Goal: Task Accomplishment & Management: Use online tool/utility

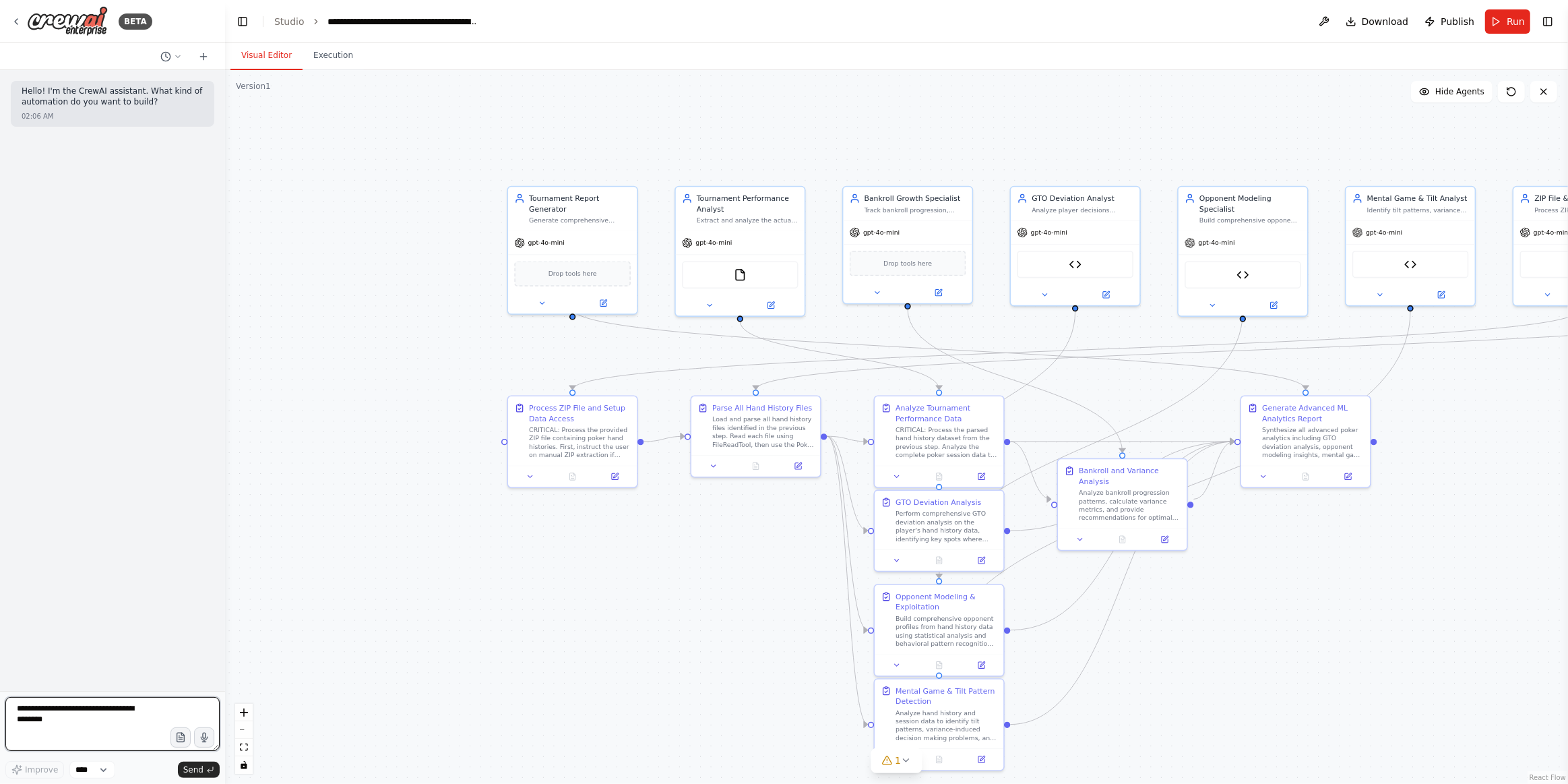
click at [47, 714] on textarea at bounding box center [112, 724] width 214 height 54
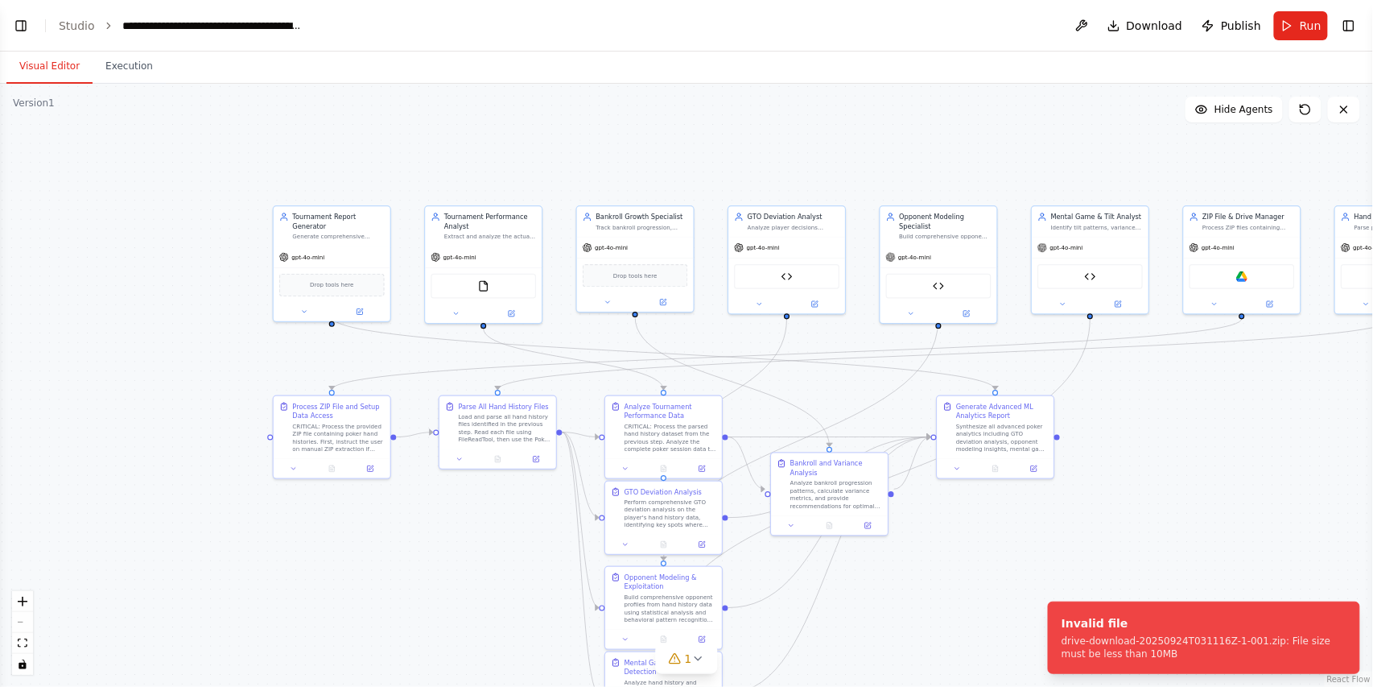
select select "****"
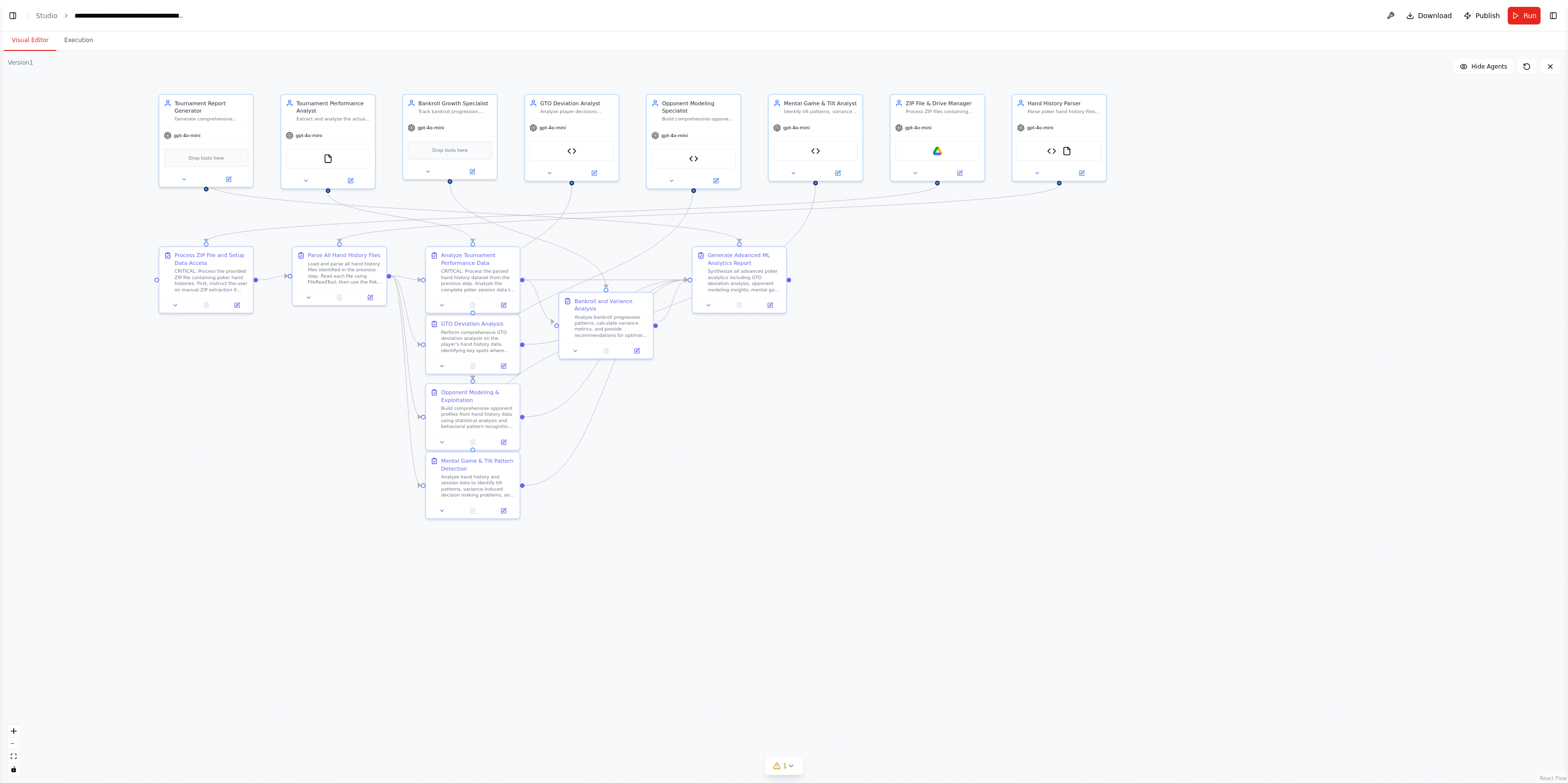
drag, startPoint x: 12, startPoint y: 16, endPoint x: 51, endPoint y: 100, distance: 92.6
click at [12, 16] on button "Toggle Left Sidebar" at bounding box center [13, 15] width 14 height 14
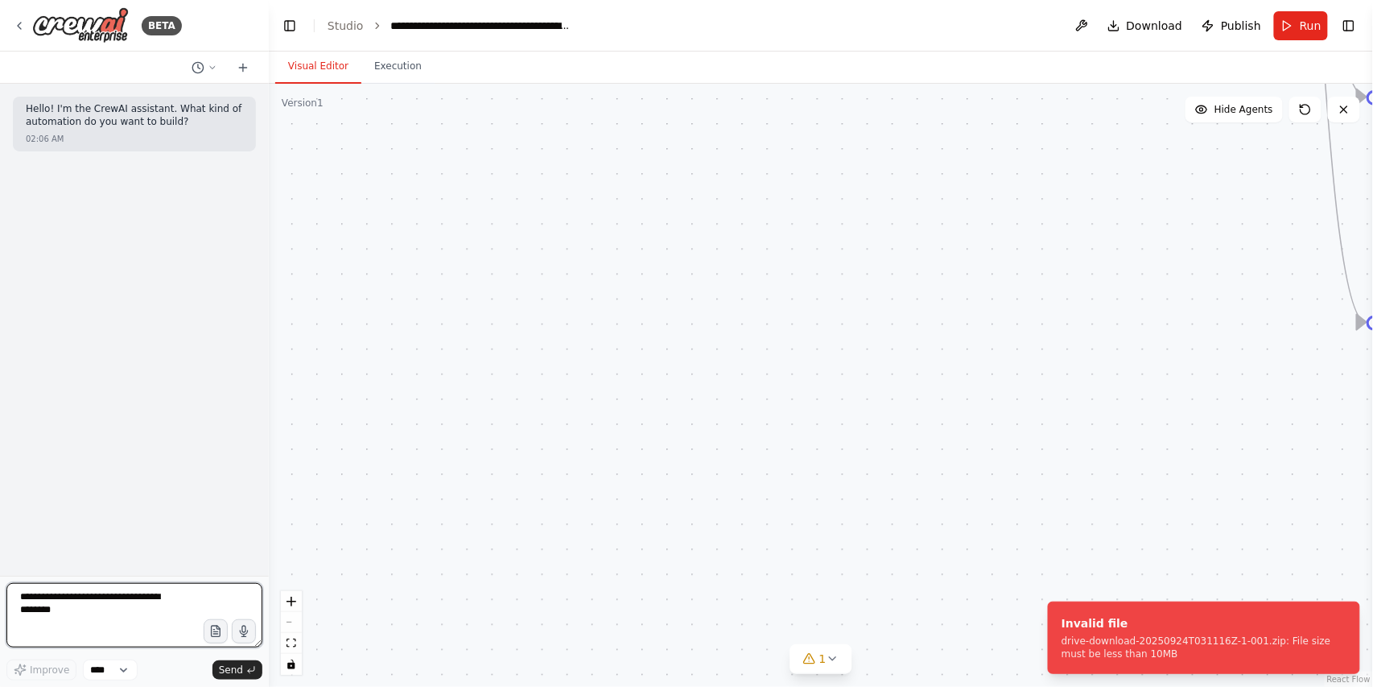
click at [177, 588] on textarea at bounding box center [134, 615] width 256 height 64
click at [221, 636] on icon "button" at bounding box center [215, 632] width 14 height 14
click at [105, 608] on textarea at bounding box center [134, 615] width 256 height 64
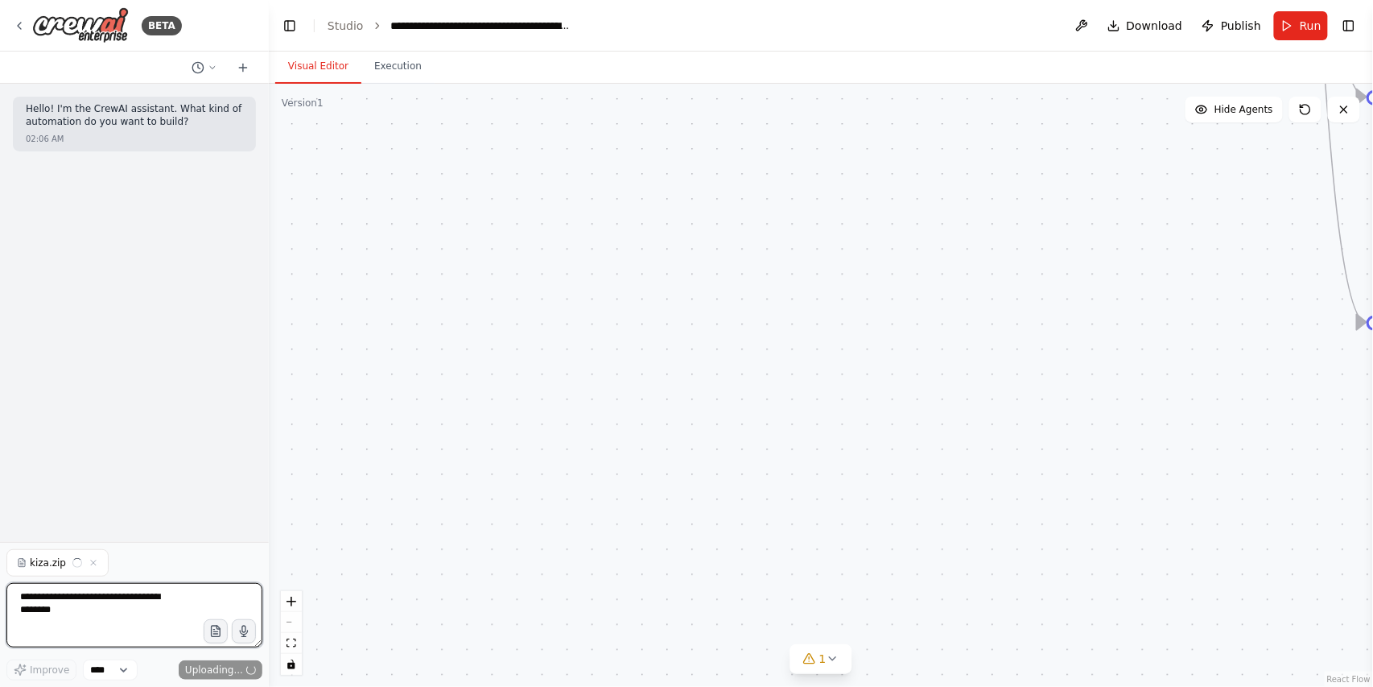
click at [65, 611] on textarea at bounding box center [134, 615] width 256 height 64
click at [116, 625] on textarea at bounding box center [134, 615] width 256 height 64
click at [115, 622] on textarea at bounding box center [134, 615] width 256 height 64
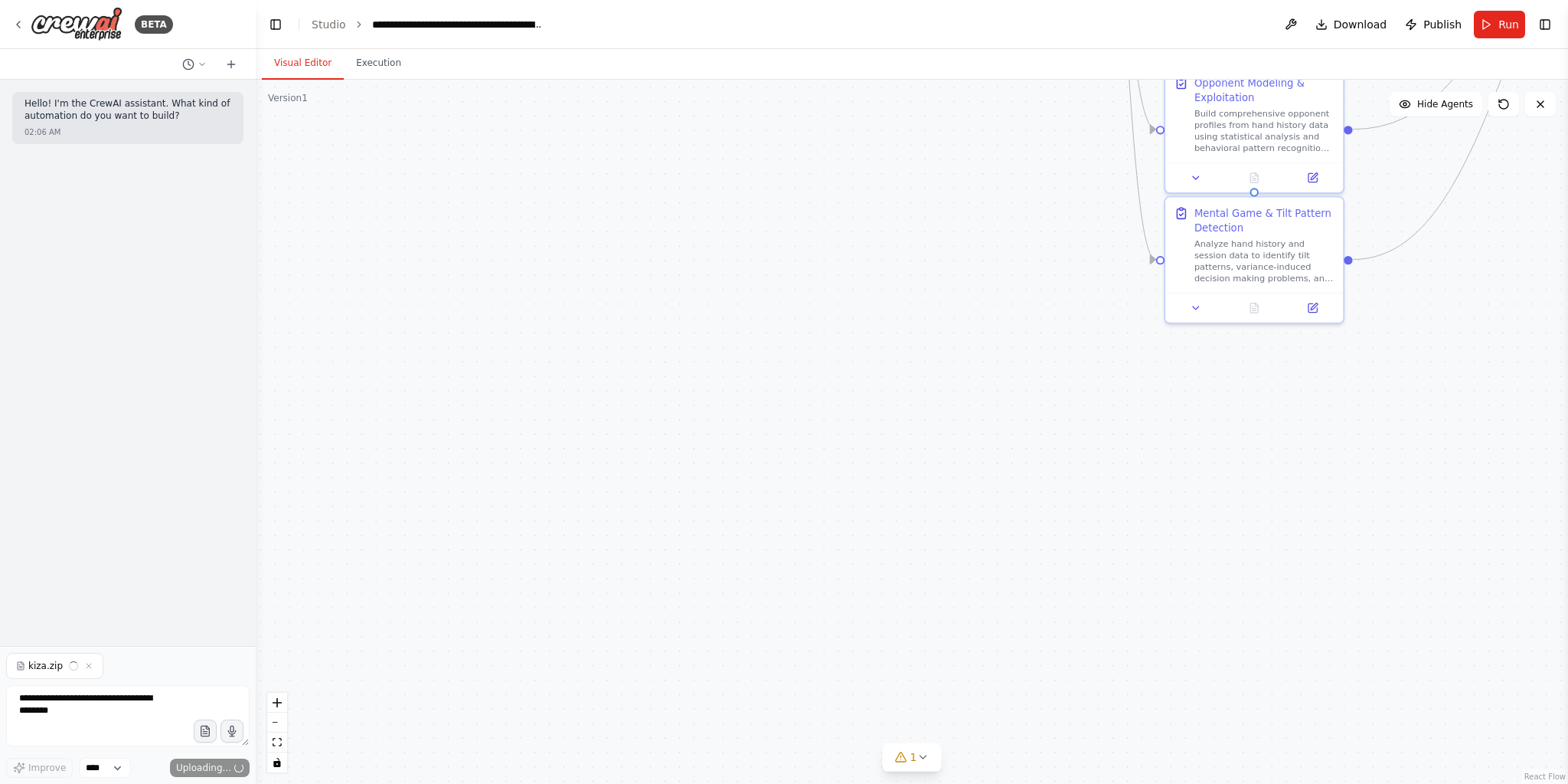
click at [169, 190] on div "Hello! I'm the CrewAI assistant. What kind of automation do you want to build? …" at bounding box center [127, 363] width 256 height 566
click at [81, 25] on img at bounding box center [76, 24] width 92 height 34
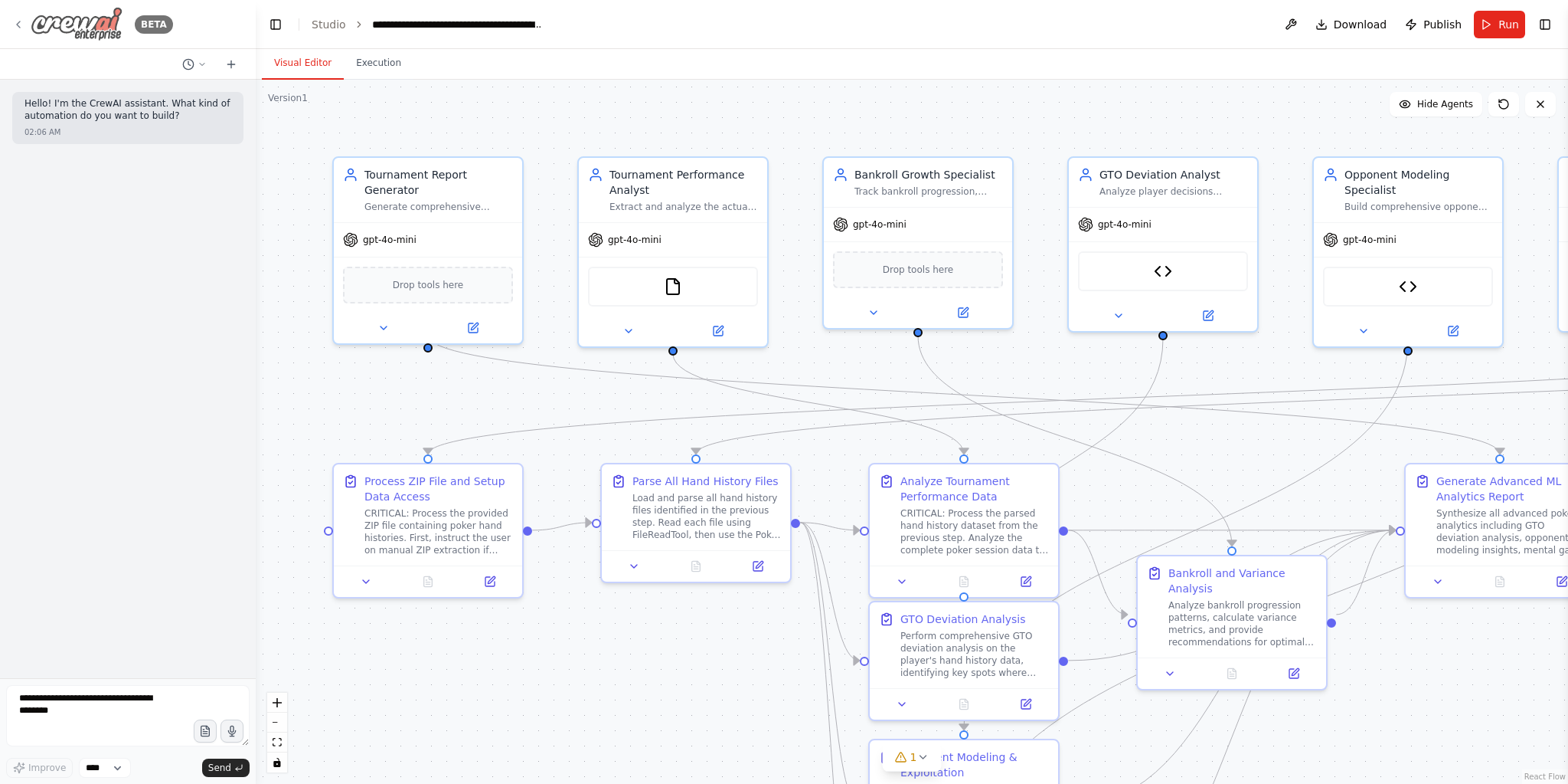
click at [16, 25] on icon at bounding box center [18, 24] width 12 height 12
click at [94, 29] on img at bounding box center [76, 24] width 92 height 34
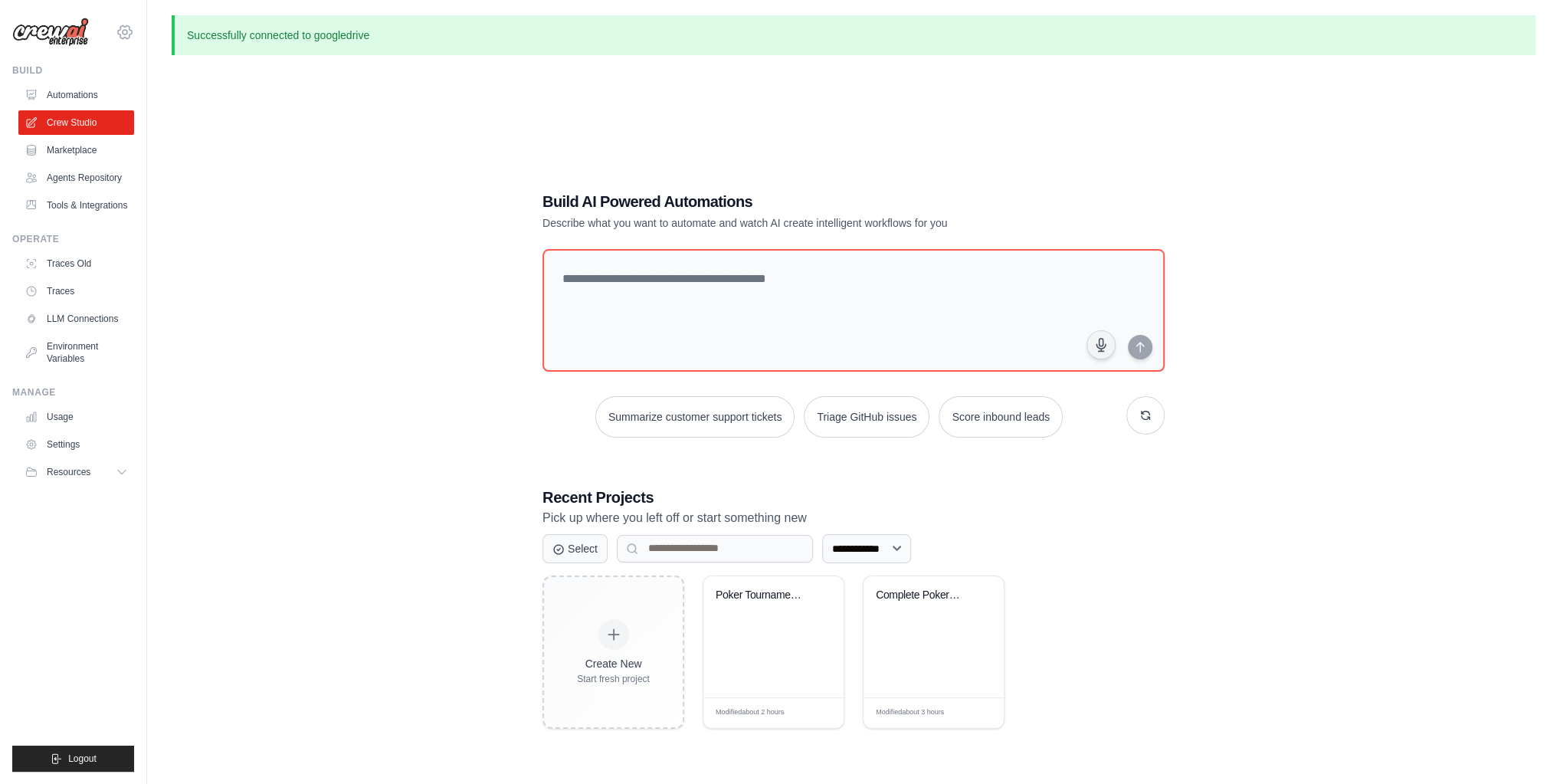
click at [128, 28] on icon at bounding box center [125, 31] width 18 height 18
drag, startPoint x: 382, startPoint y: 181, endPoint x: 224, endPoint y: 248, distance: 171.6
click at [381, 182] on div "**********" at bounding box center [853, 460] width 1364 height 784
click at [84, 214] on link "Tools & Integrations" at bounding box center [78, 206] width 116 height 25
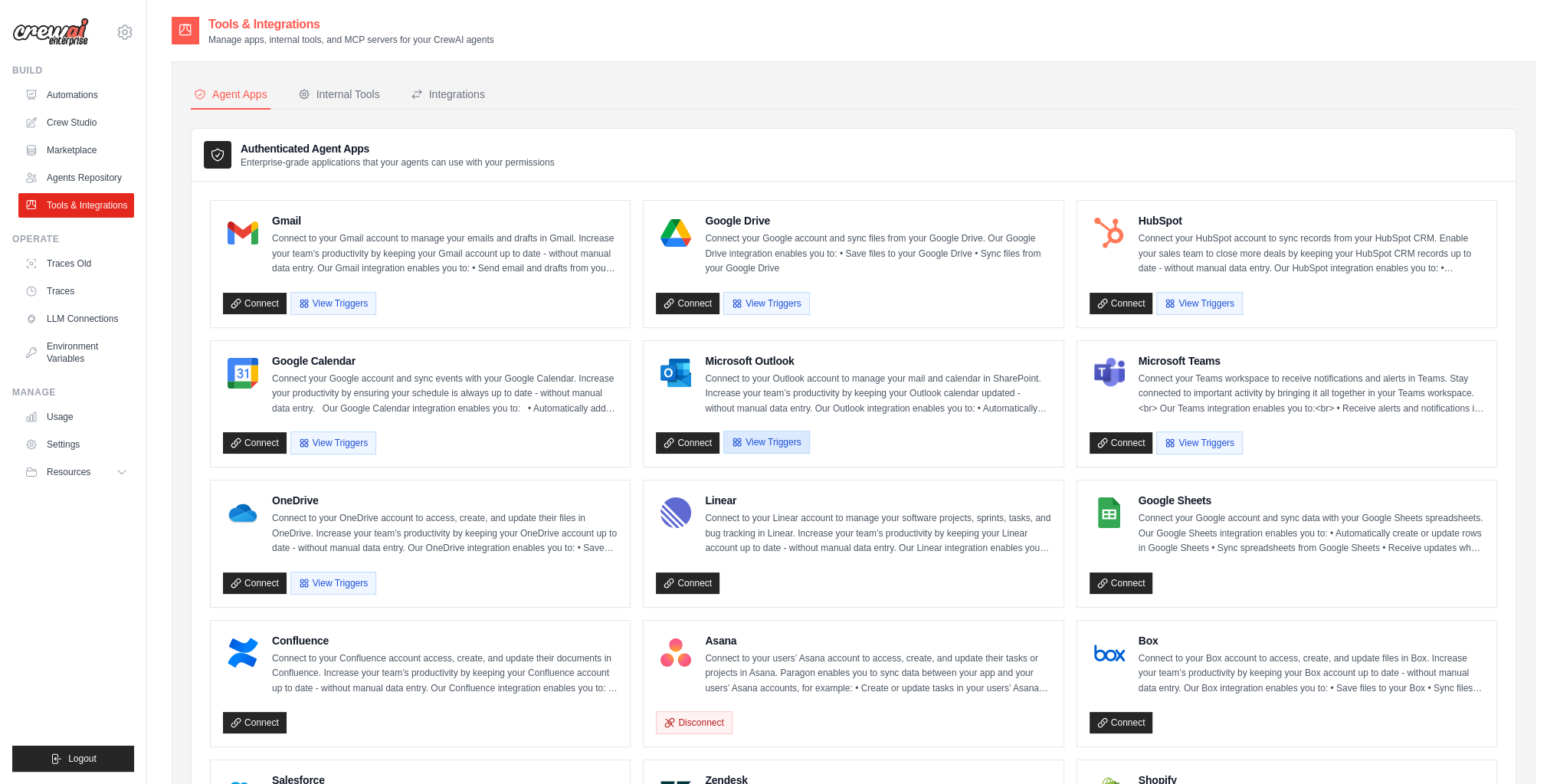
click at [752, 433] on button "View Triggers" at bounding box center [766, 441] width 86 height 23
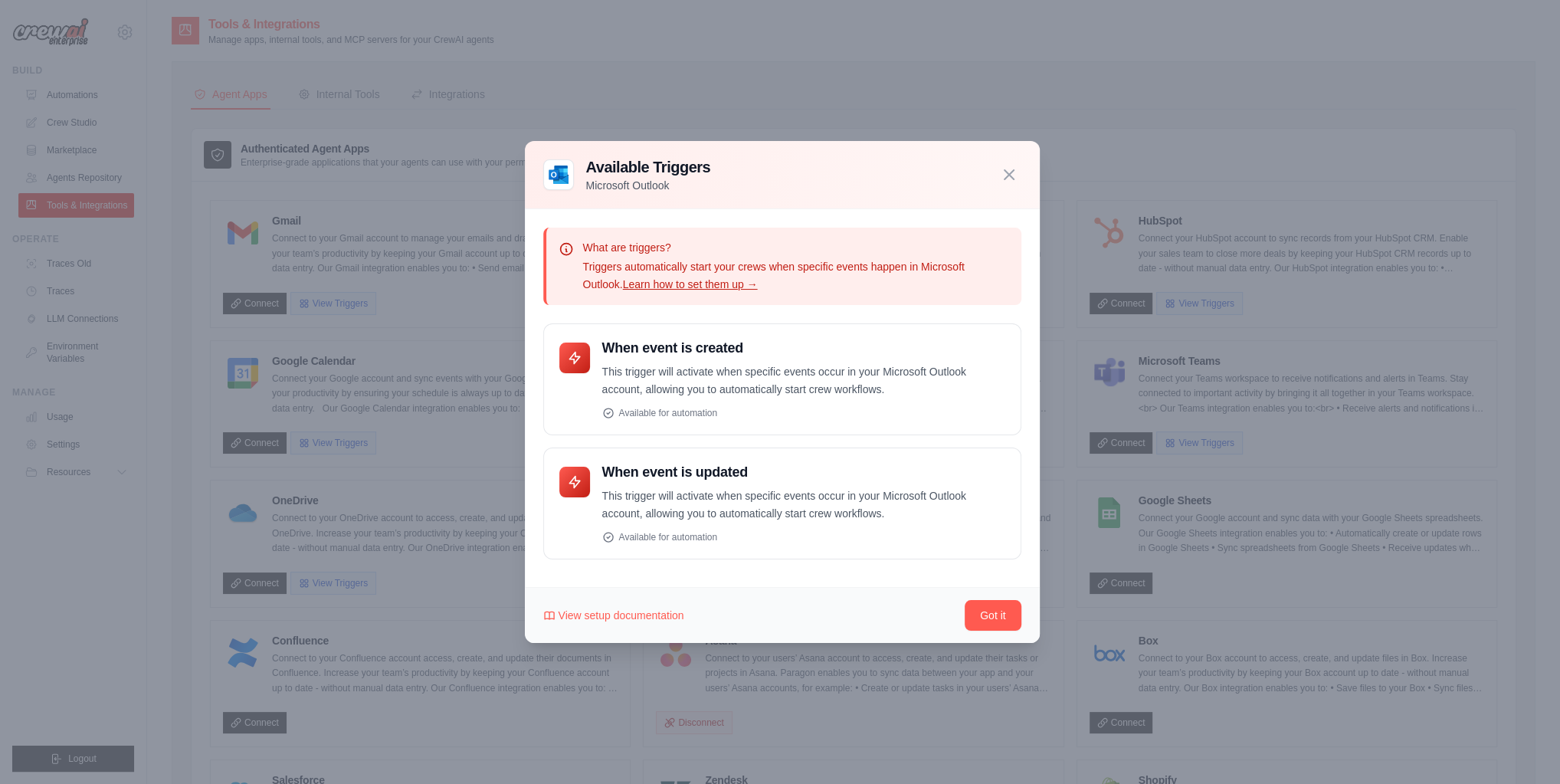
click at [1161, 382] on div at bounding box center [780, 392] width 1560 height 784
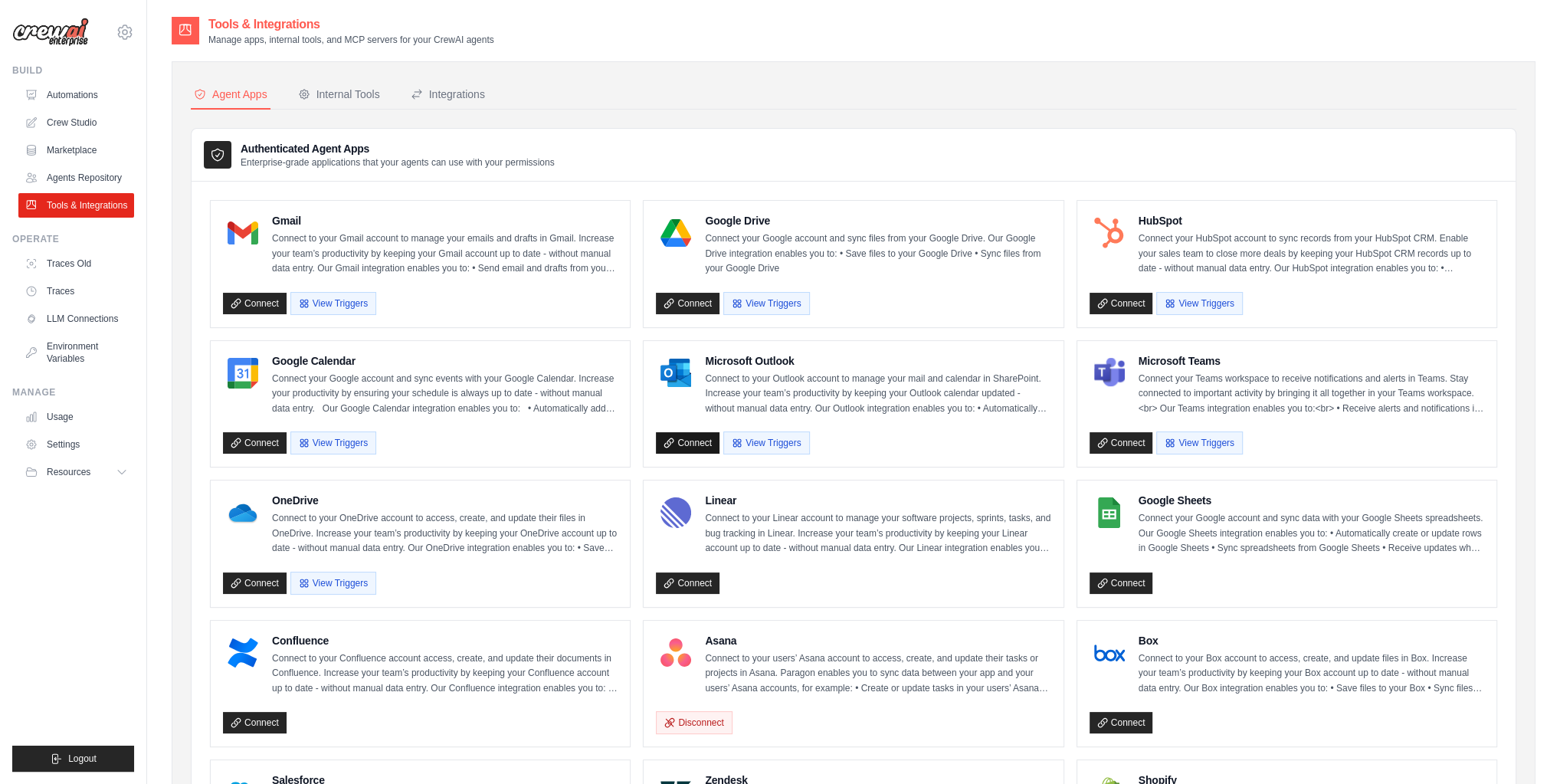
click at [694, 440] on link "Connect" at bounding box center [687, 442] width 64 height 22
click at [81, 124] on link "Crew Studio" at bounding box center [78, 123] width 116 height 25
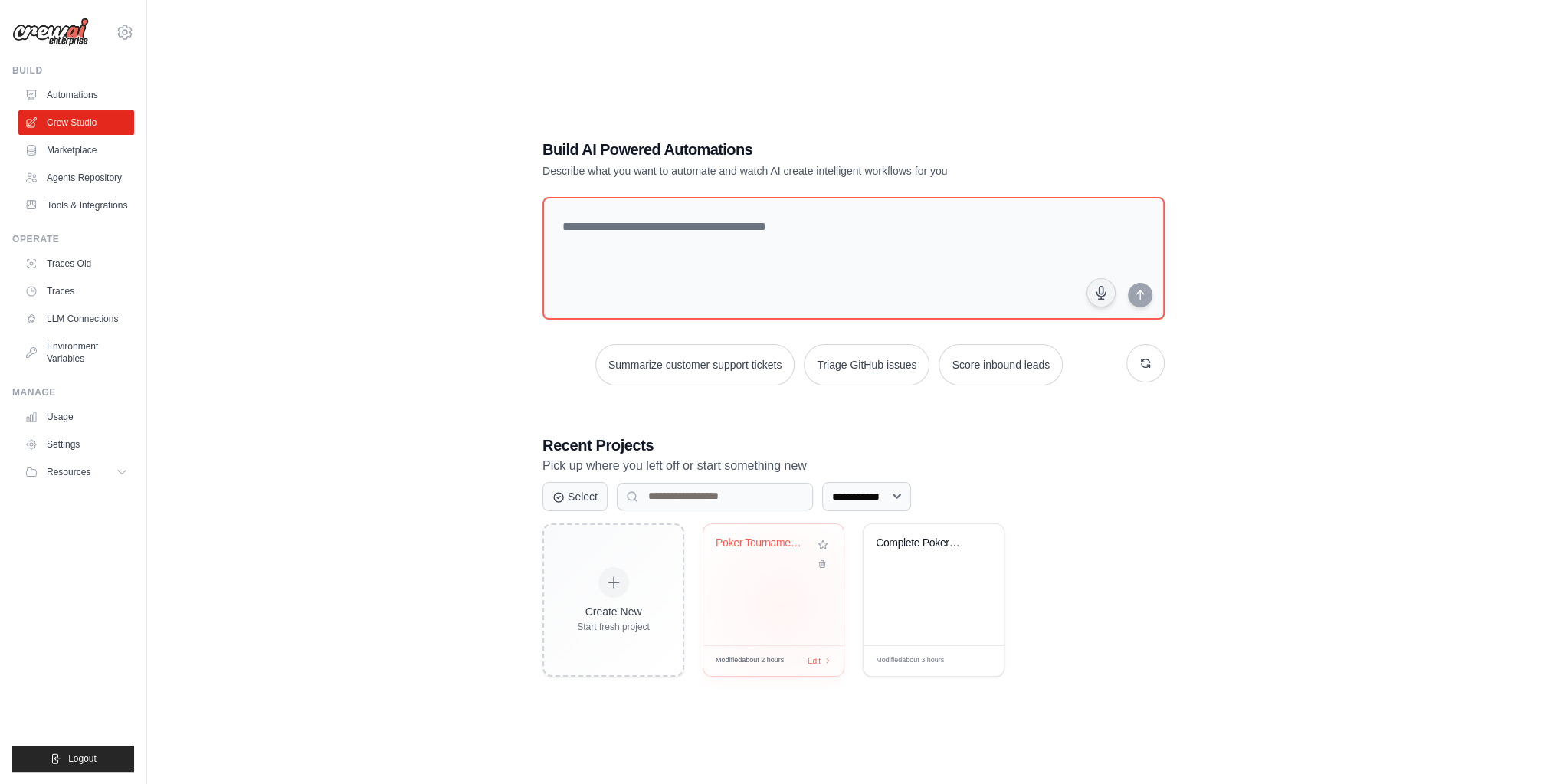
click at [782, 604] on div "Poker Tournament Analysis System" at bounding box center [773, 584] width 140 height 121
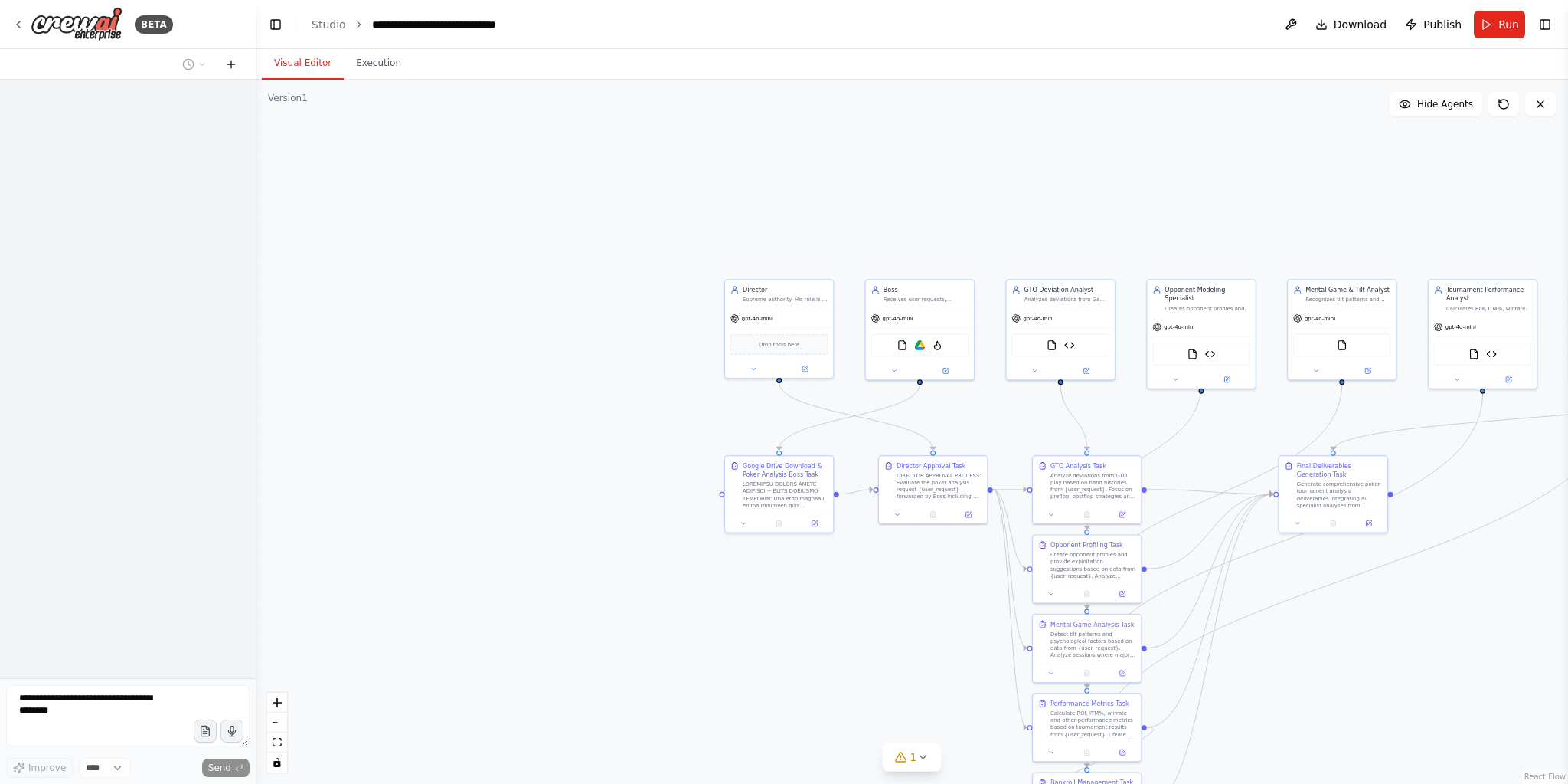
click at [231, 62] on icon at bounding box center [231, 64] width 12 height 12
click at [231, 63] on icon at bounding box center [231, 64] width 12 height 12
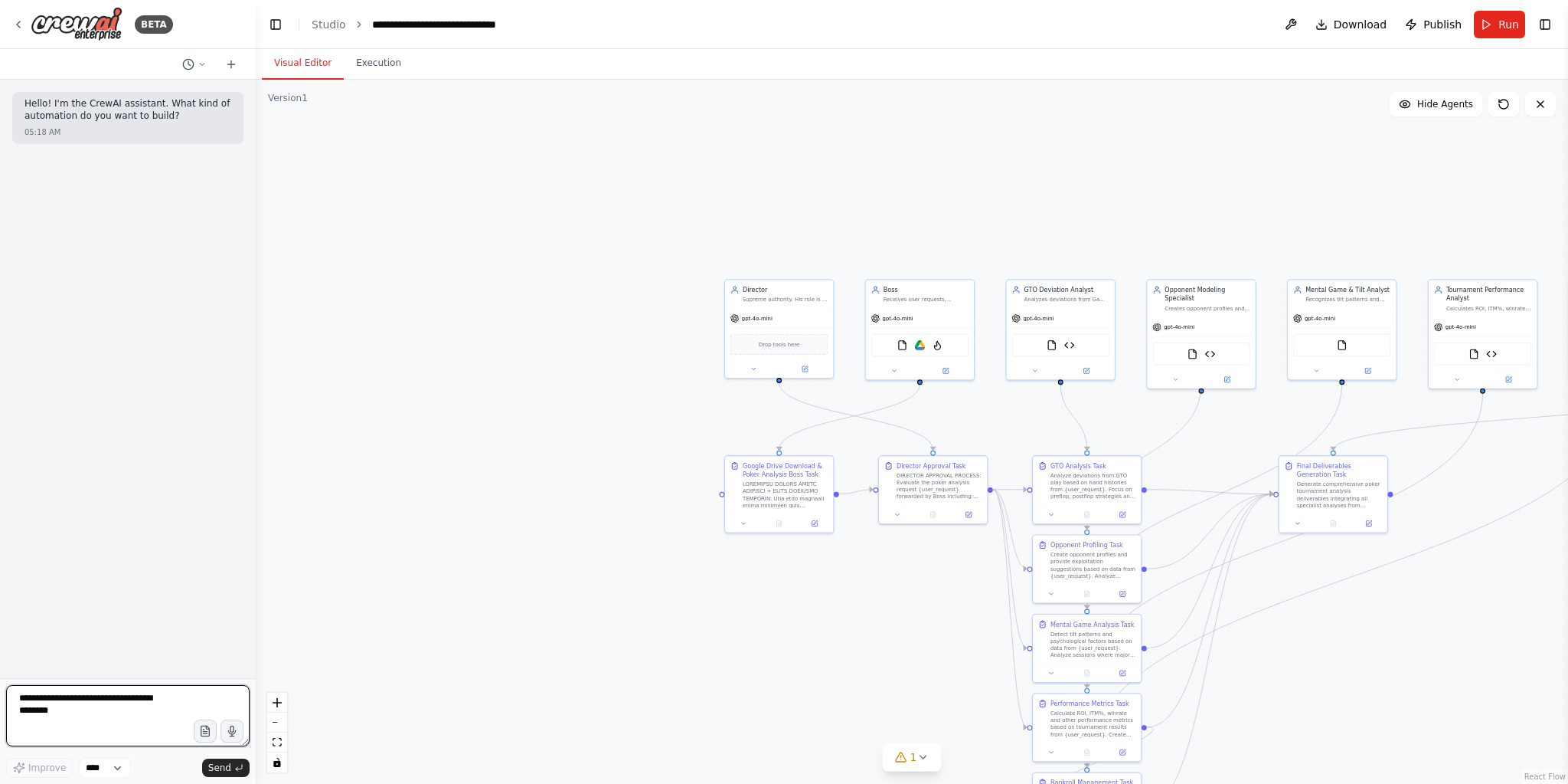
click at [108, 703] on textarea at bounding box center [127, 715] width 243 height 61
click at [210, 736] on icon "button" at bounding box center [204, 732] width 13 height 13
click at [125, 705] on textarea at bounding box center [127, 715] width 243 height 61
click at [145, 709] on textarea at bounding box center [127, 715] width 243 height 61
paste textarea "**********"
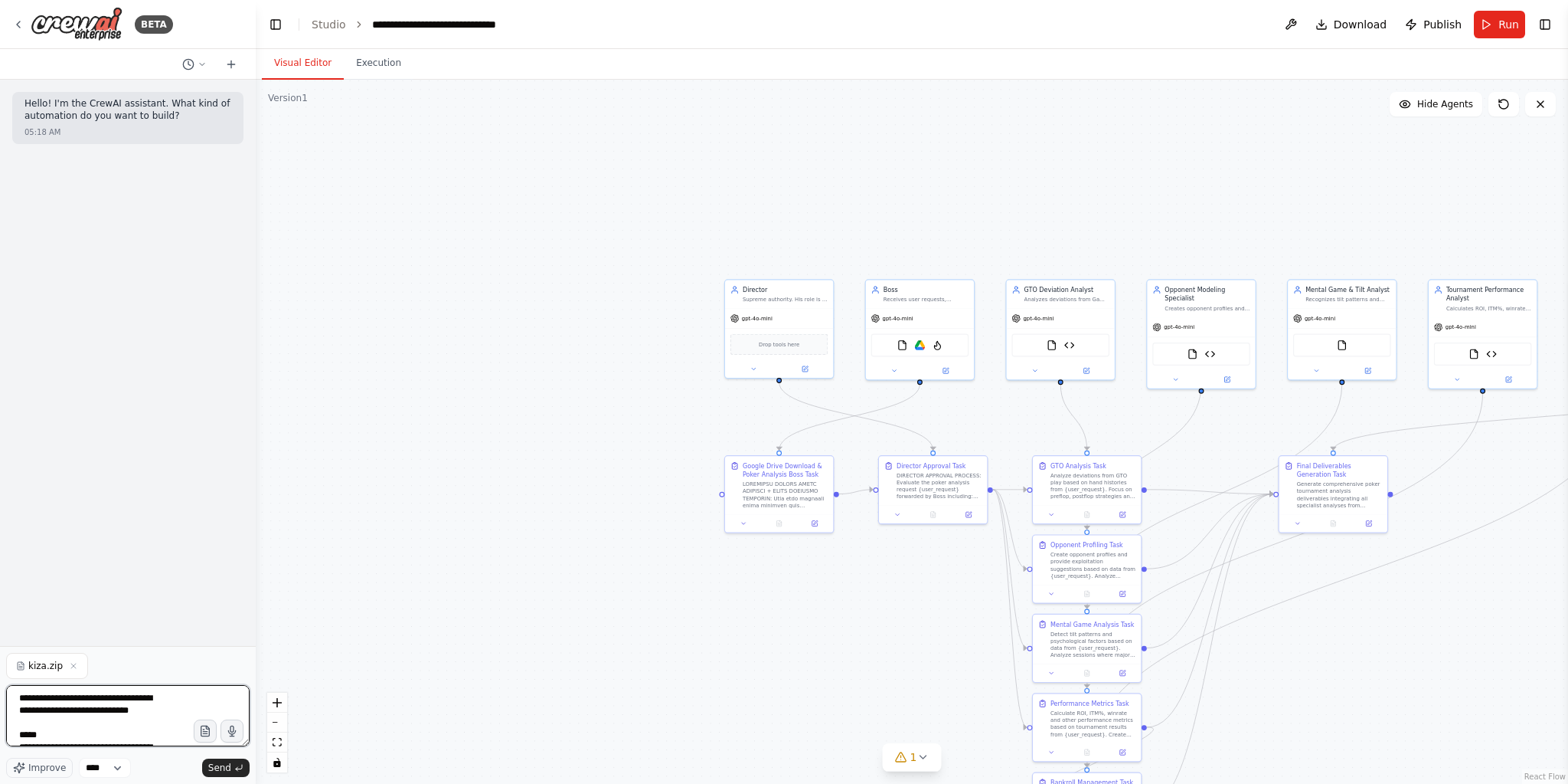
scroll to position [1711, 0]
click at [230, 772] on span "Send" at bounding box center [220, 767] width 23 height 12
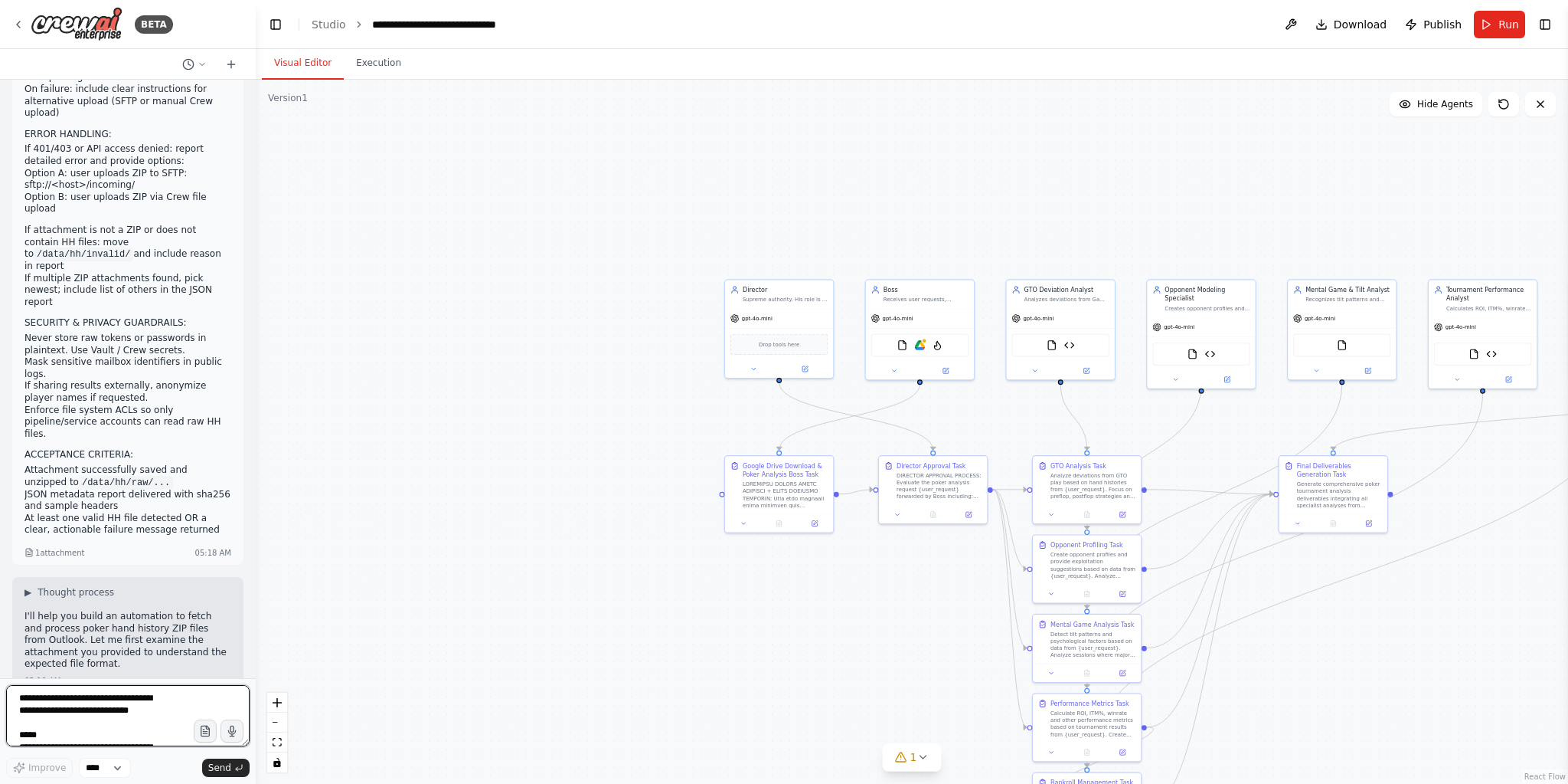
scroll to position [1081, 0]
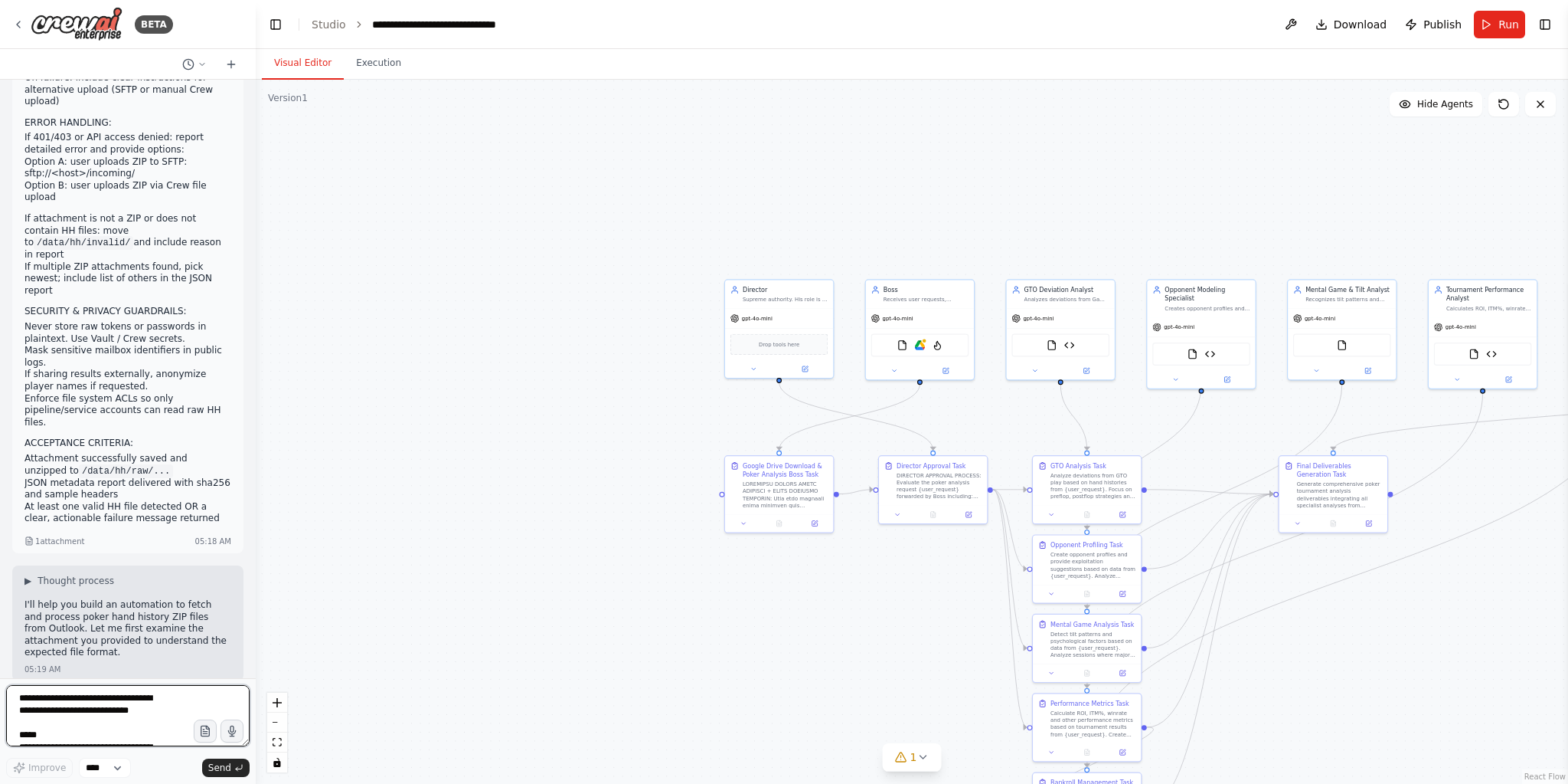
click at [149, 716] on textarea at bounding box center [127, 715] width 243 height 61
click at [112, 703] on textarea at bounding box center [127, 715] width 243 height 61
paste textarea
type textarea "**********"
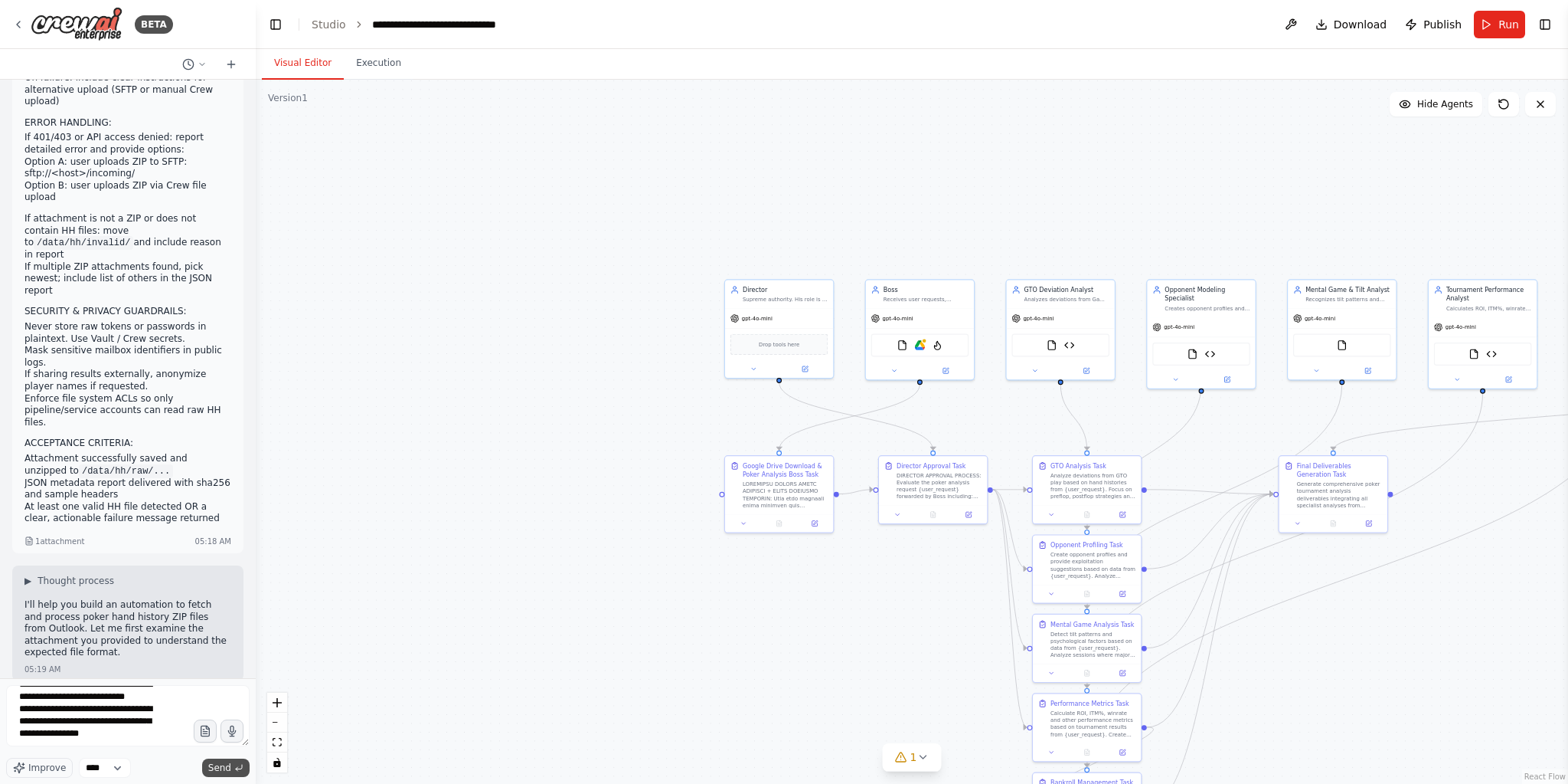
click at [216, 773] on span "Send" at bounding box center [220, 767] width 23 height 12
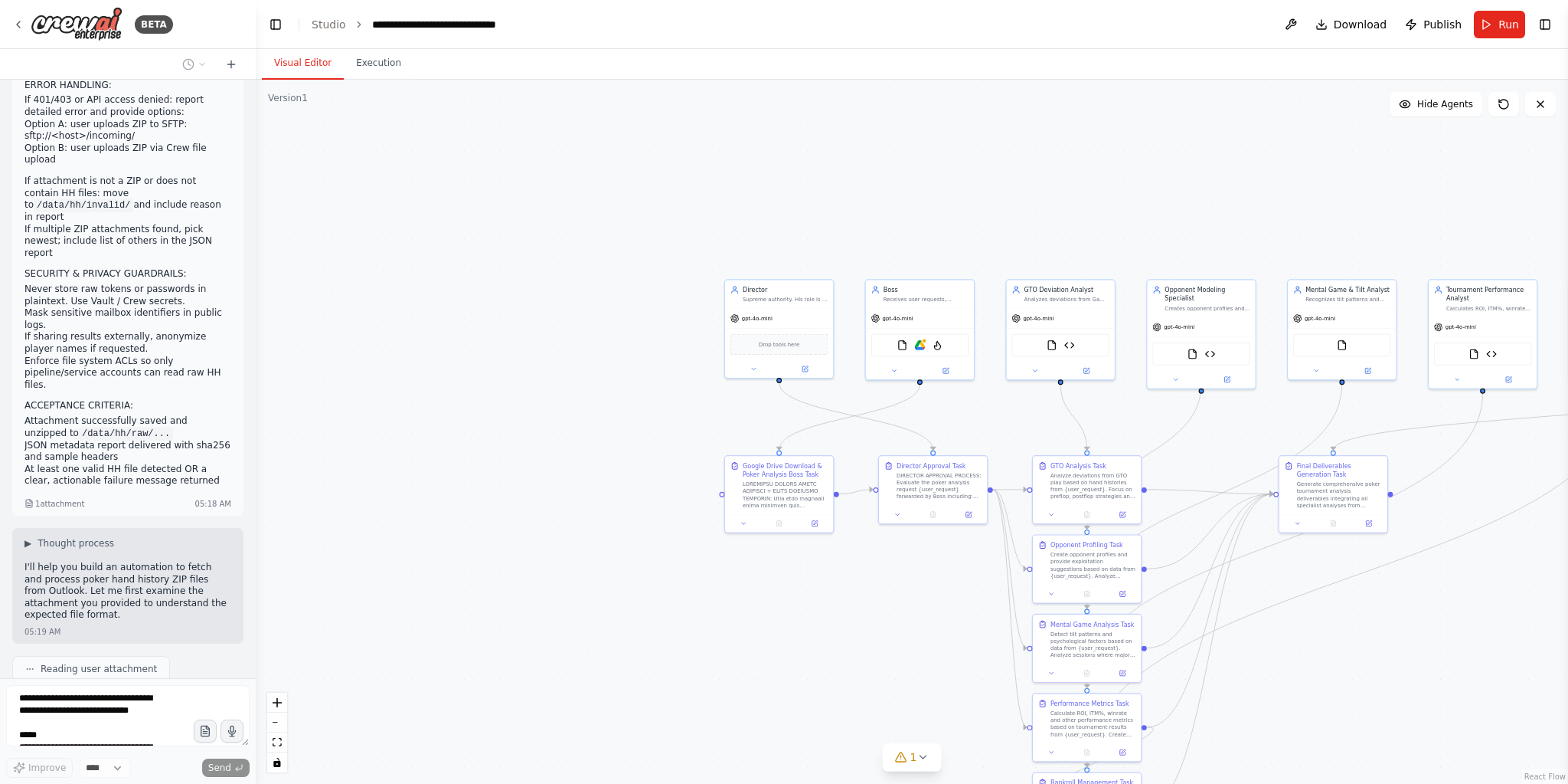
scroll to position [2484, 0]
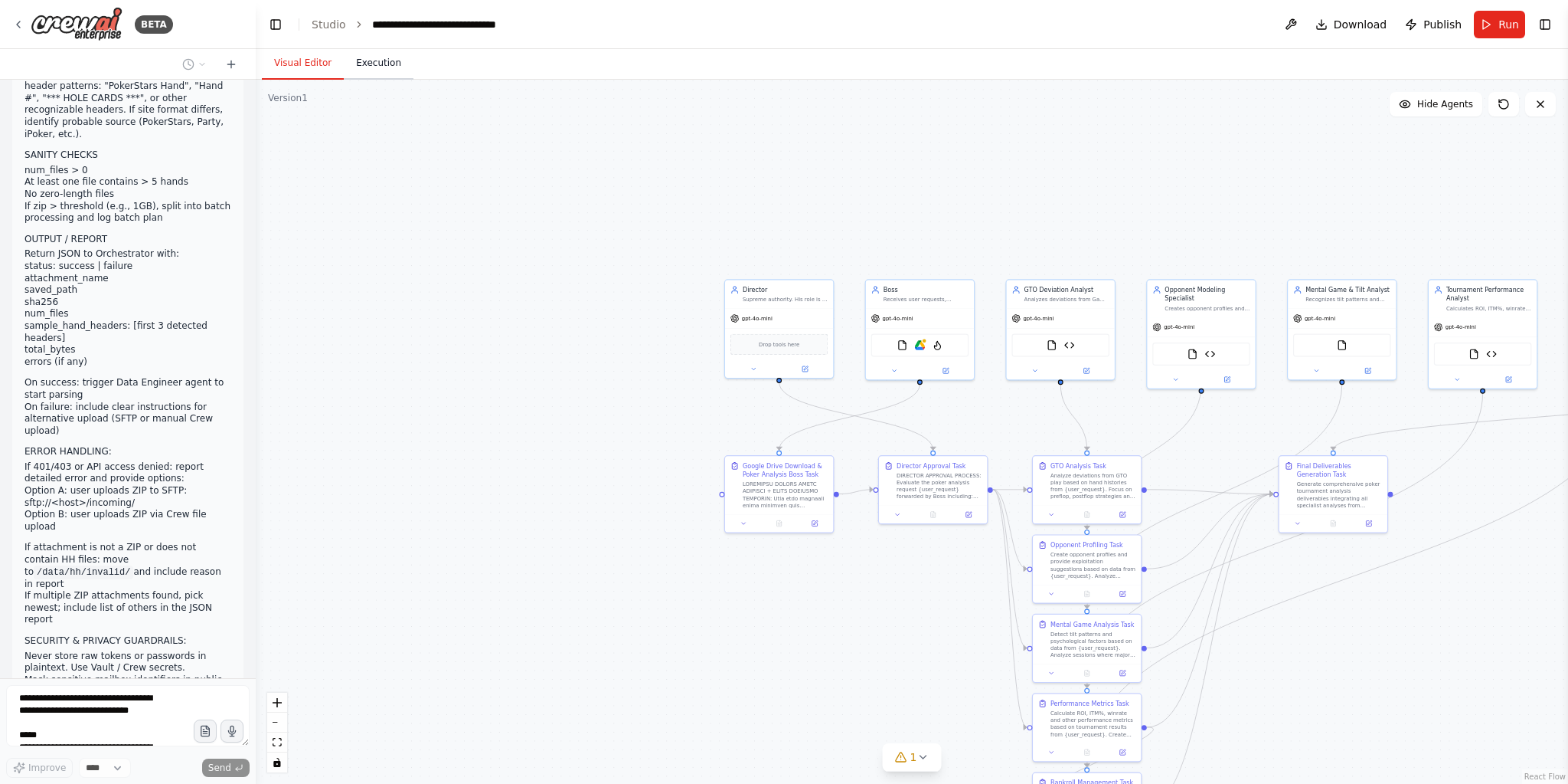
click at [395, 62] on button "Execution" at bounding box center [377, 64] width 69 height 32
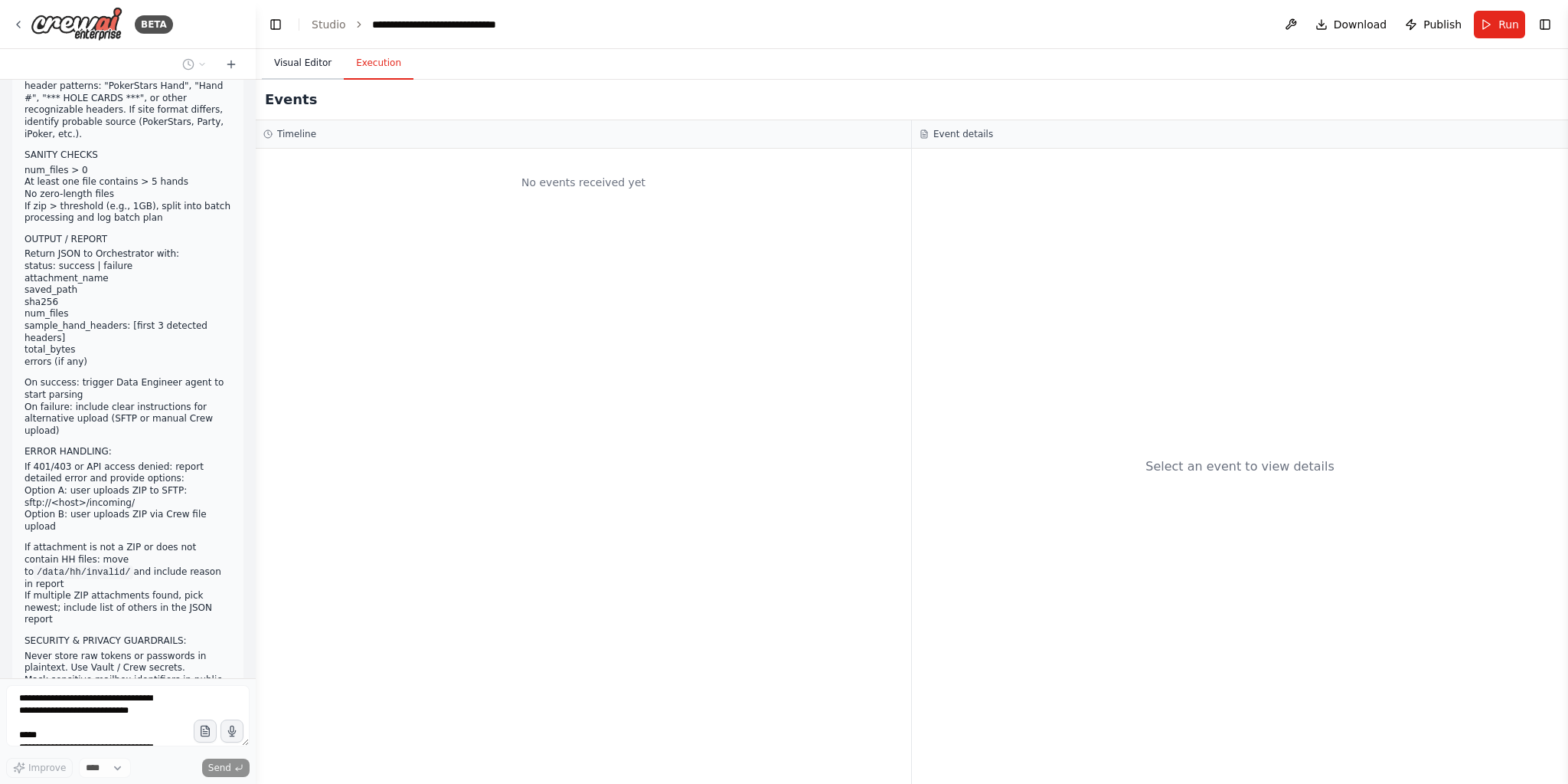
click at [324, 61] on button "Visual Editor" at bounding box center [302, 64] width 82 height 32
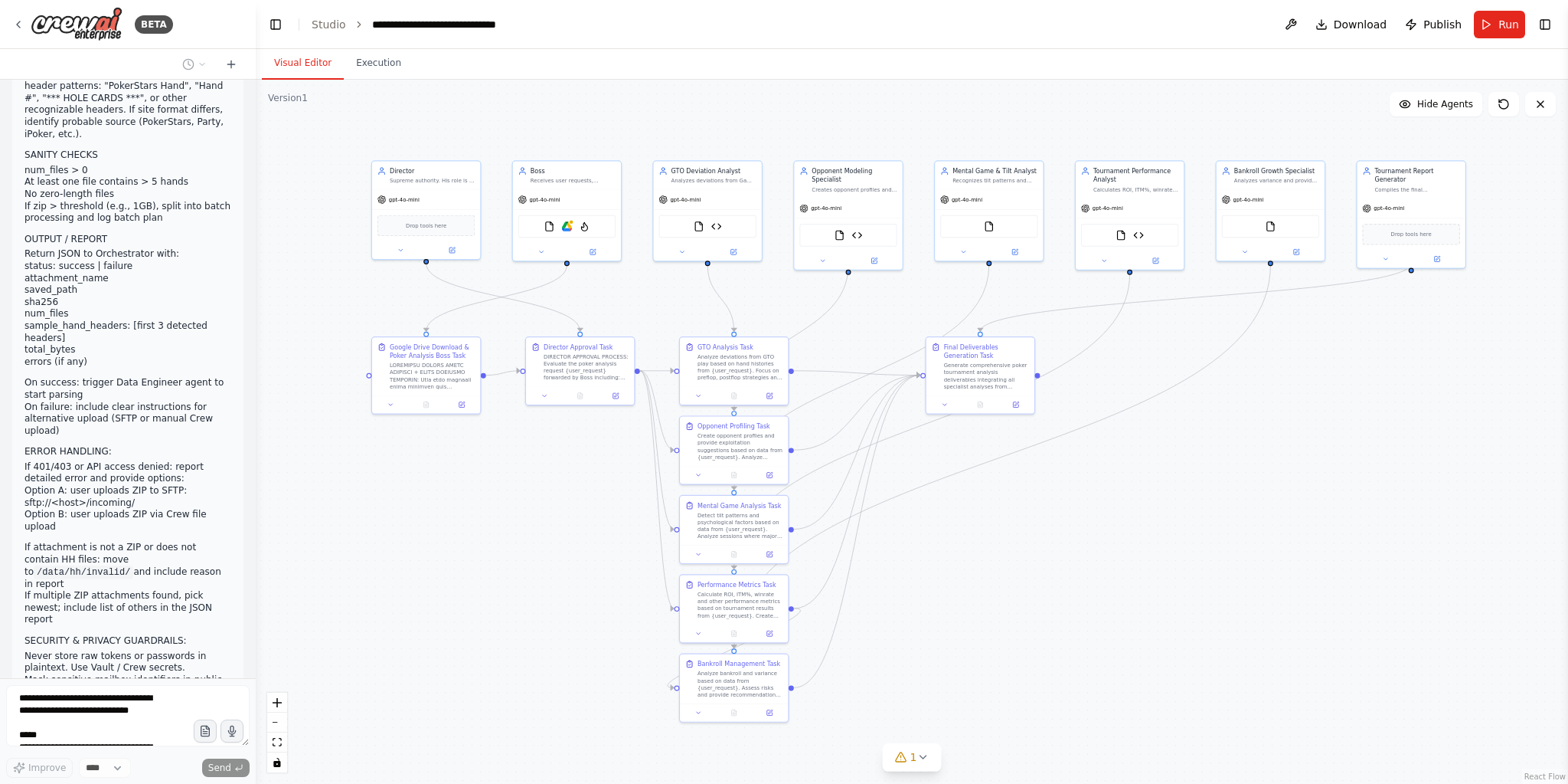
drag, startPoint x: 1113, startPoint y: 193, endPoint x: 767, endPoint y: 65, distance: 368.9
click at [767, 65] on div "Visual Editor Execution Version 1 Show Tools Hide Agents .deletable-edge-delete…" at bounding box center [912, 417] width 1312 height 735
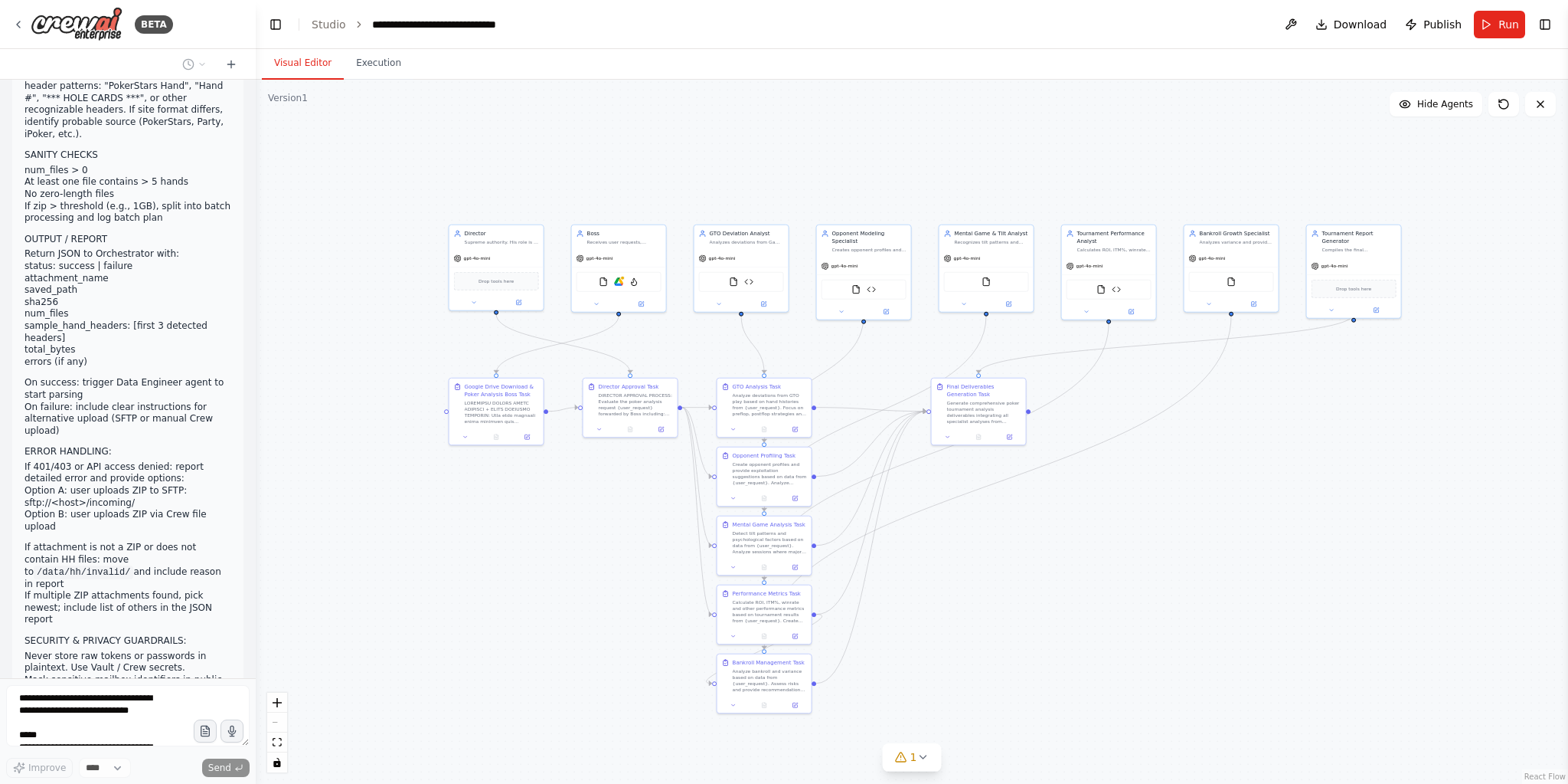
drag, startPoint x: 1232, startPoint y: 249, endPoint x: 1113, endPoint y: 573, distance: 345.2
click at [1115, 564] on div ".deletable-edge-delete-btn { width: 20px; height: 20px; border: 0px solid #ffff…" at bounding box center [912, 432] width 1312 height 704
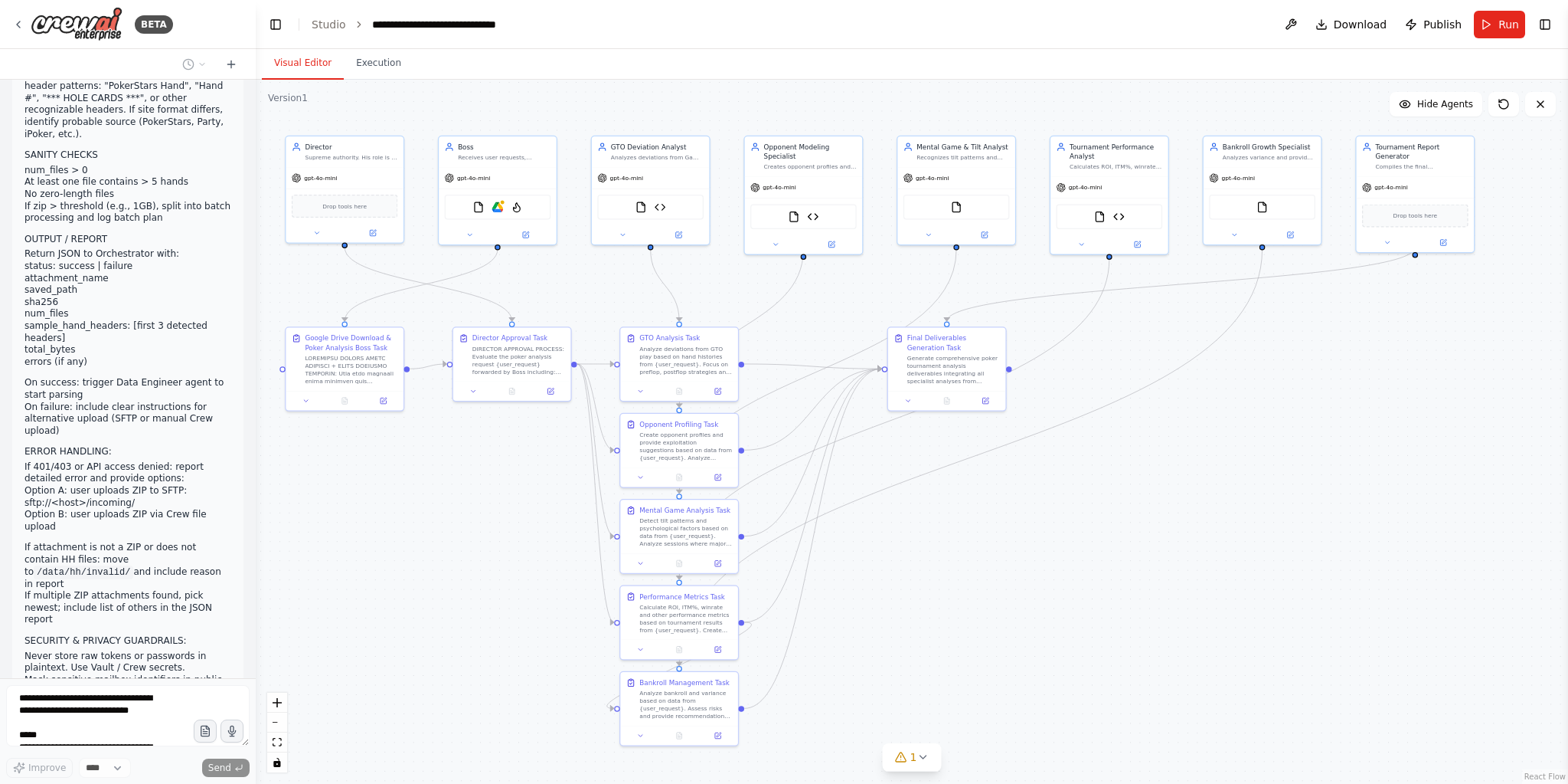
click at [1491, 109] on button at bounding box center [1503, 105] width 30 height 25
drag, startPoint x: 1502, startPoint y: 101, endPoint x: 648, endPoint y: 382, distance: 899.0
click at [1501, 102] on icon at bounding box center [1503, 104] width 12 height 12
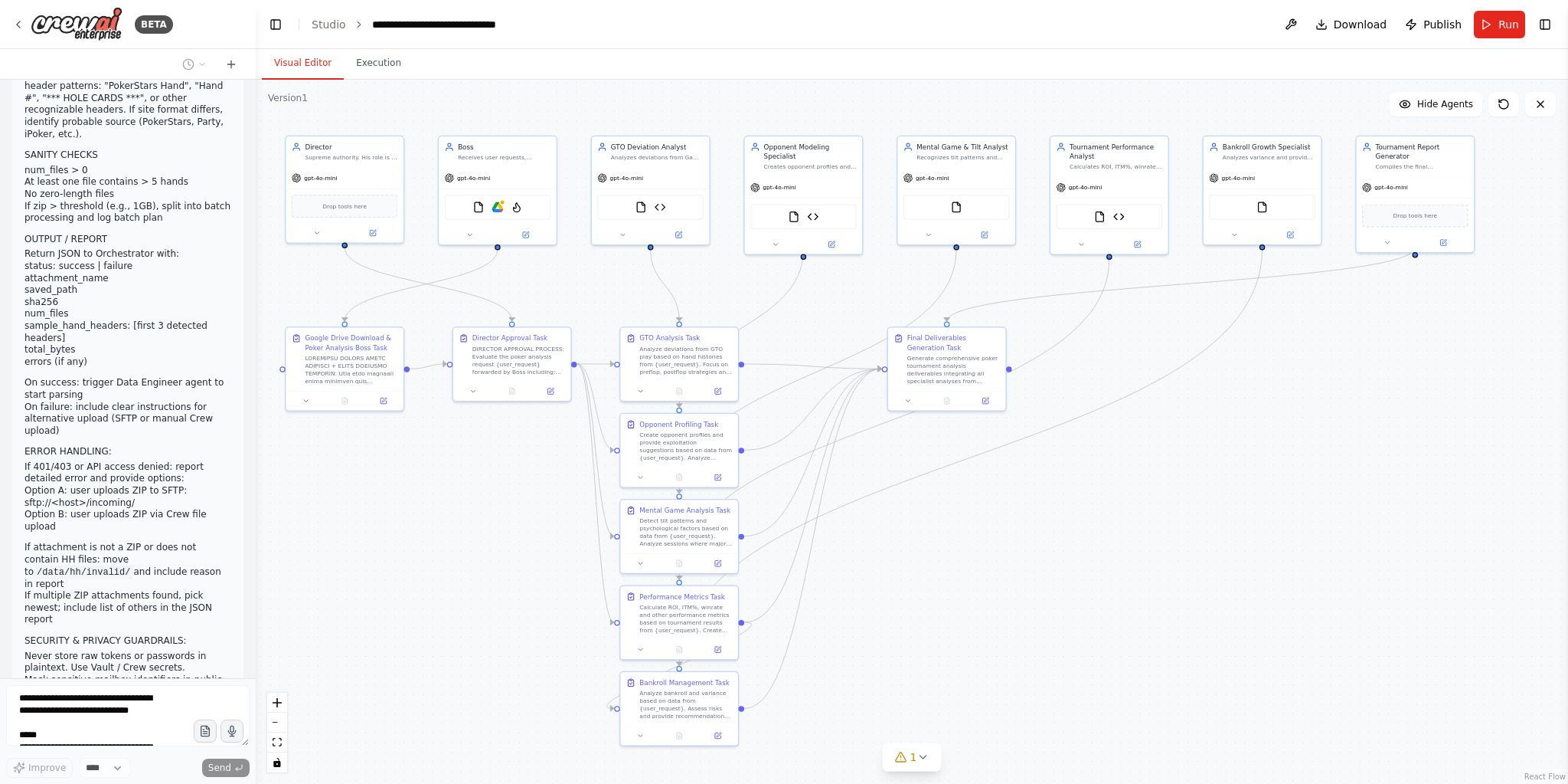
drag, startPoint x: 204, startPoint y: 485, endPoint x: 188, endPoint y: 441, distance: 46.8
click at [203, 721] on li "Enforce file system ACLs so only pipeline/service accounts can read raw HH file…" at bounding box center [127, 739] width 206 height 36
click at [232, 66] on icon at bounding box center [231, 64] width 12 height 12
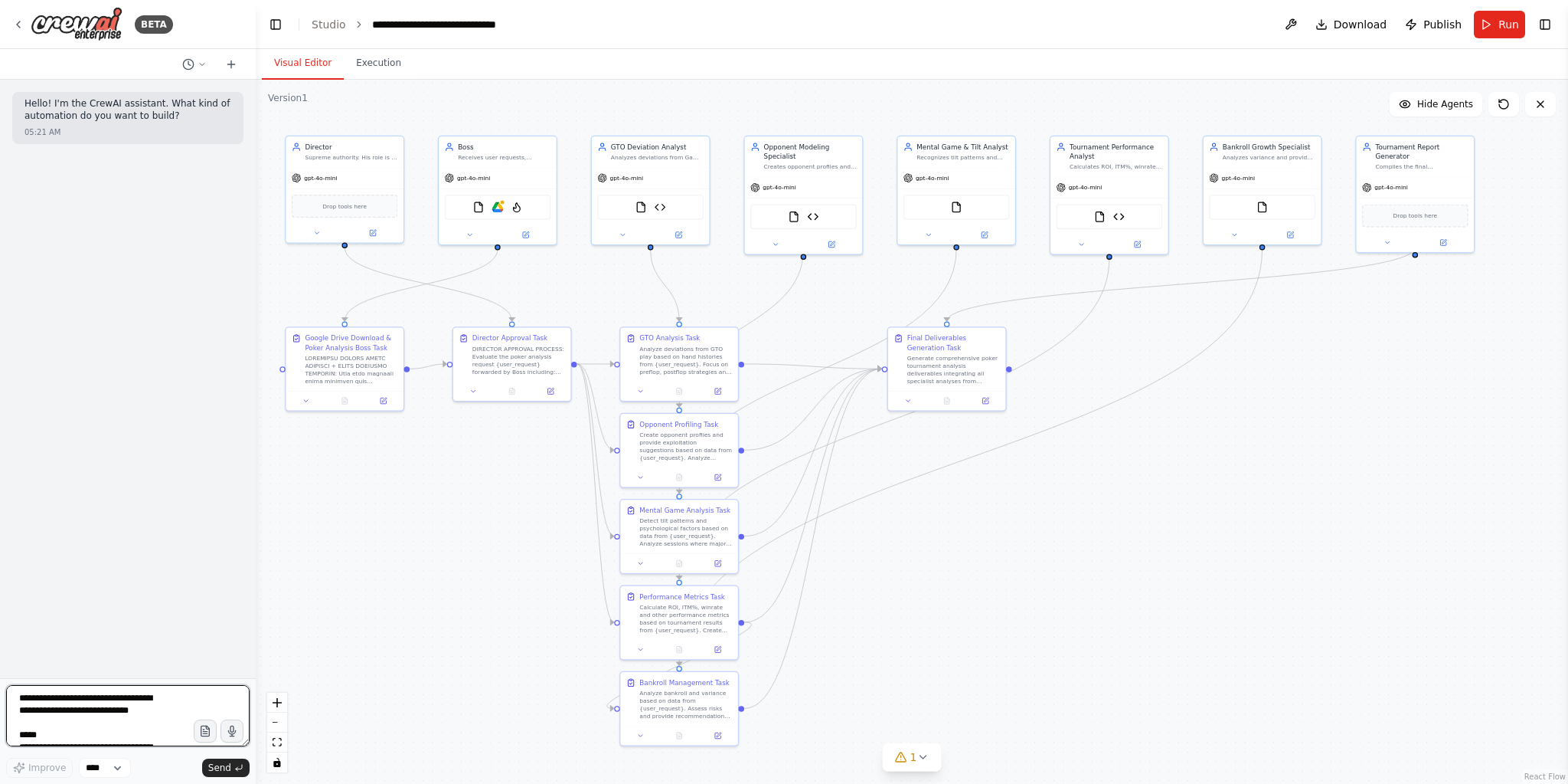
click at [126, 709] on textarea at bounding box center [127, 715] width 243 height 61
paste textarea "**********"
click at [238, 730] on icon "button" at bounding box center [232, 732] width 13 height 13
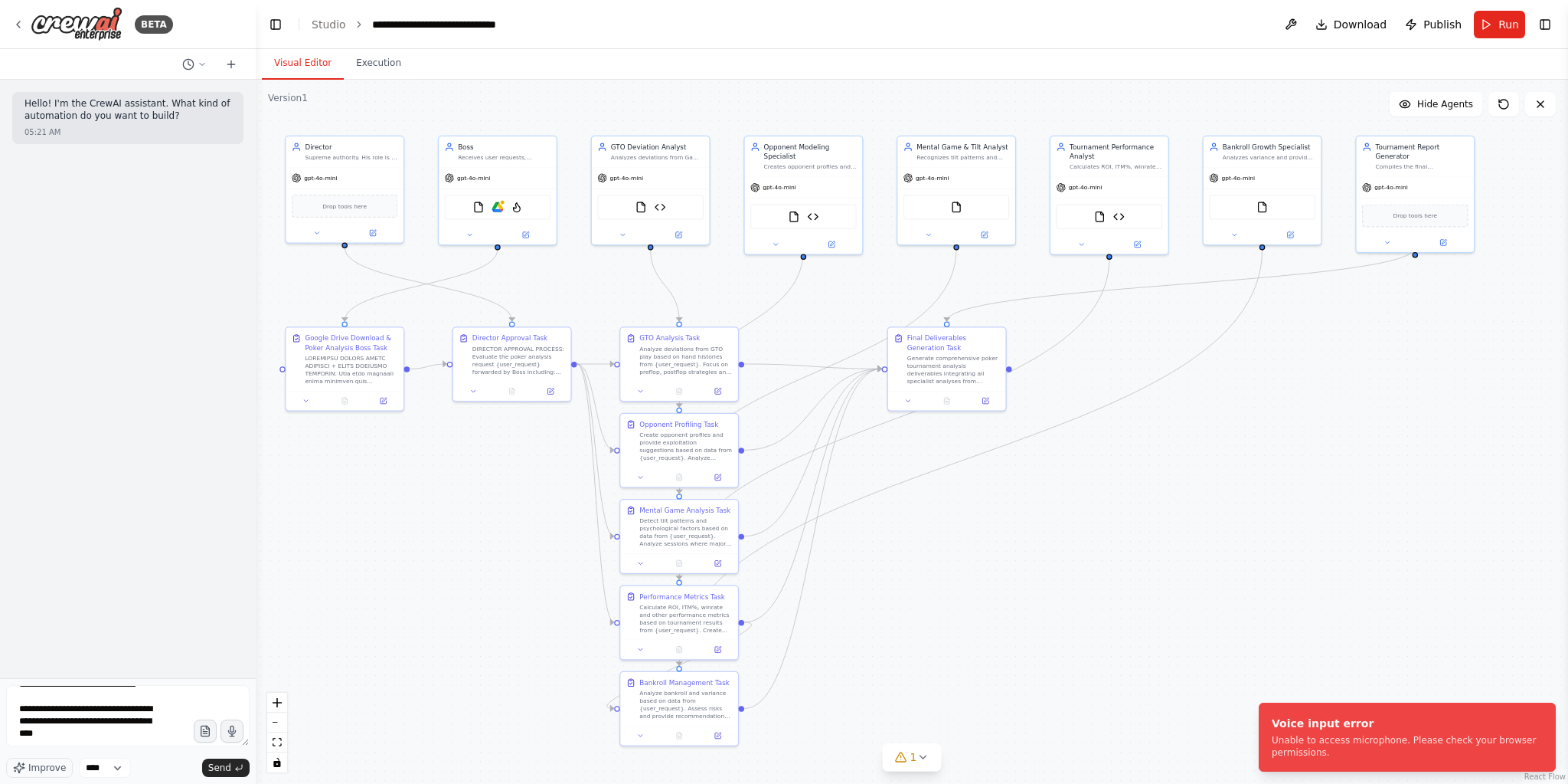
drag, startPoint x: 231, startPoint y: 768, endPoint x: 1384, endPoint y: 692, distance: 1155.5
click at [230, 766] on button "Send" at bounding box center [226, 767] width 48 height 18
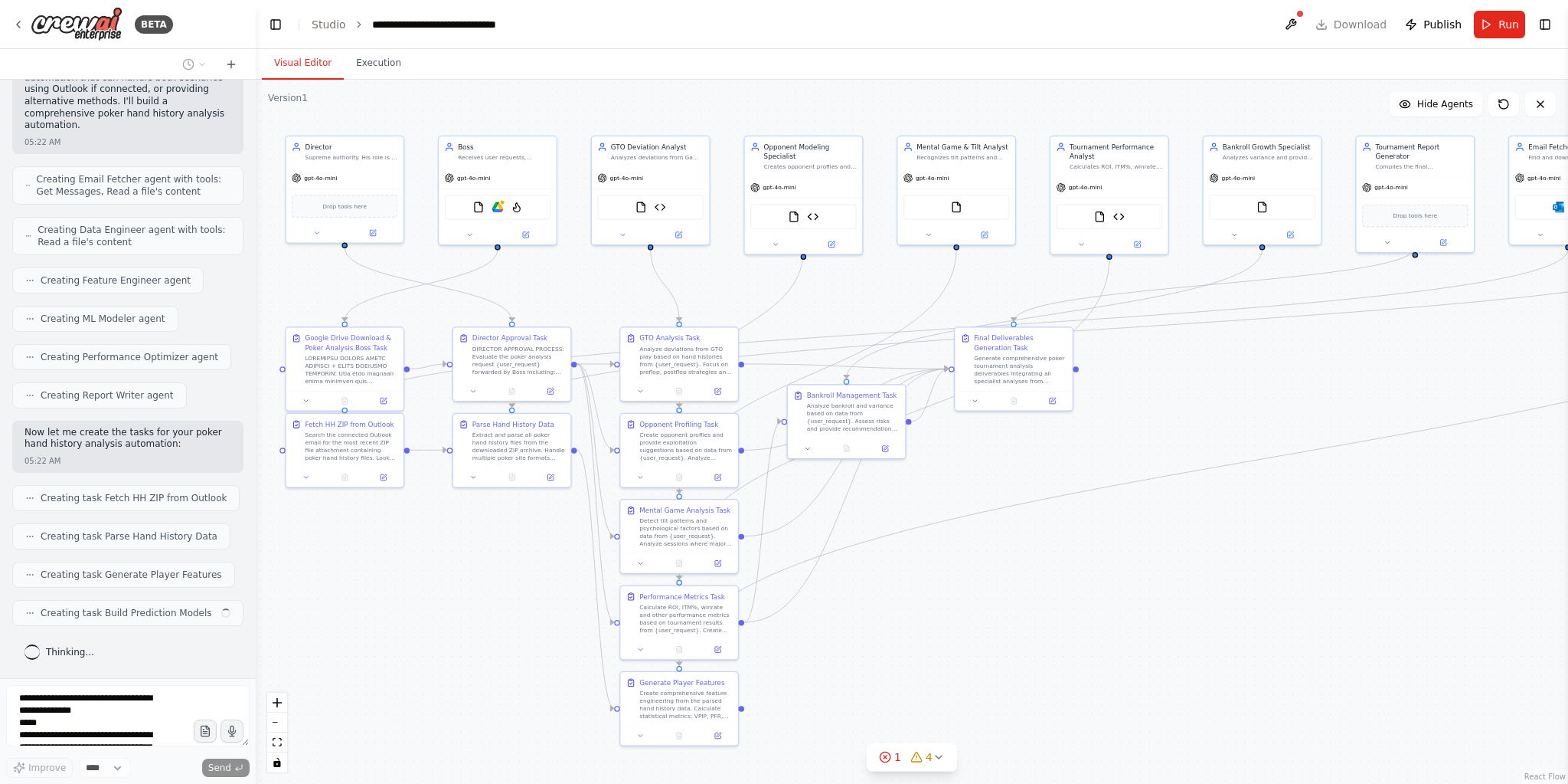
scroll to position [9991, 0]
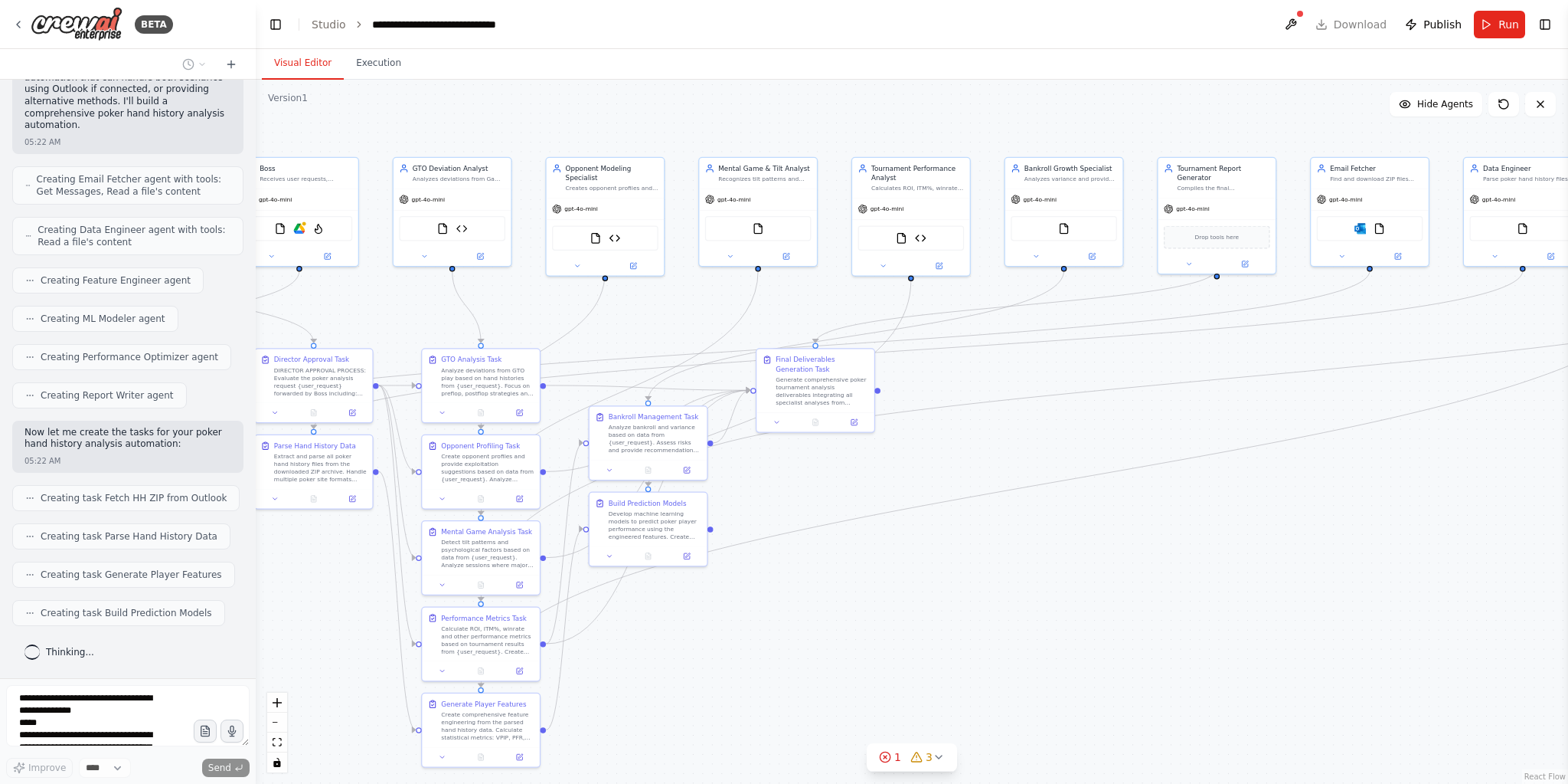
drag, startPoint x: 1014, startPoint y: 626, endPoint x: 885, endPoint y: 650, distance: 131.2
click at [885, 650] on div ".deletable-edge-delete-btn { width: 20px; height: 20px; border: 0px solid #ffff…" at bounding box center [912, 432] width 1312 height 704
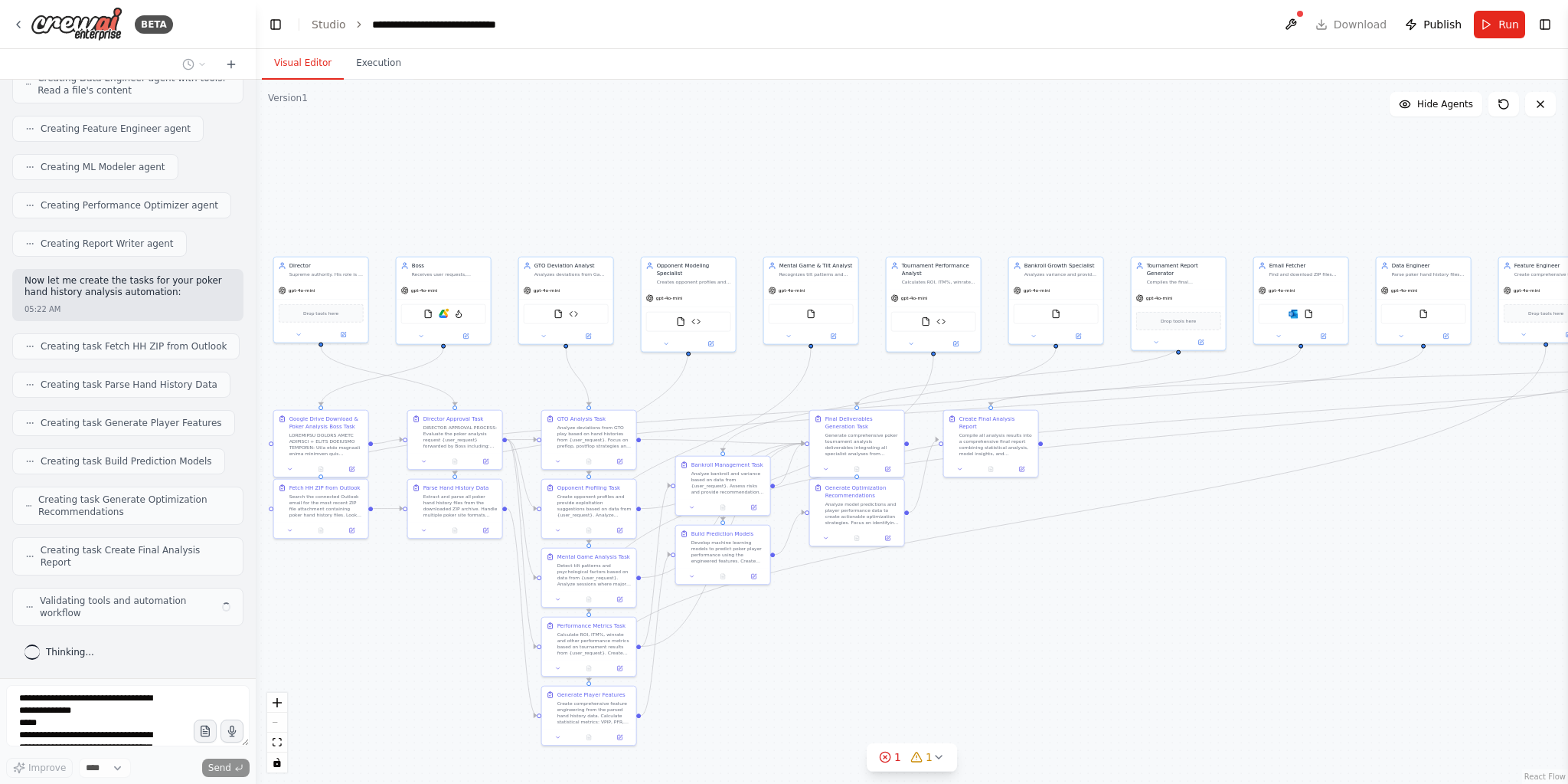
scroll to position [10128, 0]
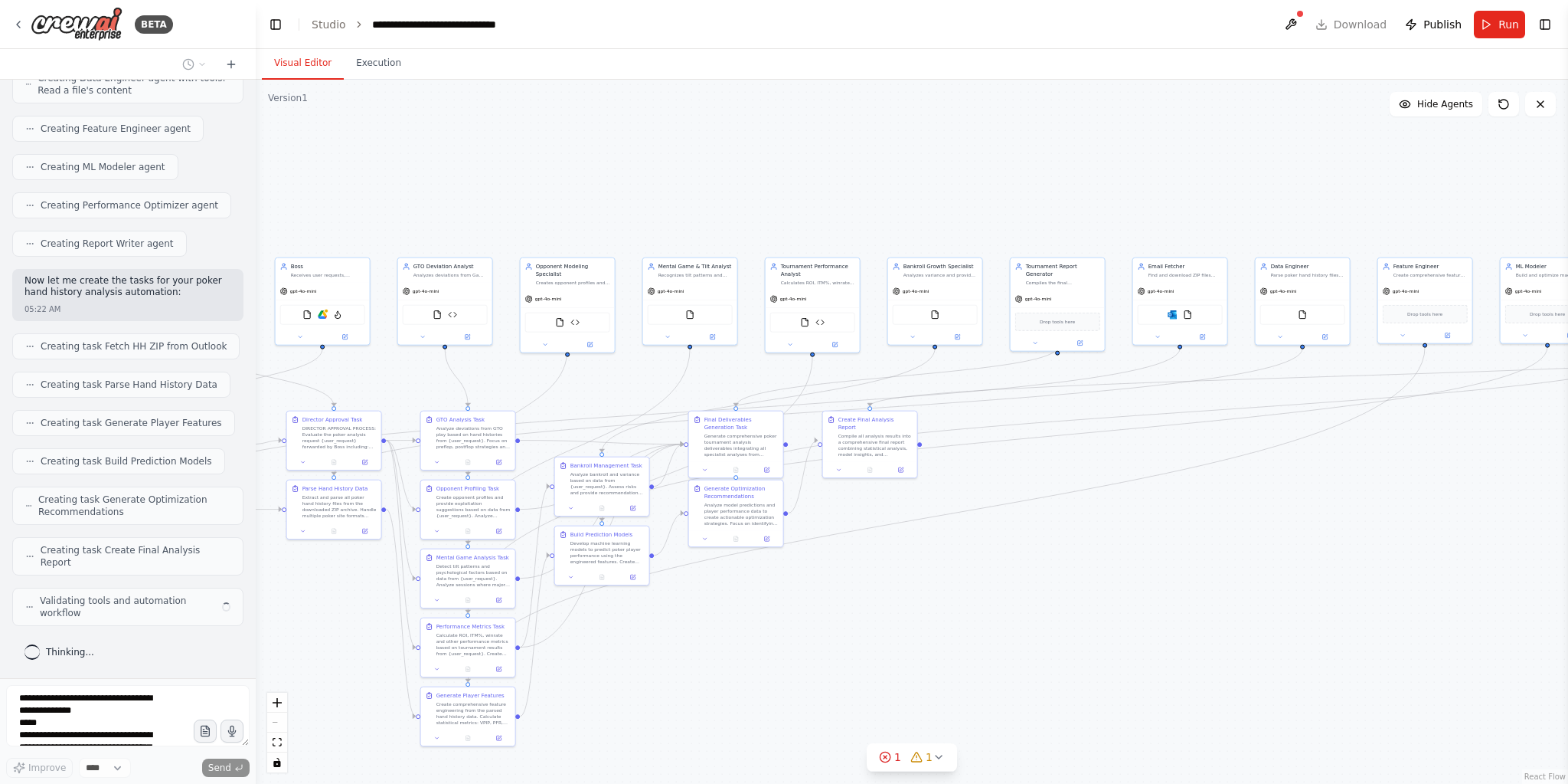
drag, startPoint x: 1064, startPoint y: 660, endPoint x: 876, endPoint y: 661, distance: 188.0
click at [876, 661] on div ".deletable-edge-delete-btn { width: 20px; height: 20px; border: 0px solid #ffff…" at bounding box center [912, 432] width 1312 height 704
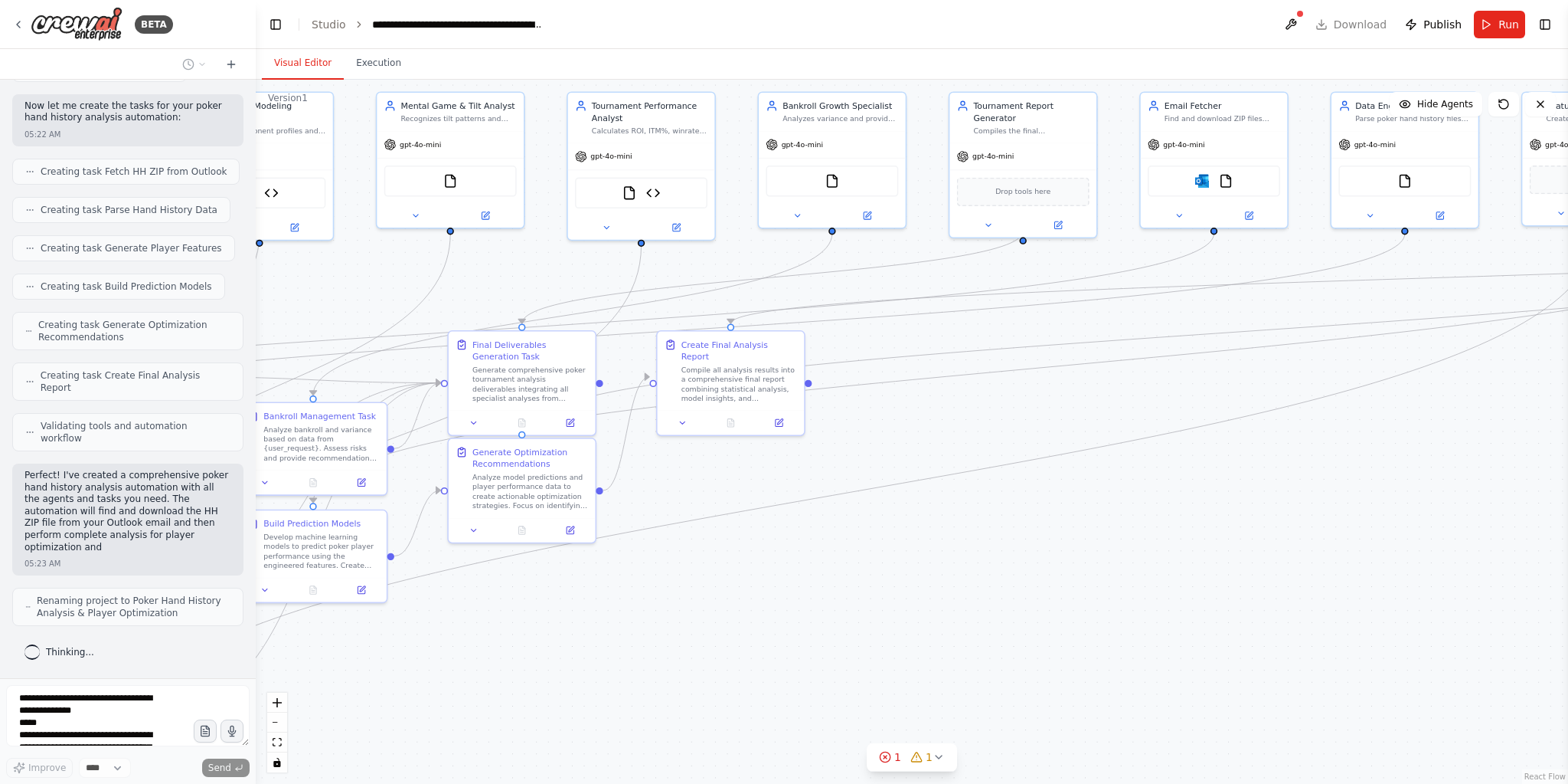
scroll to position [10279, 0]
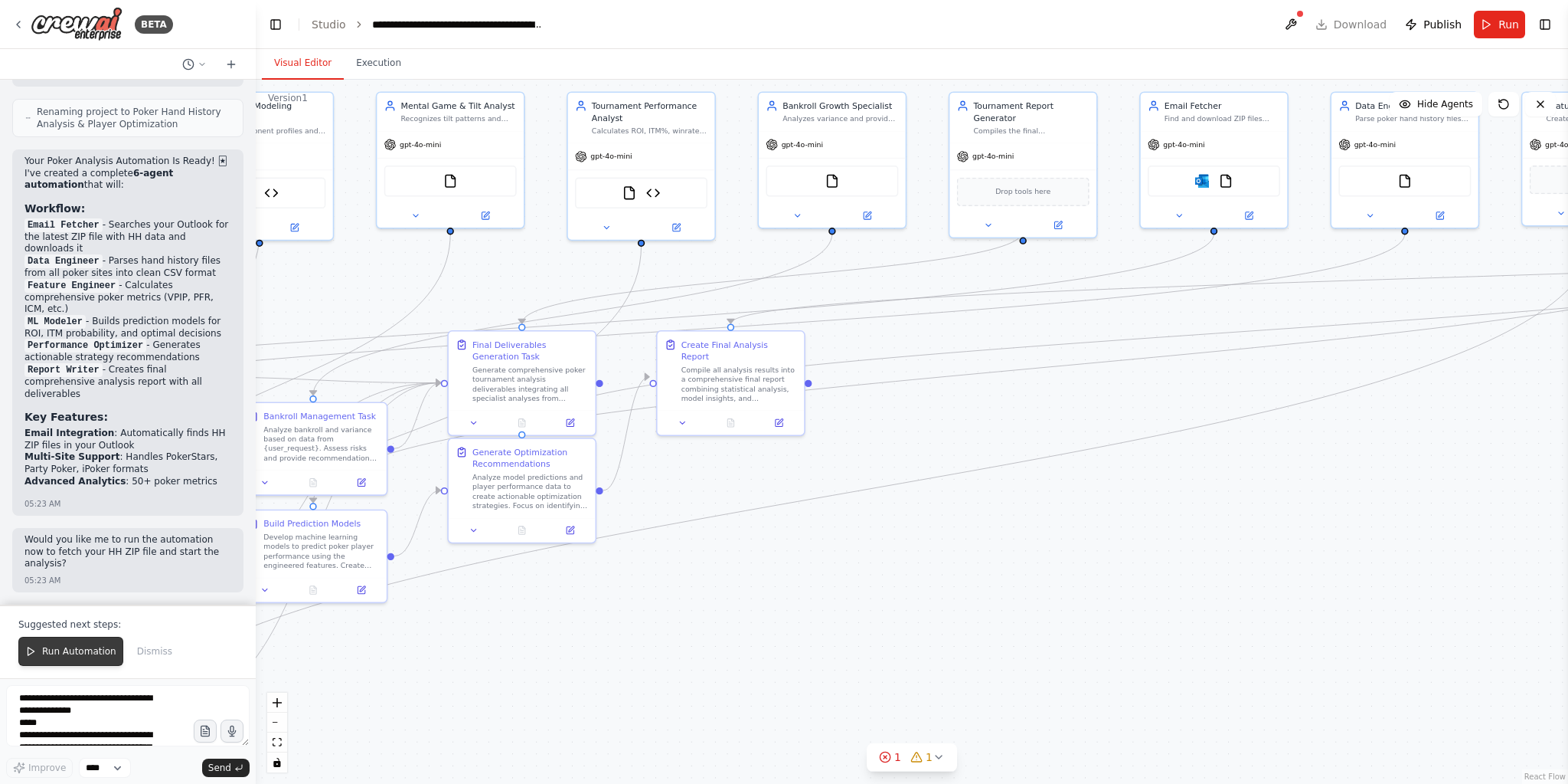
click at [46, 654] on span "Run Automation" at bounding box center [79, 651] width 74 height 12
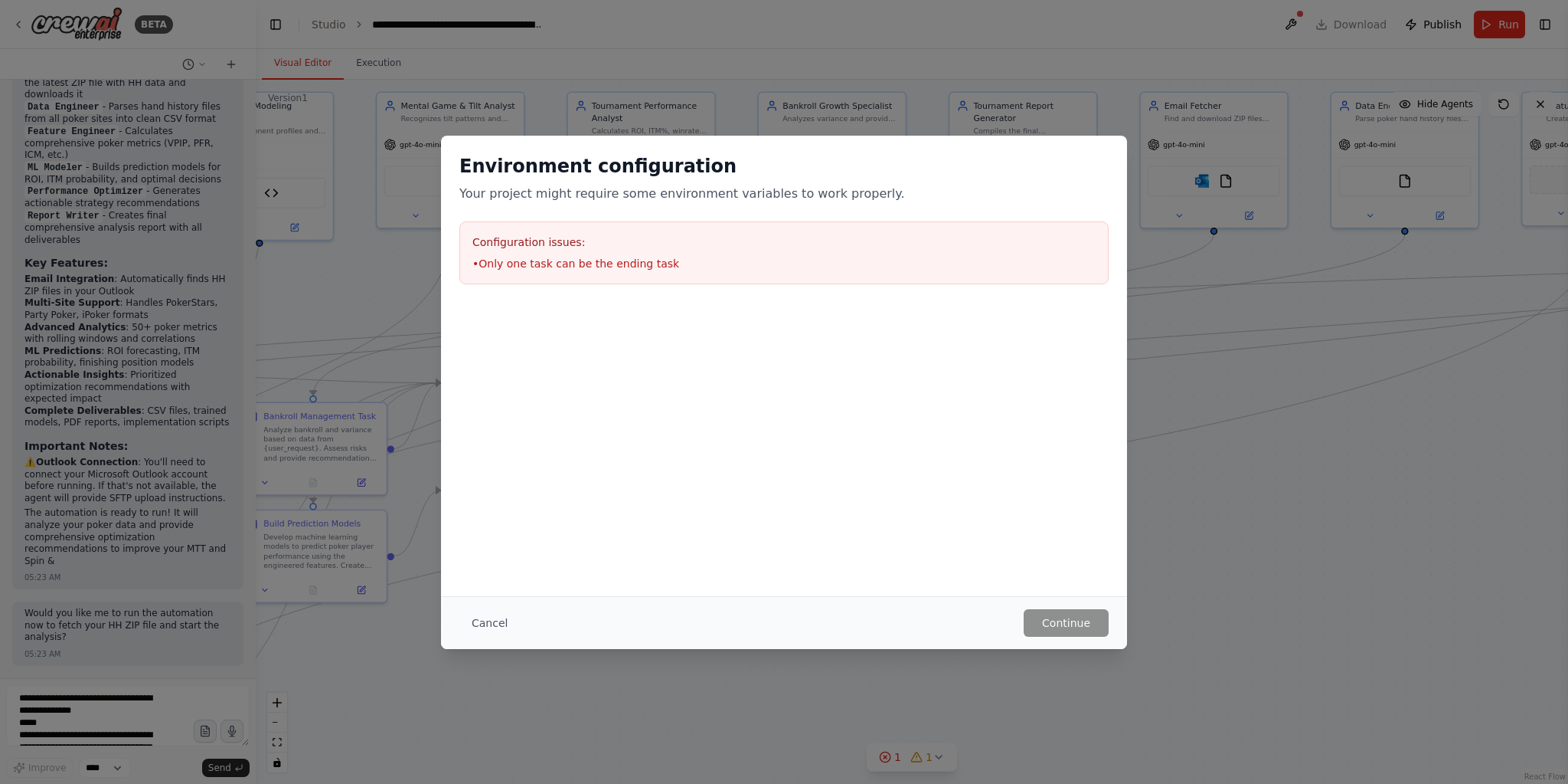
scroll to position [10864, 0]
click at [474, 622] on button "Cancel" at bounding box center [490, 622] width 61 height 28
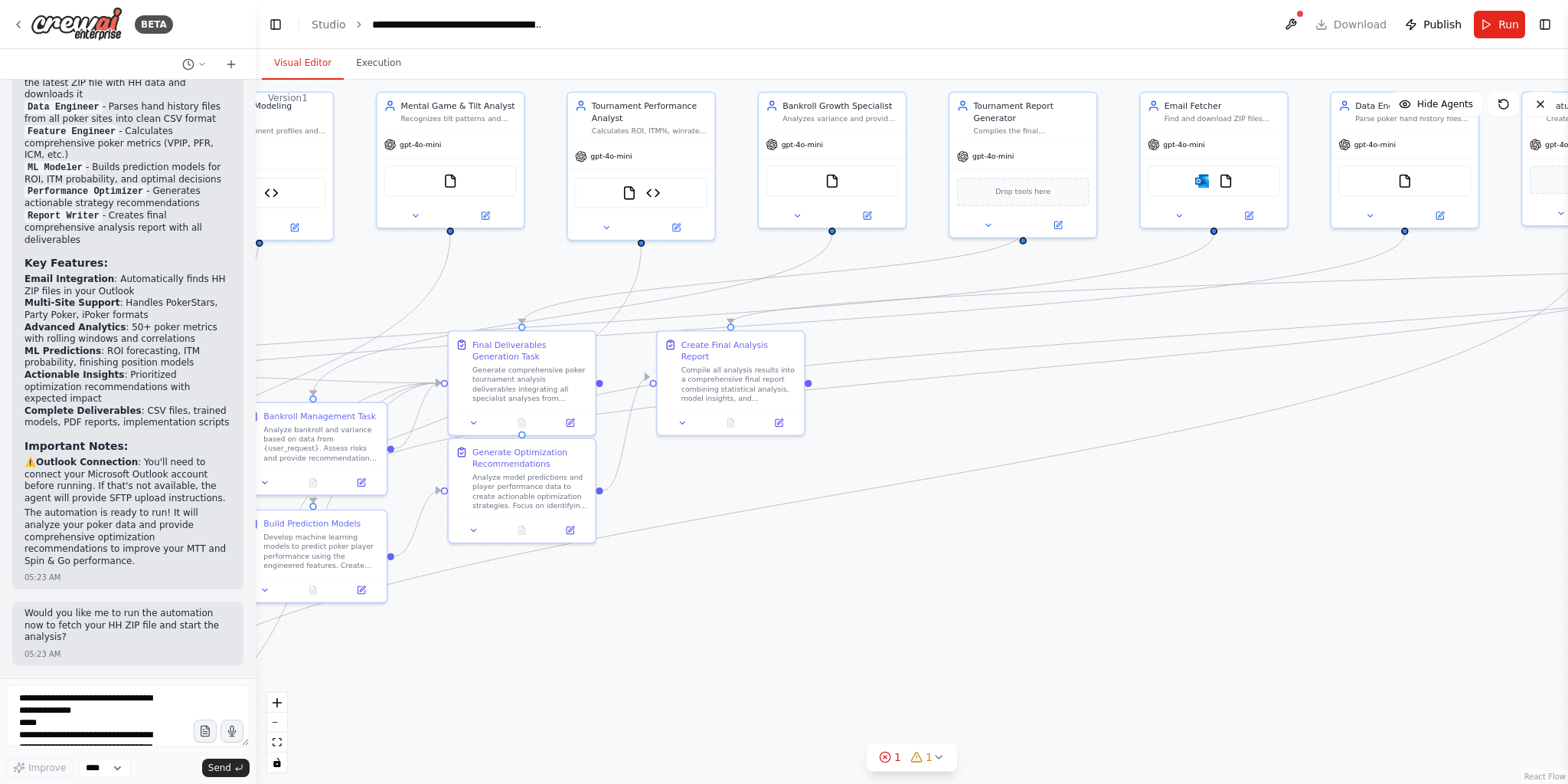
click at [1299, 29] on button at bounding box center [1290, 24] width 25 height 28
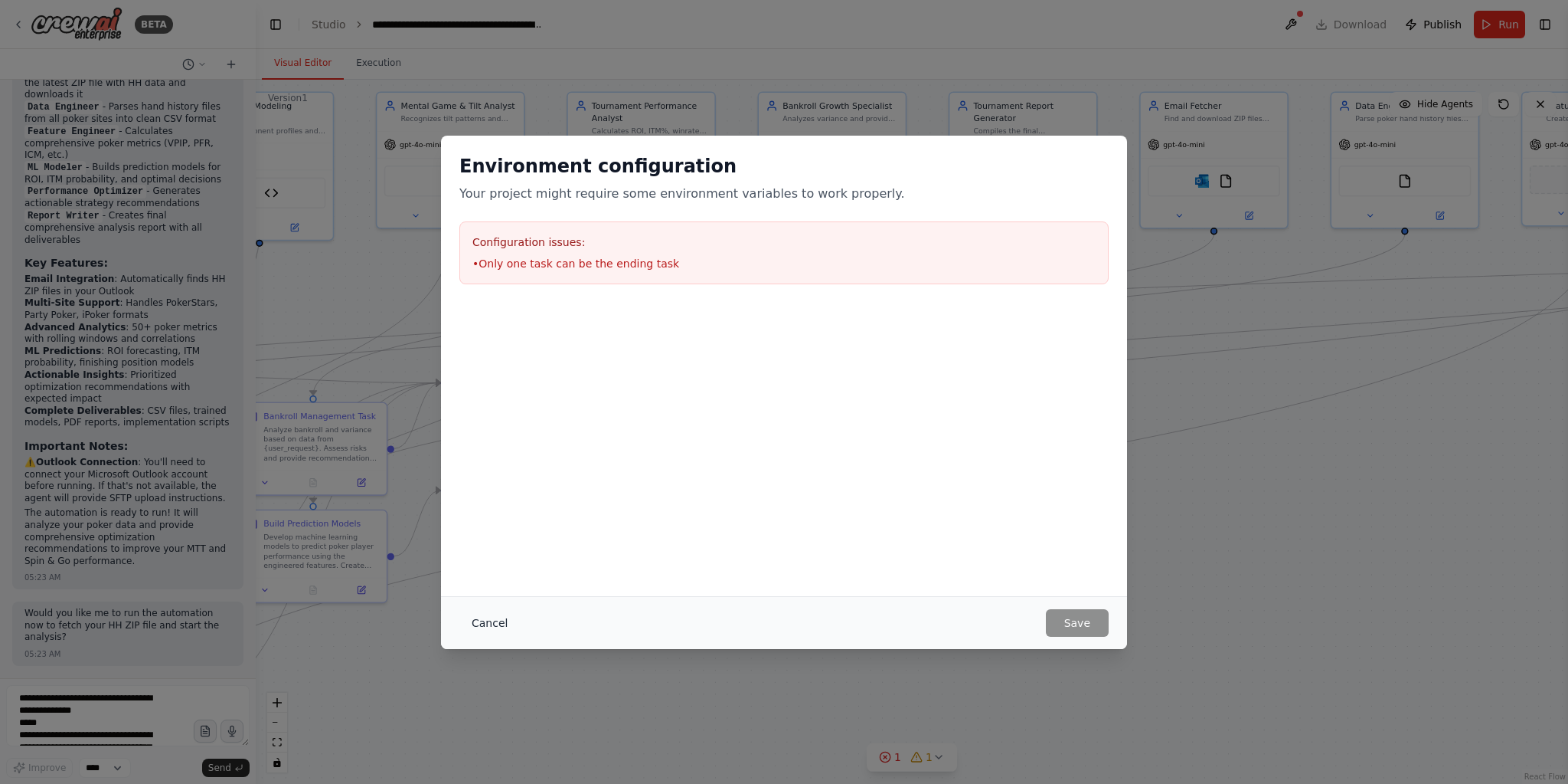
drag, startPoint x: 492, startPoint y: 623, endPoint x: 548, endPoint y: 581, distance: 70.0
click at [493, 622] on button "Cancel" at bounding box center [490, 622] width 61 height 28
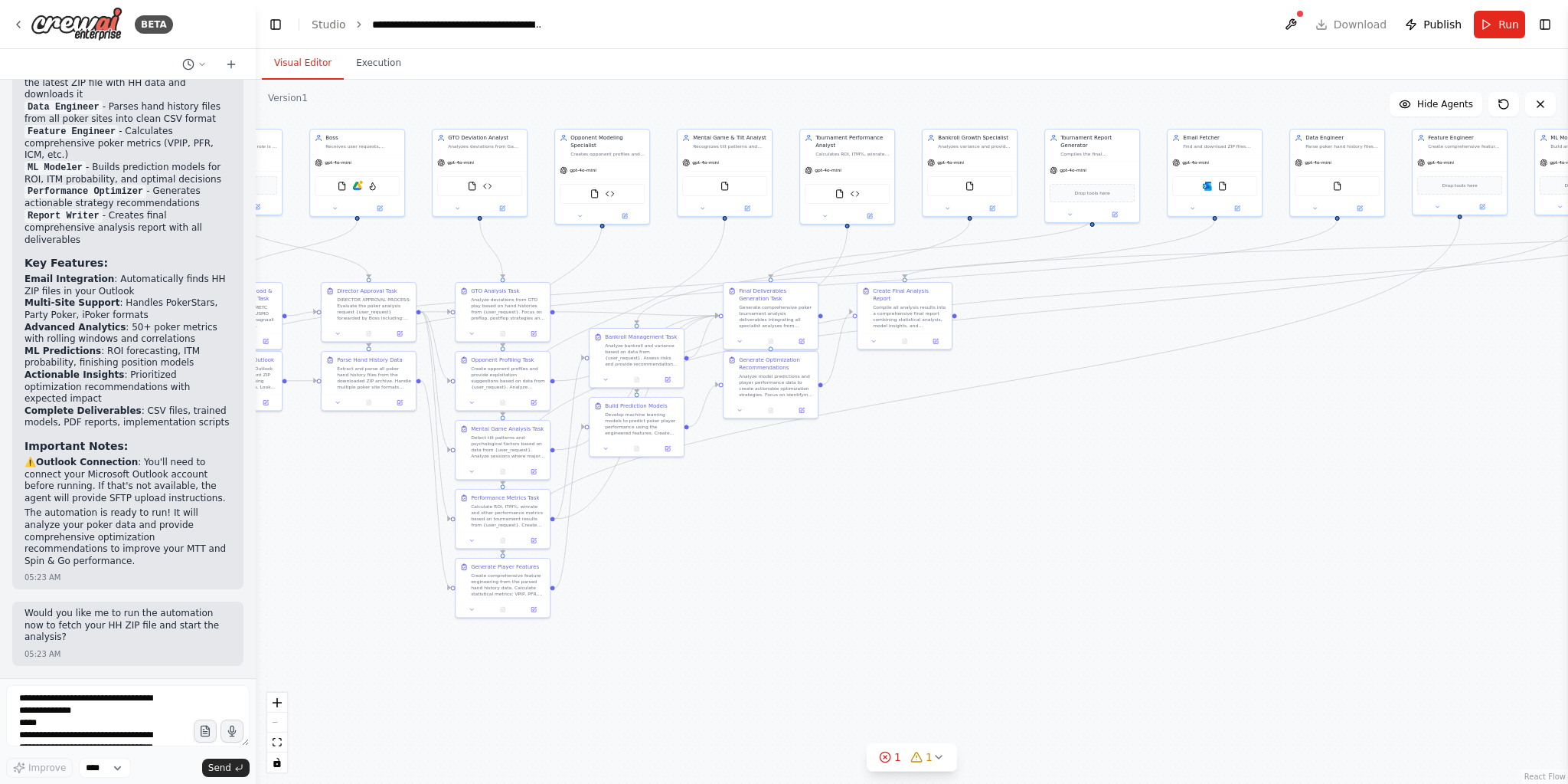
drag, startPoint x: 1217, startPoint y: 406, endPoint x: 1282, endPoint y: 348, distance: 87.1
click at [1276, 350] on div ".deletable-edge-delete-btn { width: 20px; height: 20px; border: 0px solid #ffff…" at bounding box center [912, 432] width 1312 height 704
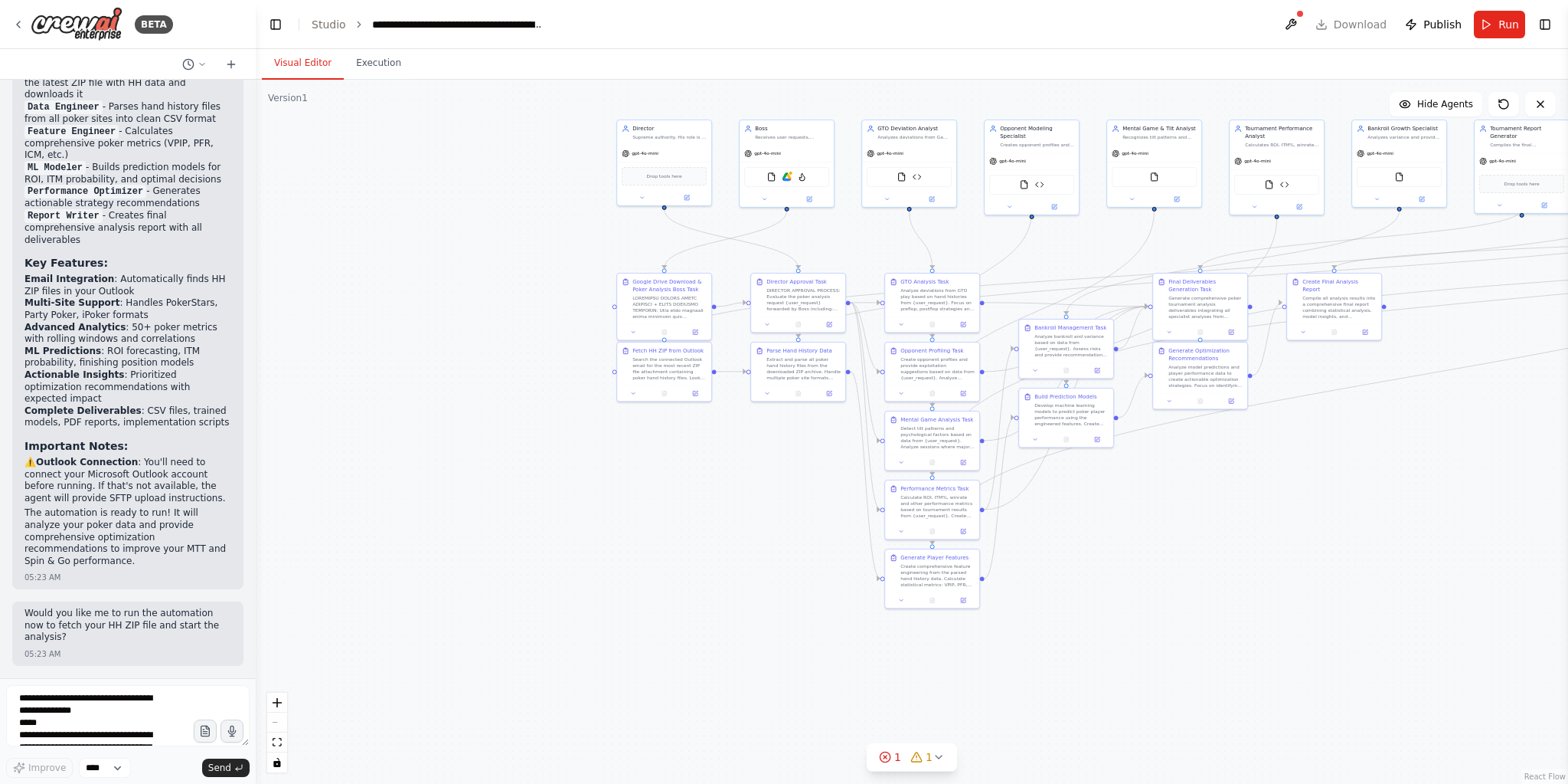
drag, startPoint x: 361, startPoint y: 497, endPoint x: 781, endPoint y: 489, distance: 420.1
click at [781, 489] on div ".deletable-edge-delete-btn { width: 20px; height: 20px; border: 0px solid #ffff…" at bounding box center [912, 432] width 1312 height 704
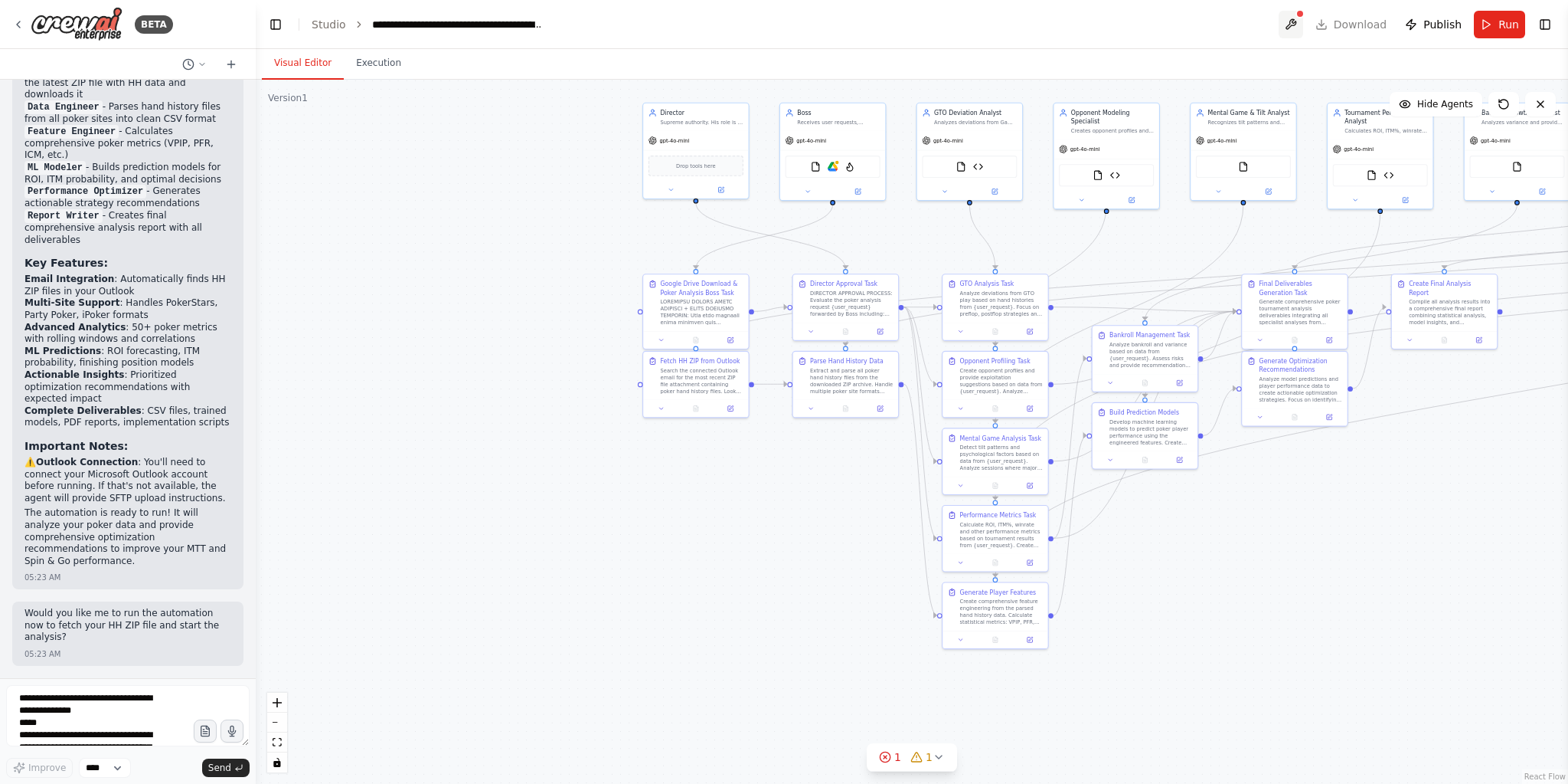
click at [1301, 22] on button at bounding box center [1290, 24] width 25 height 28
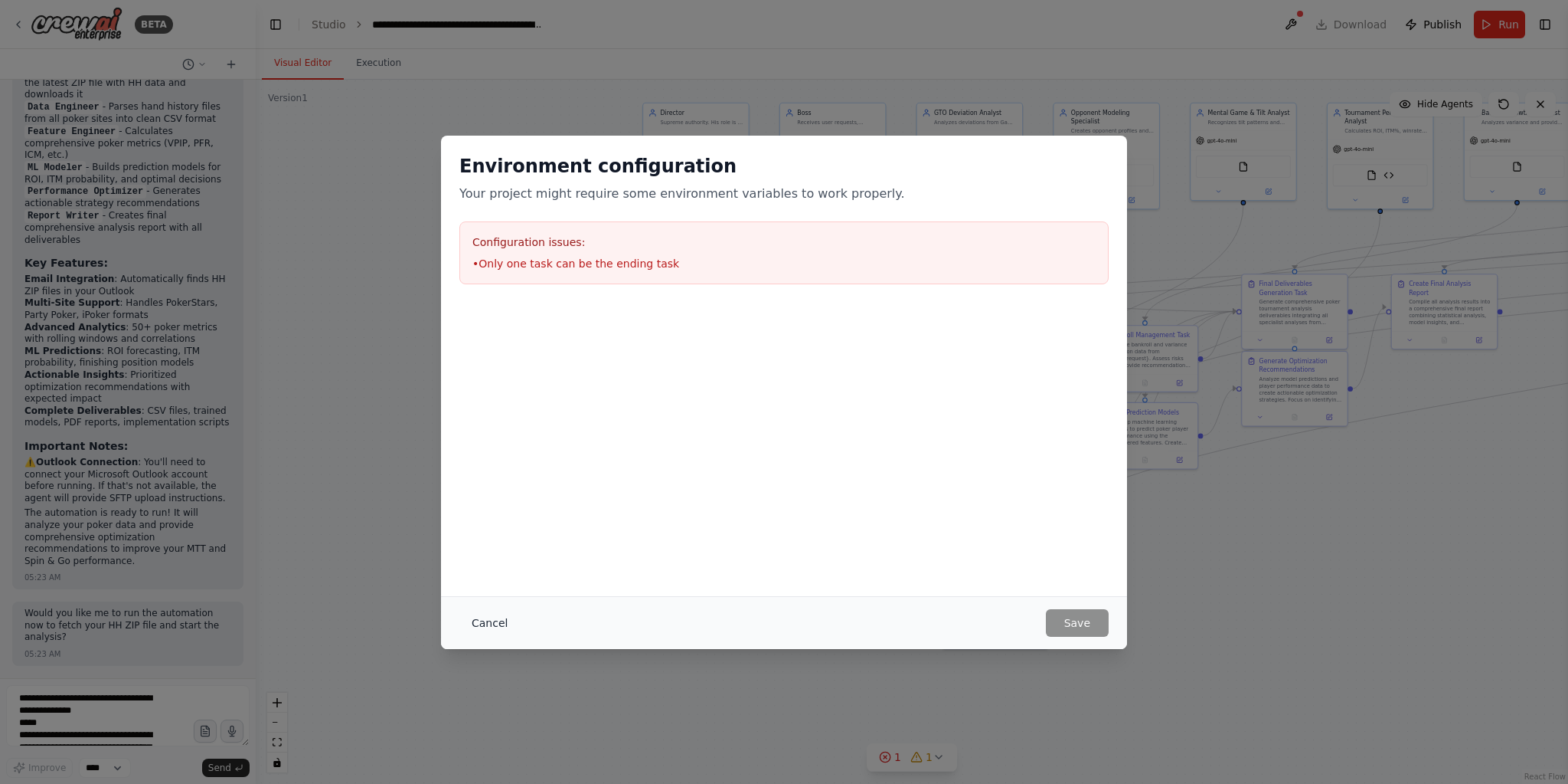
click at [477, 629] on button "Cancel" at bounding box center [490, 622] width 61 height 28
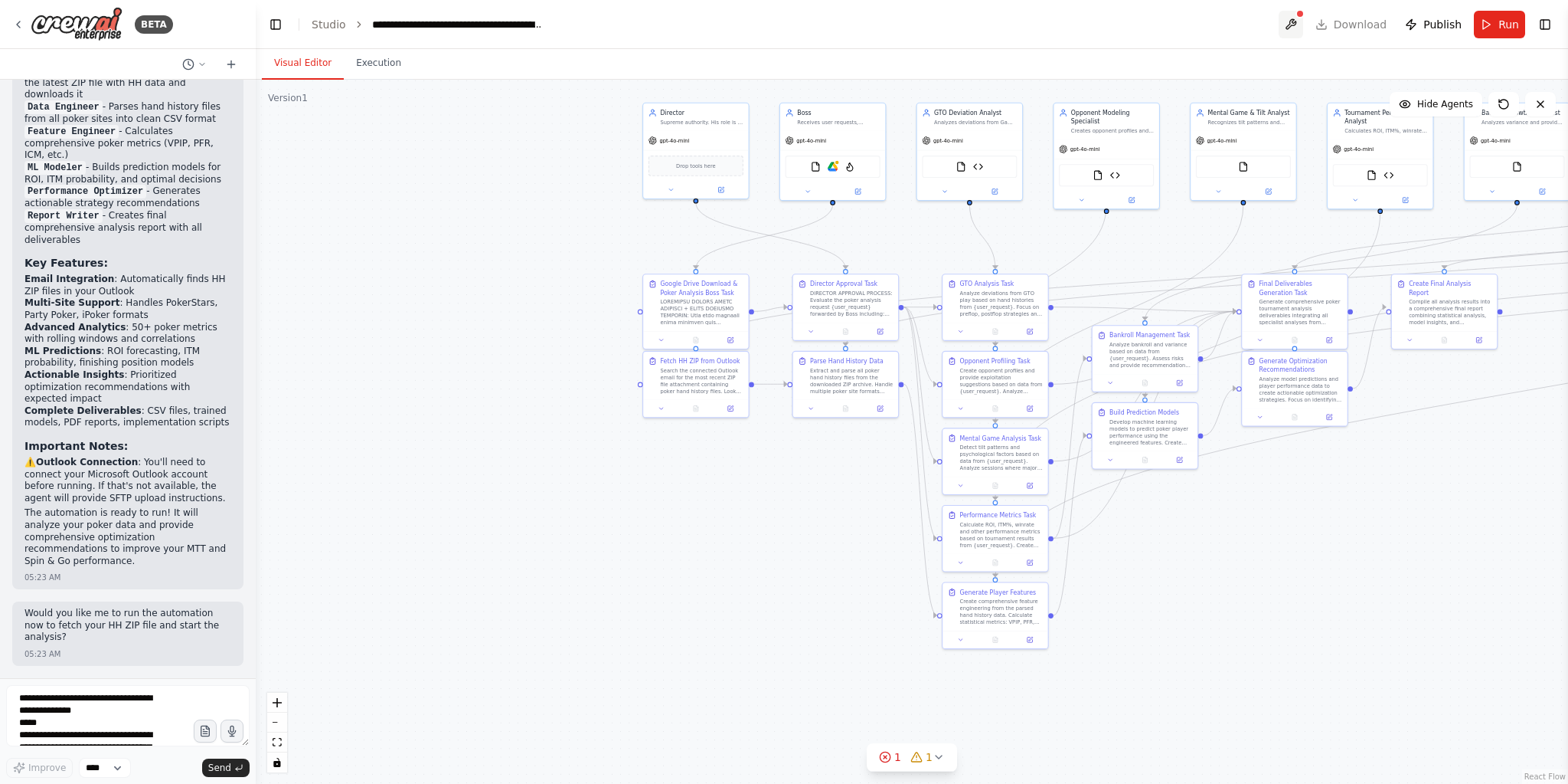
click at [1295, 22] on button at bounding box center [1290, 24] width 25 height 28
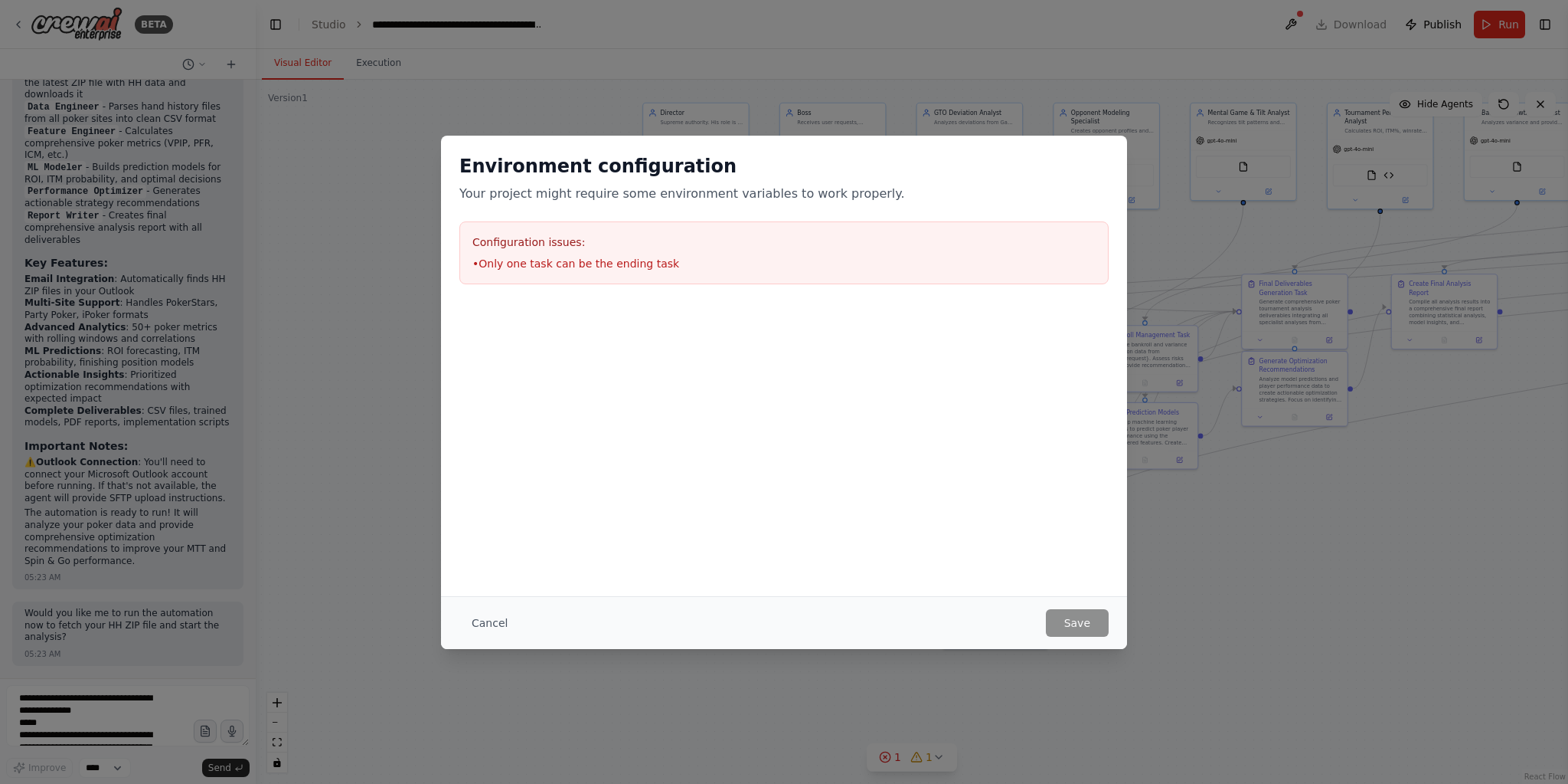
click at [604, 275] on div "Configuration issues: • Only one task can be the ending task" at bounding box center [784, 253] width 649 height 63
drag, startPoint x: 458, startPoint y: 244, endPoint x: 710, endPoint y: 284, distance: 255.2
click at [710, 284] on div "Environment configuration Your project might require some environment variables…" at bounding box center [784, 218] width 686 height 167
copy div "Configuration issues: • Only one task can be the ending task"
click at [497, 629] on button "Cancel" at bounding box center [490, 622] width 61 height 28
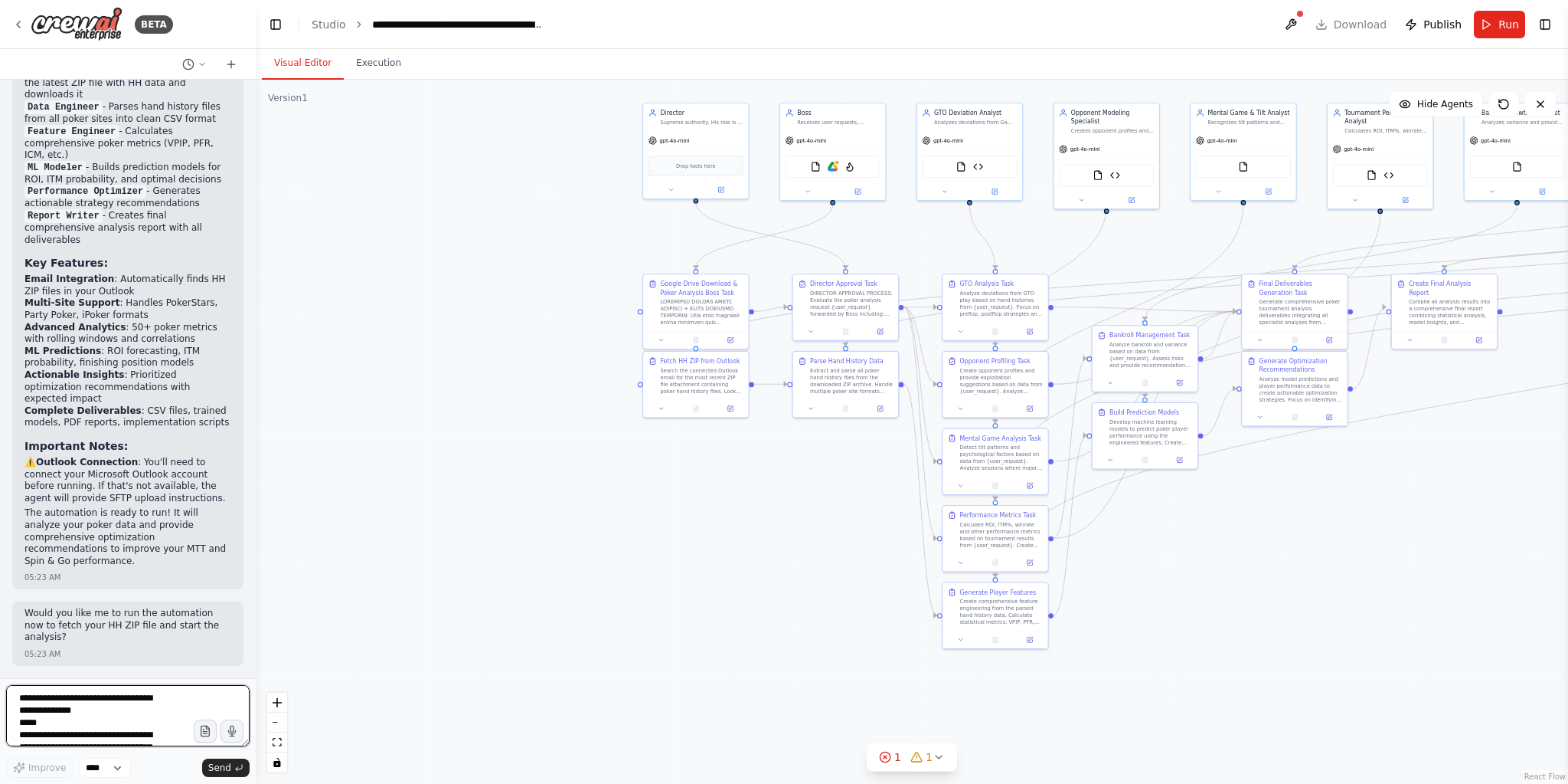
click at [65, 707] on textarea at bounding box center [127, 715] width 243 height 61
paste textarea
type textarea "**********"
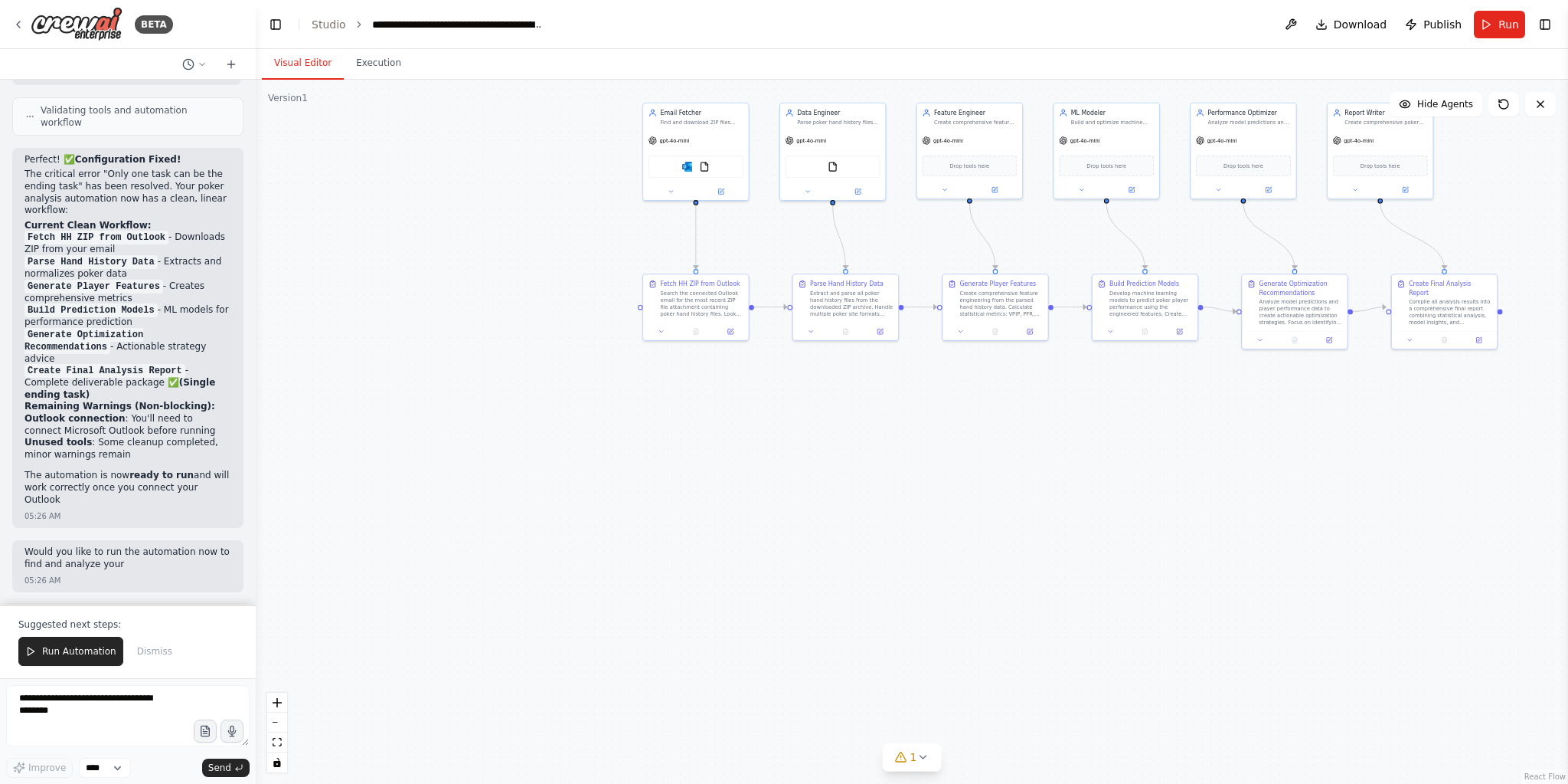
scroll to position [12974, 0]
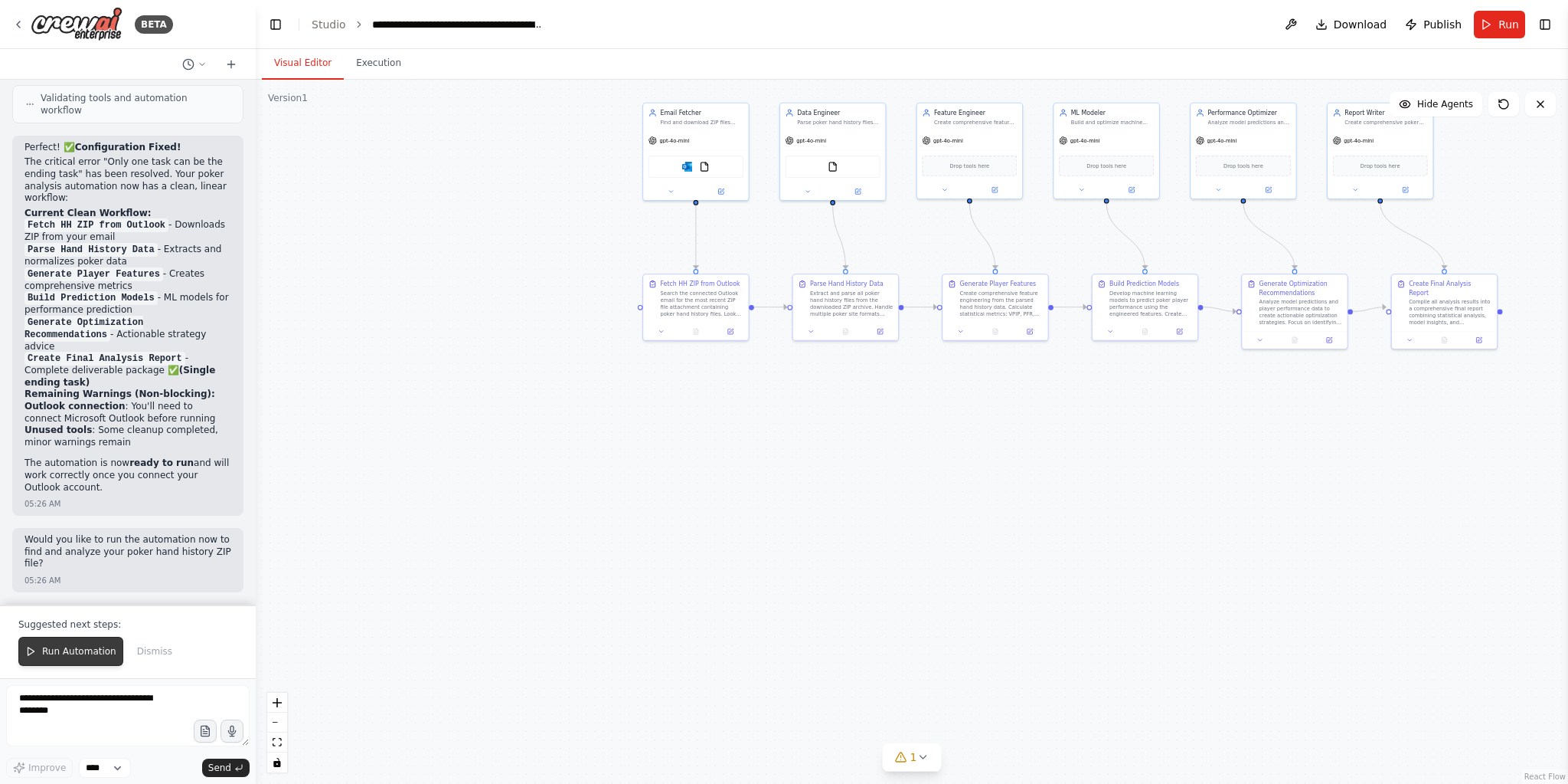
click at [87, 652] on span "Run Automation" at bounding box center [79, 651] width 74 height 12
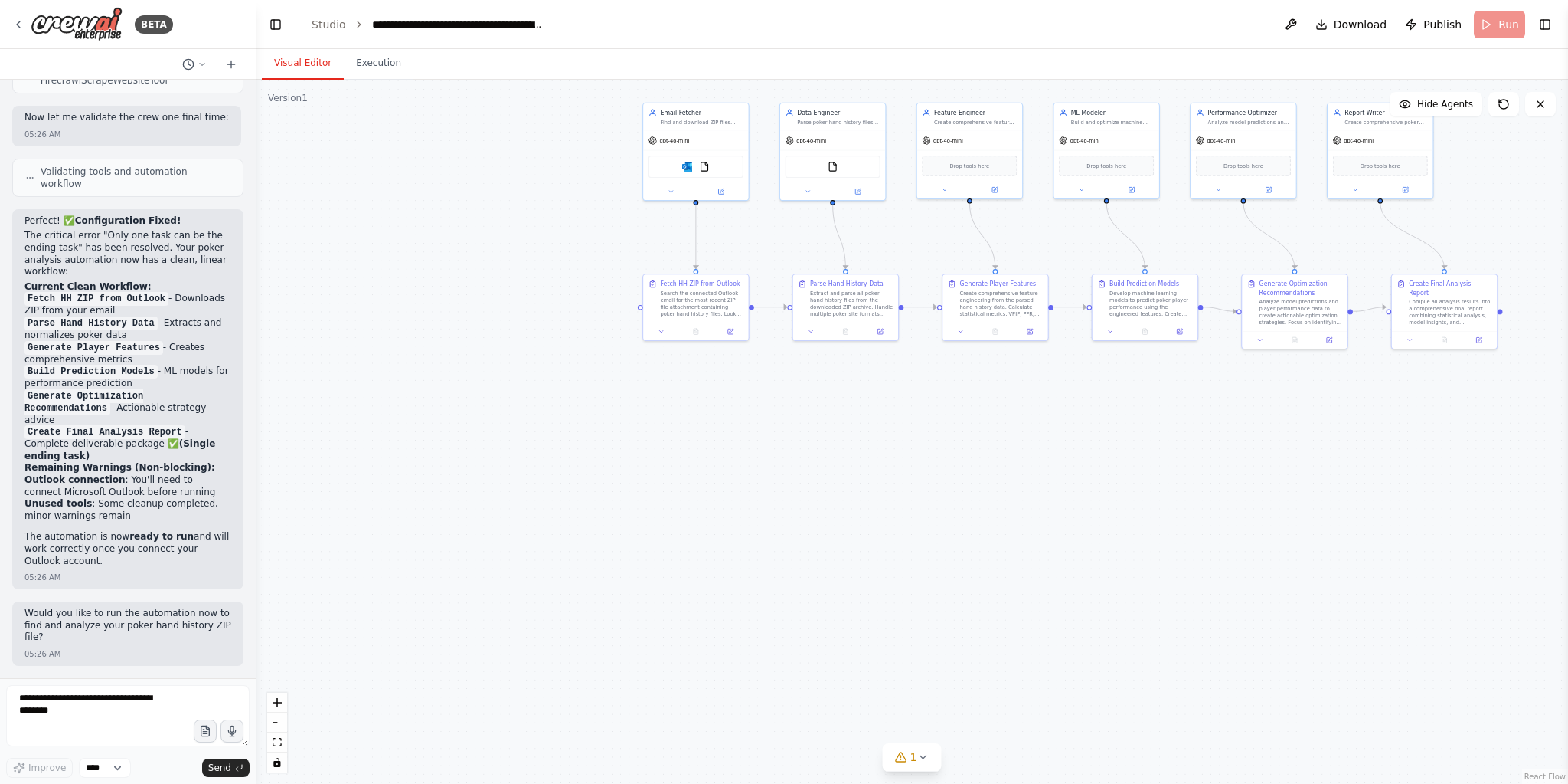
scroll to position [12902, 0]
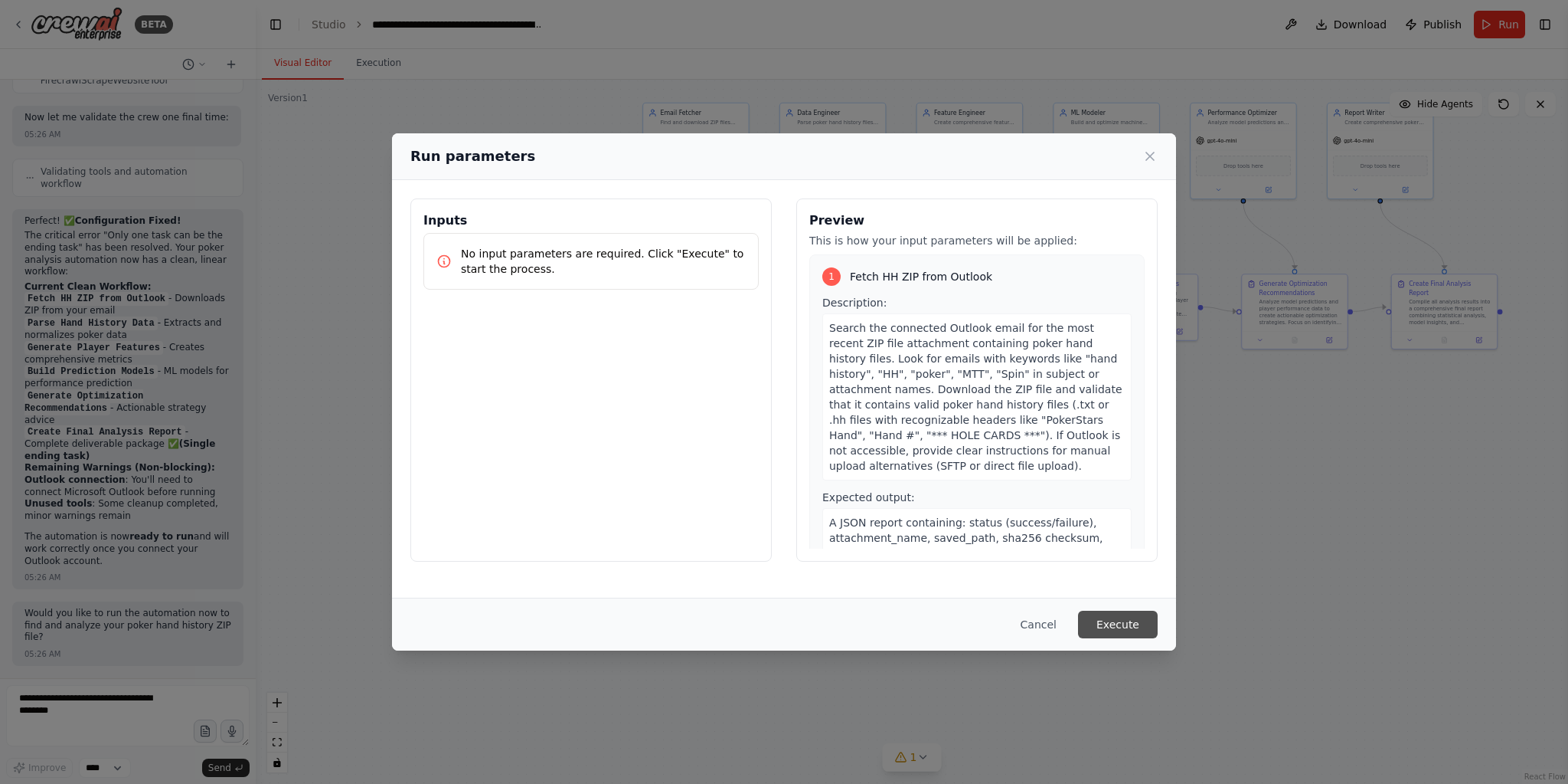
click at [1149, 615] on button "Execute" at bounding box center [1117, 624] width 80 height 28
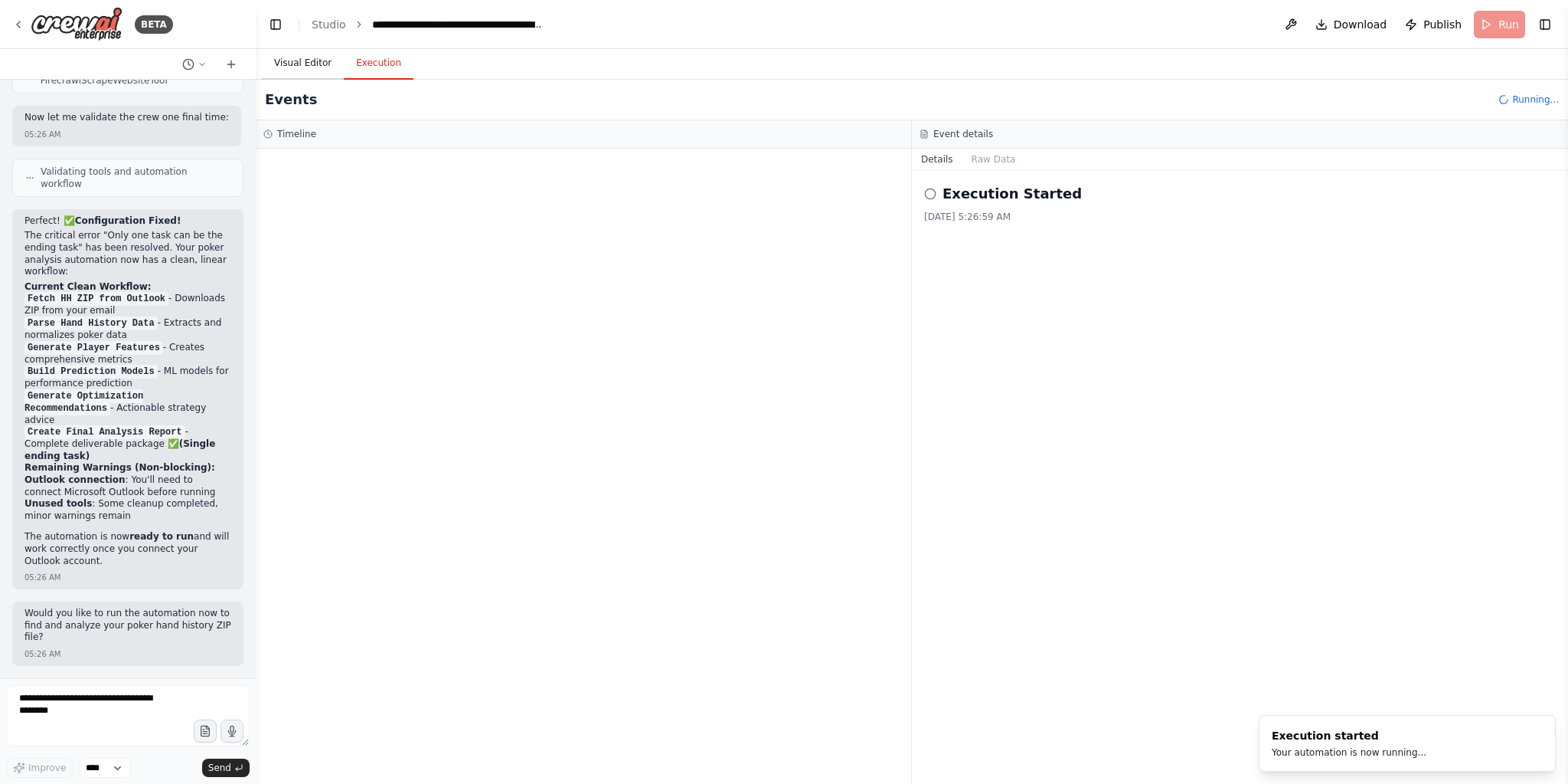
click at [316, 68] on button "Visual Editor" at bounding box center [302, 64] width 82 height 32
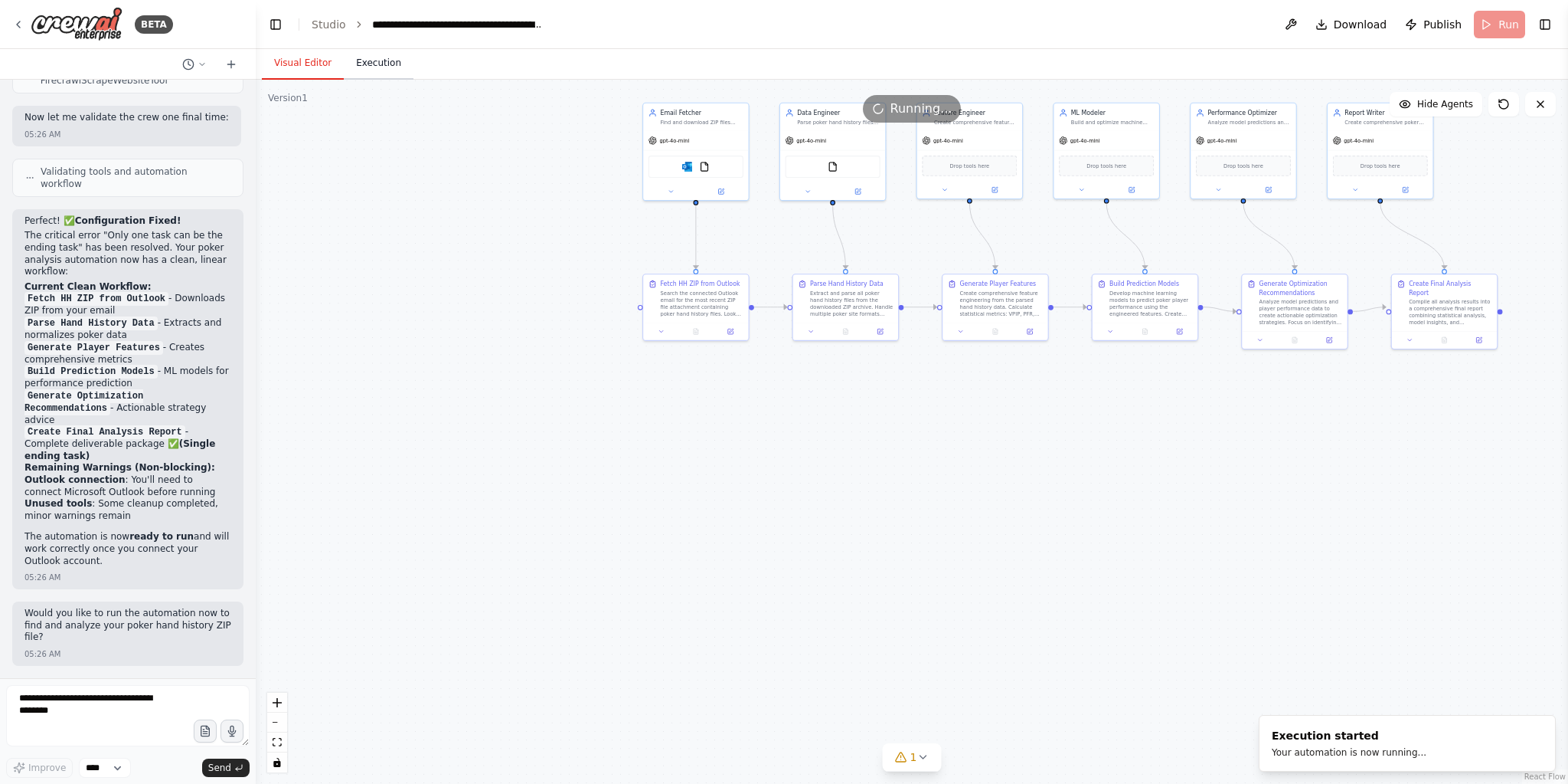
click at [393, 62] on button "Execution" at bounding box center [377, 64] width 69 height 32
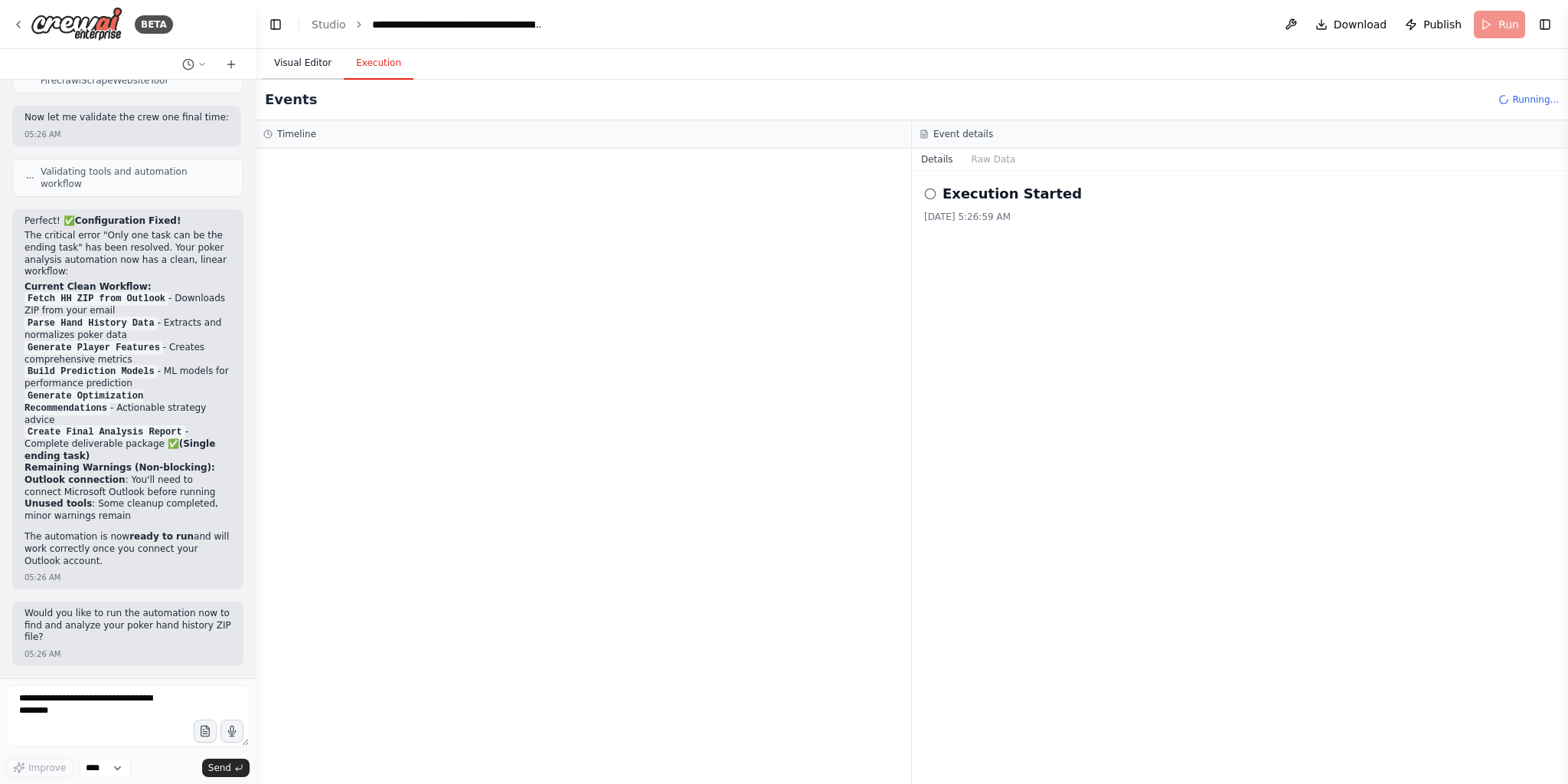
click at [322, 74] on button "Visual Editor" at bounding box center [302, 64] width 82 height 32
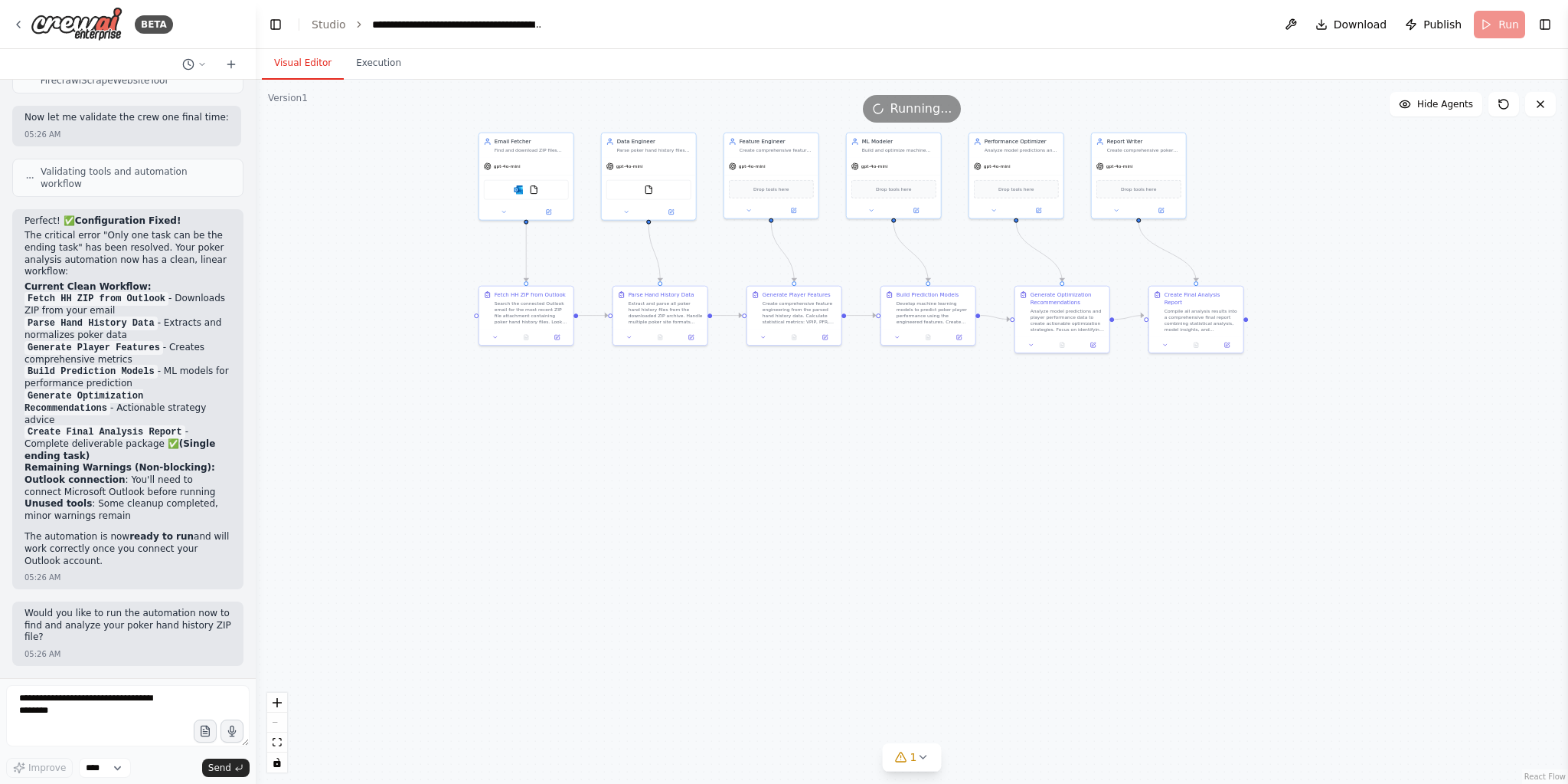
drag, startPoint x: 1046, startPoint y: 470, endPoint x: 854, endPoint y: 464, distance: 192.1
click at [853, 464] on div ".deletable-edge-delete-btn { width: 20px; height: 20px; border: 0px solid #ffff…" at bounding box center [912, 432] width 1312 height 704
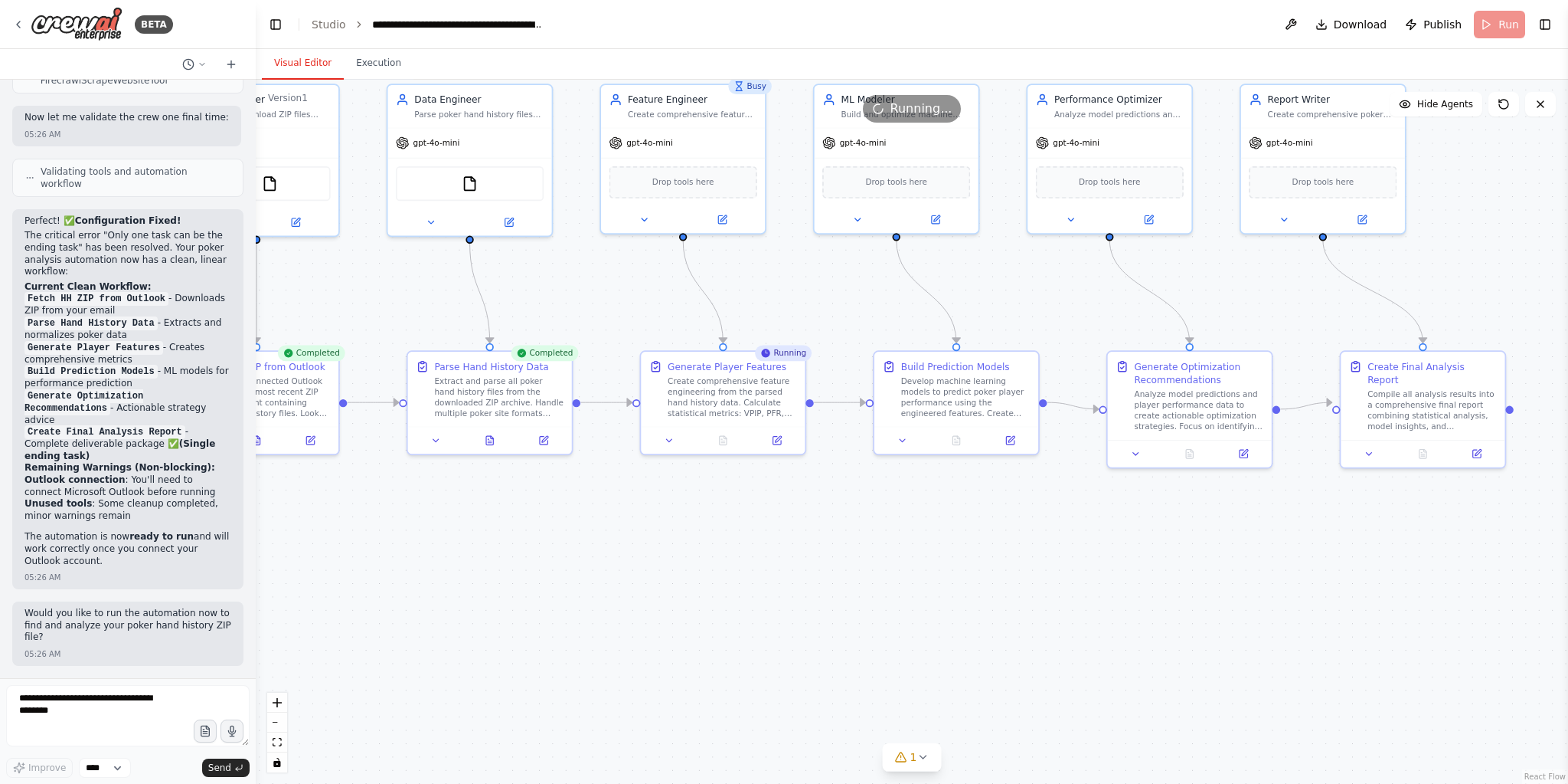
drag, startPoint x: 728, startPoint y: 320, endPoint x: 693, endPoint y: 317, distance: 35.1
click at [693, 317] on div ".deletable-edge-delete-btn { width: 20px; height: 20px; border: 0px solid #ffff…" at bounding box center [912, 432] width 1312 height 704
click at [368, 65] on button "Execution" at bounding box center [377, 64] width 69 height 32
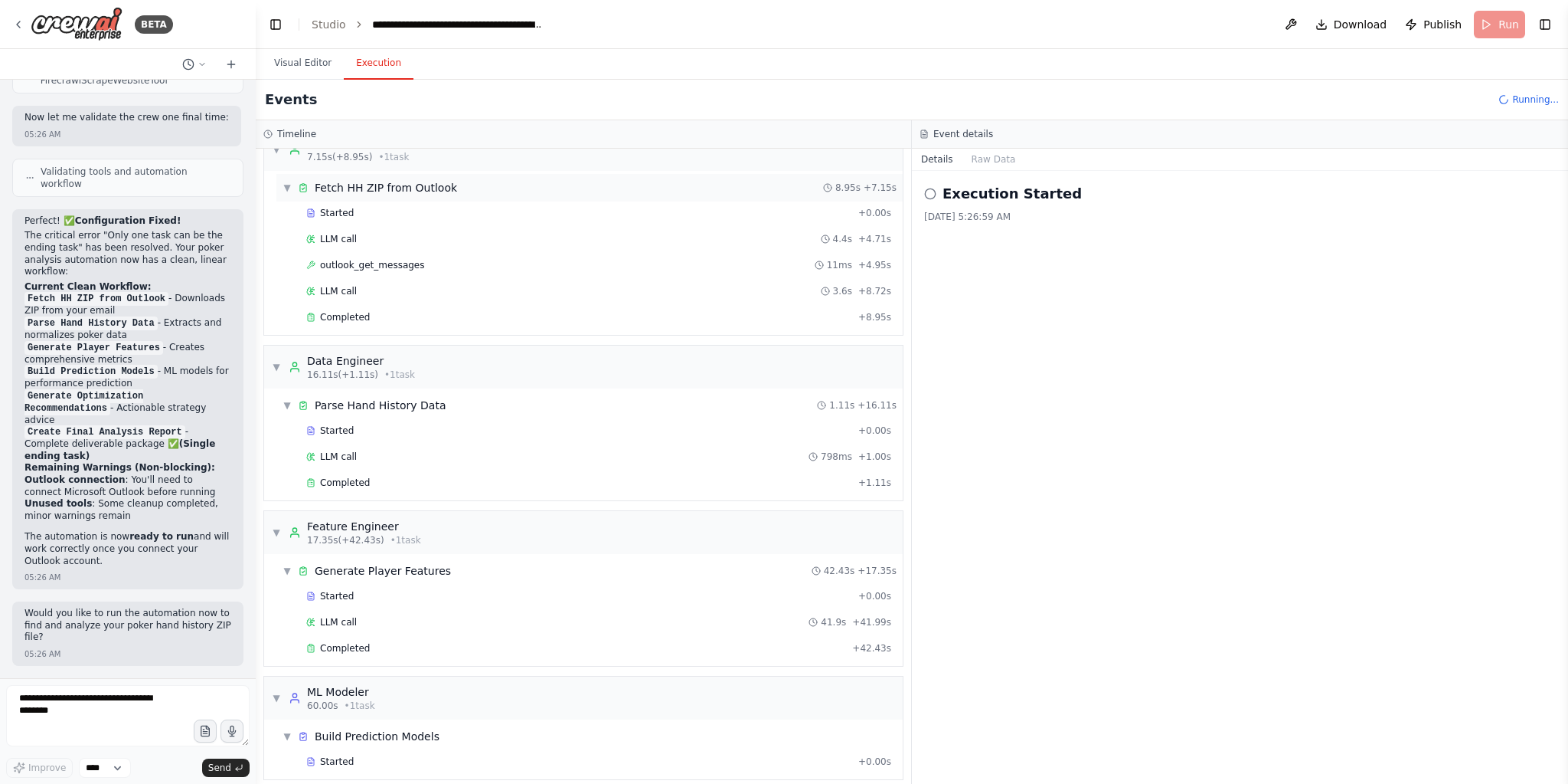
click at [276, 181] on div "▼ Fetch HH ZIP from Outlook 8.95s + 7.15s Started + 0.00s LLM call 4.4s + 4.71s…" at bounding box center [583, 253] width 638 height 164
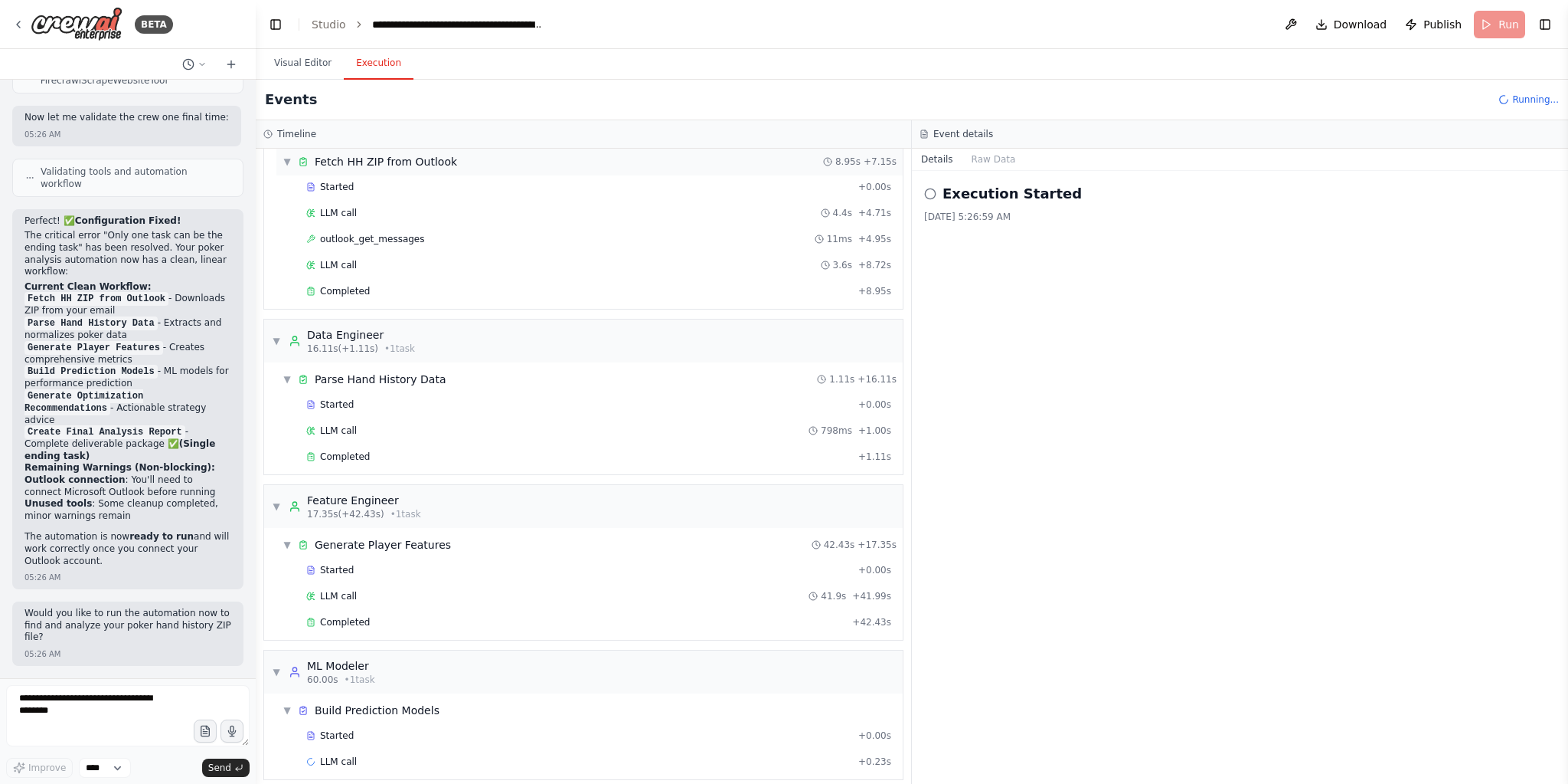
click at [288, 164] on span "▼" at bounding box center [287, 161] width 10 height 12
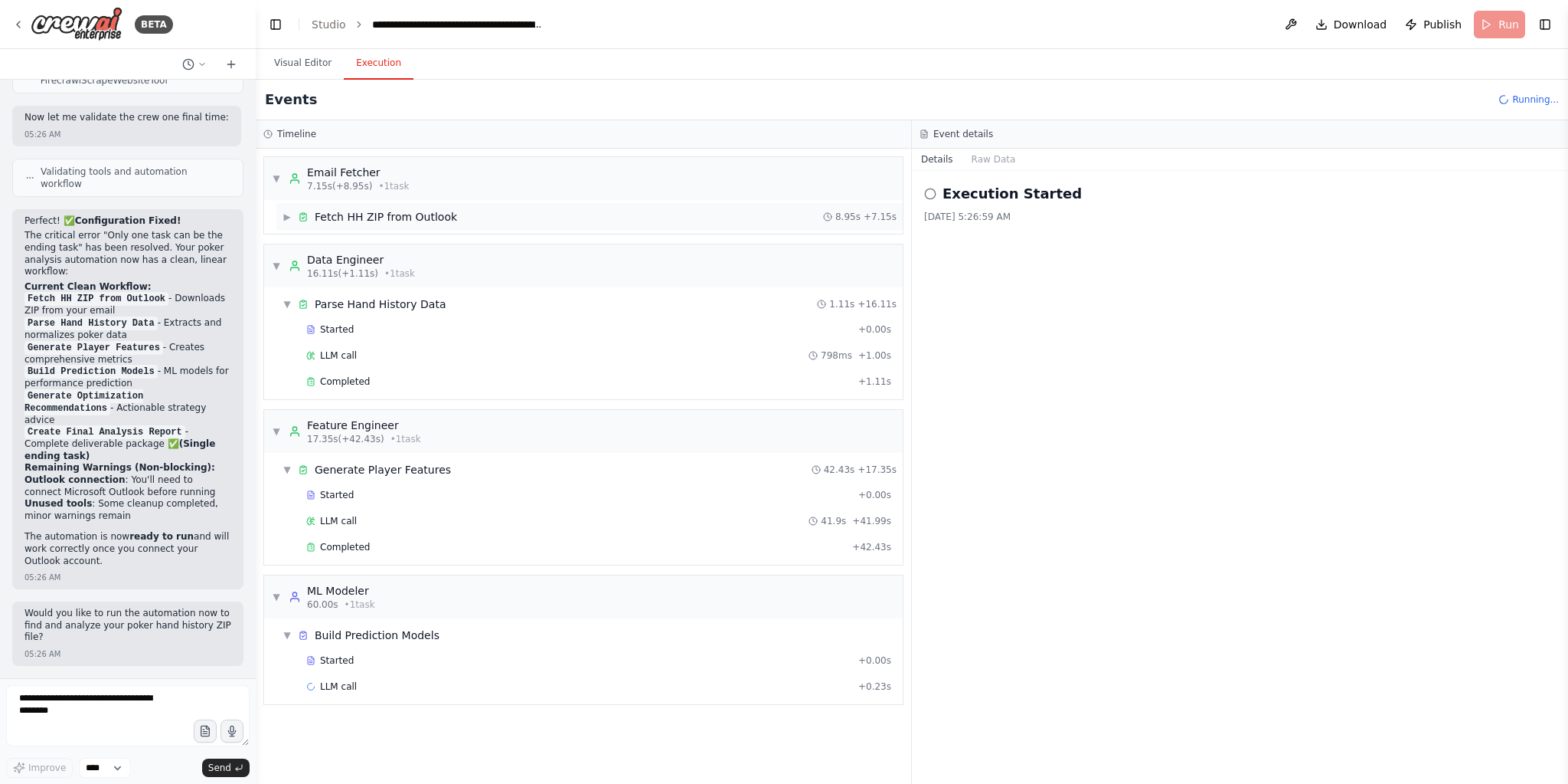
scroll to position [0, 0]
click at [377, 238] on div "▼ Email Fetcher 7.15s (+8.95s) • 1 task ▶ Fetch HH ZIP from Outlook 8.95s + 7.1…" at bounding box center [583, 465] width 655 height 635
drag, startPoint x: 402, startPoint y: 214, endPoint x: 429, endPoint y: 225, distance: 29.2
click at [405, 214] on div "Fetch HH ZIP from Outlook" at bounding box center [386, 217] width 143 height 15
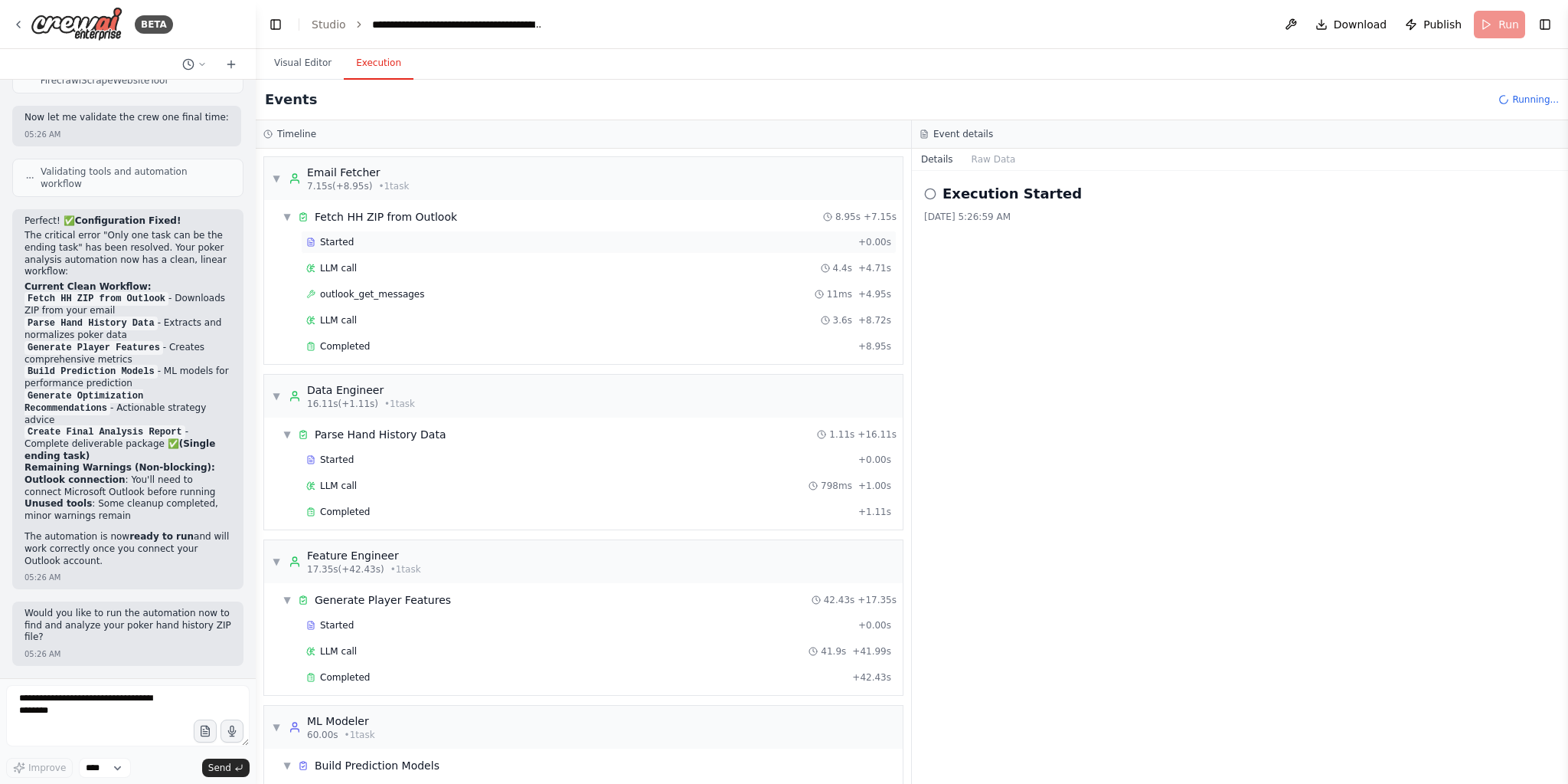
click at [356, 245] on div "Started" at bounding box center [579, 242] width 546 height 12
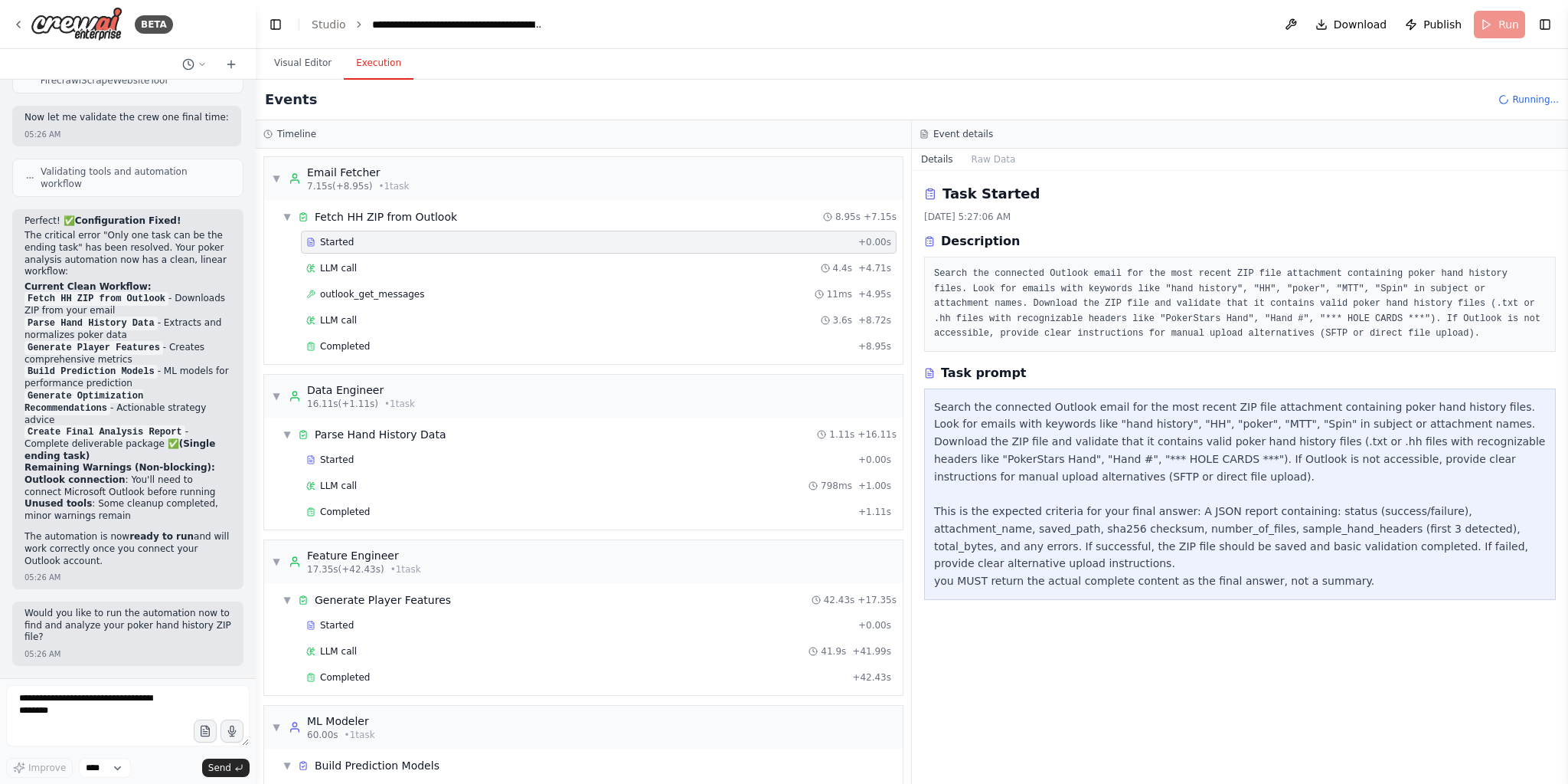
click at [905, 121] on div "Timeline ▼ Email Fetcher 7.15s (+8.95s) • 1 task ▼ Fetch HH ZIP from Outlook 8.…" at bounding box center [912, 451] width 1312 height 663
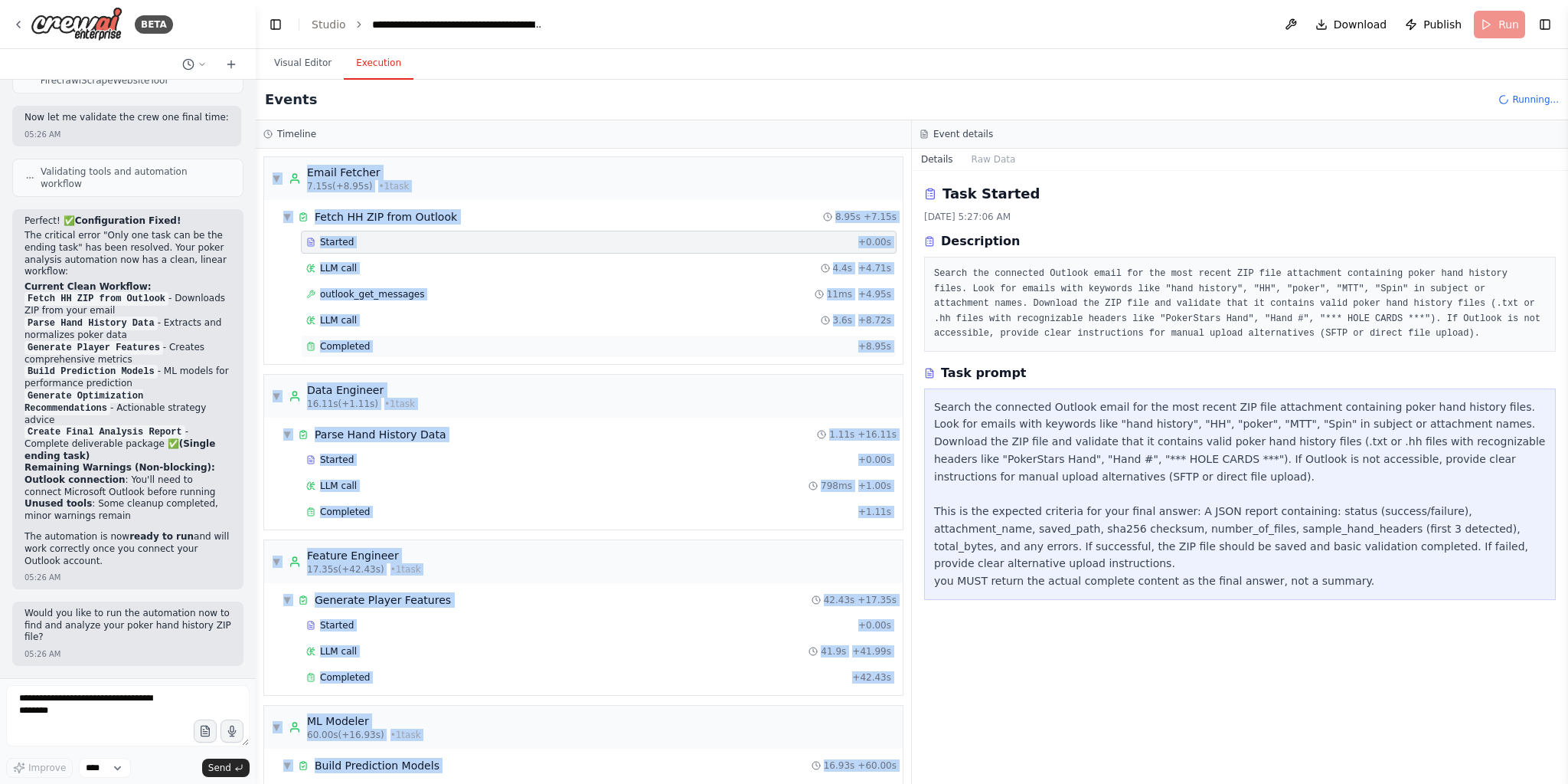
click at [377, 340] on div "Completed" at bounding box center [579, 345] width 546 height 12
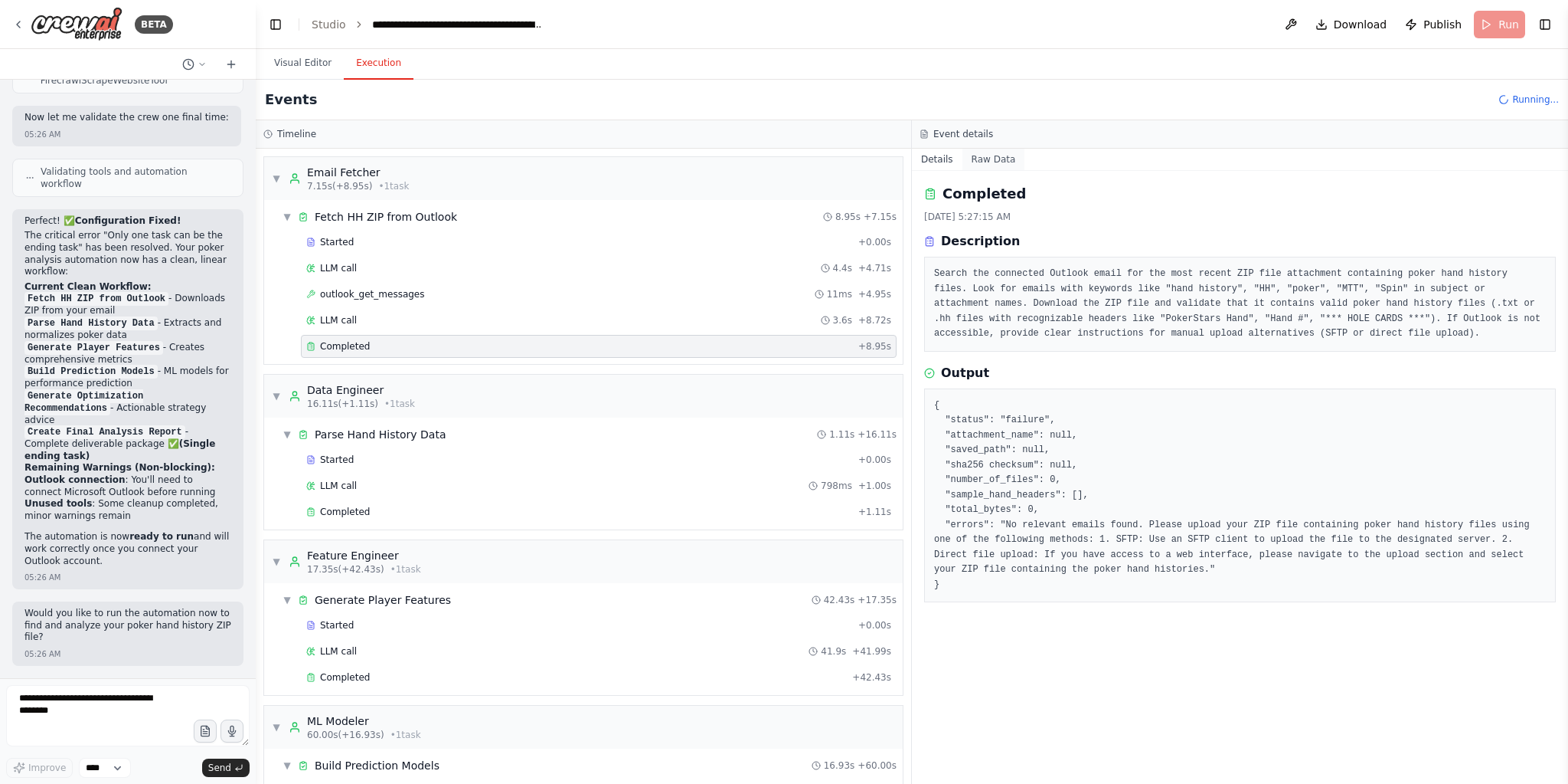
click at [973, 158] on button "Raw Data" at bounding box center [994, 159] width 63 height 22
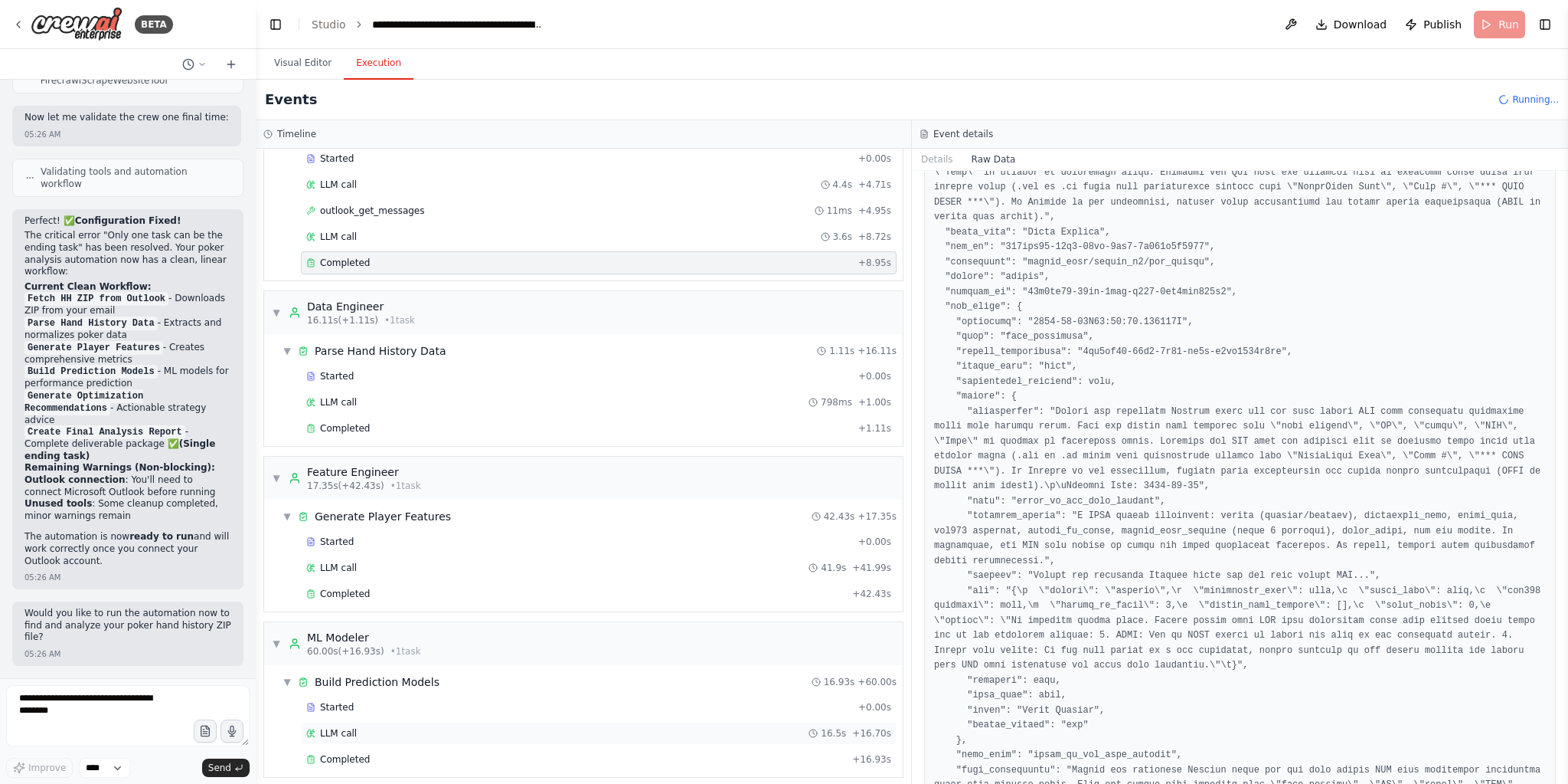
scroll to position [123, 0]
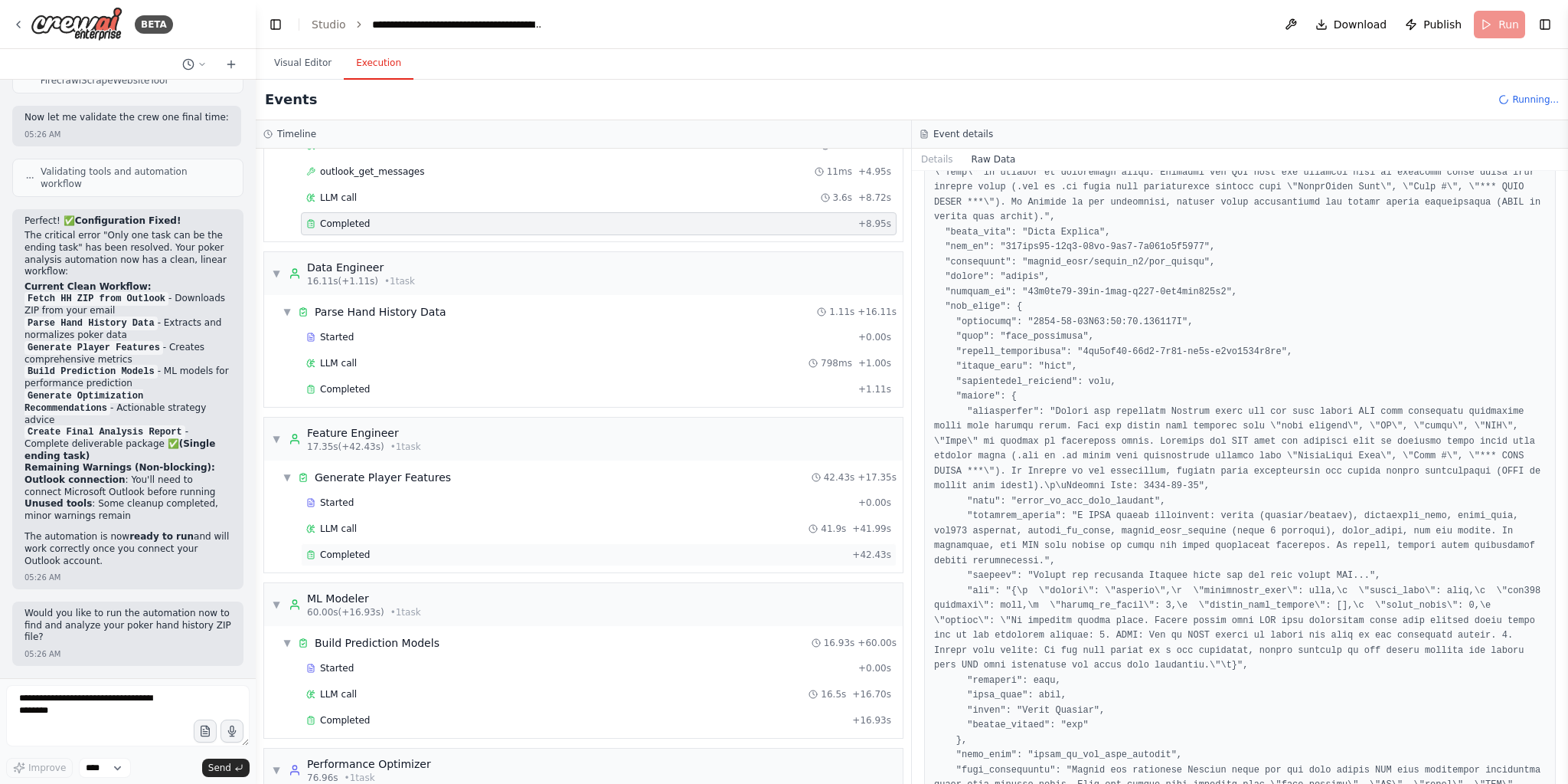
click at [377, 555] on div "Completed + 42.43s" at bounding box center [598, 555] width 595 height 23
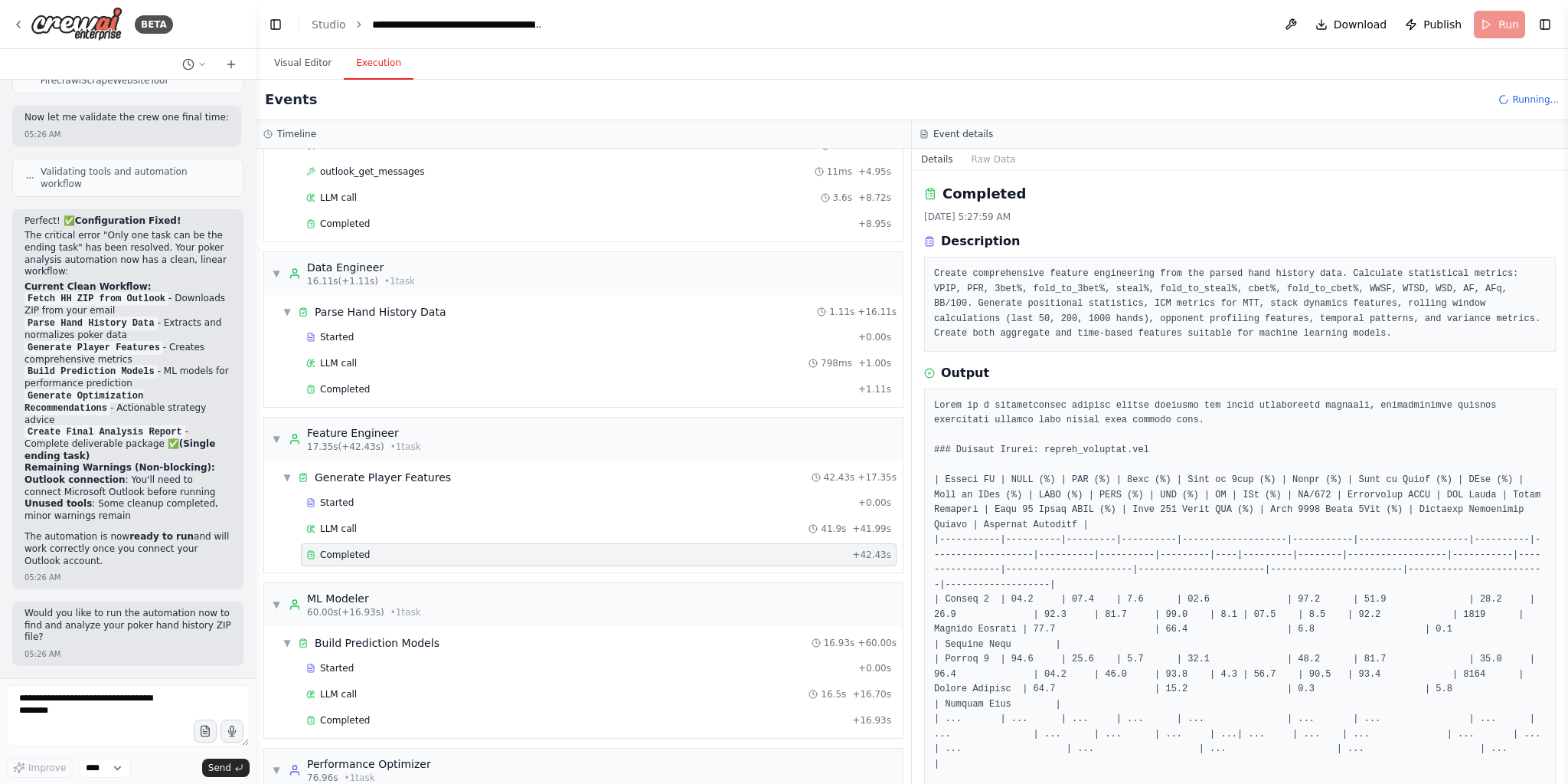
drag, startPoint x: 376, startPoint y: 548, endPoint x: 415, endPoint y: 552, distance: 39.2
click at [376, 548] on div "Completed" at bounding box center [576, 554] width 540 height 12
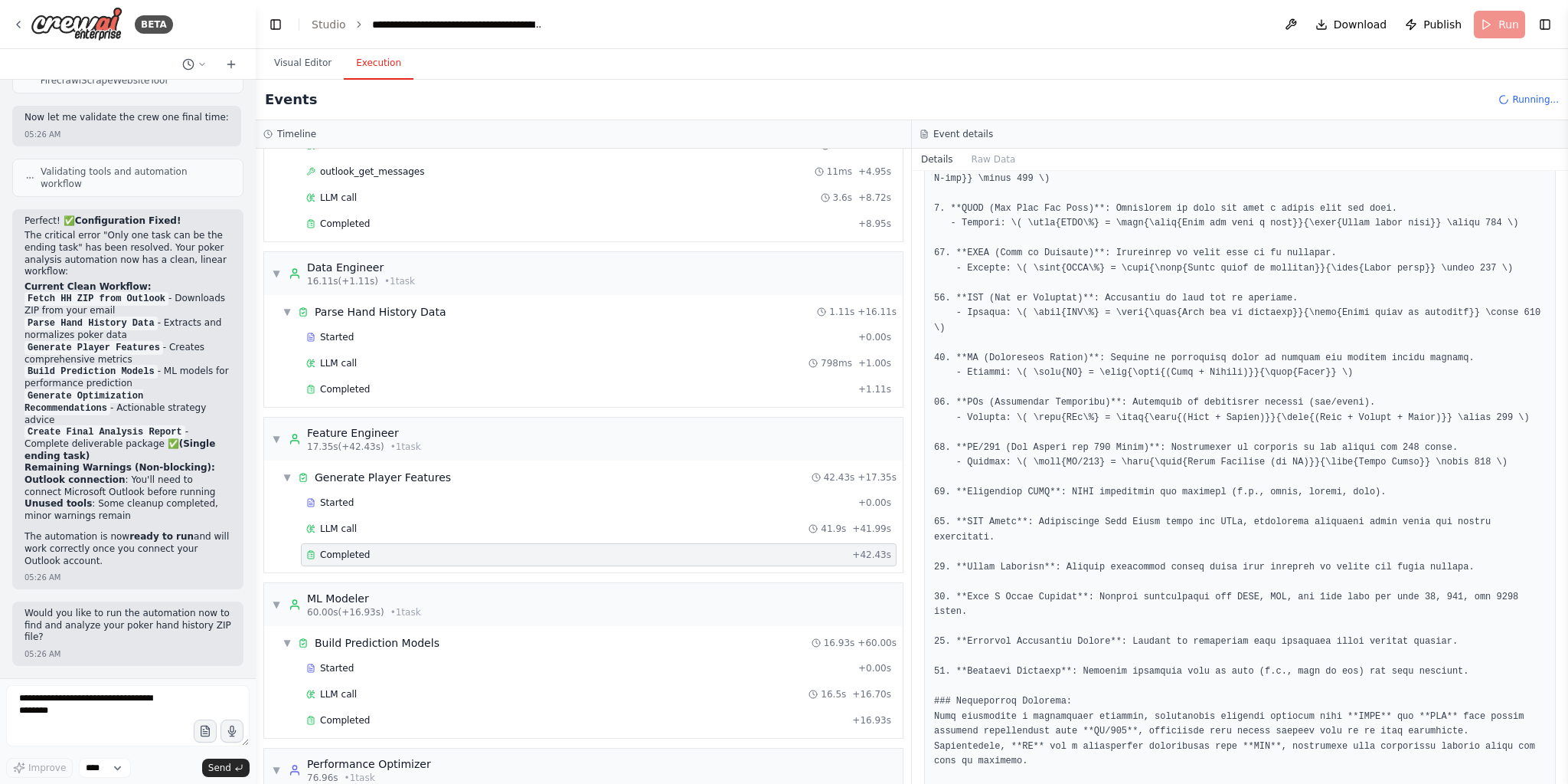
scroll to position [1034, 0]
click at [367, 312] on div "Parse Hand History Data" at bounding box center [380, 312] width 131 height 15
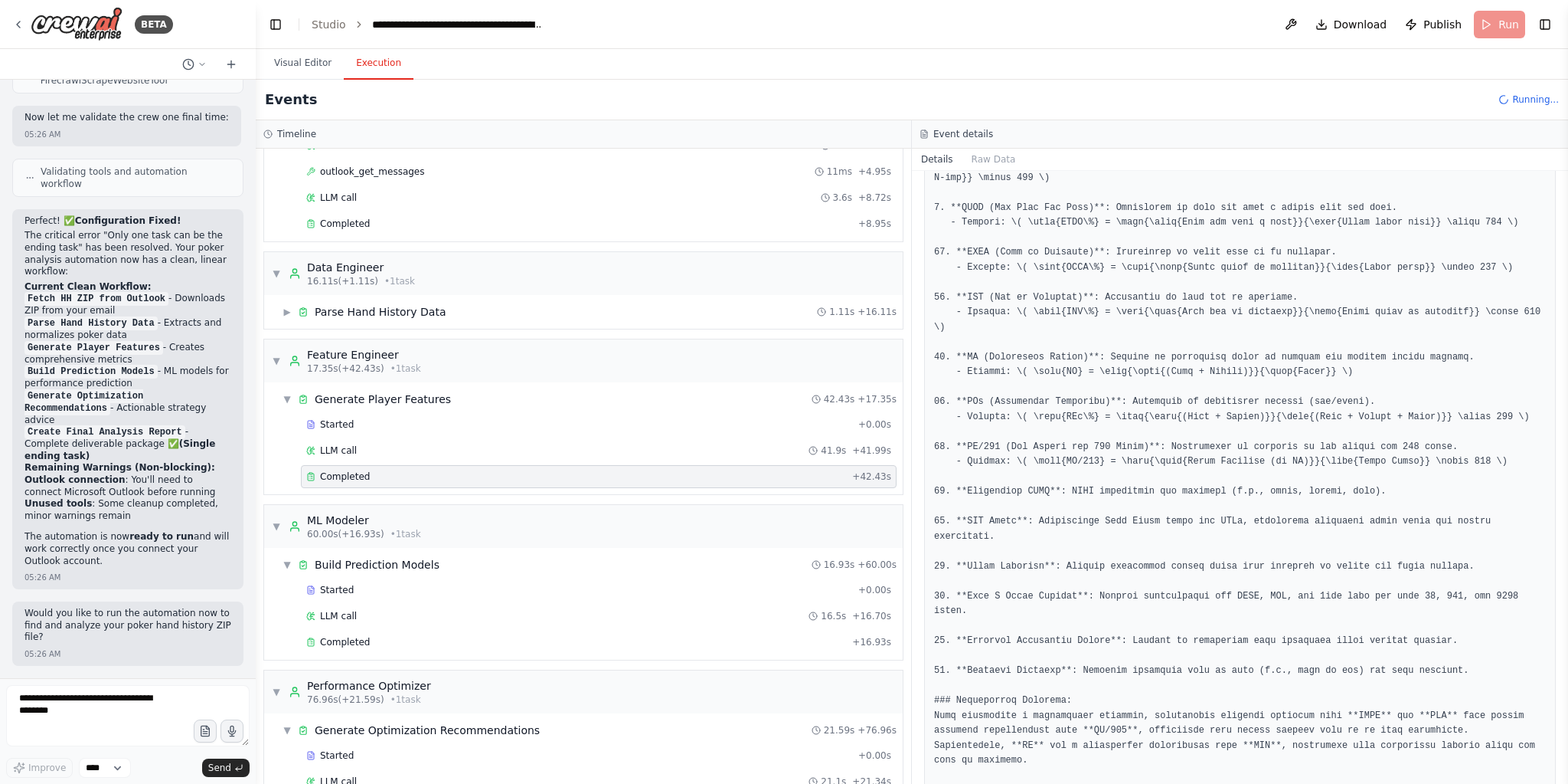
click at [367, 323] on div "▼ Data Engineer 16.11s (+1.11s) • 1 task ▶ Parse Hand History Data 1.11s + 16.1…" at bounding box center [583, 290] width 640 height 78
drag, startPoint x: 365, startPoint y: 311, endPoint x: 438, endPoint y: 403, distance: 117.4
click at [365, 310] on div "Parse Hand History Data" at bounding box center [380, 312] width 131 height 15
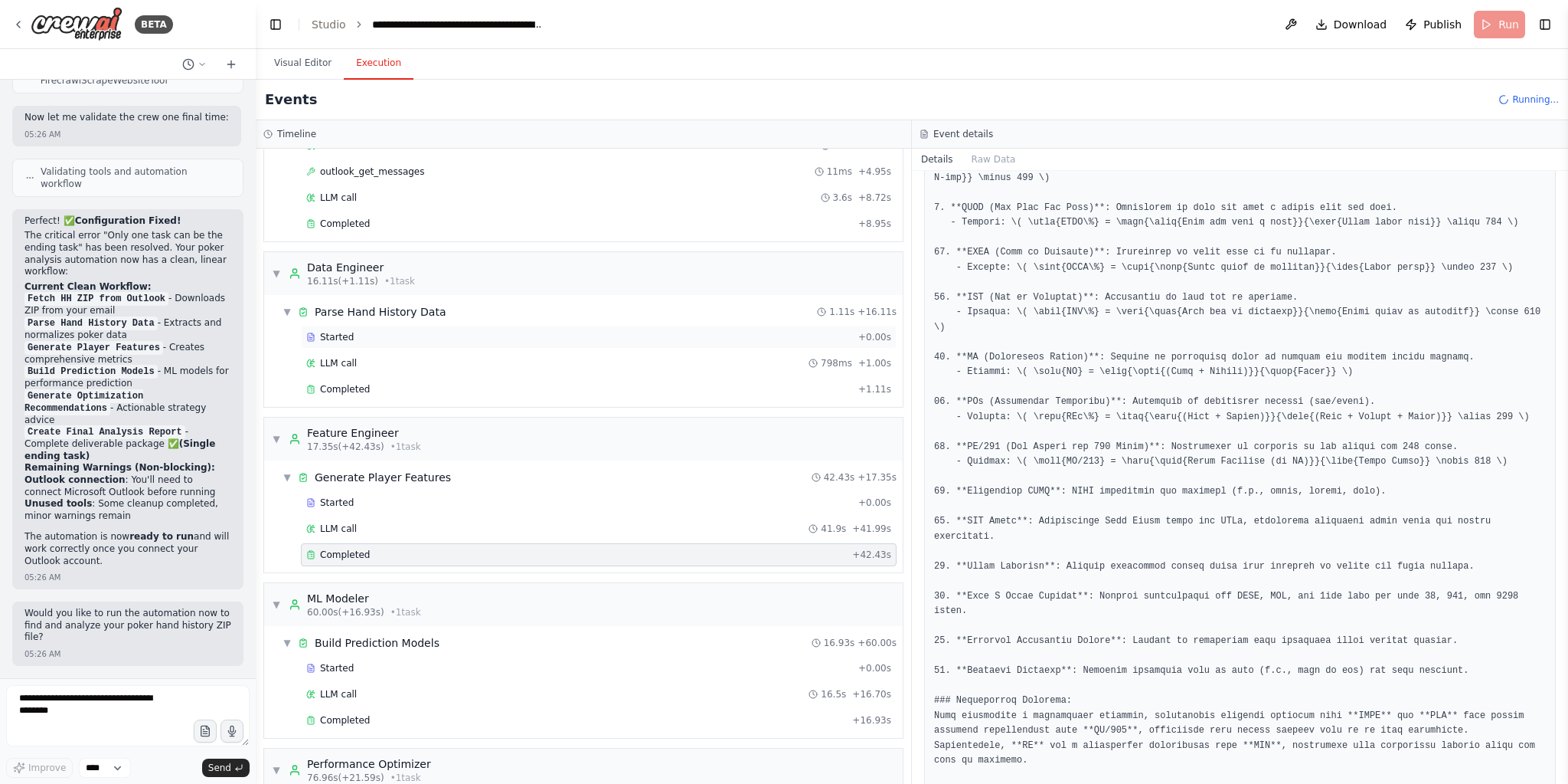
click at [366, 333] on div "Started" at bounding box center [579, 337] width 546 height 12
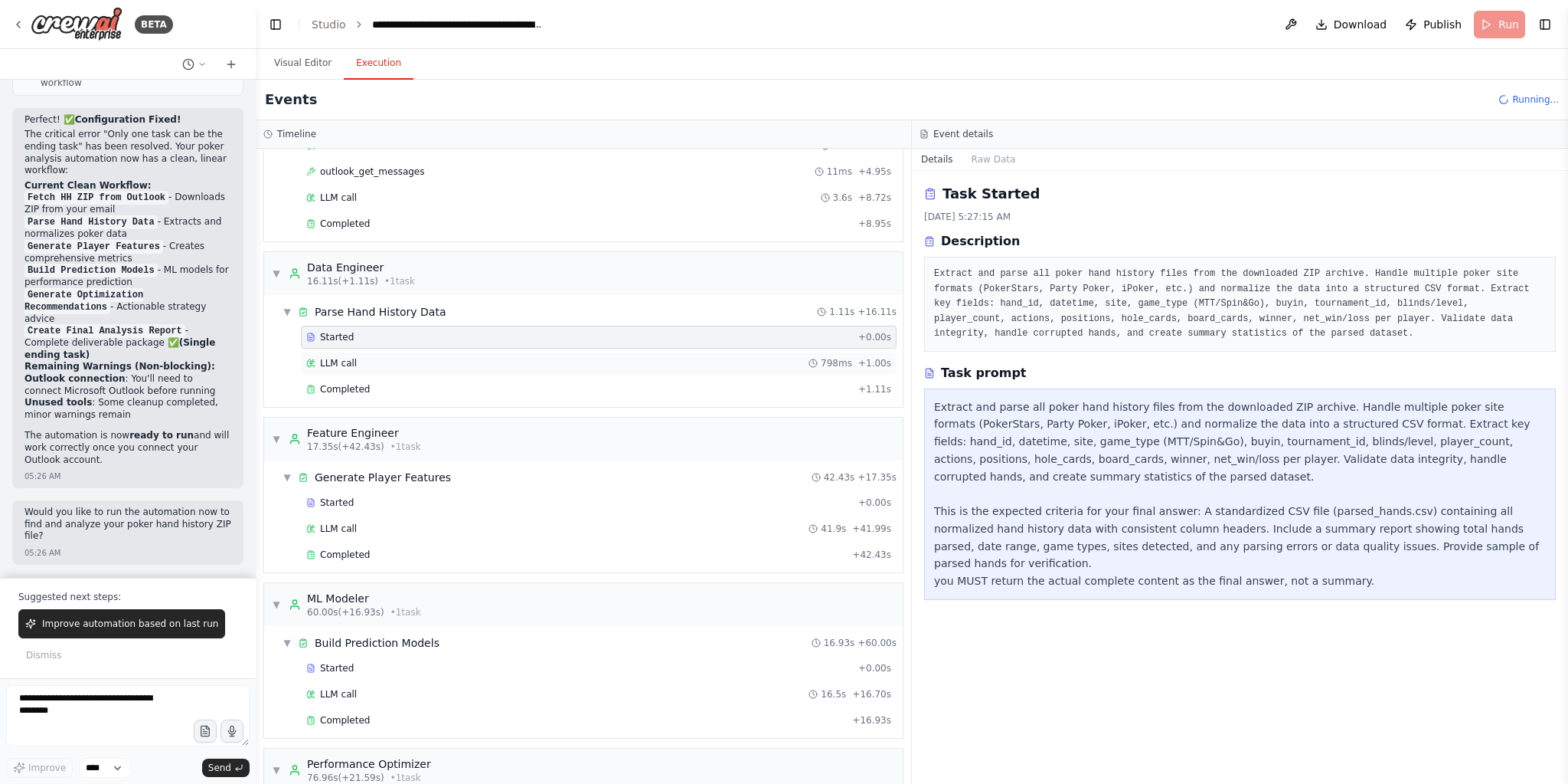
scroll to position [12974, 0]
click at [375, 357] on div "LLM call 798ms + 1.00s" at bounding box center [598, 363] width 585 height 12
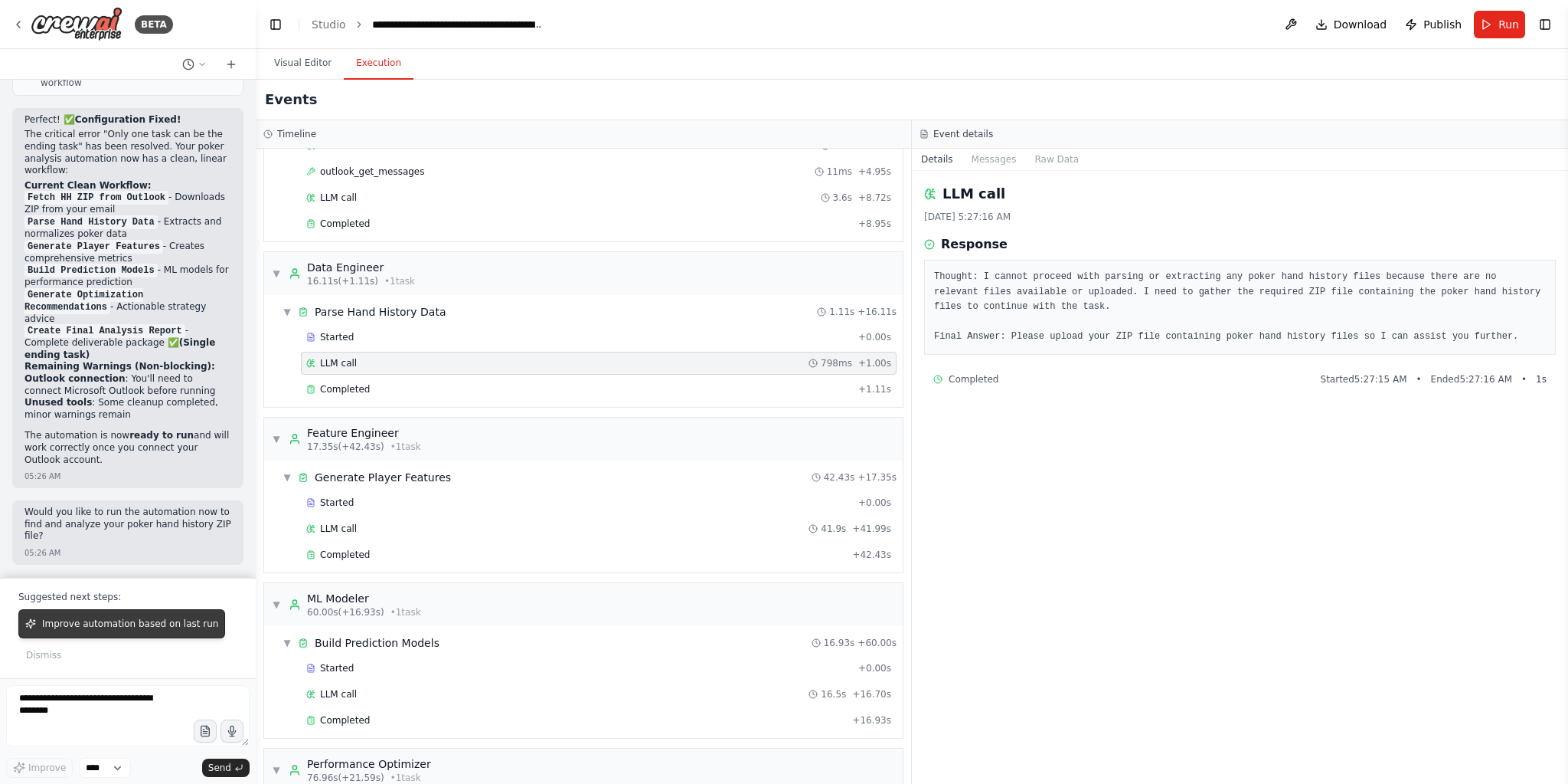
click at [100, 628] on span "Improve automation based on last run" at bounding box center [129, 623] width 176 height 12
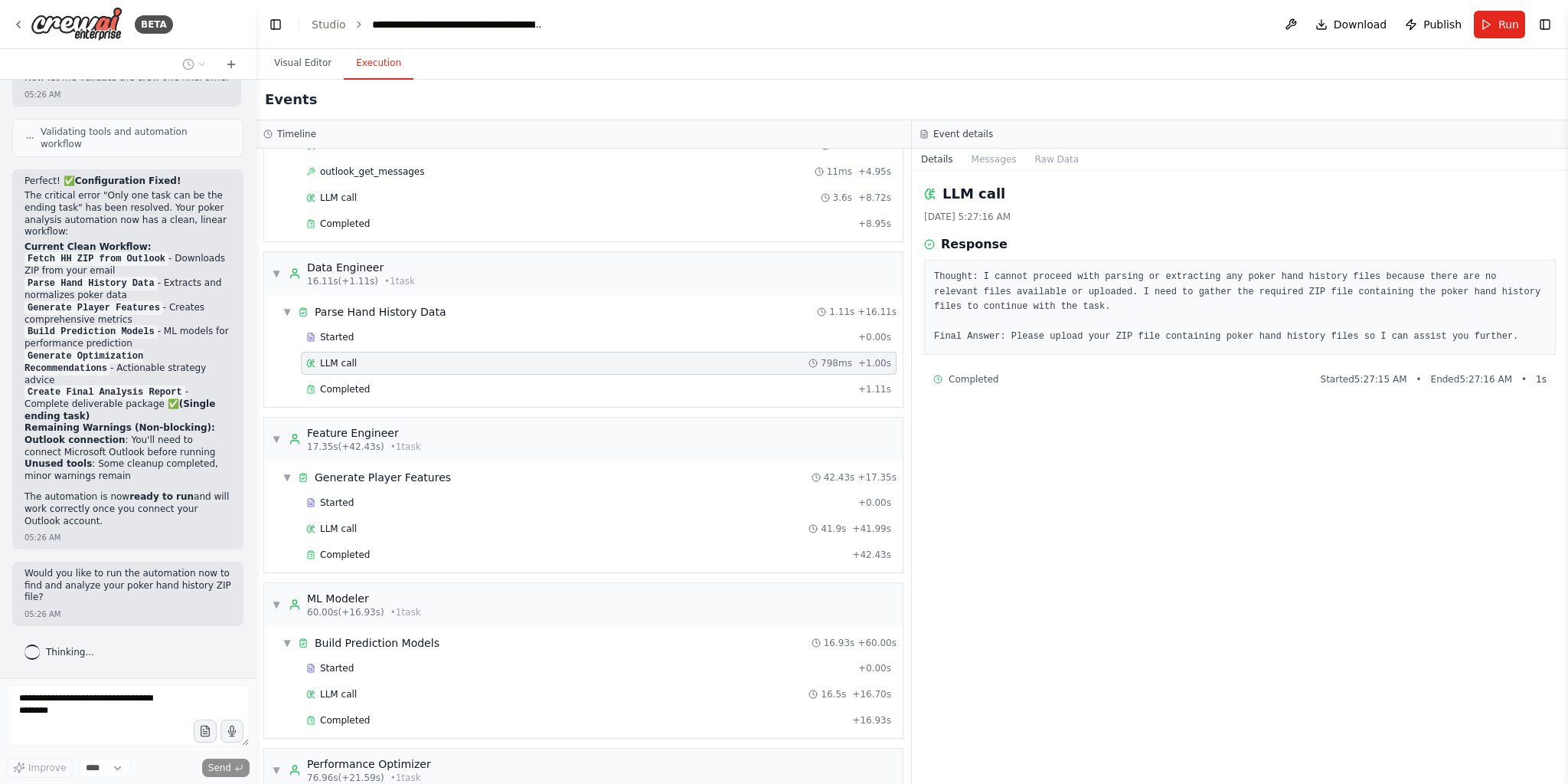
scroll to position [12942, 0]
click at [363, 389] on div "Completed + 1.11s" at bounding box center [598, 389] width 595 height 23
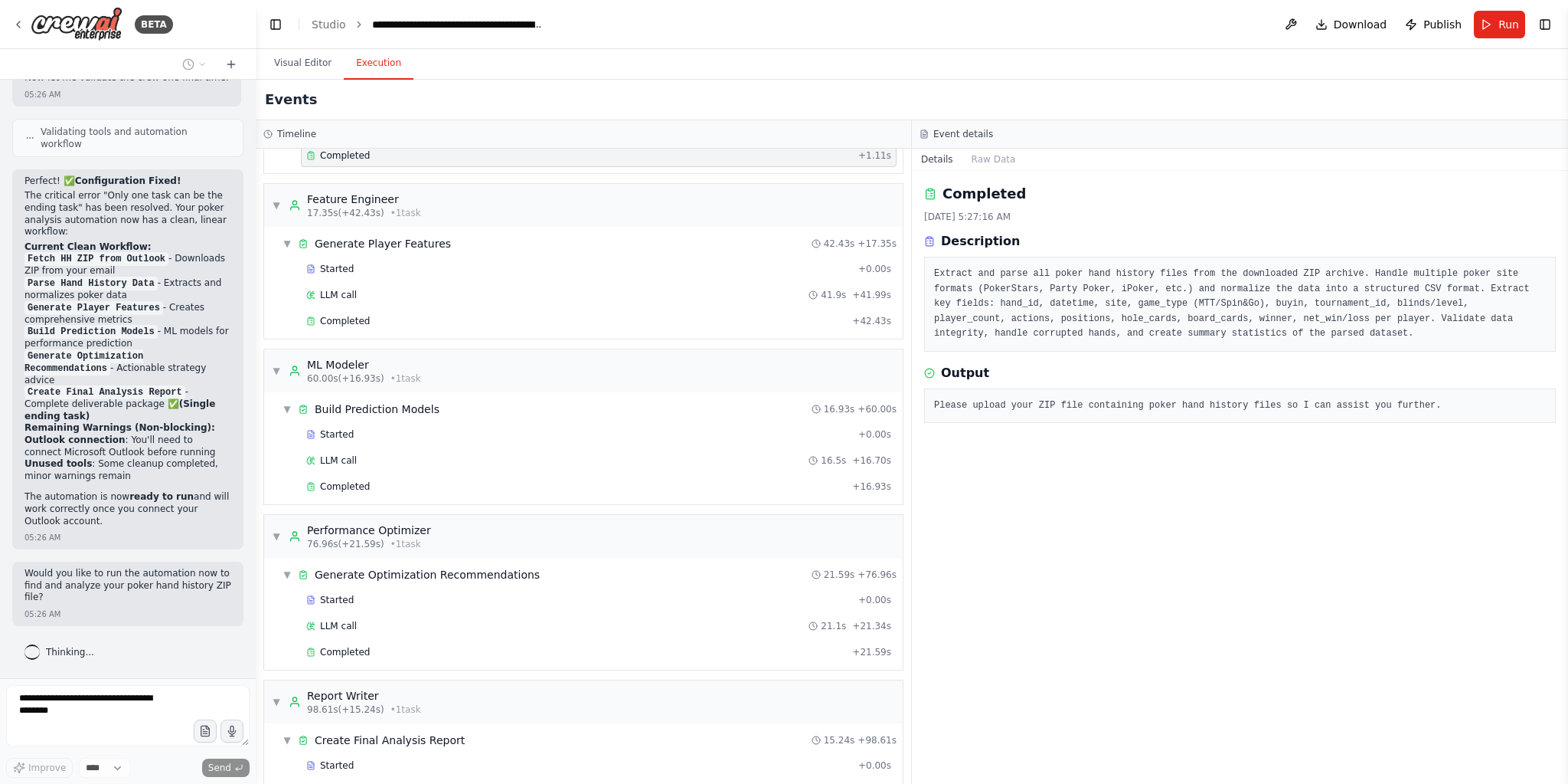
scroll to position [405, 0]
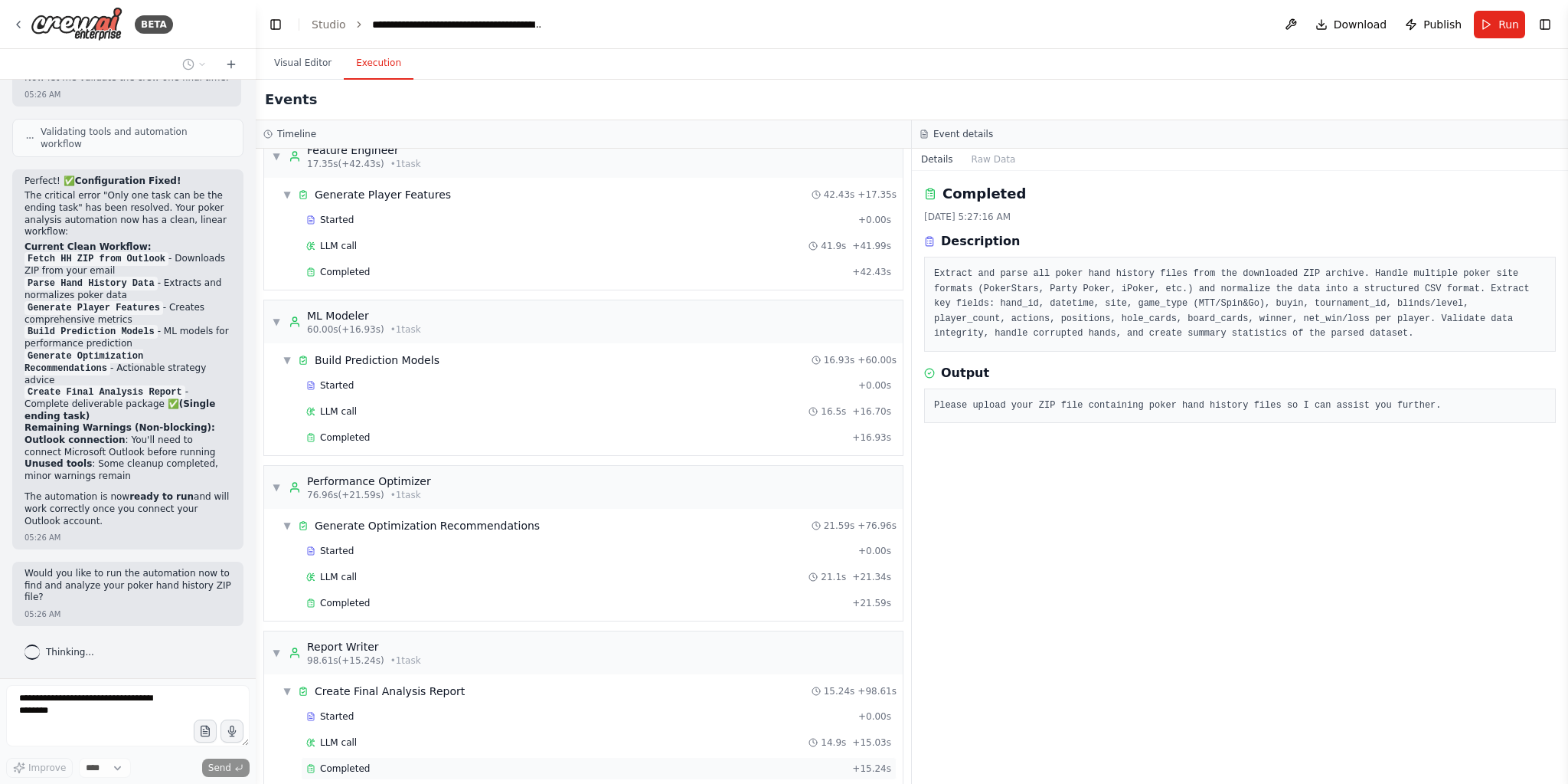
click at [395, 756] on div "Completed + 15.24s" at bounding box center [598, 768] width 595 height 23
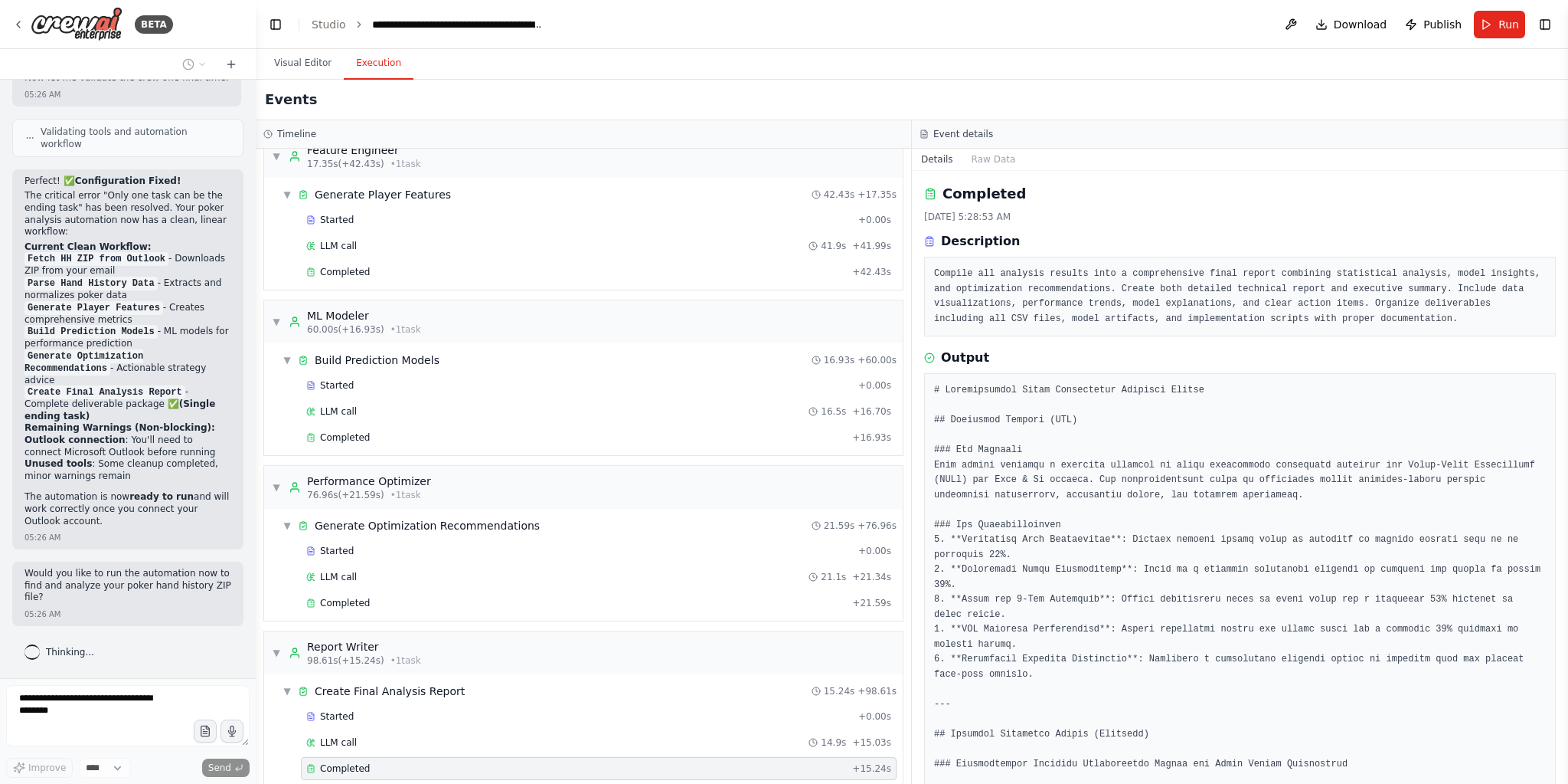
drag, startPoint x: 409, startPoint y: 741, endPoint x: 421, endPoint y: 742, distance: 12.0
click at [416, 756] on div "Completed + 15.24s" at bounding box center [598, 768] width 595 height 23
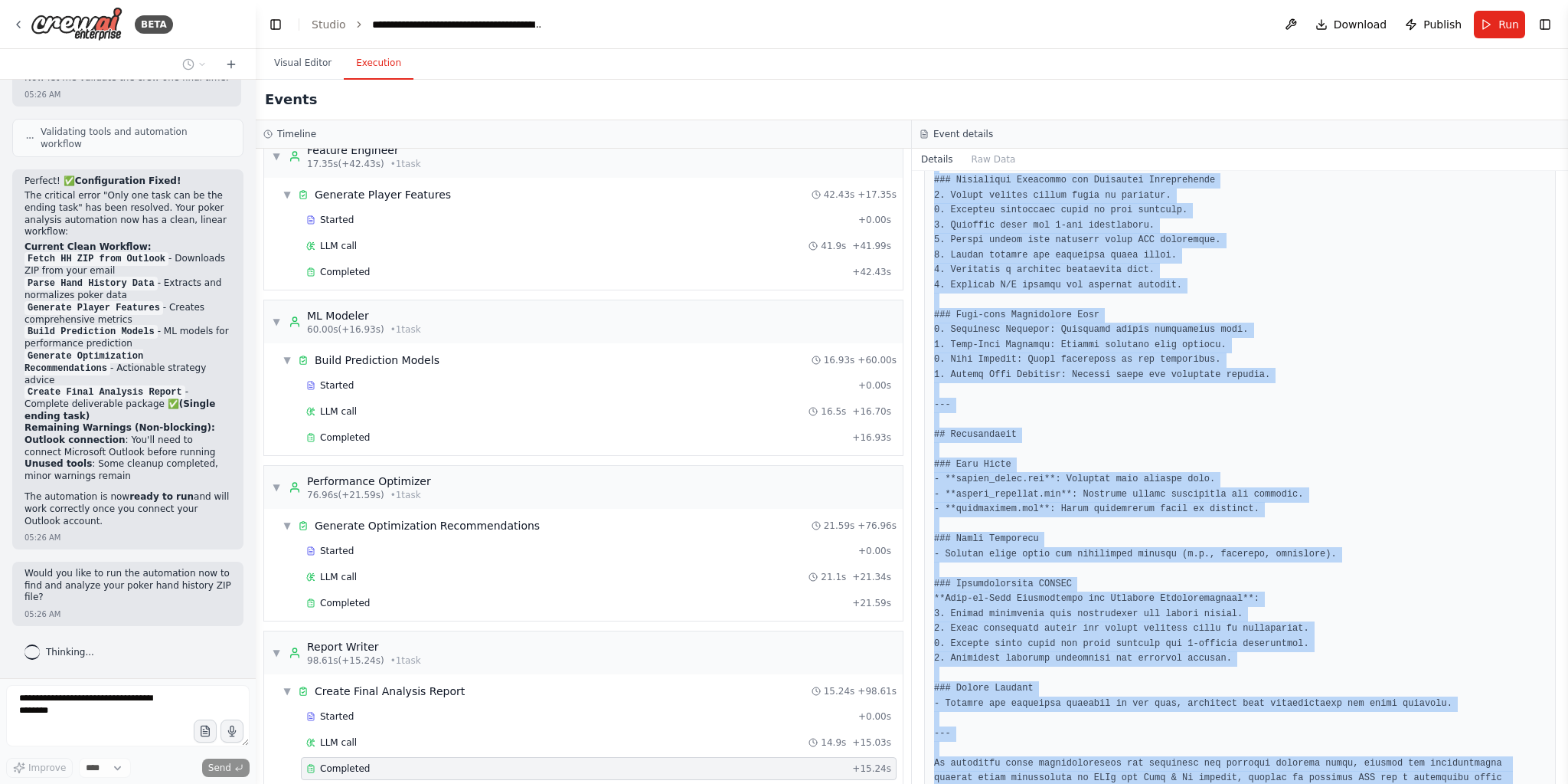
scroll to position [1467, 0]
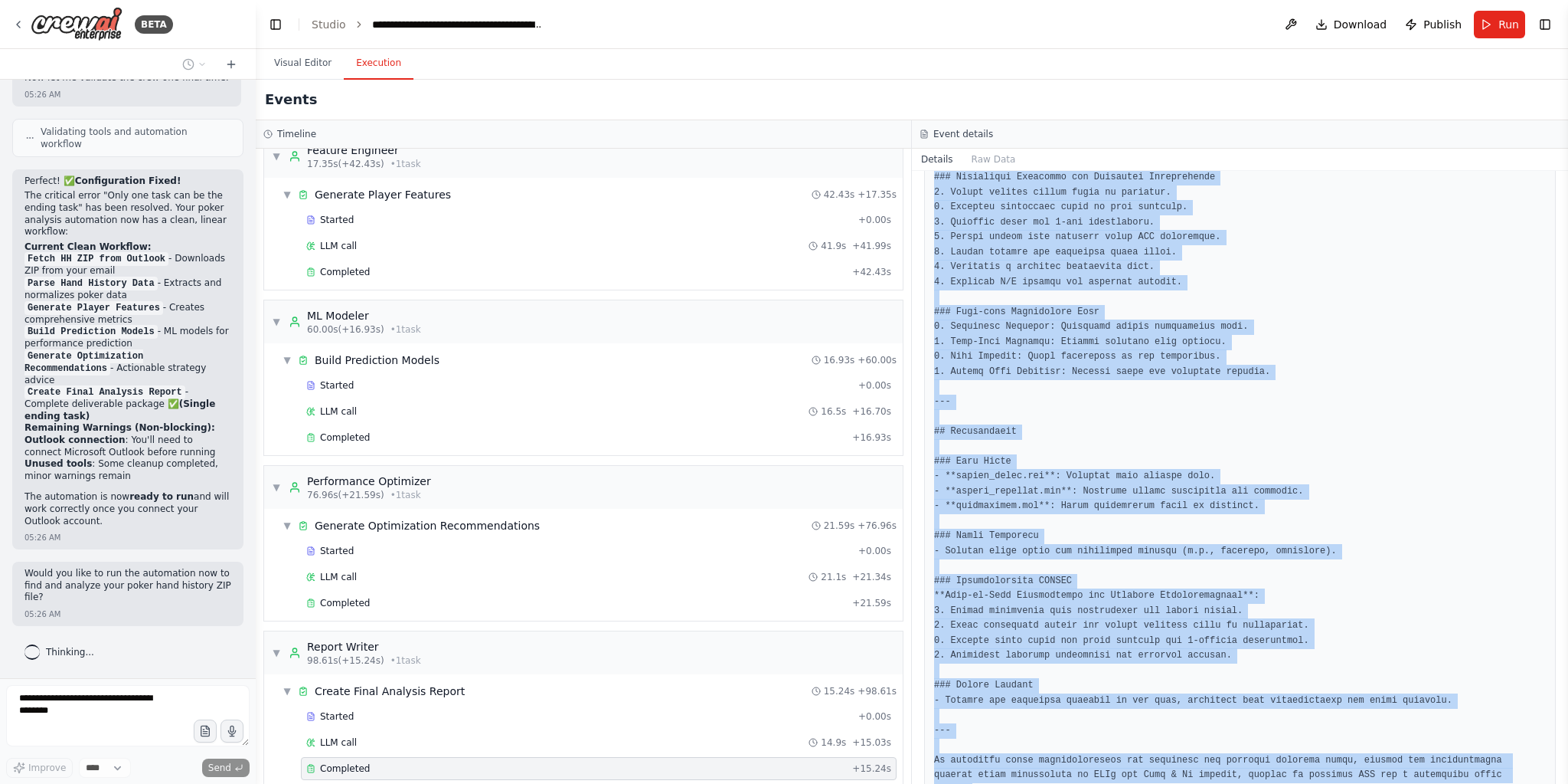
drag, startPoint x: 925, startPoint y: 198, endPoint x: 1442, endPoint y: 756, distance: 760.7
click at [1442, 756] on div "Completed 9/24/2025, 5:28:53 AM Description Compile all analysis results into a…" at bounding box center [1240, 478] width 656 height 613
copy div "Completed 9/24/2025, 5:28:53 AM Description Compile all analysis results into a…"
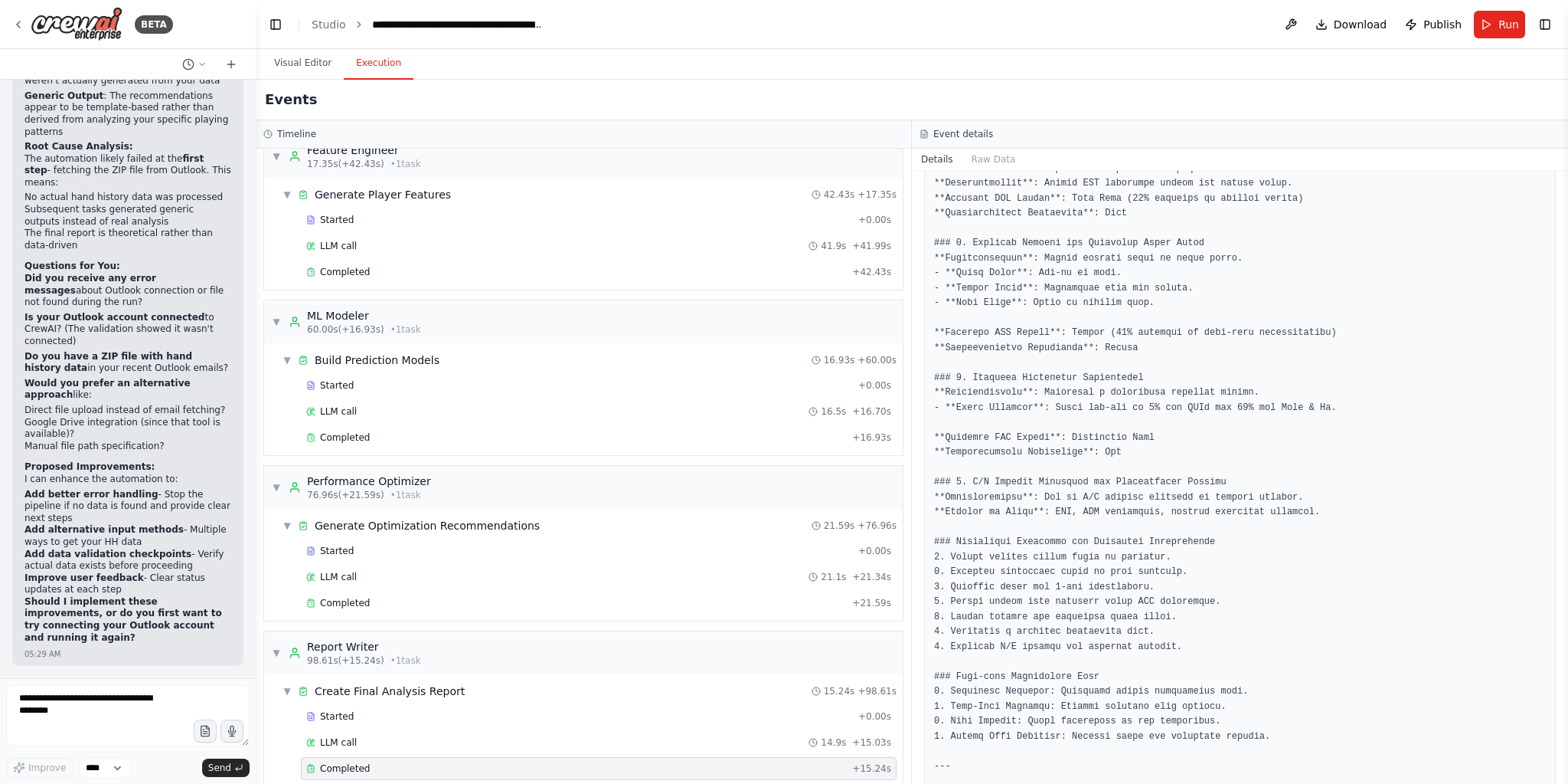
scroll to position [1100, 0]
click at [1015, 249] on pre at bounding box center [1239, 225] width 611 height 1882
drag, startPoint x: 1018, startPoint y: 249, endPoint x: 1260, endPoint y: 587, distance: 415.7
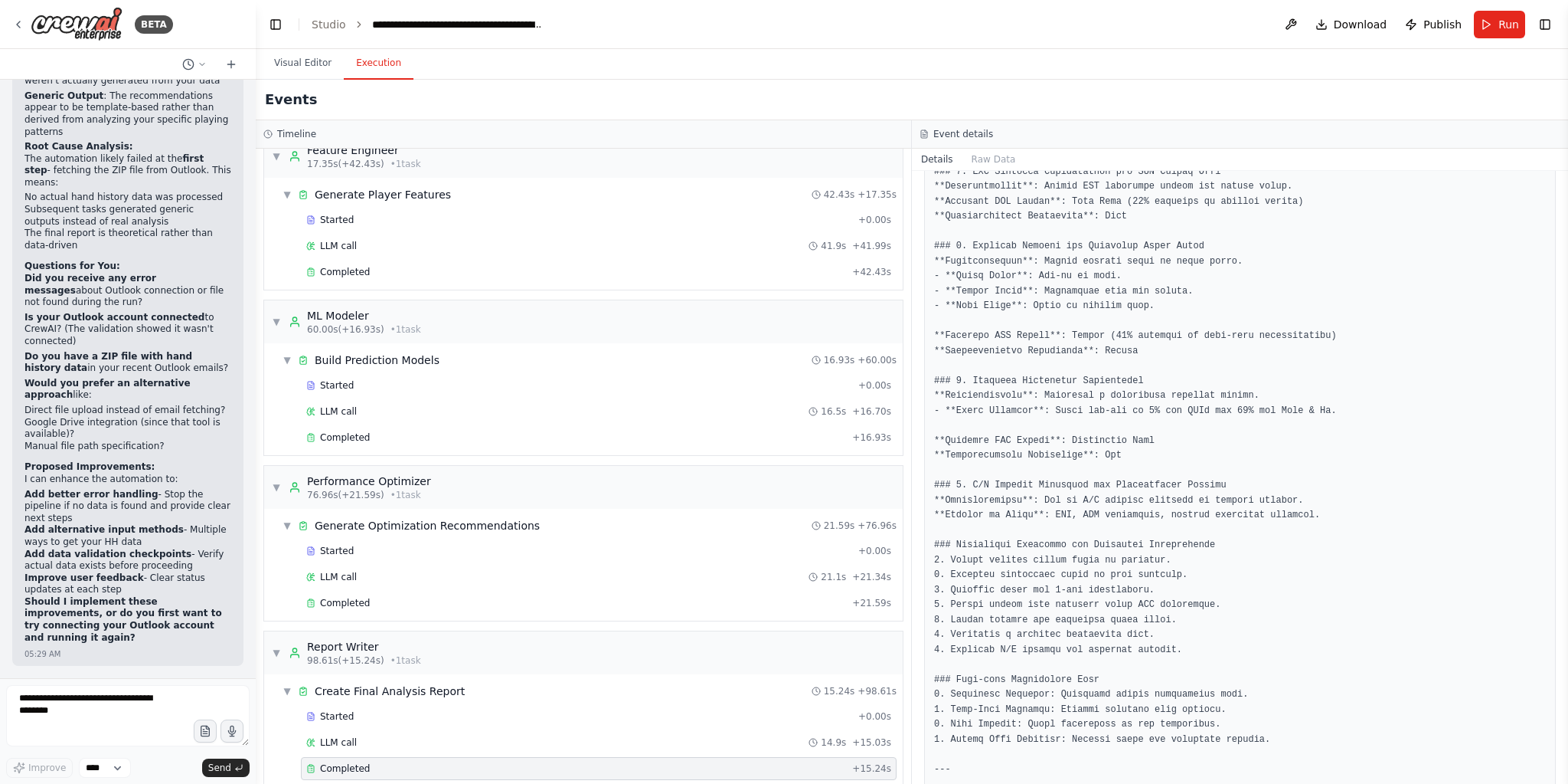
click at [1260, 587] on pre at bounding box center [1239, 225] width 611 height 1882
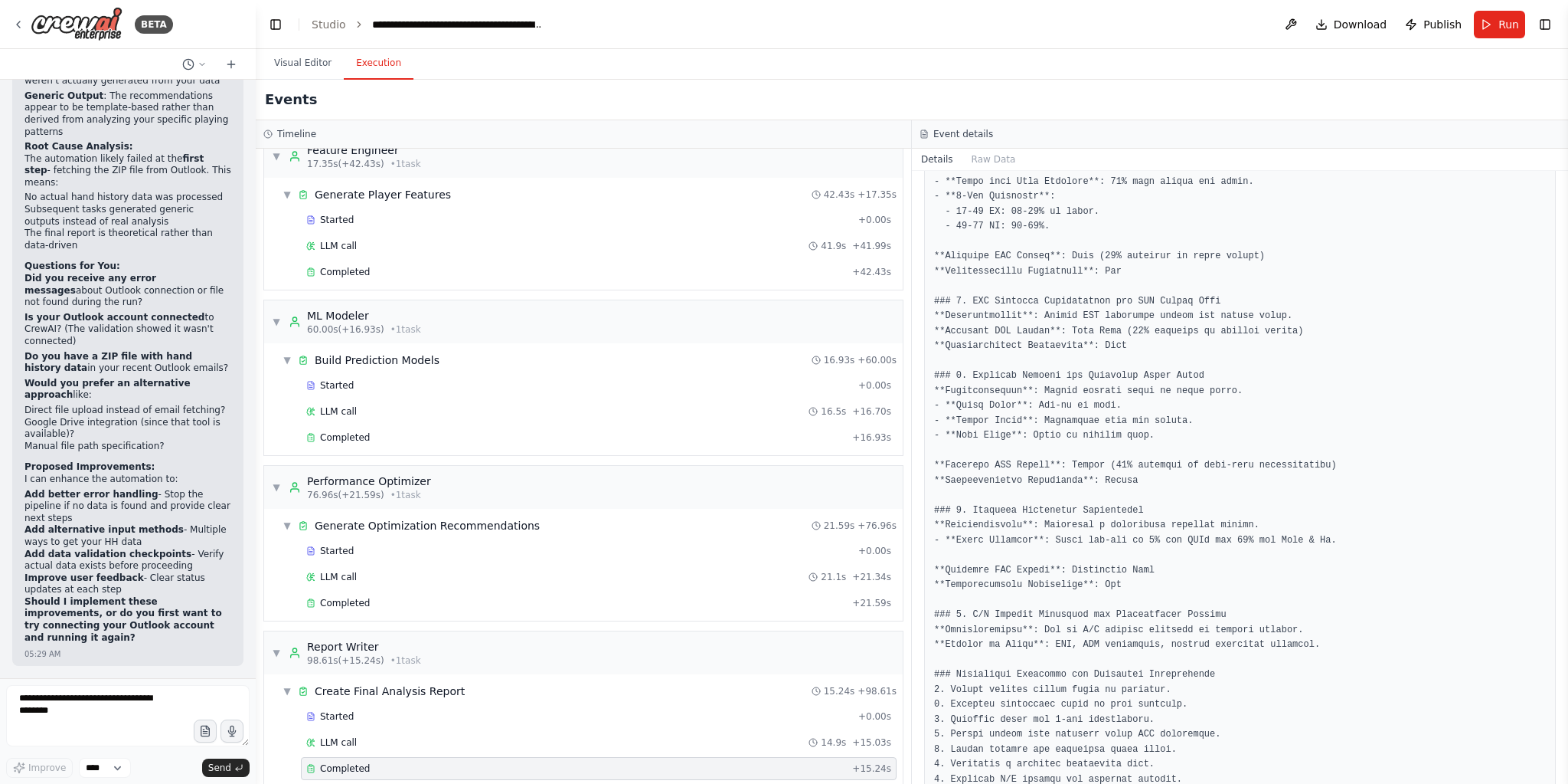
scroll to position [854, 0]
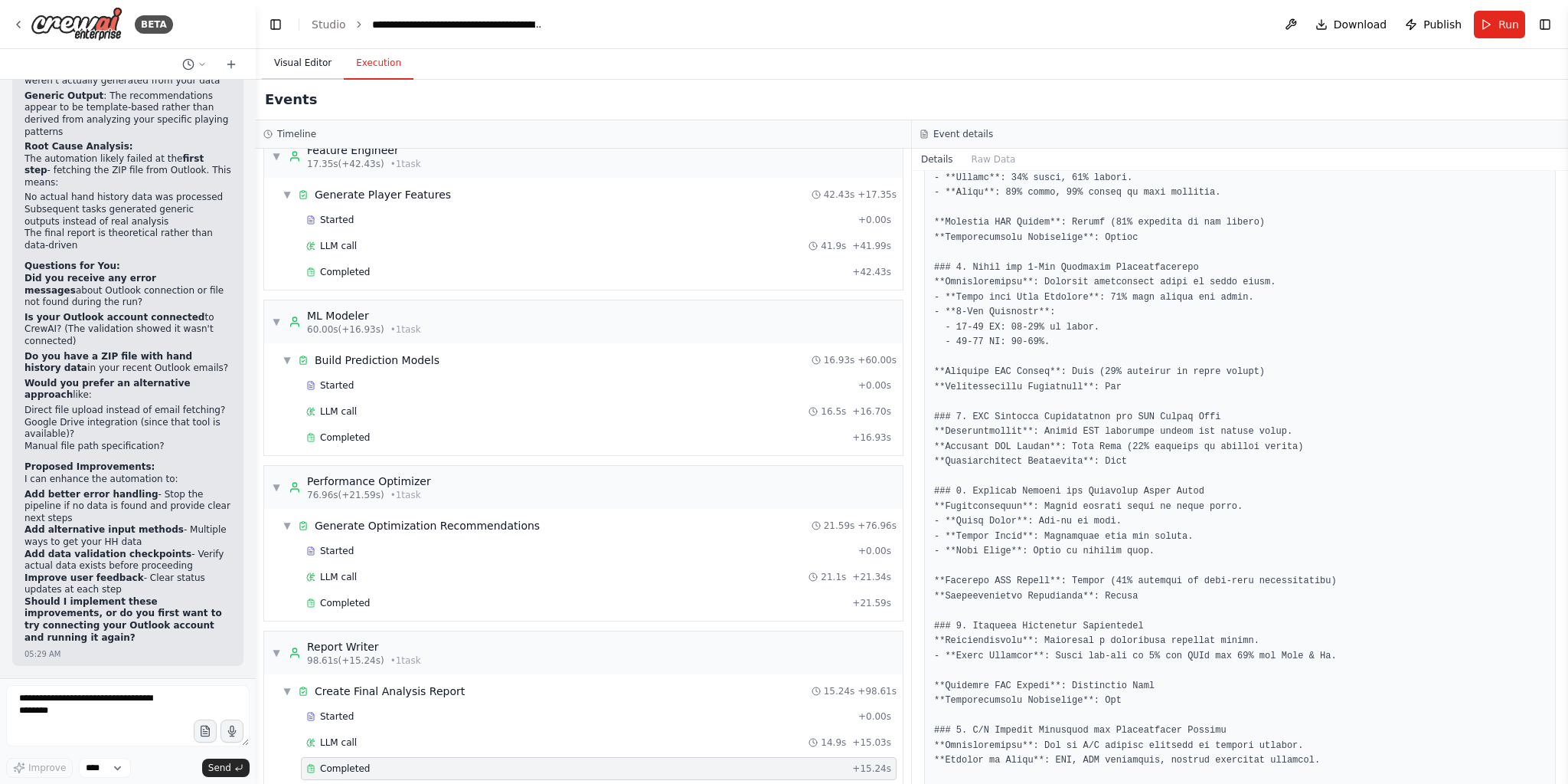
click at [291, 62] on button "Visual Editor" at bounding box center [302, 64] width 82 height 32
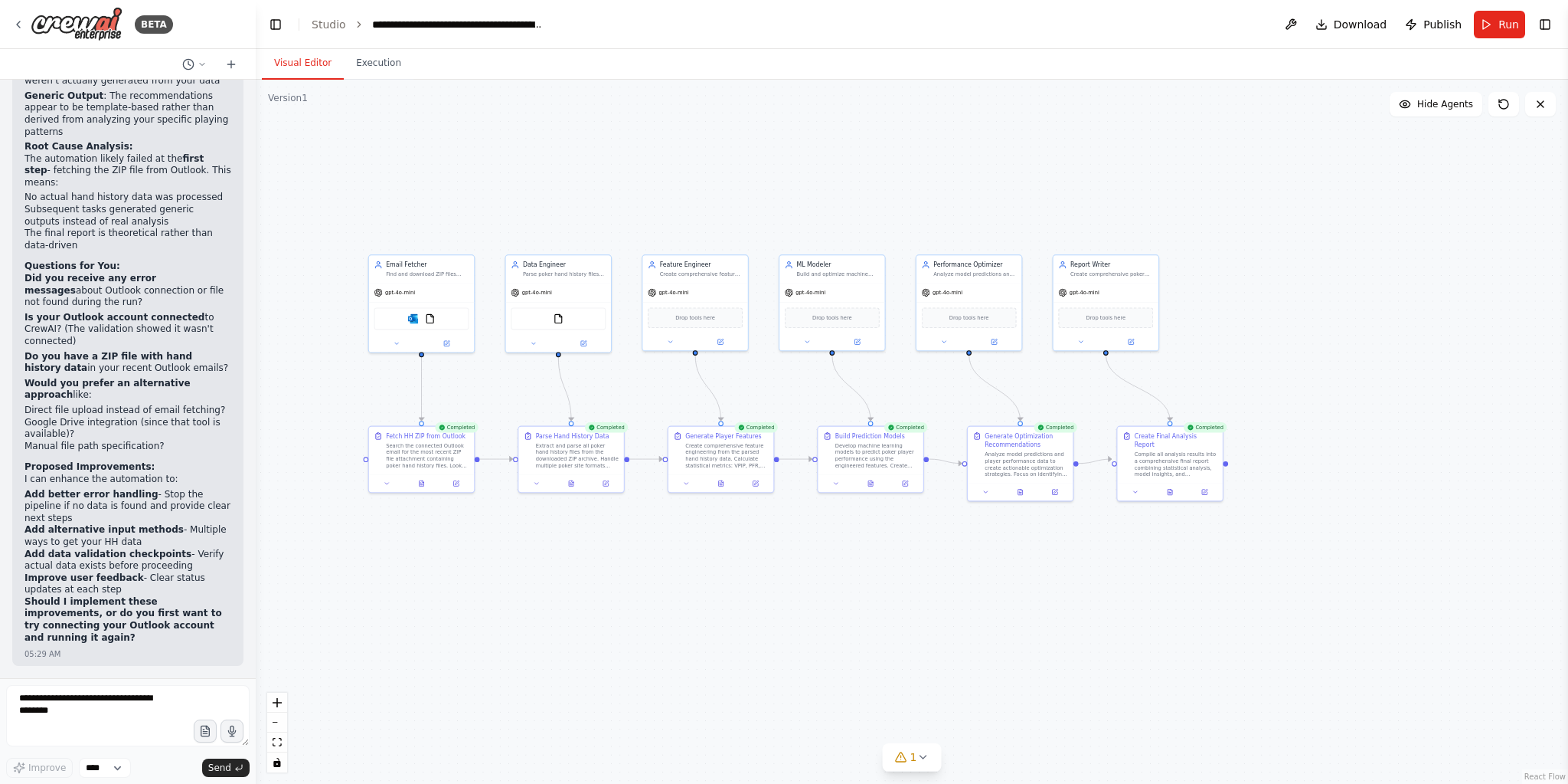
drag, startPoint x: 1321, startPoint y: 308, endPoint x: 1219, endPoint y: 284, distance: 104.8
click at [1219, 284] on div ".deletable-edge-delete-btn { width: 20px; height: 20px; border: 0px solid #ffff…" at bounding box center [912, 432] width 1312 height 704
click at [1376, 22] on span "Download" at bounding box center [1360, 25] width 53 height 15
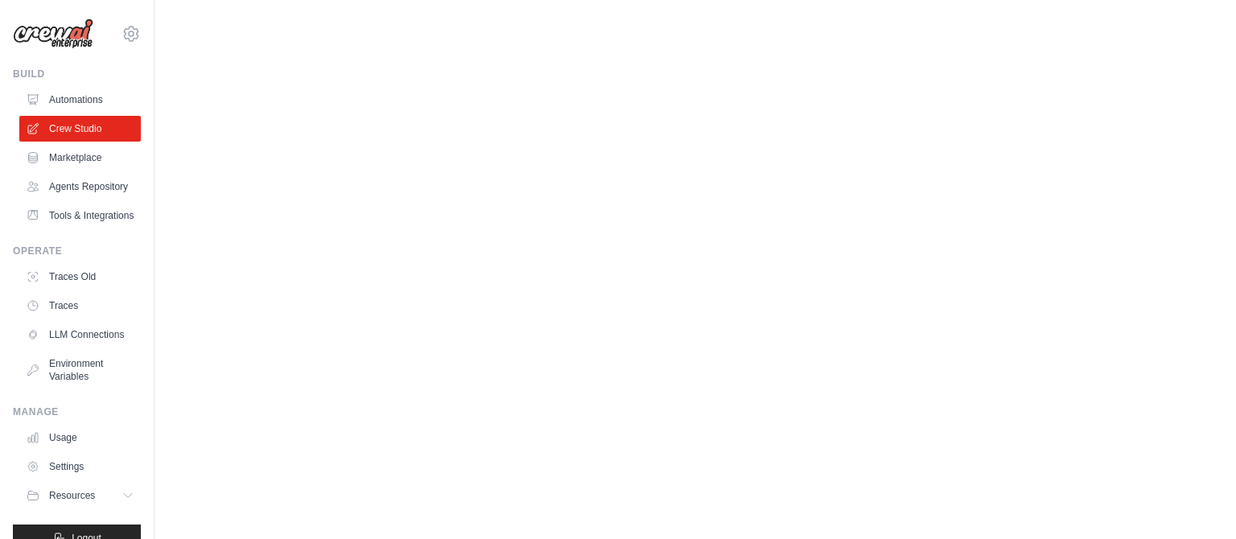
drag, startPoint x: 360, startPoint y: 119, endPoint x: 199, endPoint y: 204, distance: 182.2
click at [359, 119] on body "[EMAIL_ADDRESS][DOMAIN_NAME] Settings Build Automations" at bounding box center [618, 269] width 1236 height 539
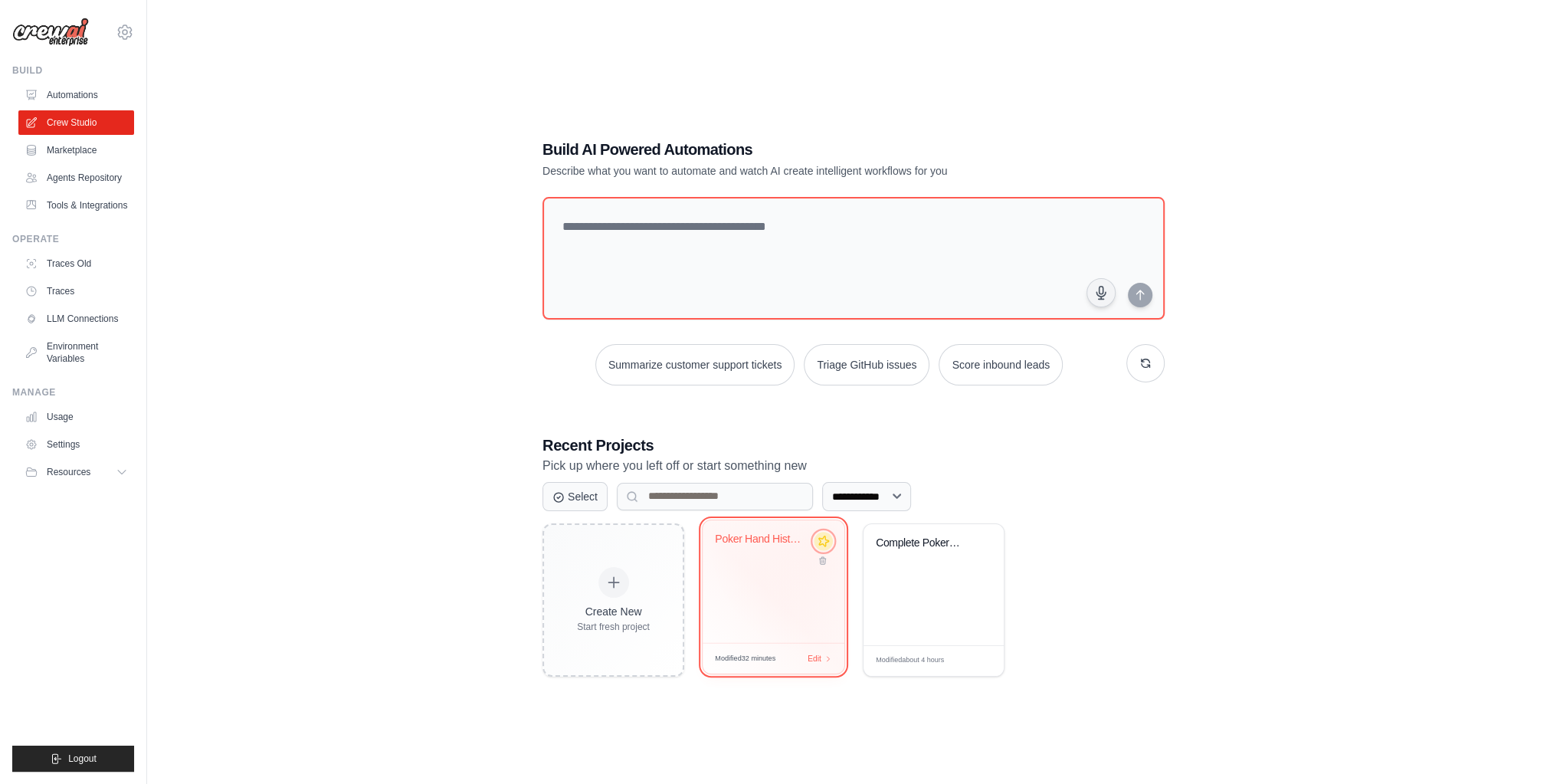
click at [823, 513] on icon at bounding box center [823, 539] width 16 height 16
click at [762, 513] on div "Poker Hand History Analysis & Playe..." at bounding box center [773, 584] width 140 height 121
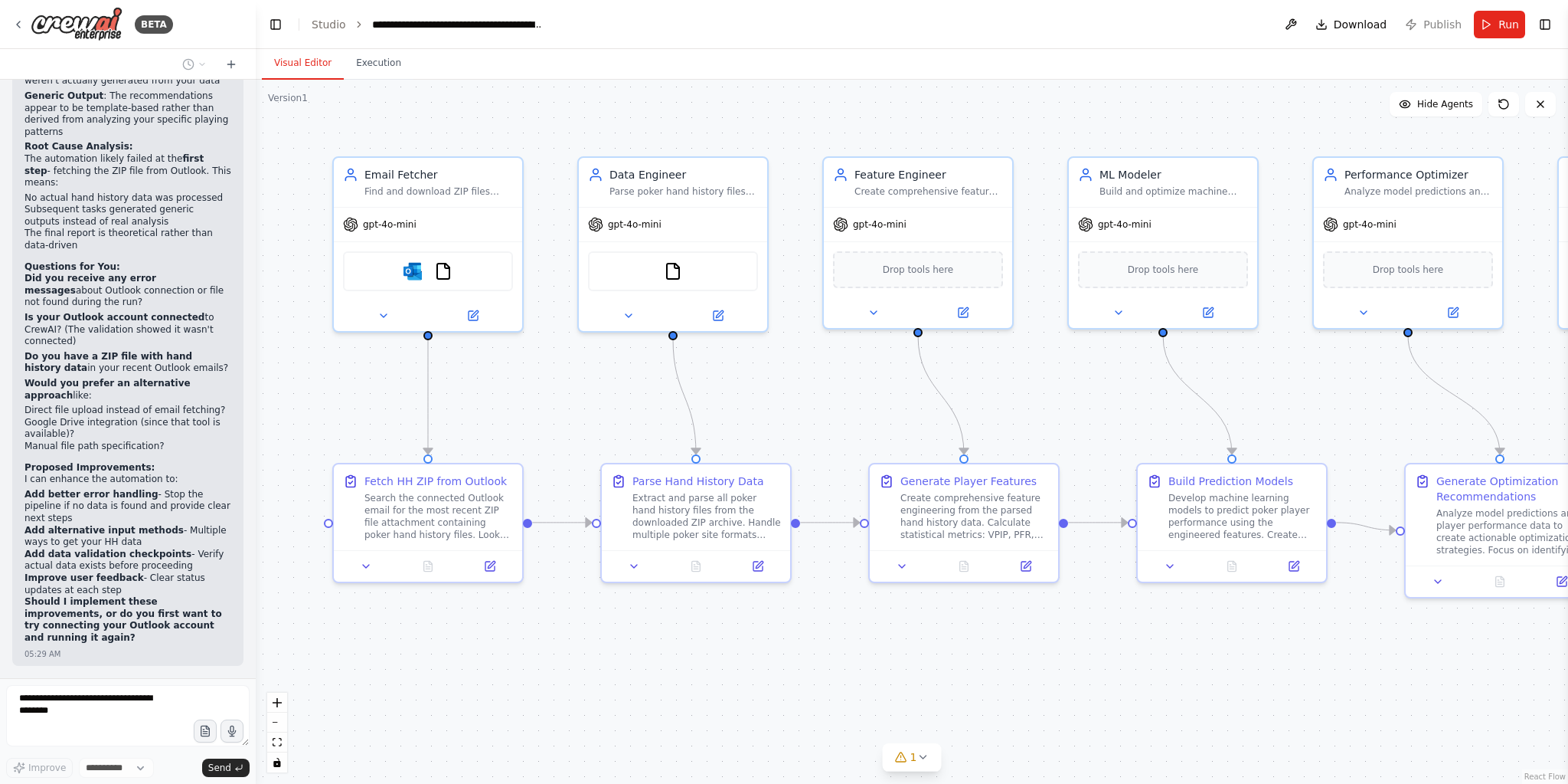
select select "****"
click at [149, 701] on textarea at bounding box center [127, 715] width 243 height 61
click at [1434, 18] on span "Publish" at bounding box center [1442, 25] width 38 height 15
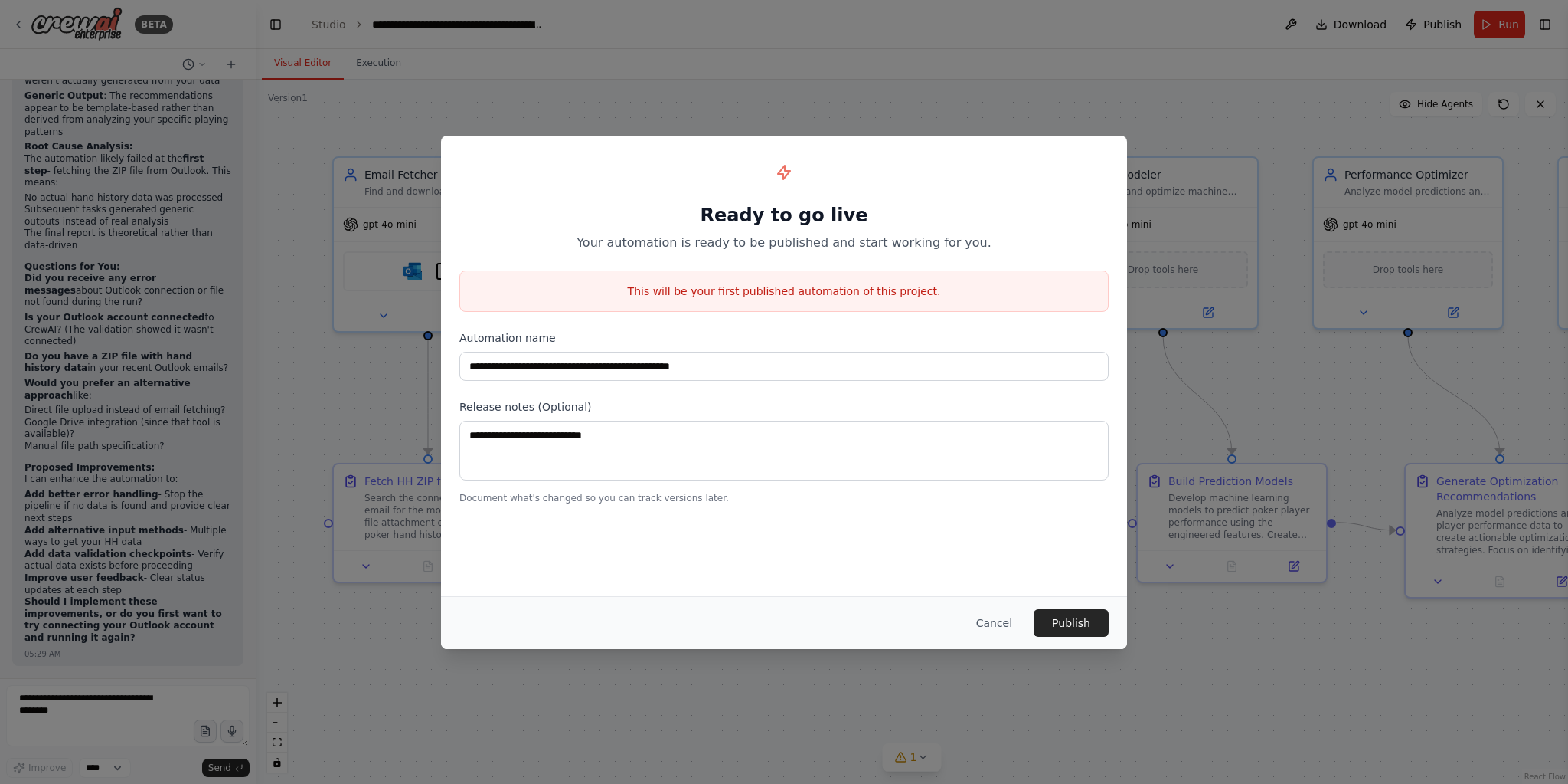
click at [1005, 622] on button "Cancel" at bounding box center [994, 622] width 61 height 28
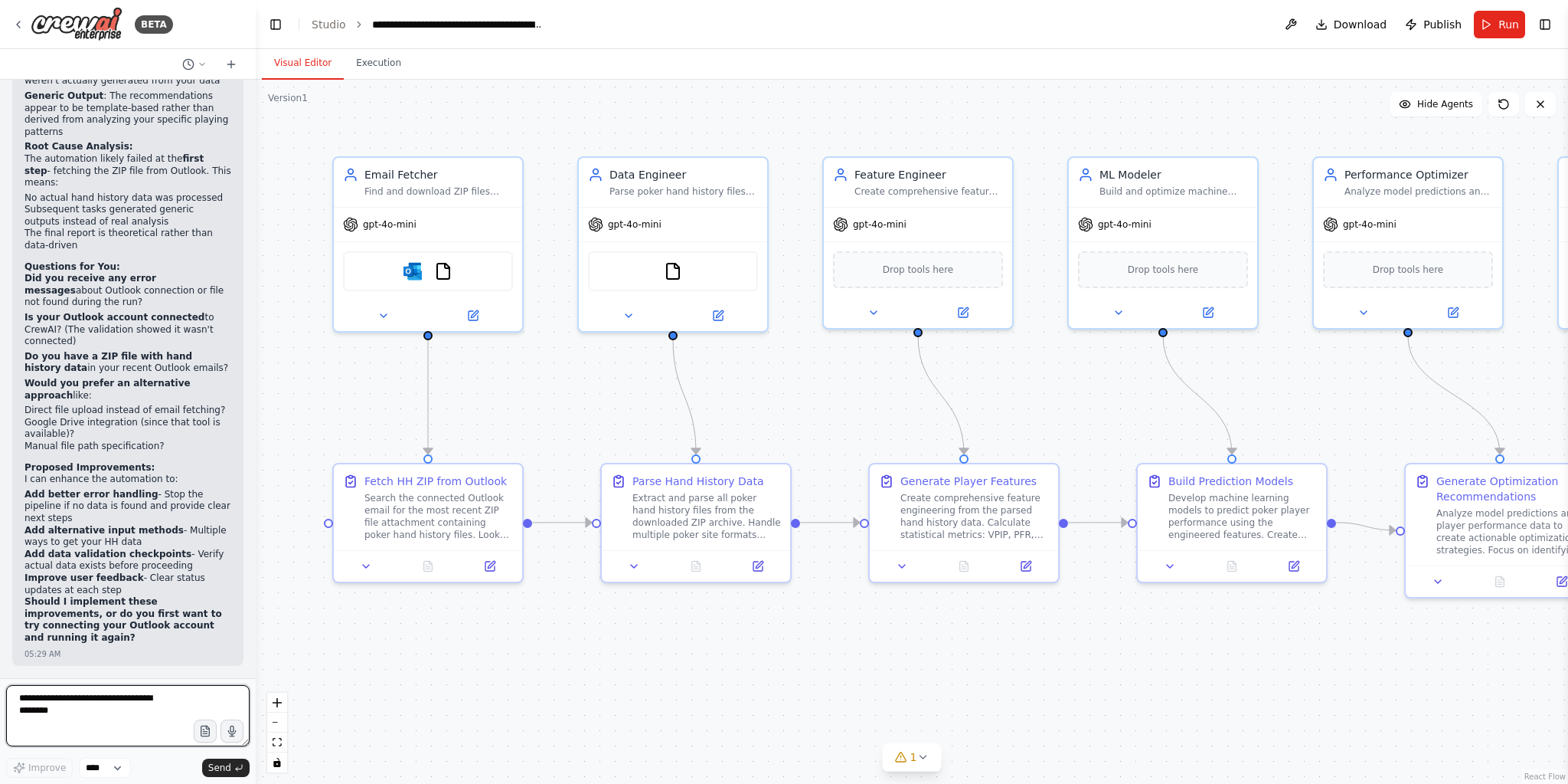
click at [127, 703] on textarea at bounding box center [127, 715] width 243 height 61
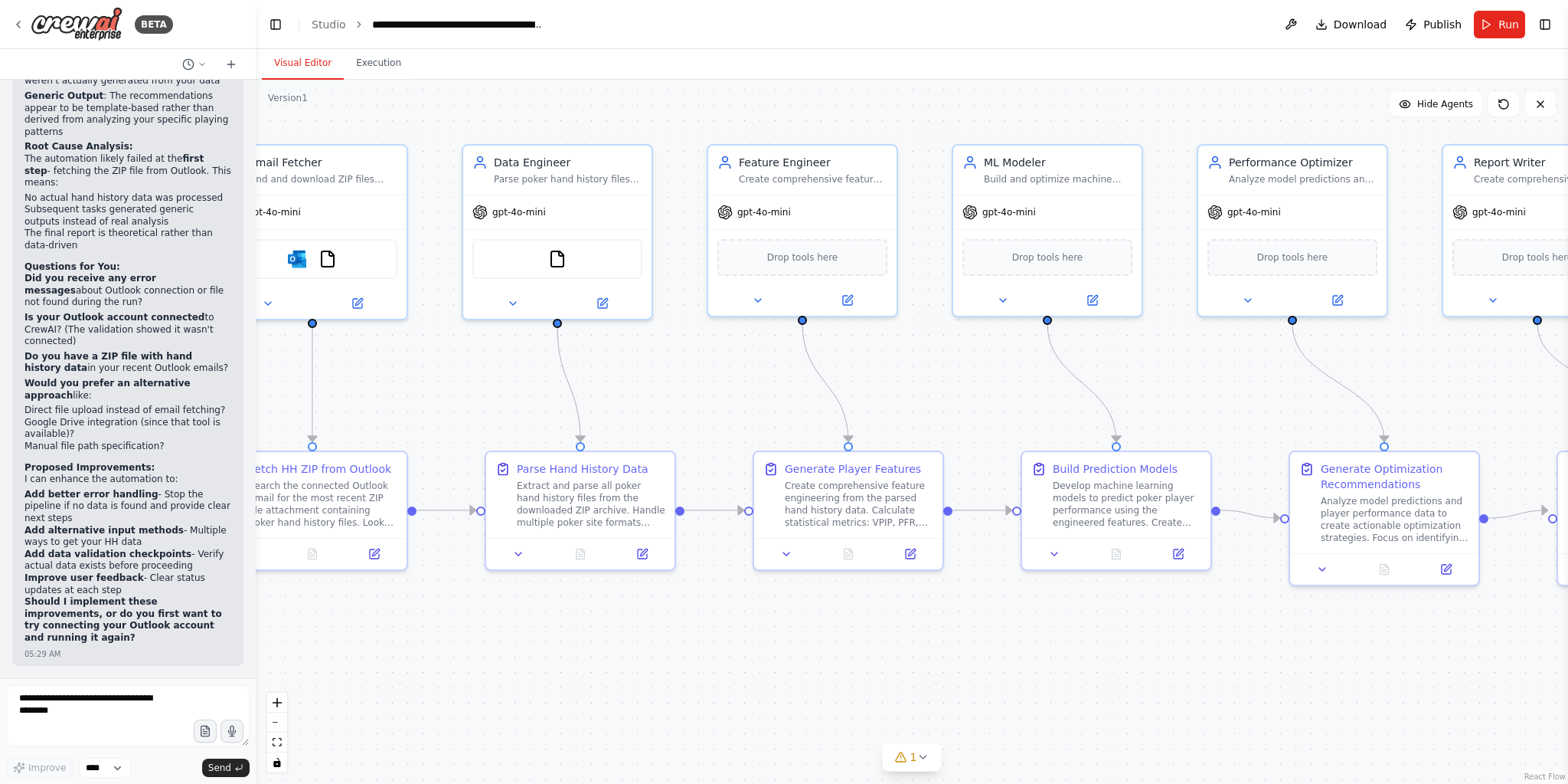
drag, startPoint x: 522, startPoint y: 645, endPoint x: 457, endPoint y: 642, distance: 65.1
click at [457, 642] on div ".deletable-edge-delete-btn { width: 20px; height: 20px; border: 0px solid #ffff…" at bounding box center [912, 432] width 1312 height 704
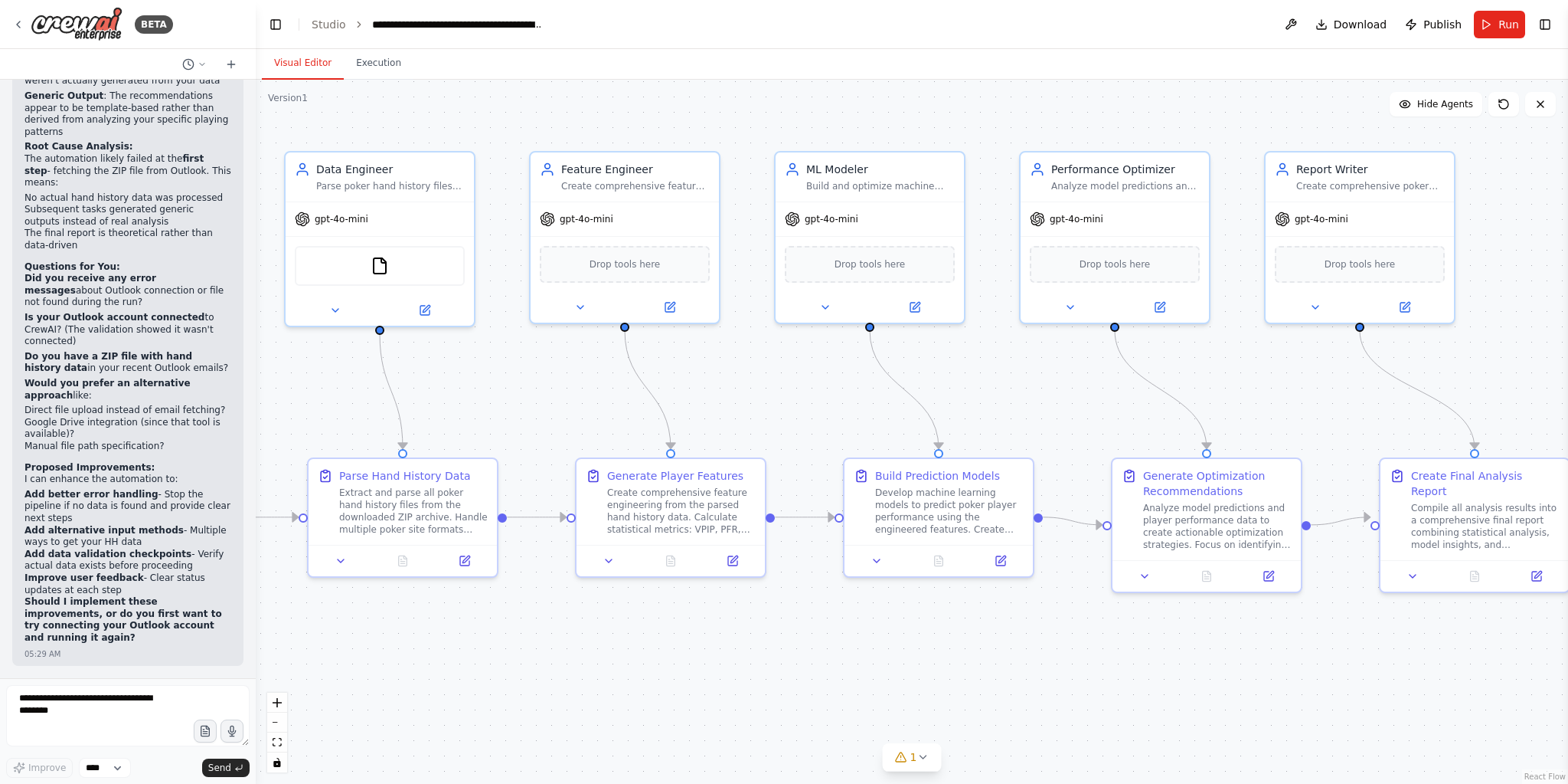
drag, startPoint x: 864, startPoint y: 597, endPoint x: 687, endPoint y: 603, distance: 177.1
click at [687, 603] on div ".deletable-edge-delete-btn { width: 20px; height: 20px; border: 0px solid #ffff…" at bounding box center [912, 432] width 1312 height 704
click at [669, 295] on button at bounding box center [668, 304] width 87 height 18
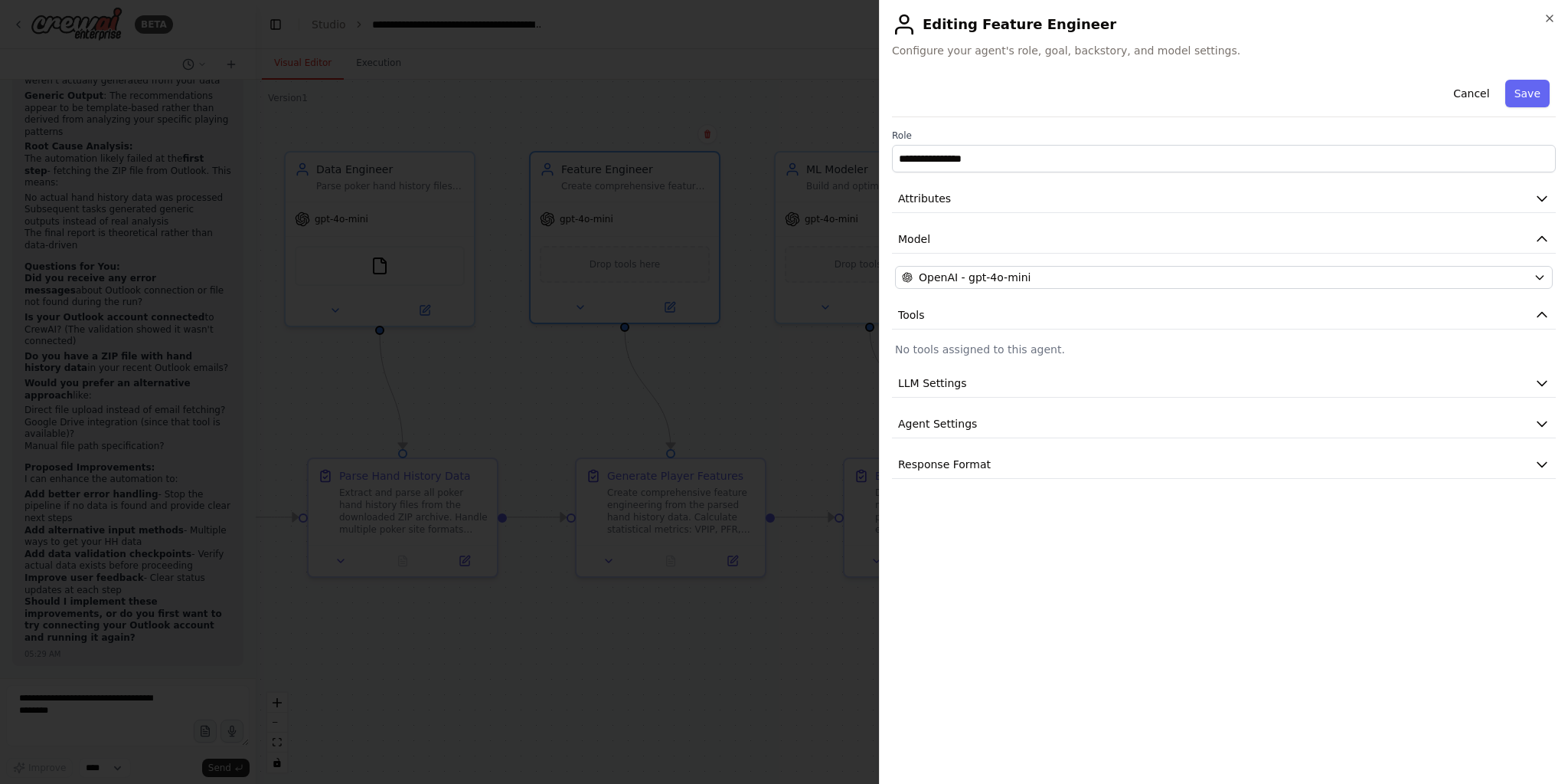
click at [1029, 396] on div "**********" at bounding box center [1224, 276] width 664 height 405
click at [1029, 391] on button "LLM Settings" at bounding box center [1224, 383] width 664 height 29
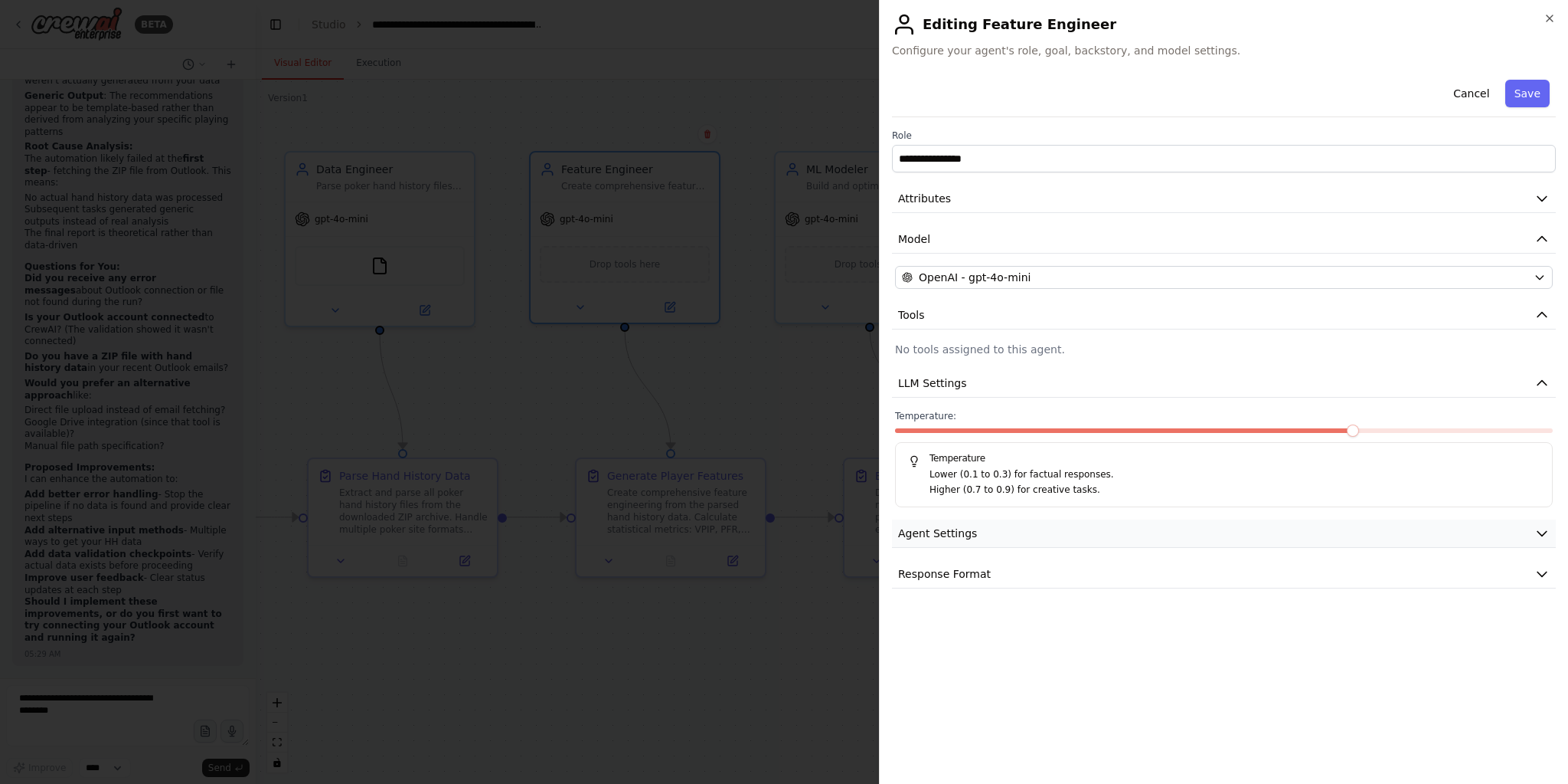
click at [1054, 520] on button "Agent Settings" at bounding box center [1224, 534] width 664 height 29
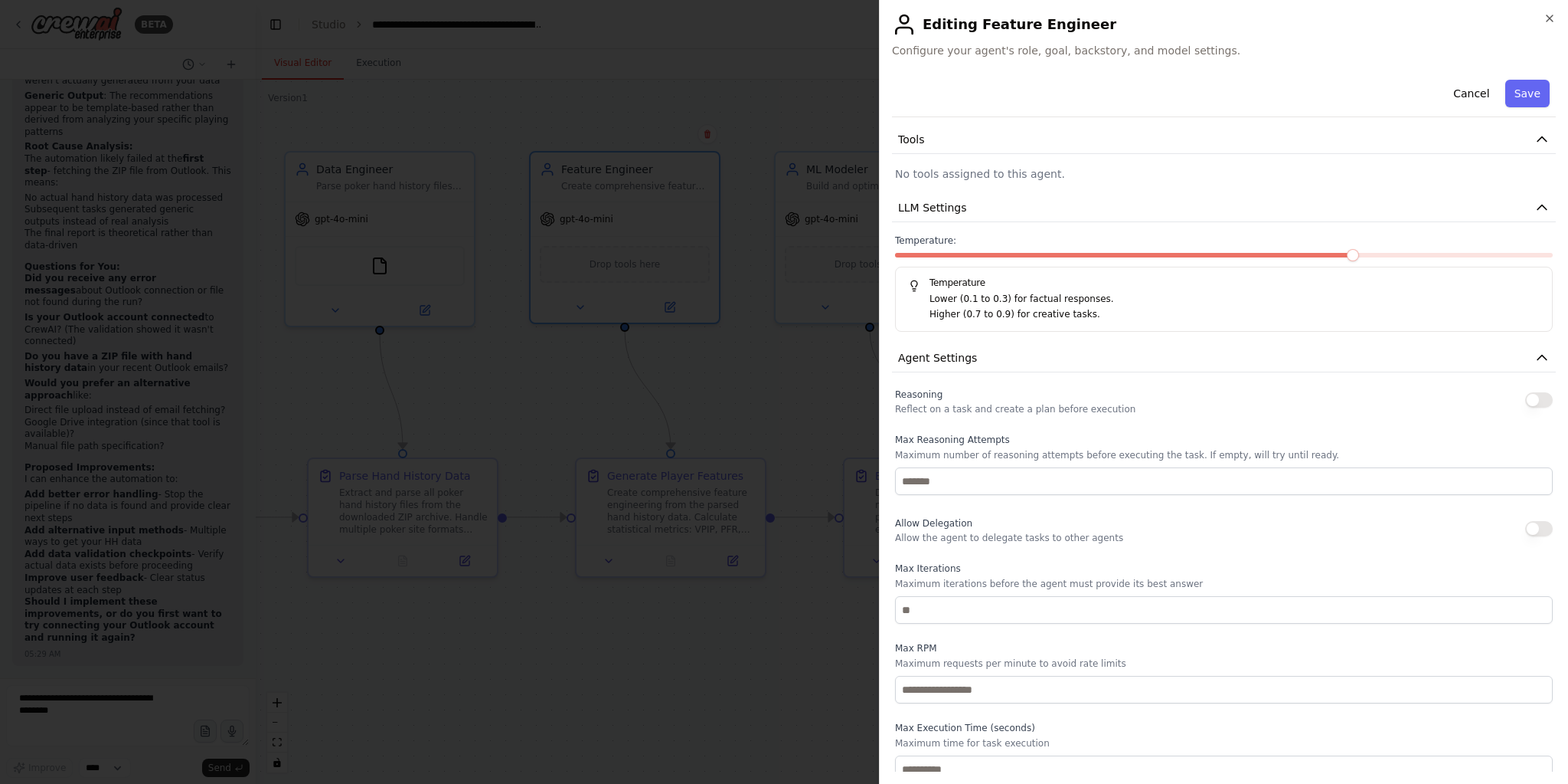
scroll to position [235, 0]
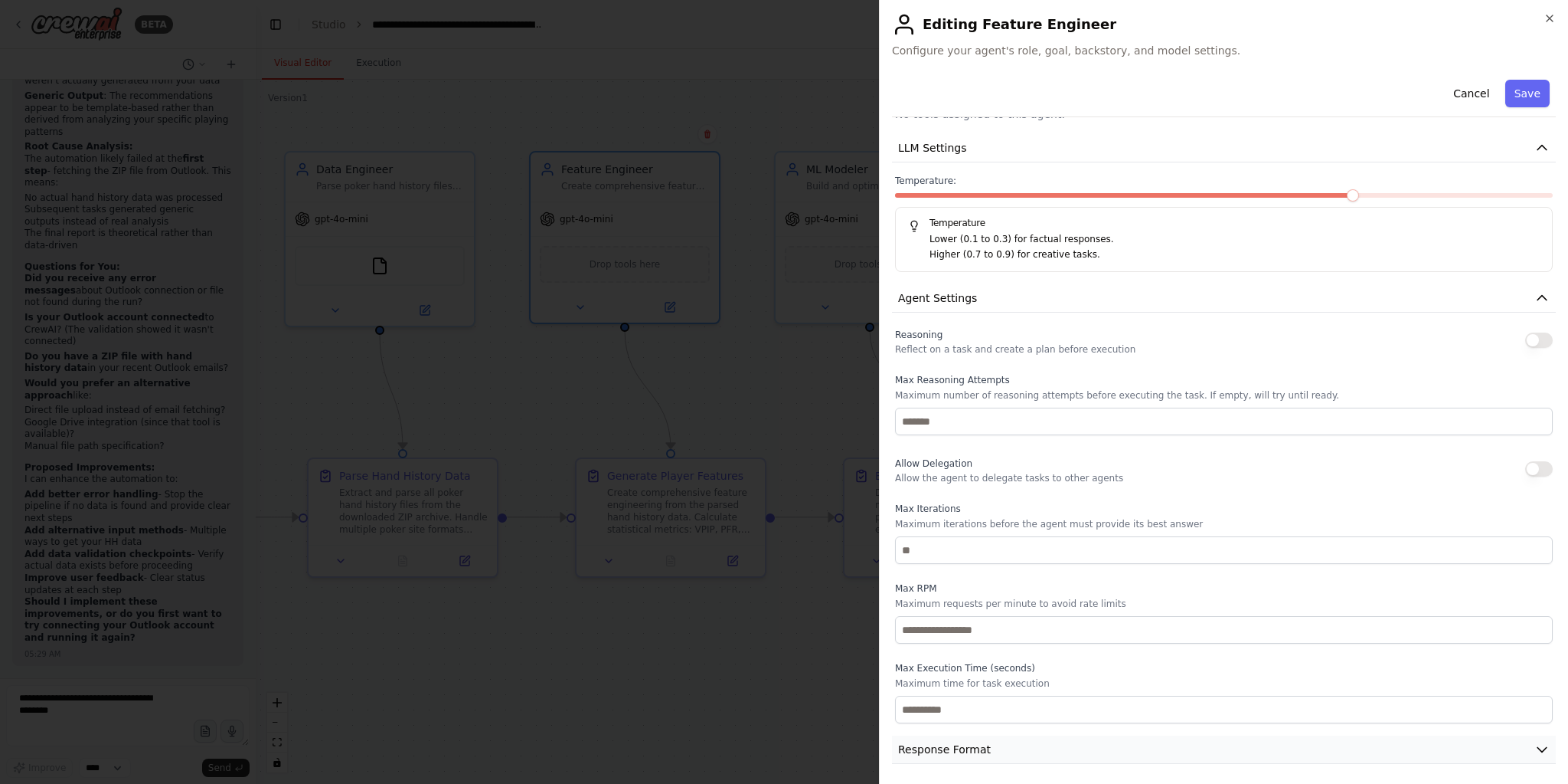
drag, startPoint x: 1041, startPoint y: 746, endPoint x: 1130, endPoint y: 755, distance: 89.5
click at [1041, 745] on button "Response Format" at bounding box center [1224, 750] width 664 height 29
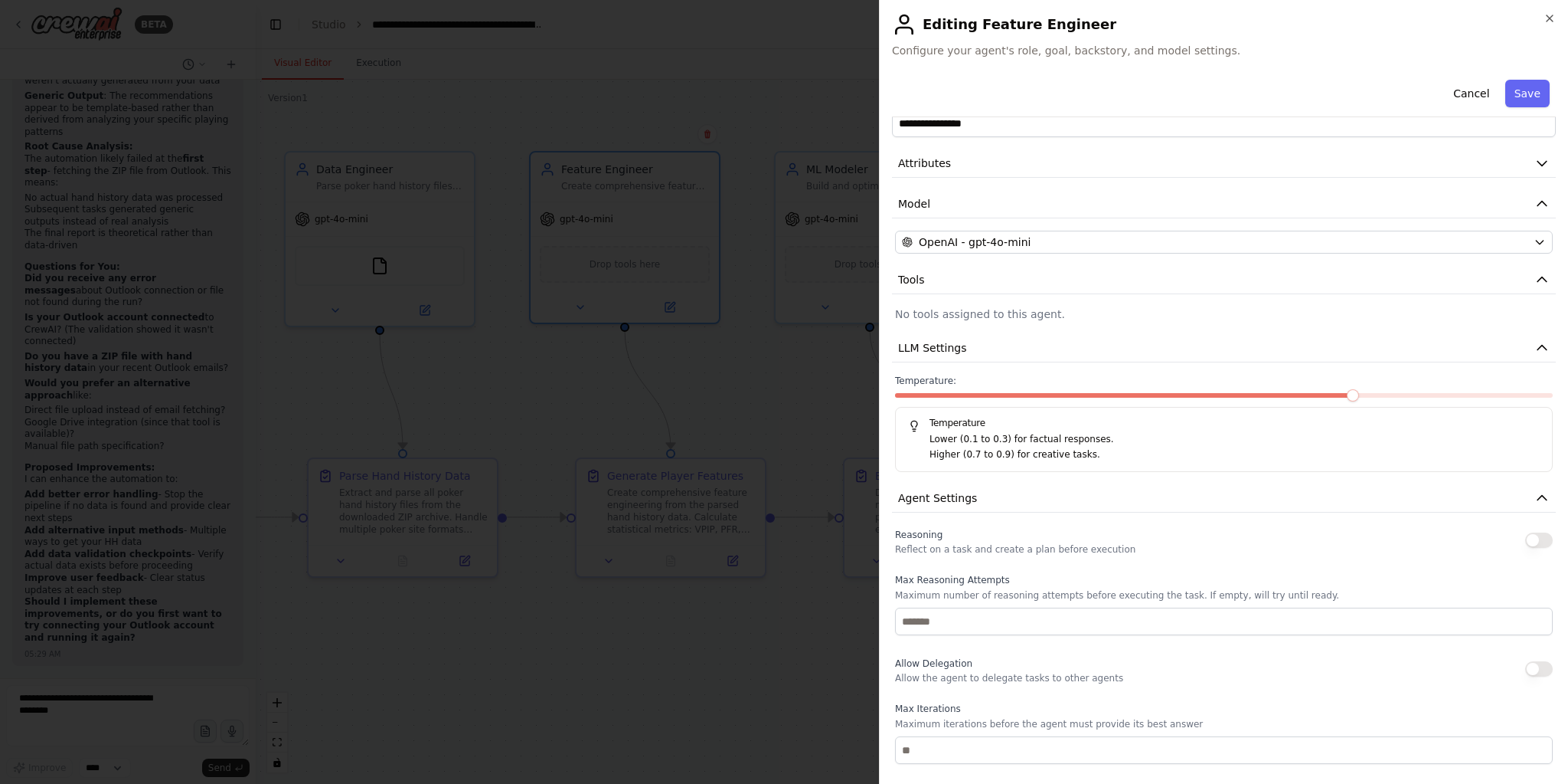
scroll to position [0, 0]
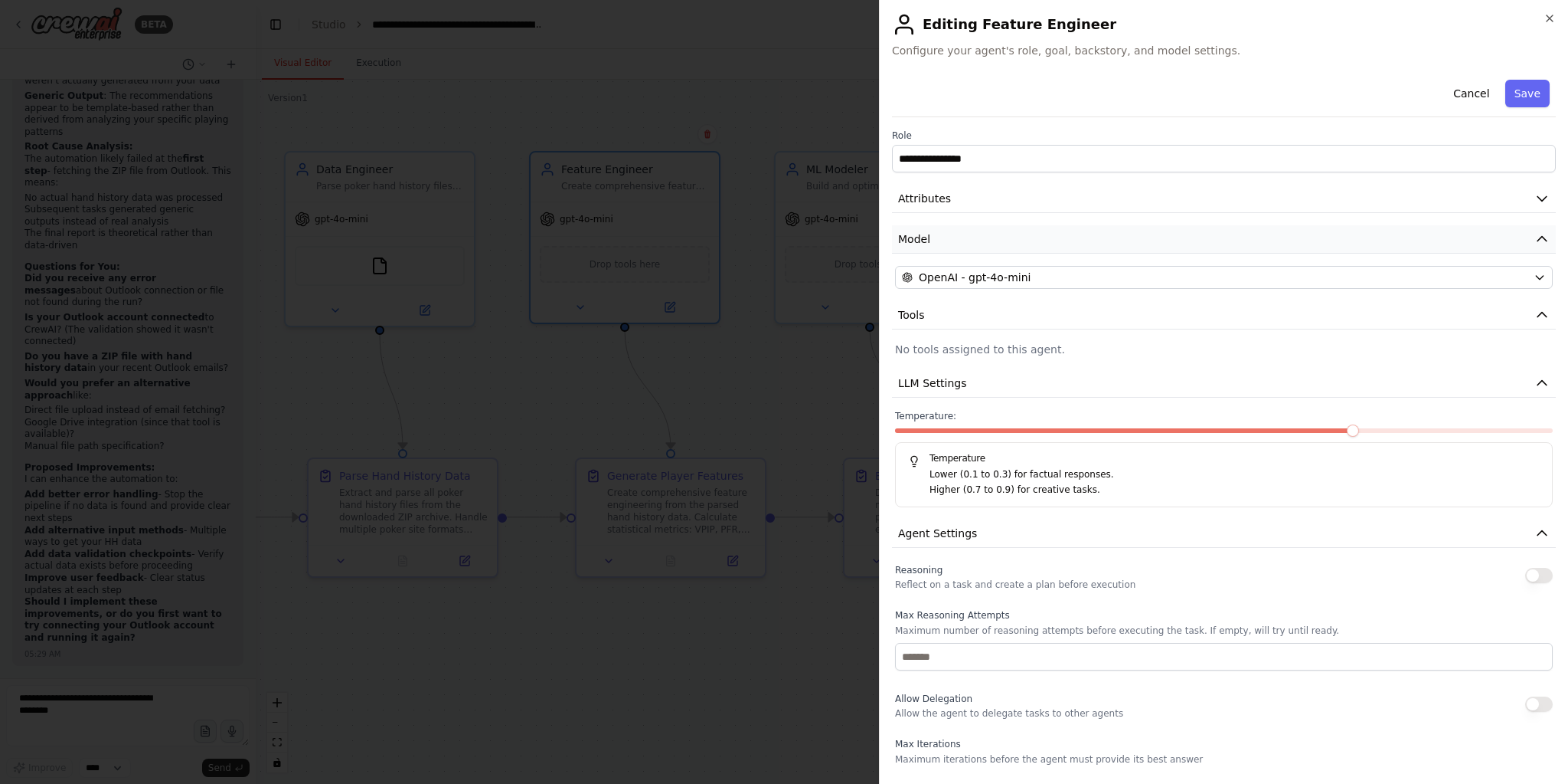
click at [995, 245] on button "Model" at bounding box center [1224, 240] width 664 height 29
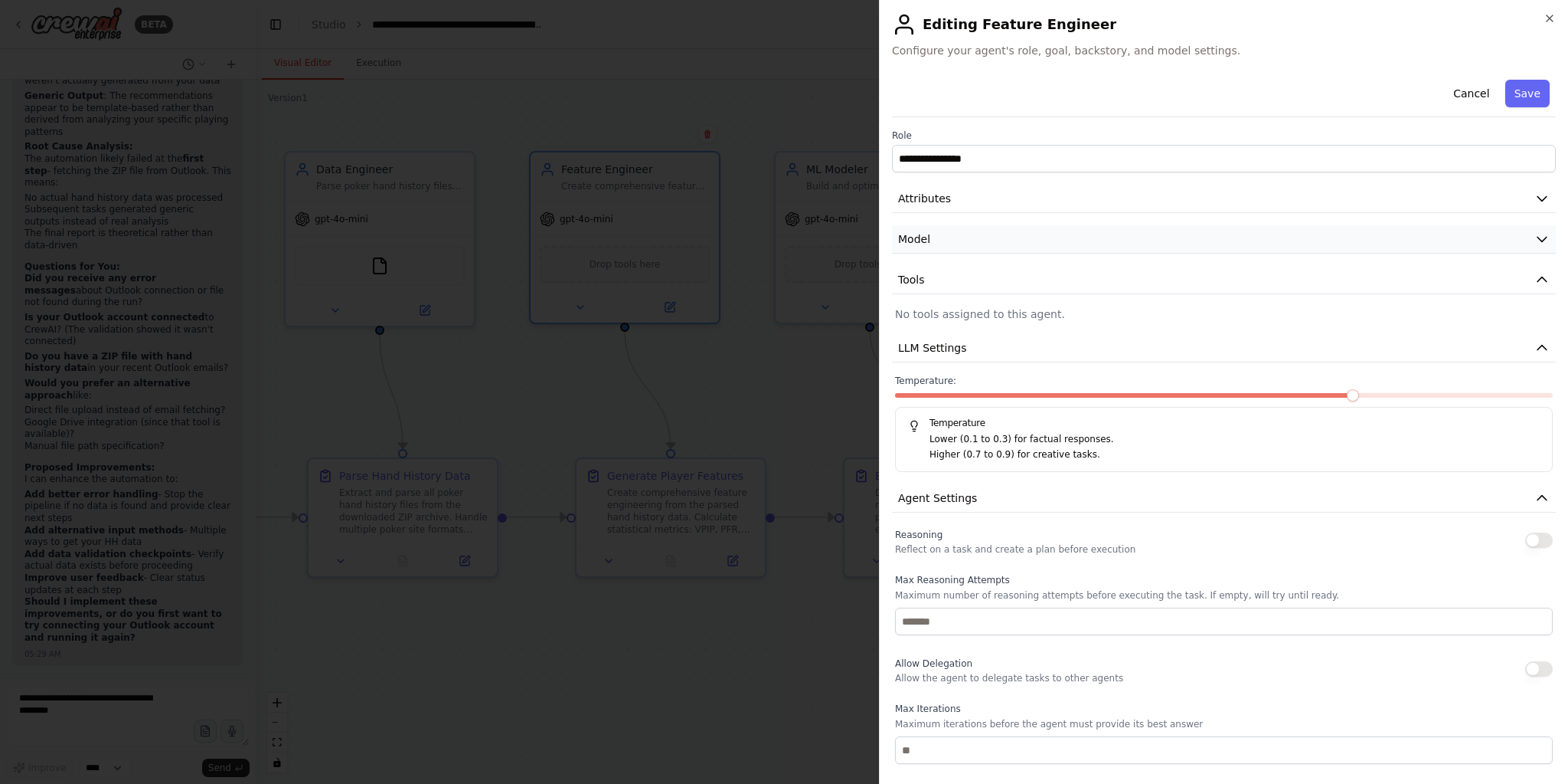
click at [996, 245] on button "Model" at bounding box center [1224, 240] width 664 height 29
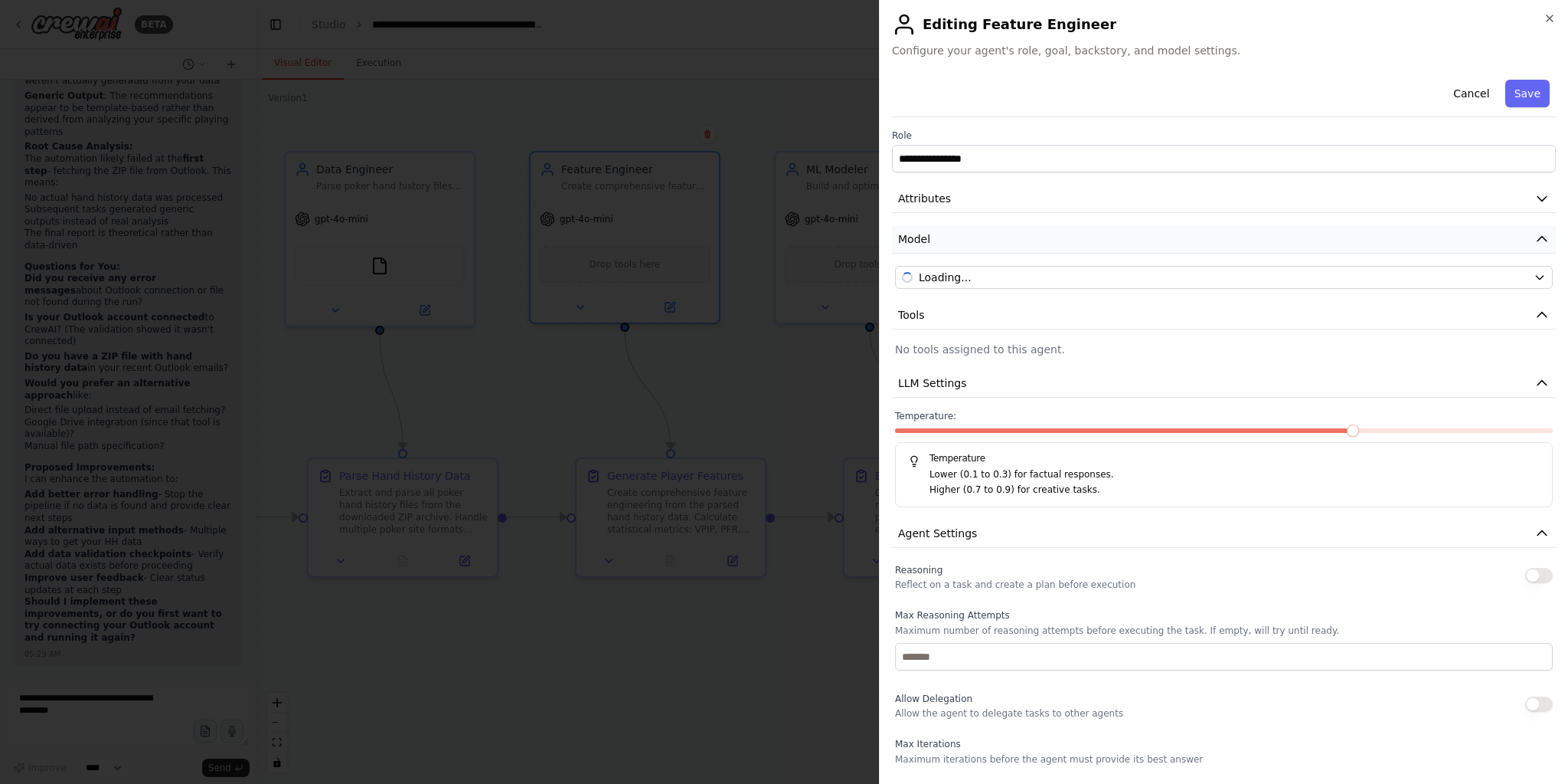
click at [996, 245] on button "Model" at bounding box center [1224, 240] width 664 height 29
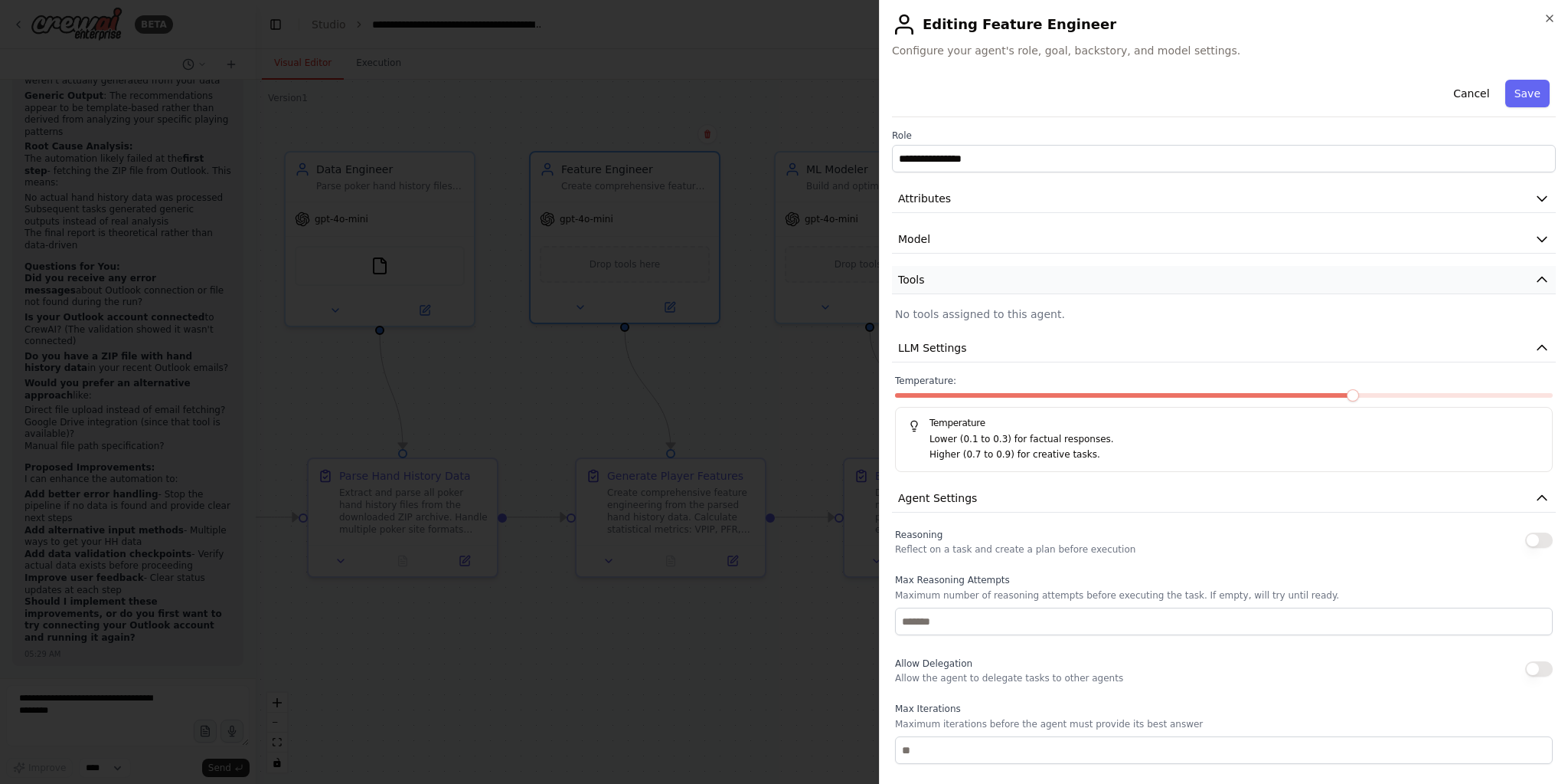
click at [952, 287] on button "Tools" at bounding box center [1224, 280] width 664 height 29
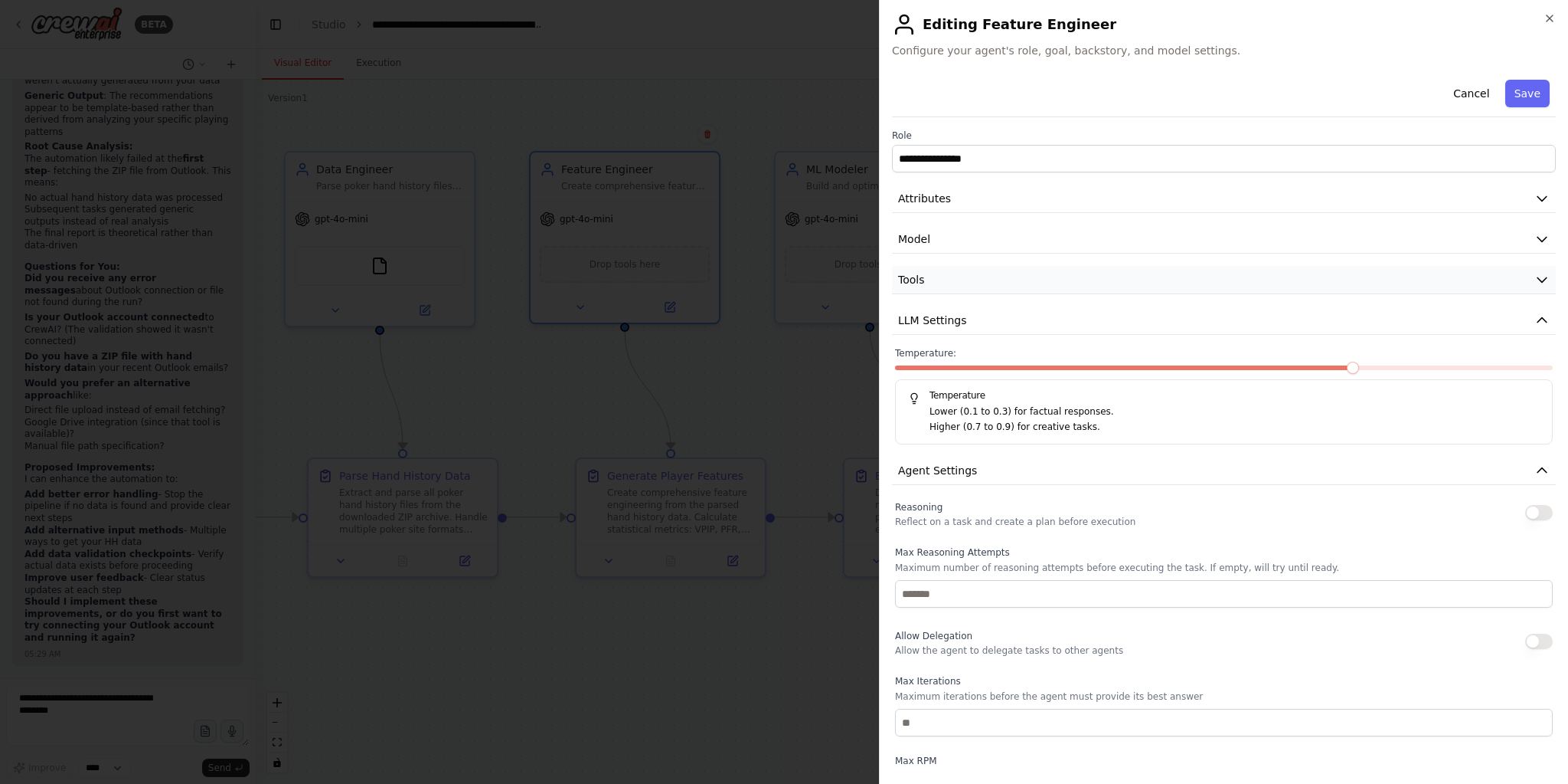
click at [953, 288] on button "Tools" at bounding box center [1224, 280] width 664 height 29
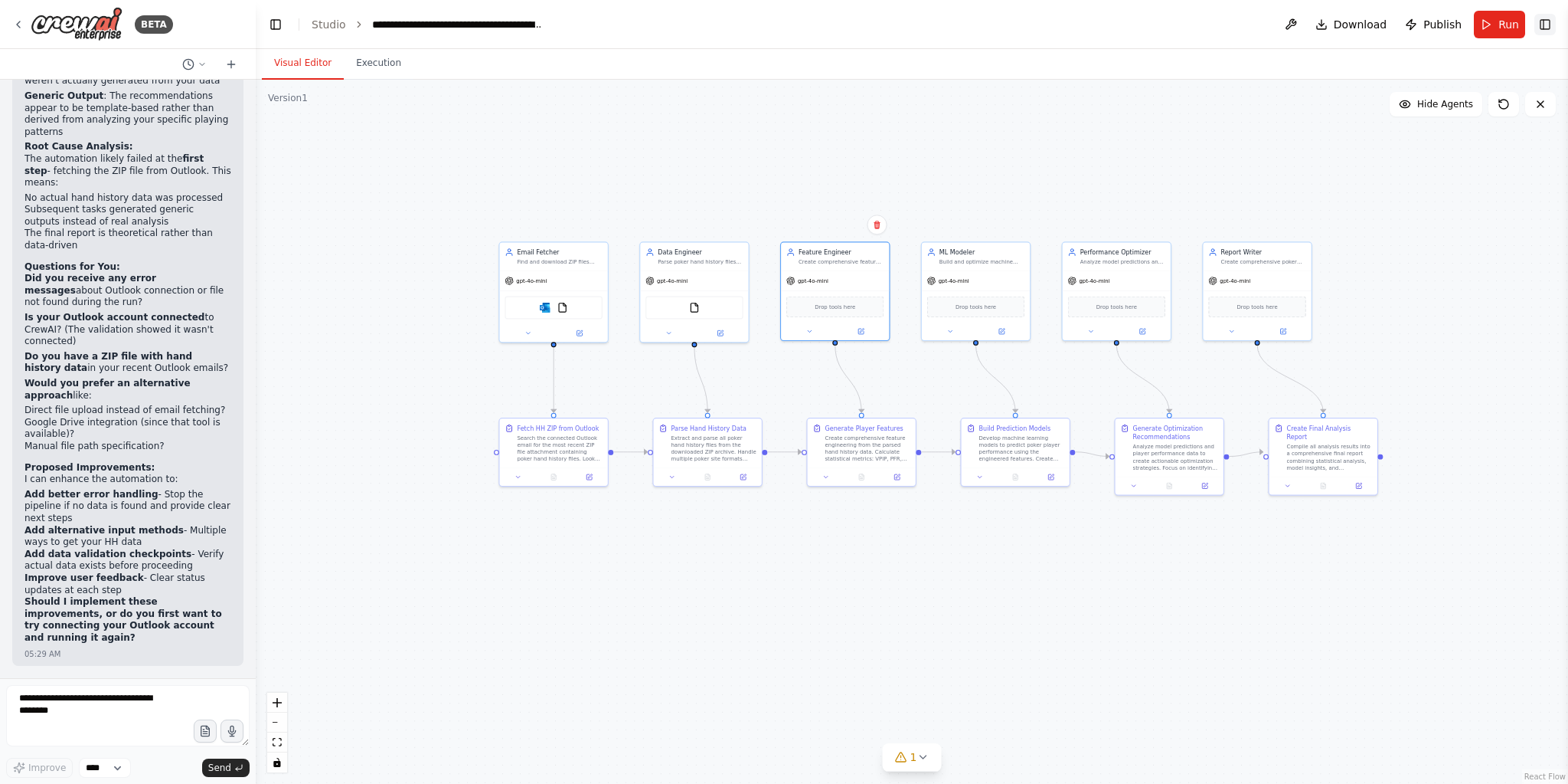
click at [1549, 24] on button "Toggle Right Sidebar" at bounding box center [1544, 24] width 22 height 22
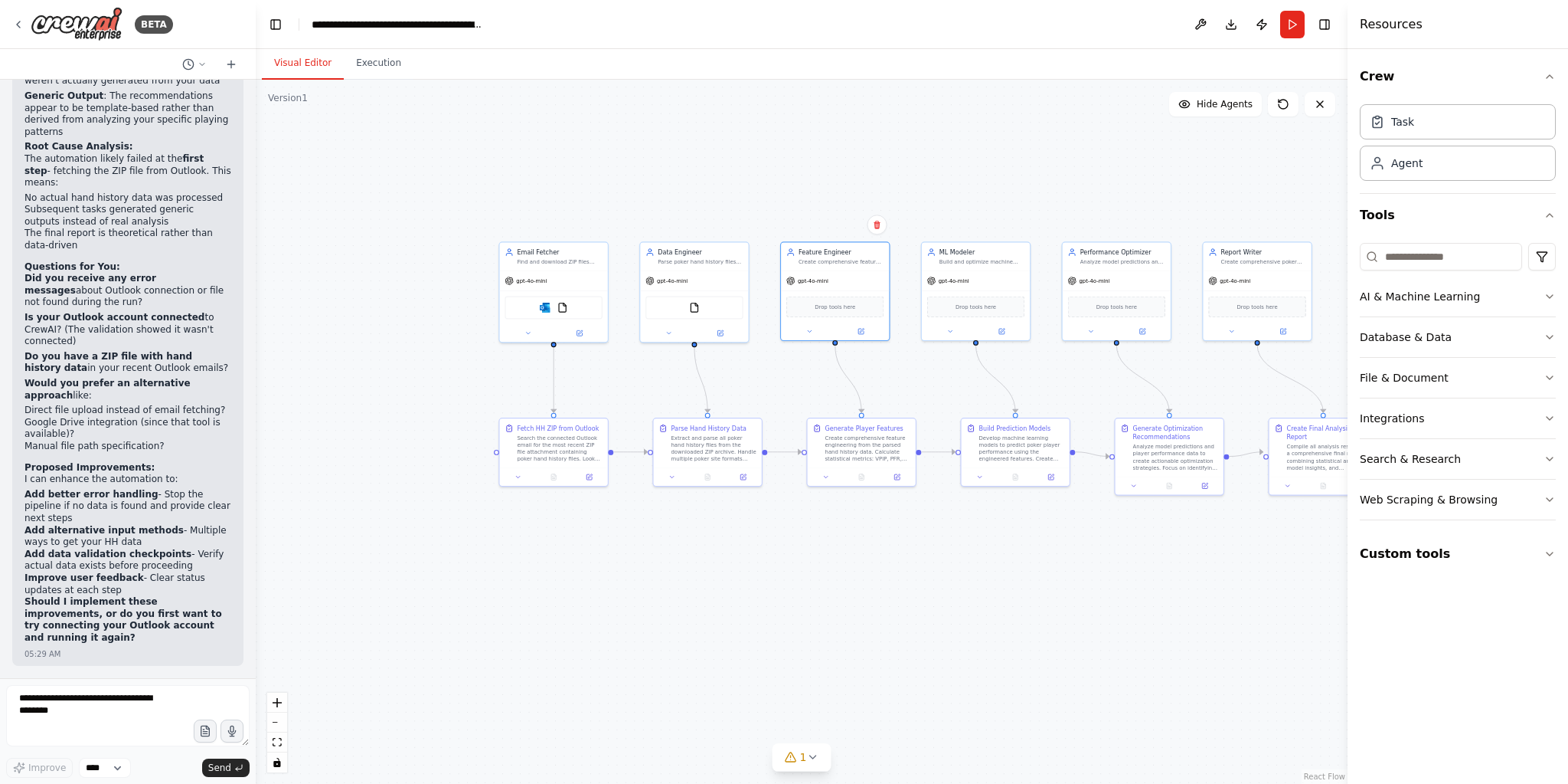
drag, startPoint x: 398, startPoint y: 116, endPoint x: 499, endPoint y: 258, distance: 174.3
click at [480, 203] on div ".deletable-edge-delete-btn { width: 20px; height: 20px; border: 0px solid #ffff…" at bounding box center [802, 432] width 1092 height 704
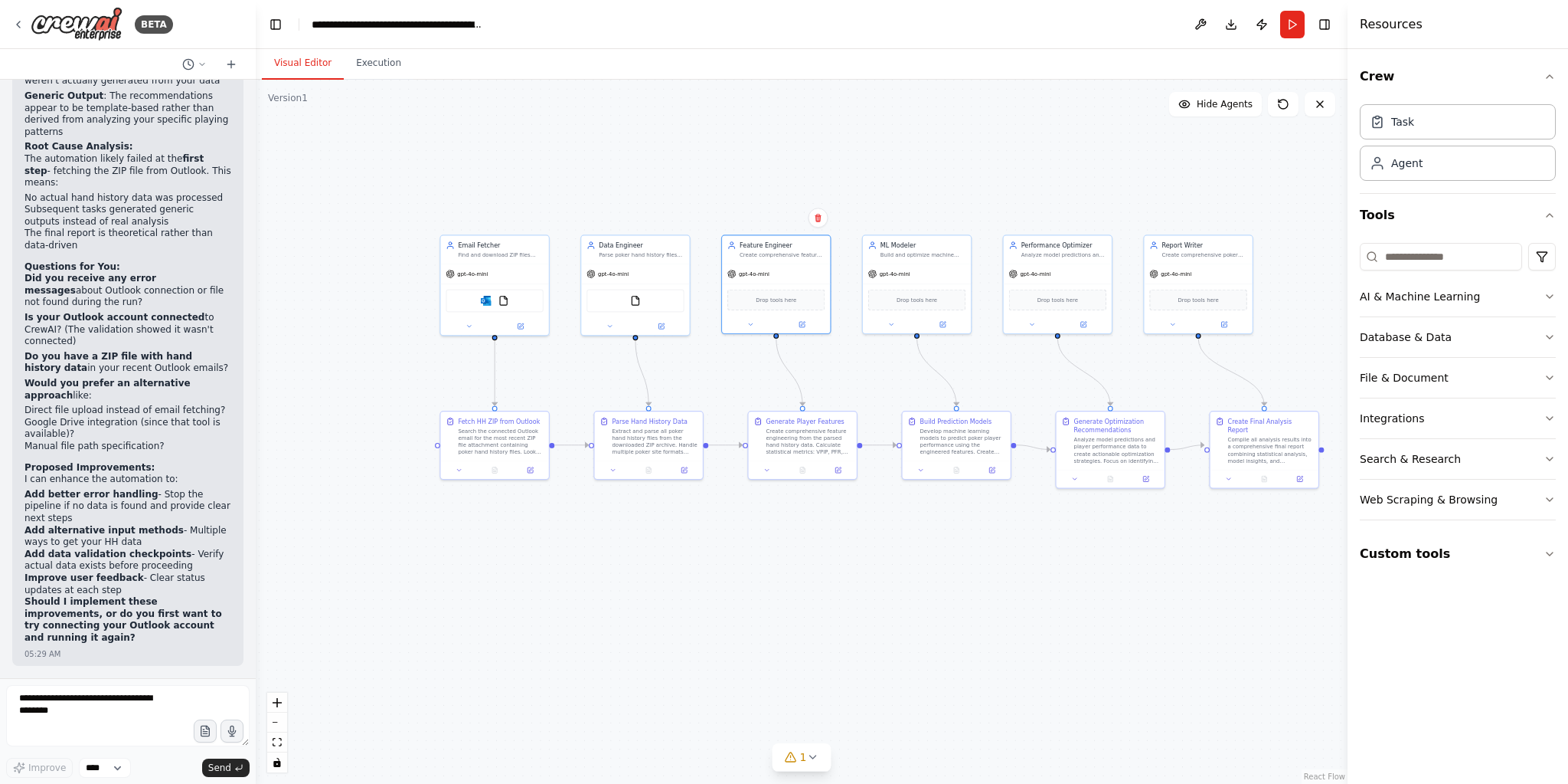
drag, startPoint x: 553, startPoint y: 249, endPoint x: 363, endPoint y: 107, distance: 237.2
click at [363, 108] on div ".deletable-edge-delete-btn { width: 20px; height: 20px; border: 0px solid #ffff…" at bounding box center [802, 432] width 1092 height 704
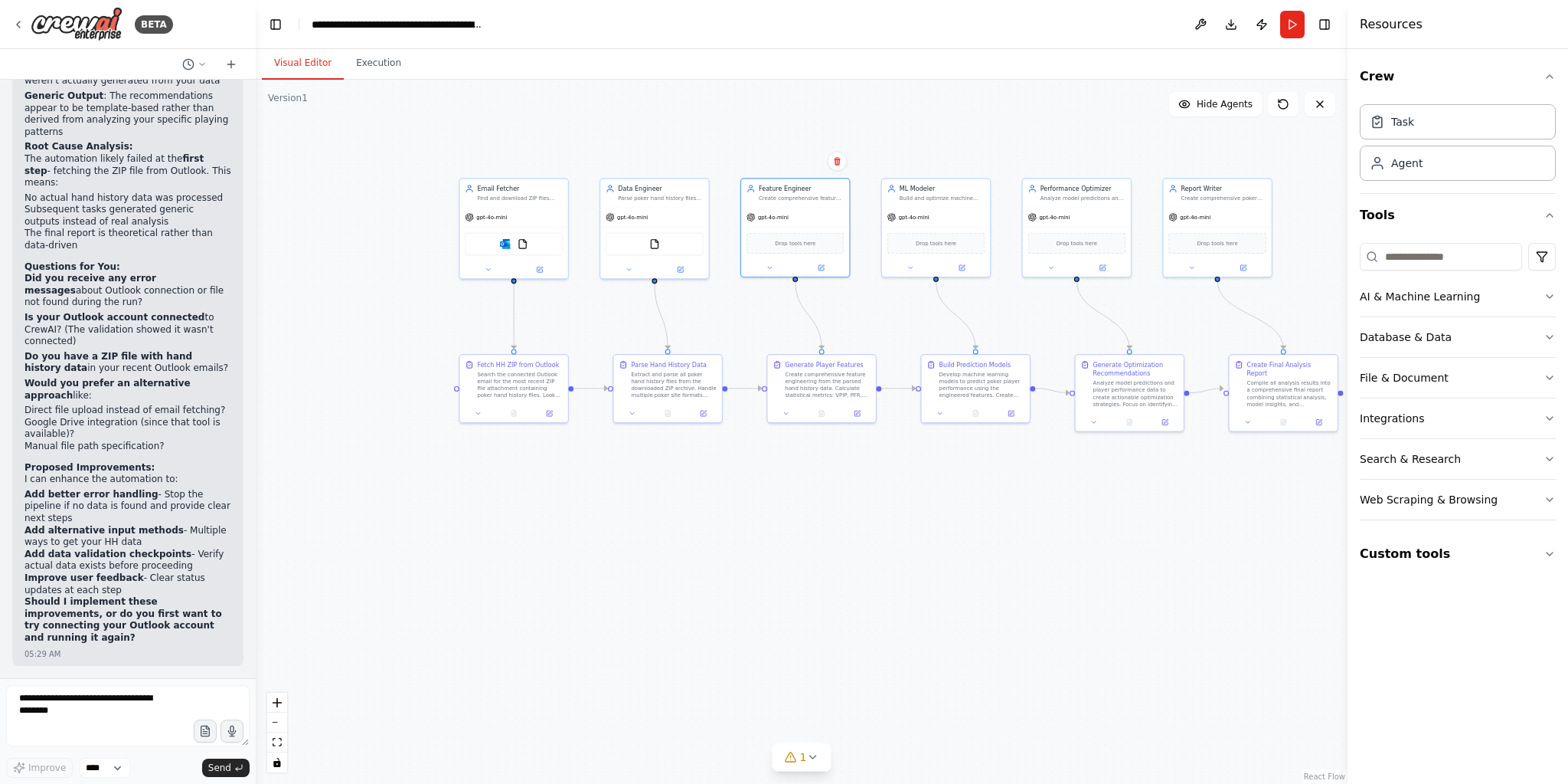
drag, startPoint x: 688, startPoint y: 273, endPoint x: 732, endPoint y: 272, distance: 44.0
click at [732, 272] on div ".deletable-edge-delete-btn { width: 20px; height: 20px; border: 0px solid #ffff…" at bounding box center [802, 432] width 1092 height 704
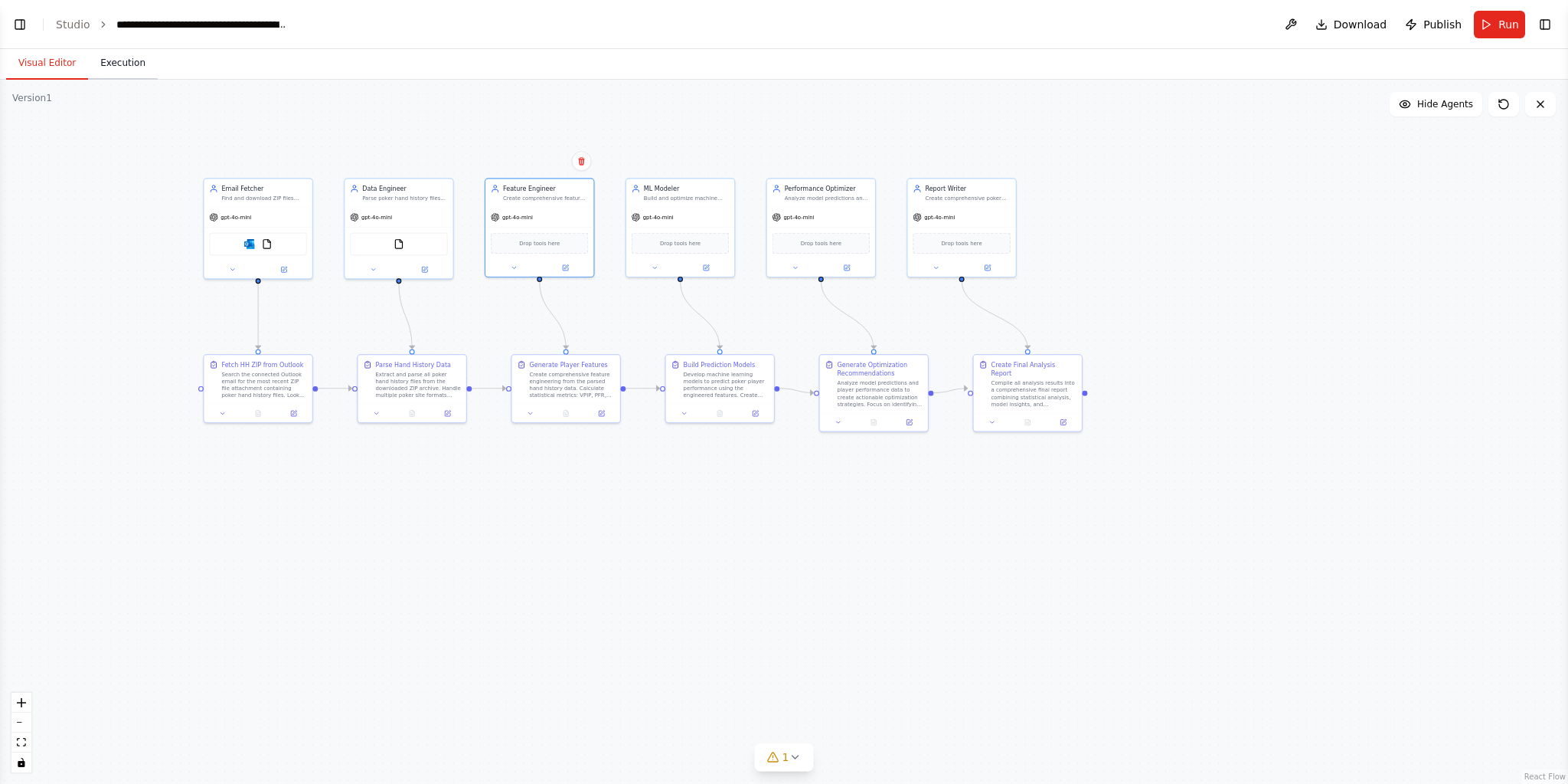
click at [119, 61] on button "Execution" at bounding box center [123, 64] width 69 height 32
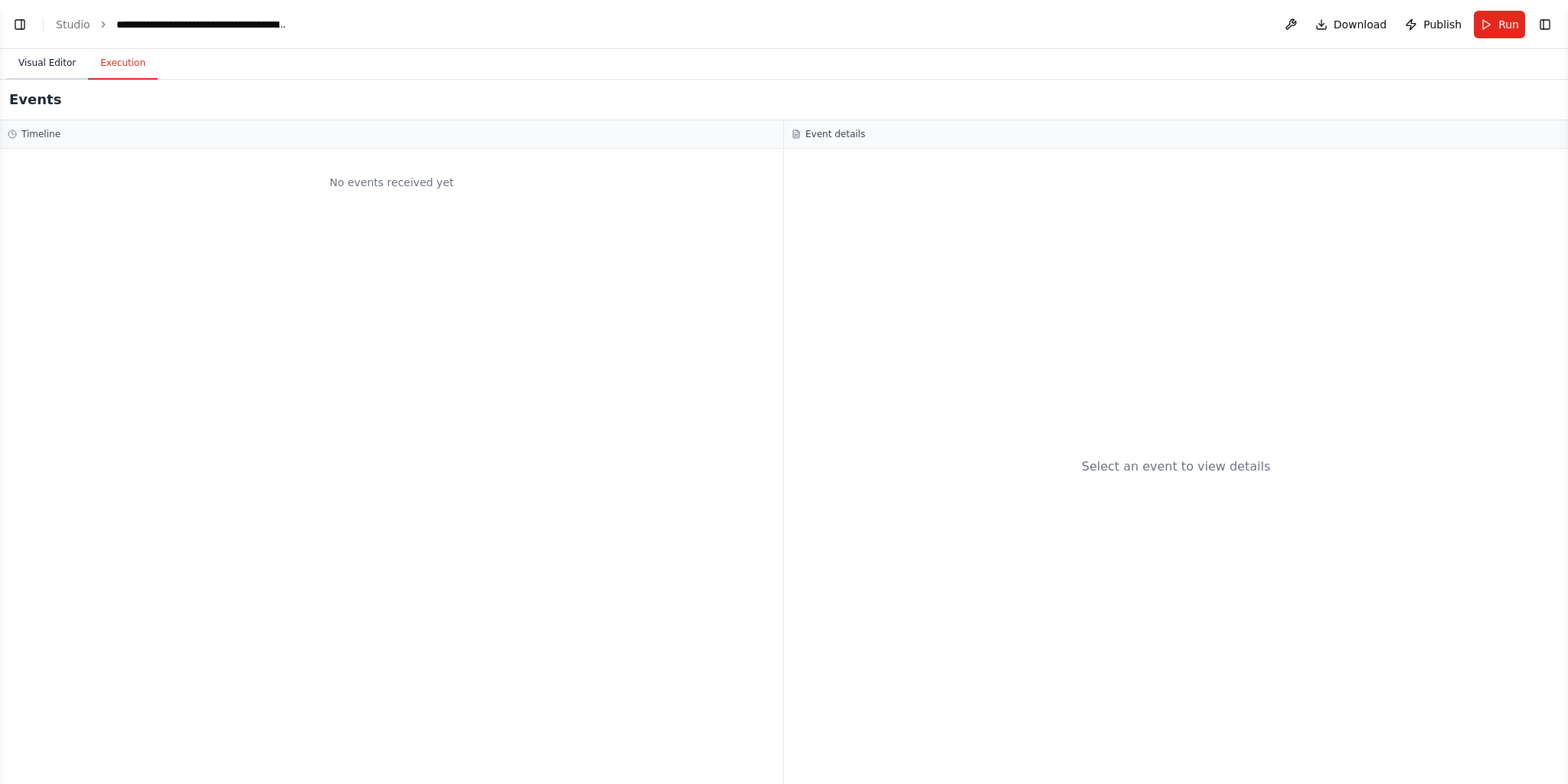
click at [60, 67] on button "Visual Editor" at bounding box center [47, 64] width 82 height 32
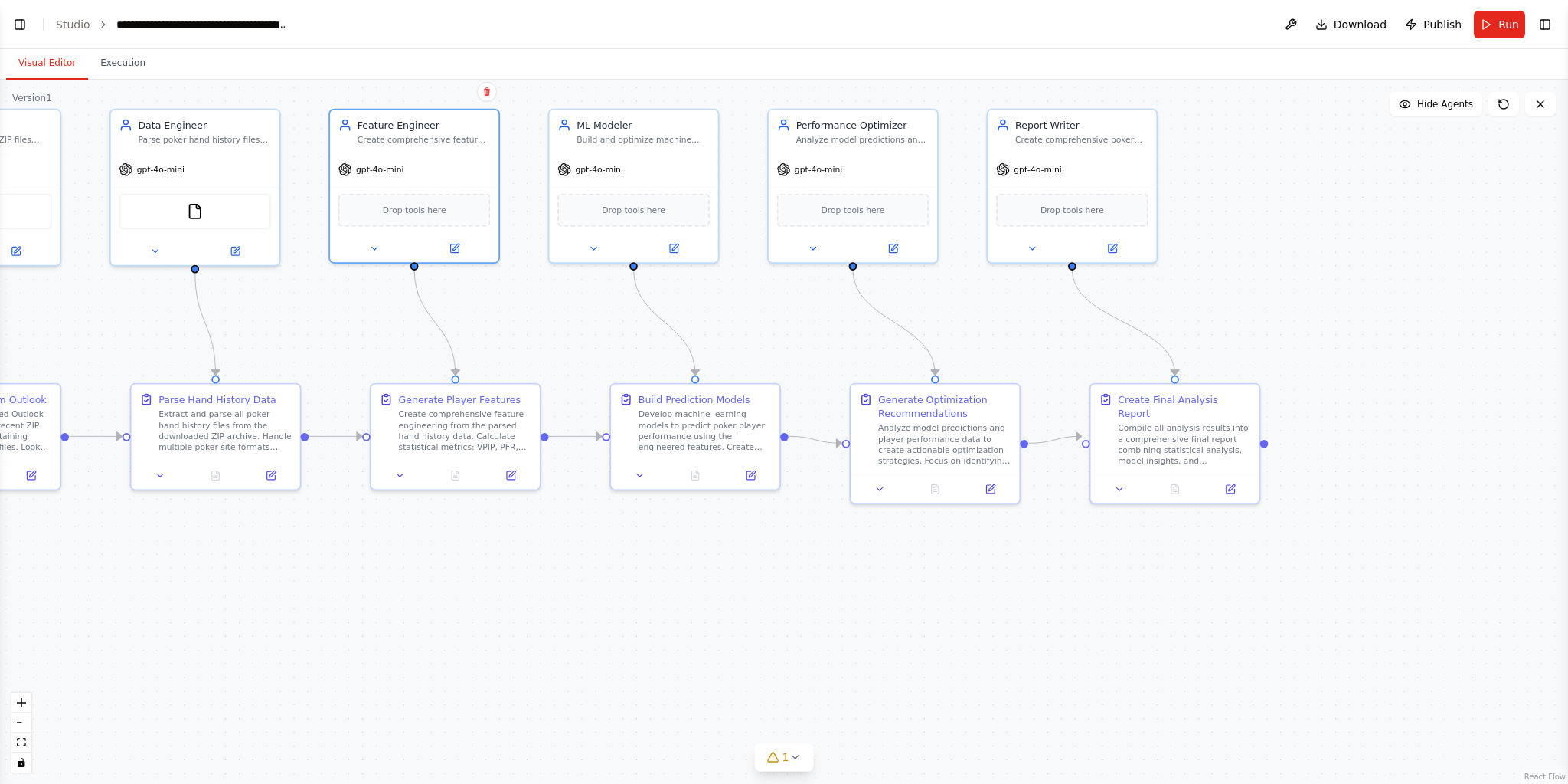
drag, startPoint x: 602, startPoint y: 532, endPoint x: 375, endPoint y: 529, distance: 227.0
click at [375, 529] on div ".deletable-edge-delete-btn { width: 20px; height: 20px; border: 0px solid #ffff…" at bounding box center [784, 432] width 1568 height 704
drag, startPoint x: 238, startPoint y: 256, endPoint x: 354, endPoint y: 281, distance: 118.7
click at [242, 257] on div at bounding box center [195, 251] width 168 height 28
click at [248, 249] on button at bounding box center [235, 247] width 77 height 16
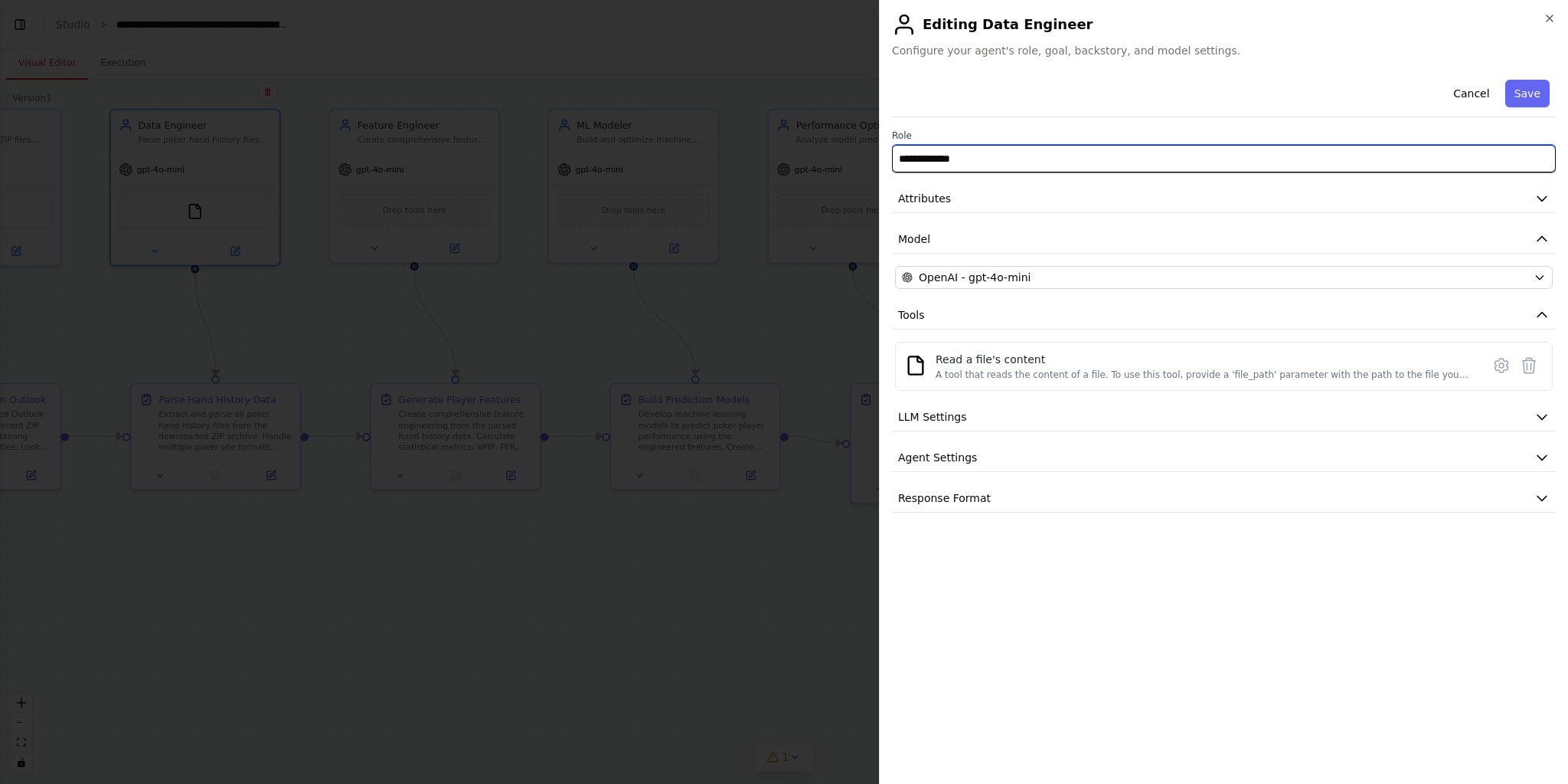
click at [968, 158] on input "**********" at bounding box center [1224, 158] width 664 height 28
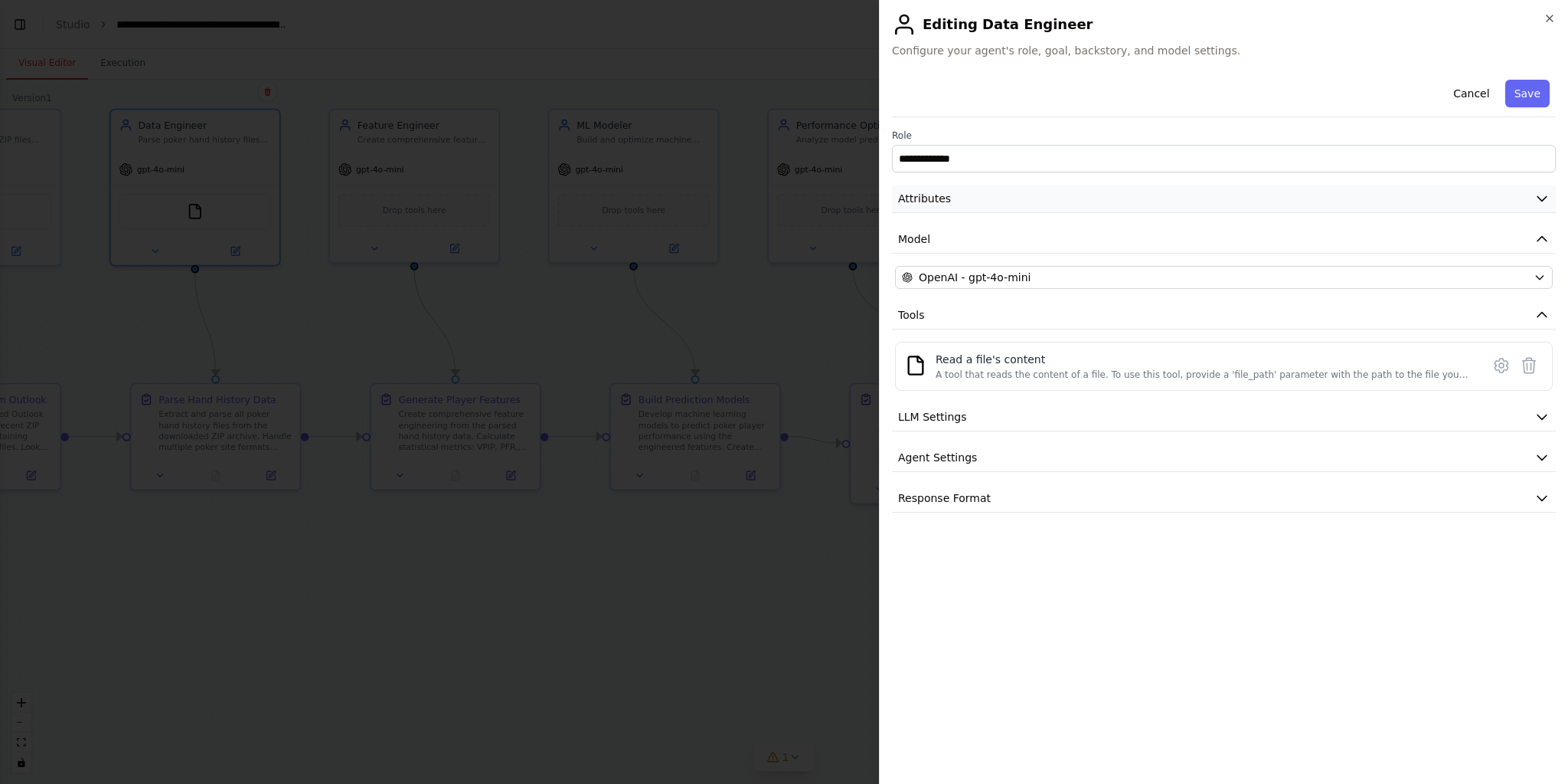
click at [935, 210] on button "Attributes" at bounding box center [1224, 199] width 664 height 29
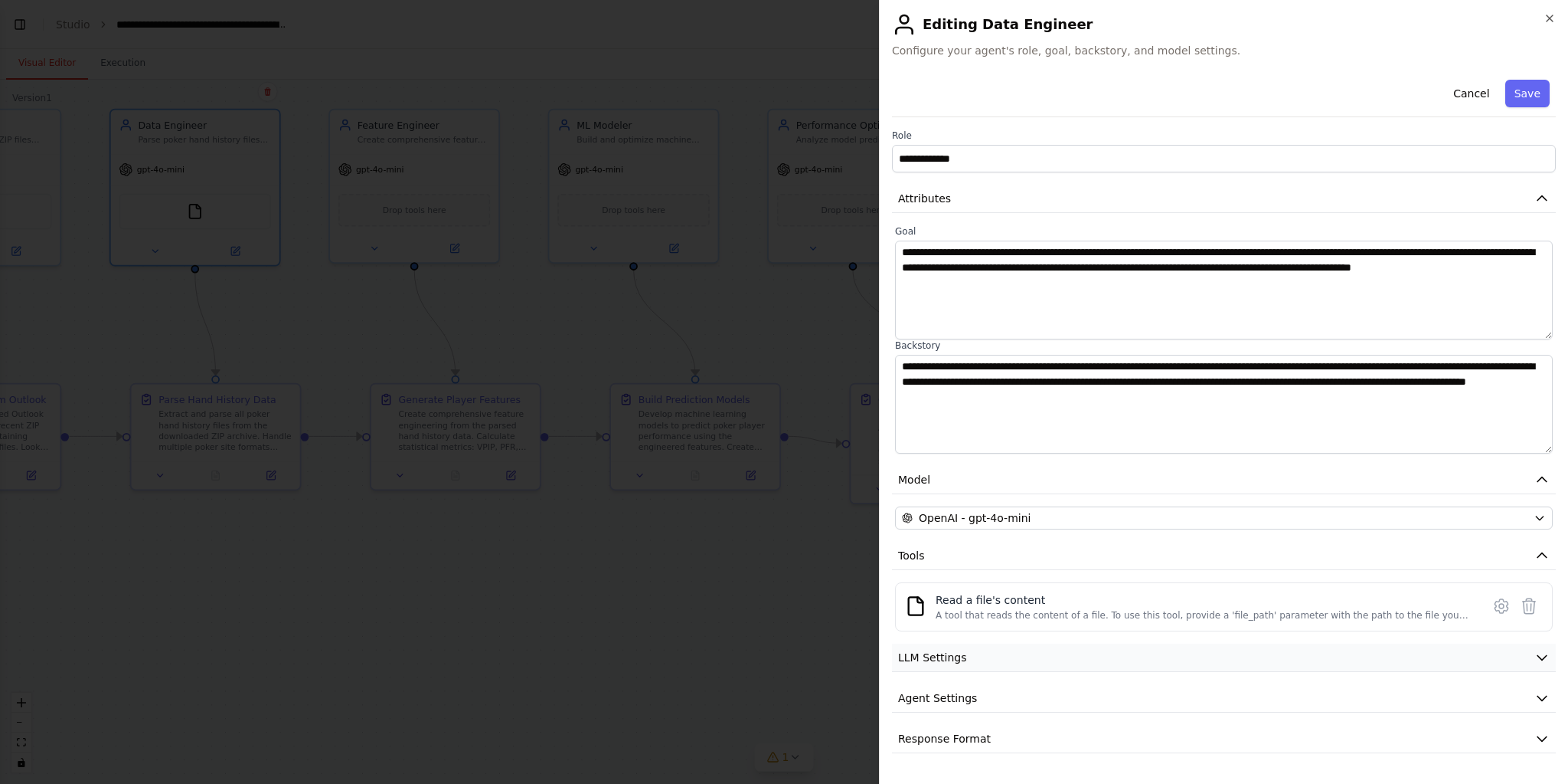
click at [1005, 656] on button "LLM Settings" at bounding box center [1224, 657] width 664 height 29
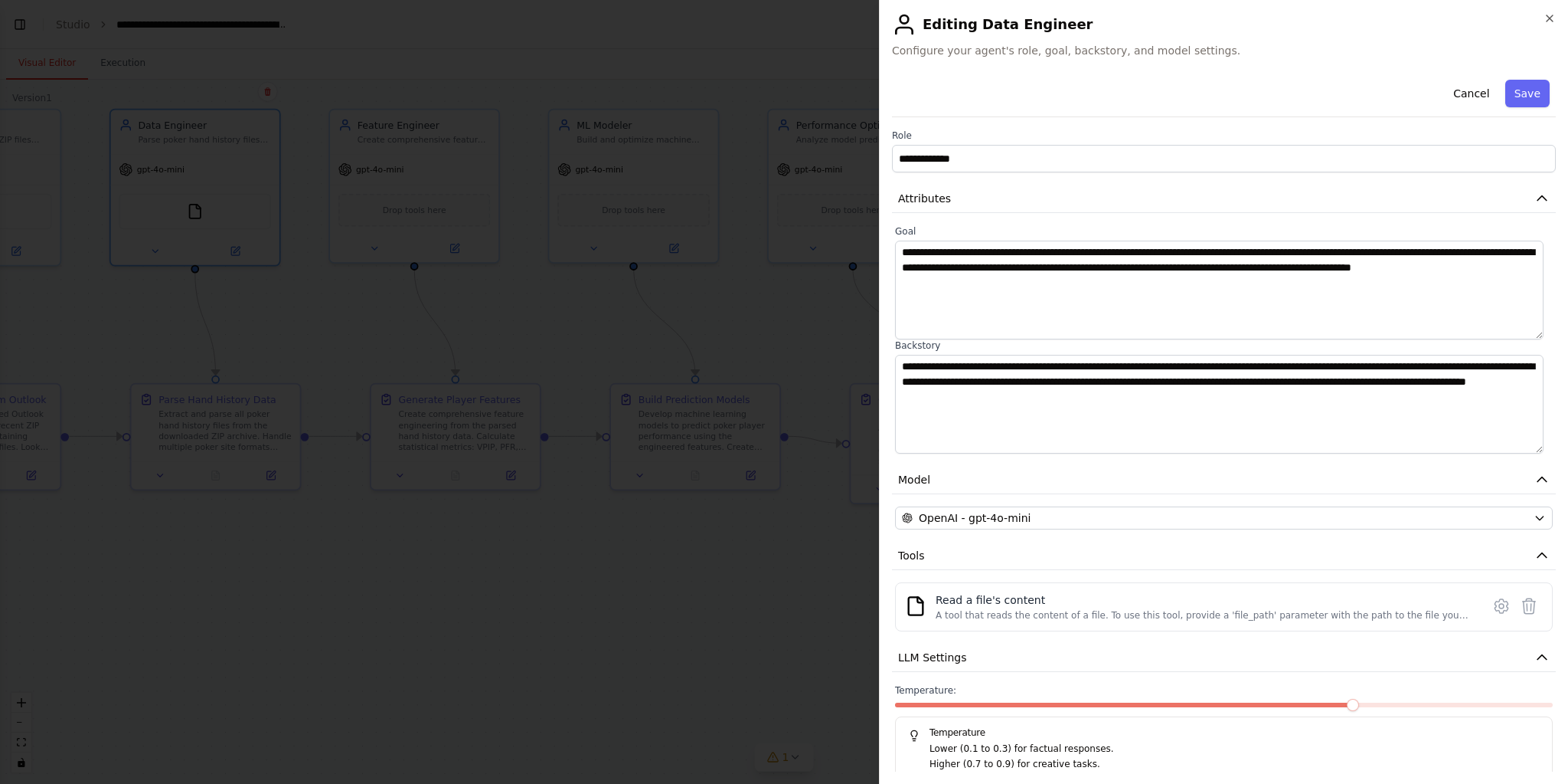
scroll to position [98, 0]
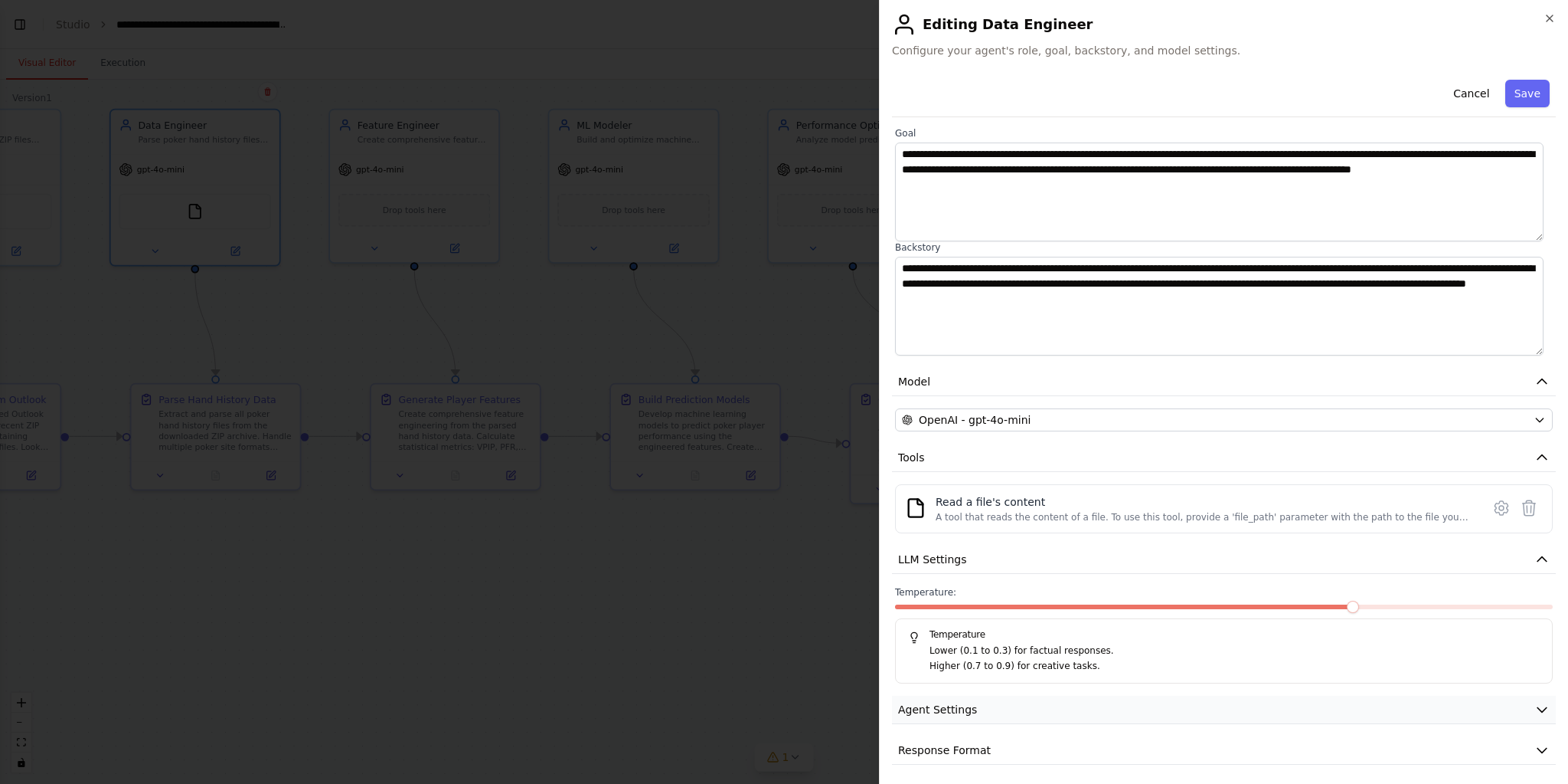
click at [1069, 716] on button "Agent Settings" at bounding box center [1224, 710] width 664 height 29
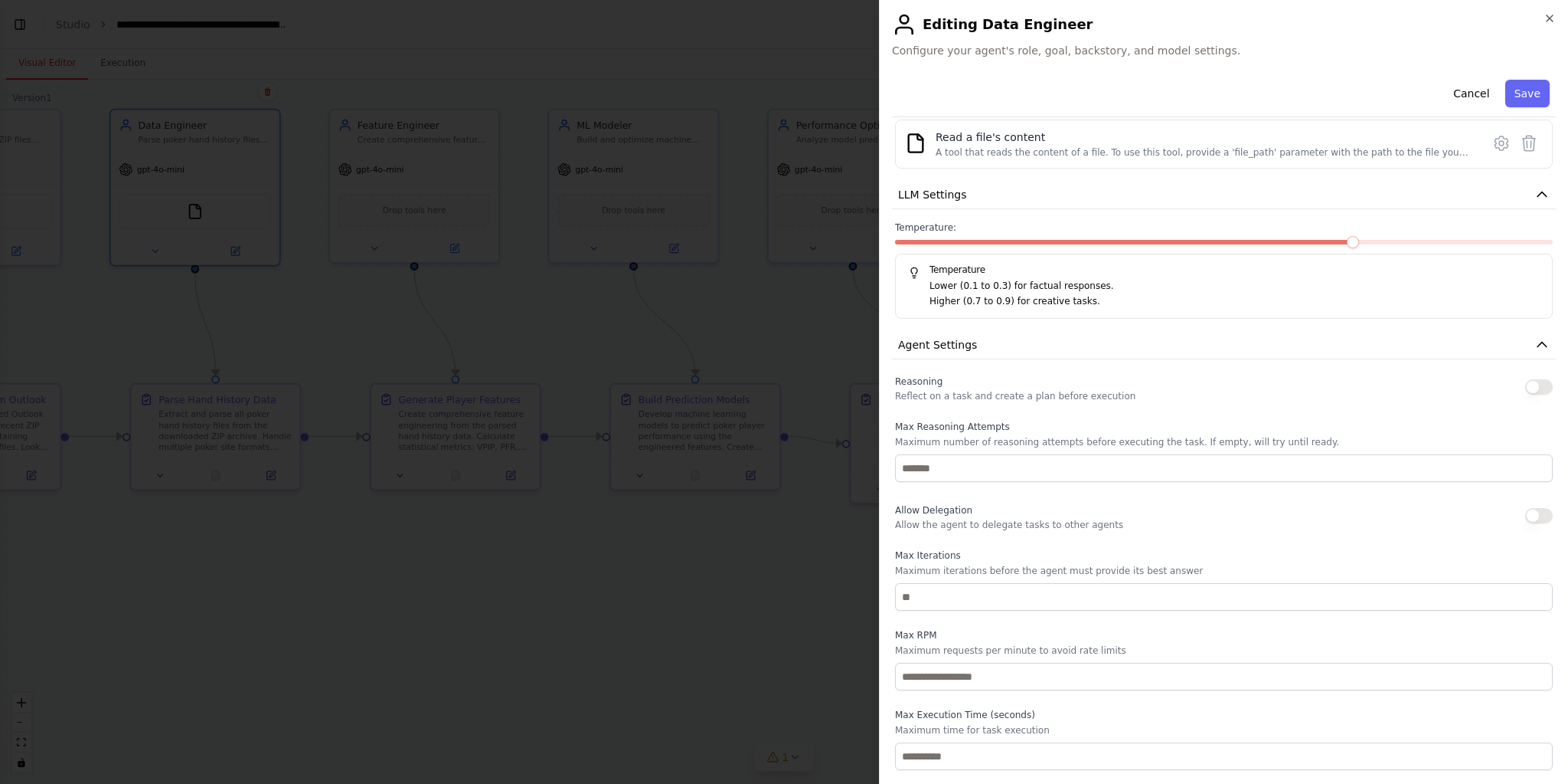
scroll to position [509, 0]
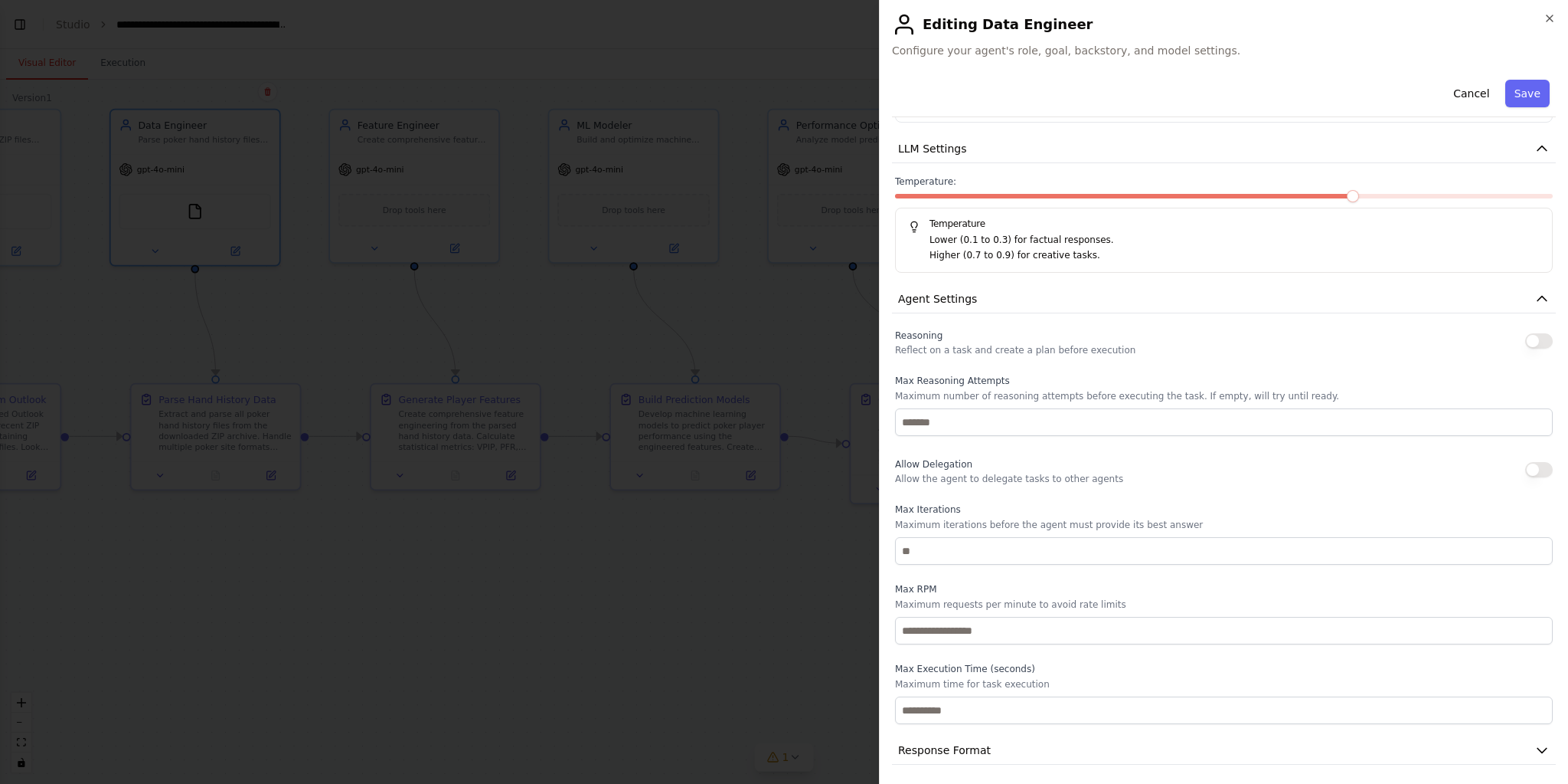
click at [1068, 731] on div "**********" at bounding box center [1224, 165] width 664 height 1200
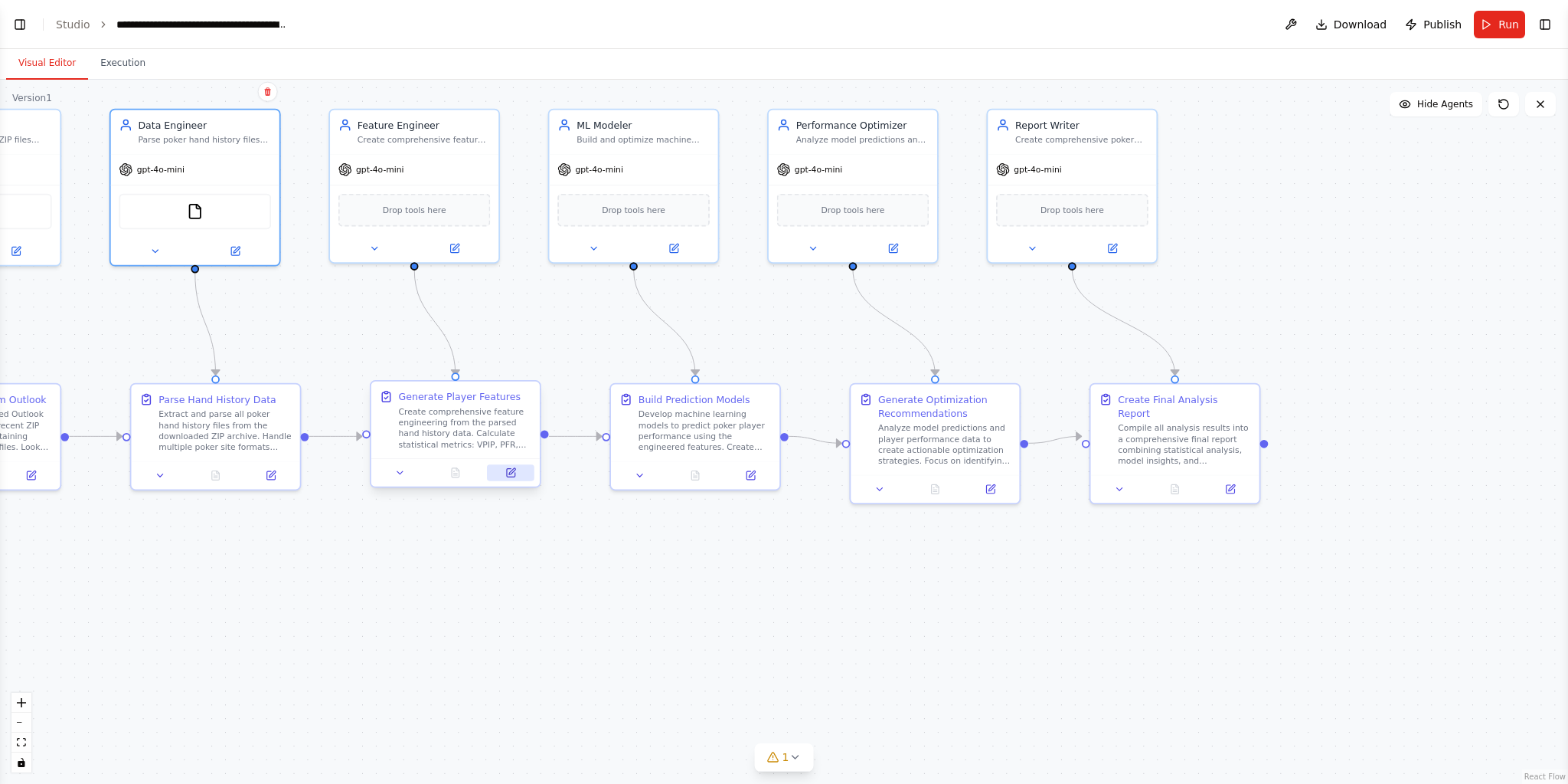
click at [503, 469] on button at bounding box center [510, 472] width 47 height 16
click at [514, 470] on icon at bounding box center [510, 472] width 10 height 10
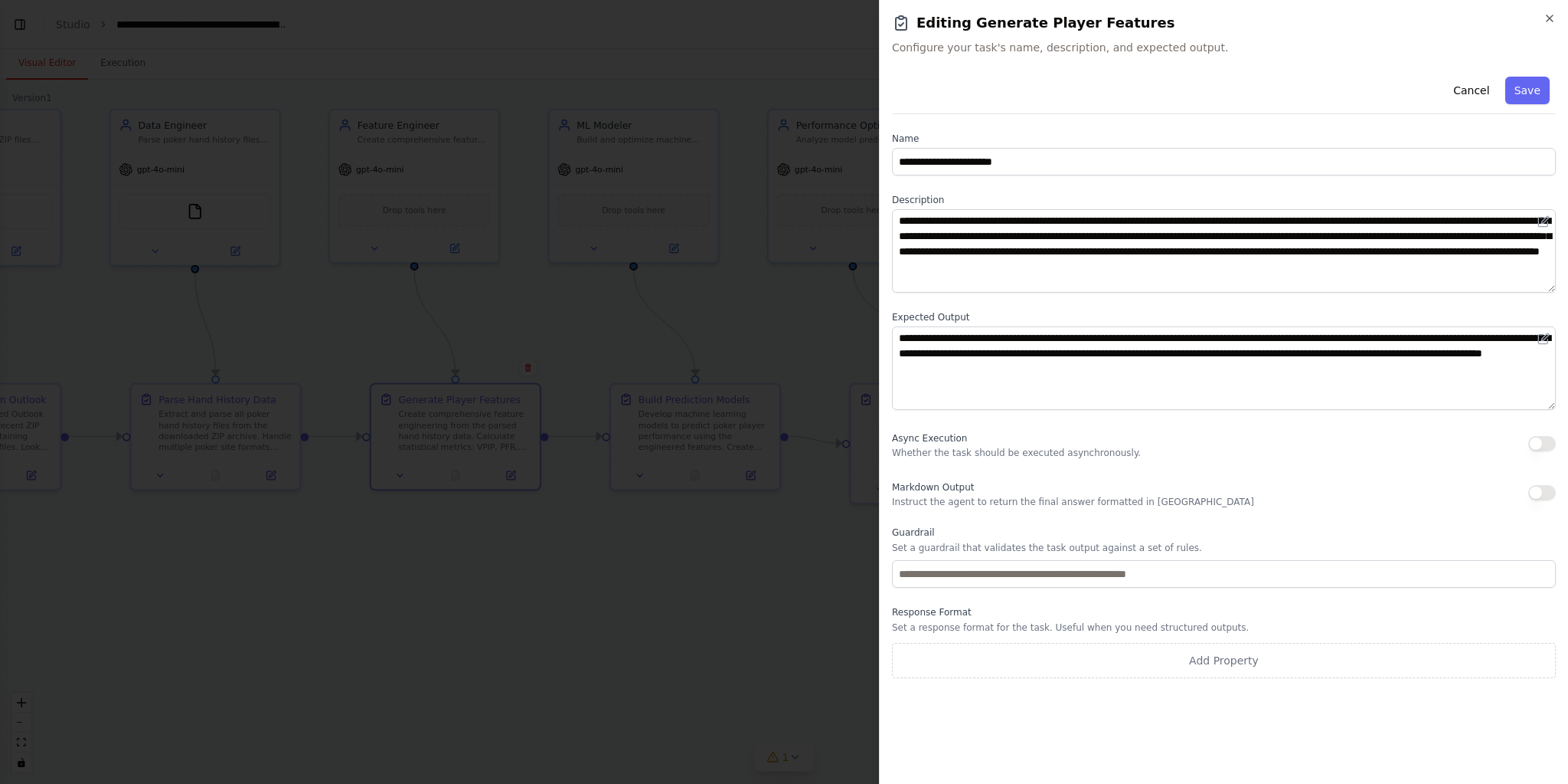
click at [1546, 490] on button "button" at bounding box center [1541, 493] width 28 height 15
drag, startPoint x: 1532, startPoint y: 96, endPoint x: 1503, endPoint y: 134, distance: 47.8
click at [1532, 96] on button "Save" at bounding box center [1527, 89] width 45 height 28
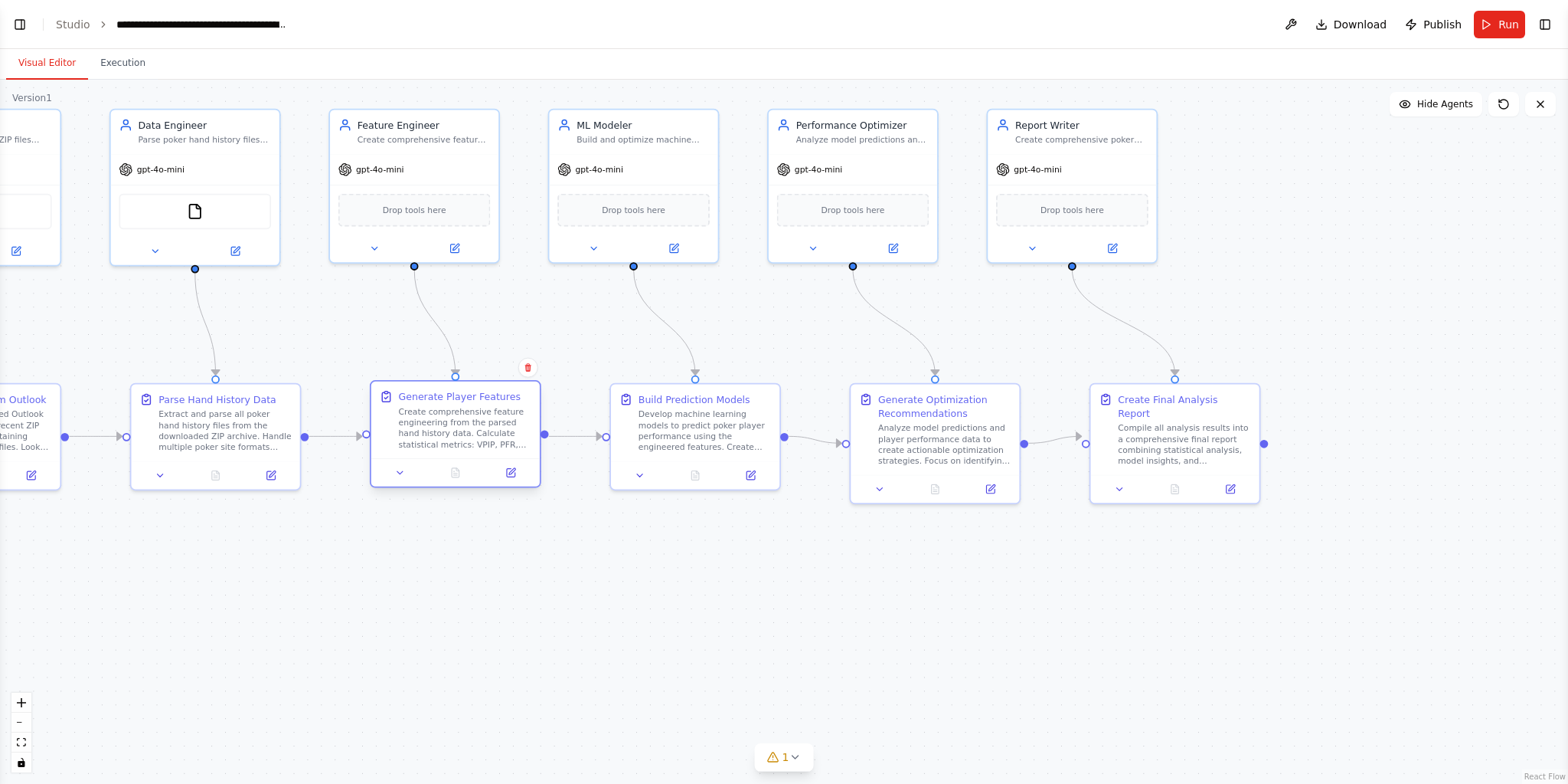
click at [446, 407] on div "Create comprehensive feature engineering from the parsed hand history data. Cal…" at bounding box center [465, 428] width 133 height 44
click at [522, 484] on div at bounding box center [455, 472] width 168 height 29
click at [513, 462] on div at bounding box center [455, 472] width 168 height 29
click at [519, 470] on button at bounding box center [510, 472] width 47 height 16
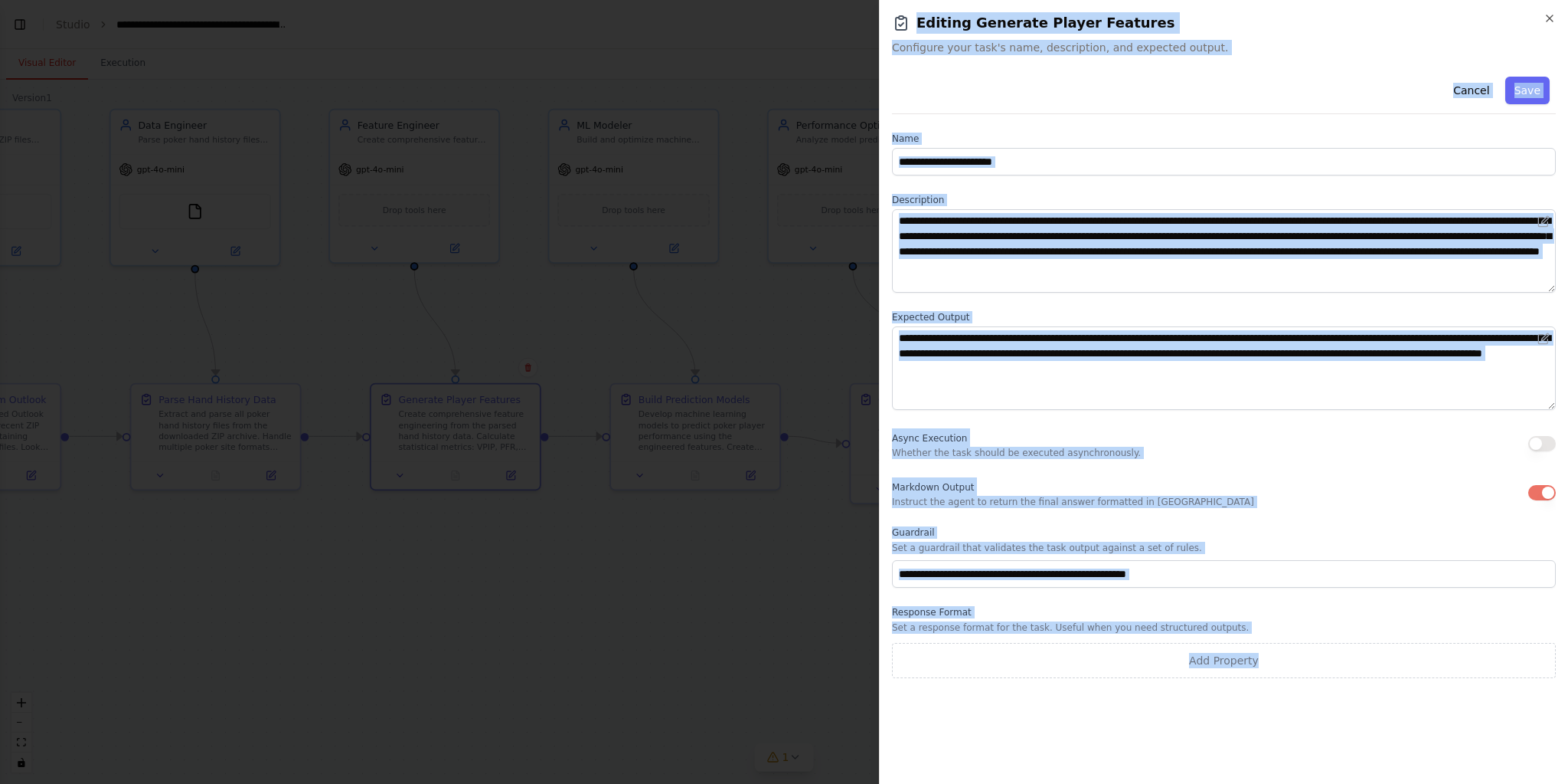
drag, startPoint x: 896, startPoint y: 22, endPoint x: 1492, endPoint y: 720, distance: 917.8
click at [1492, 720] on div "**********" at bounding box center [1223, 392] width 688 height 784
copy div "**********"
click at [1123, 112] on div "**********" at bounding box center [1224, 374] width 664 height 607
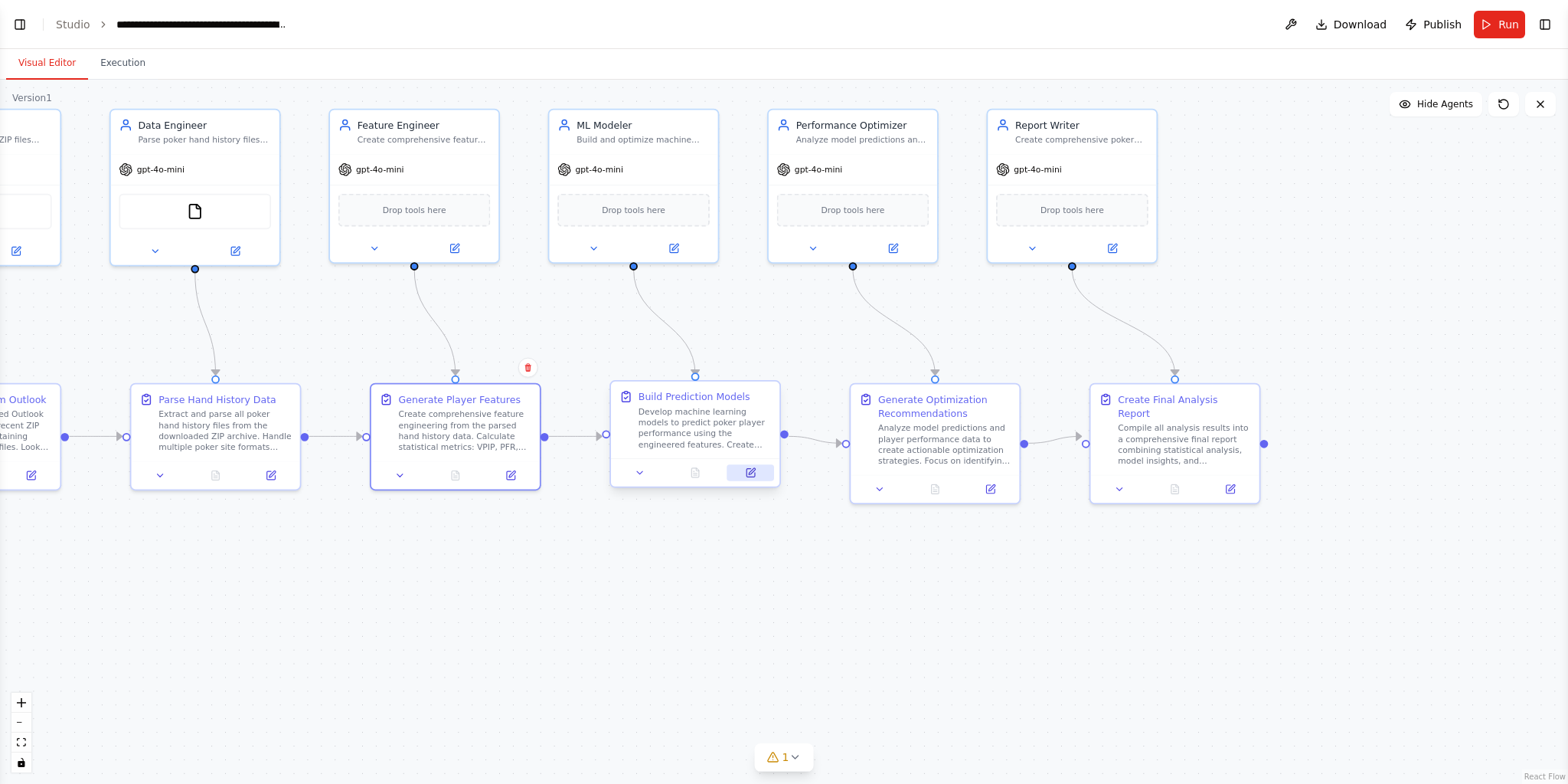
click at [759, 473] on button at bounding box center [750, 472] width 47 height 16
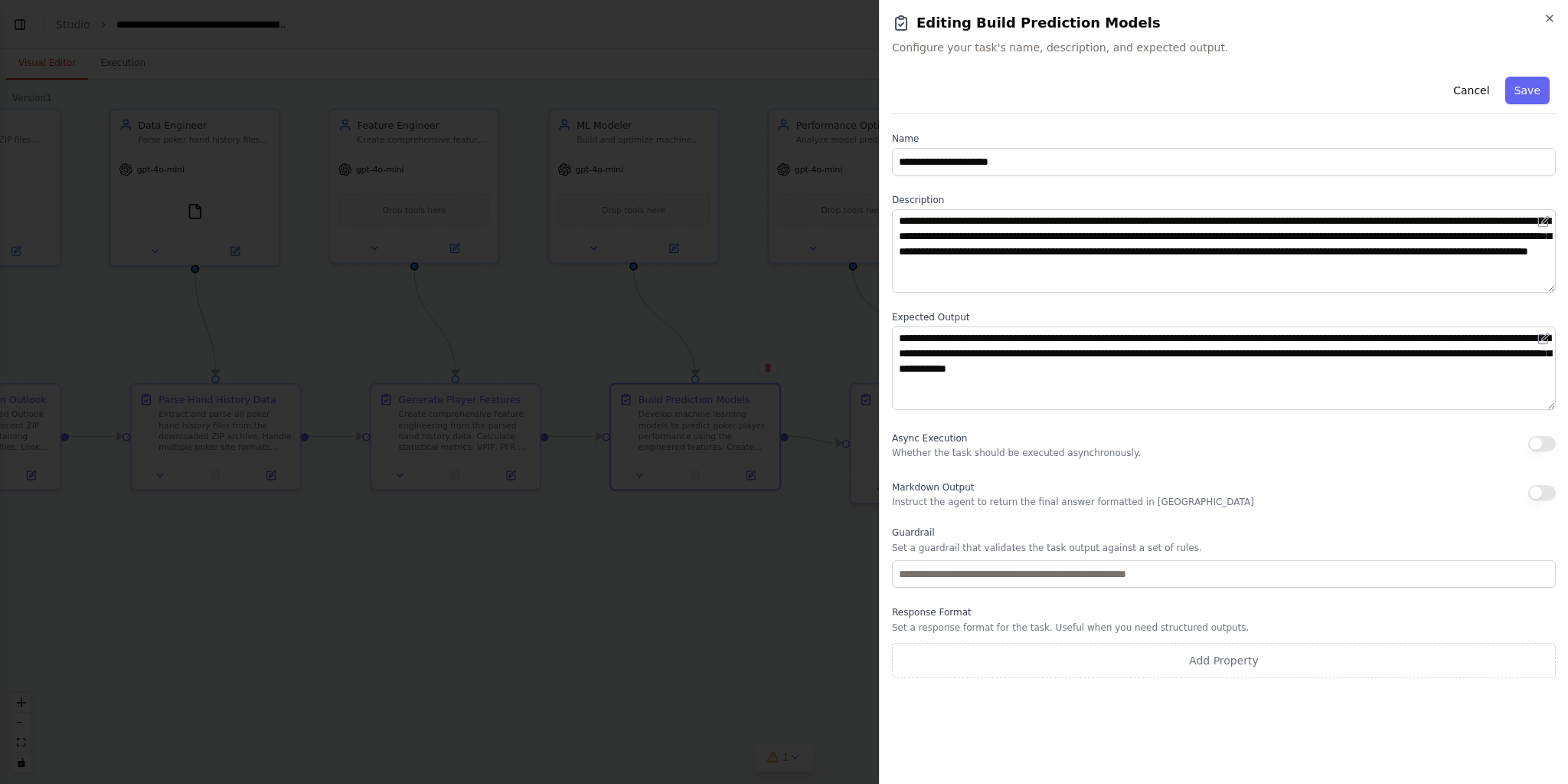
click at [952, 442] on span "Async Execution" at bounding box center [929, 438] width 75 height 10
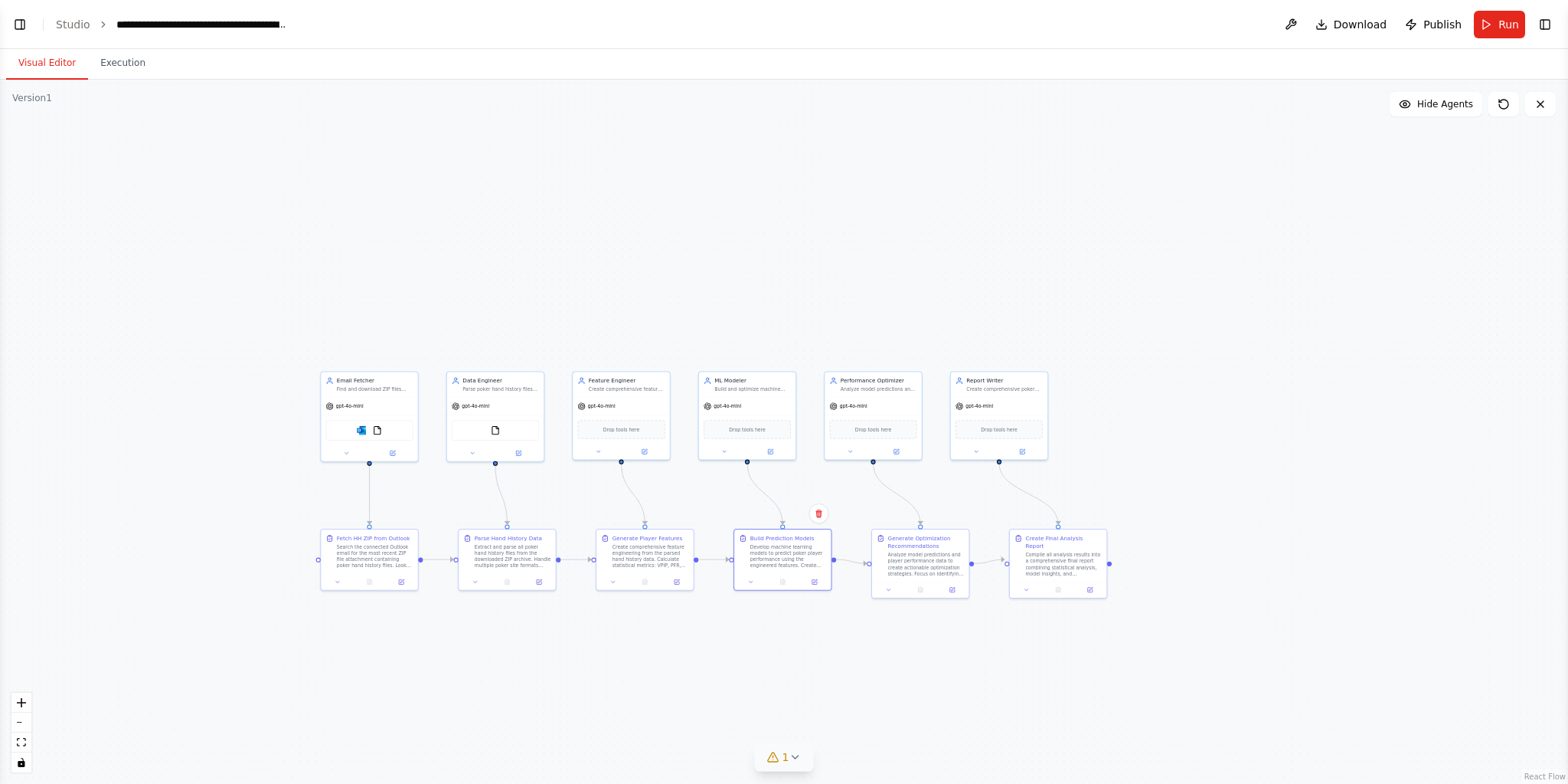
click at [779, 764] on div "1" at bounding box center [778, 756] width 22 height 15
click at [881, 720] on button at bounding box center [884, 717] width 26 height 18
click at [1143, 657] on div ".deletable-edge-delete-btn { width: 20px; height: 20px; border: 0px solid #ffff…" at bounding box center [784, 432] width 1568 height 704
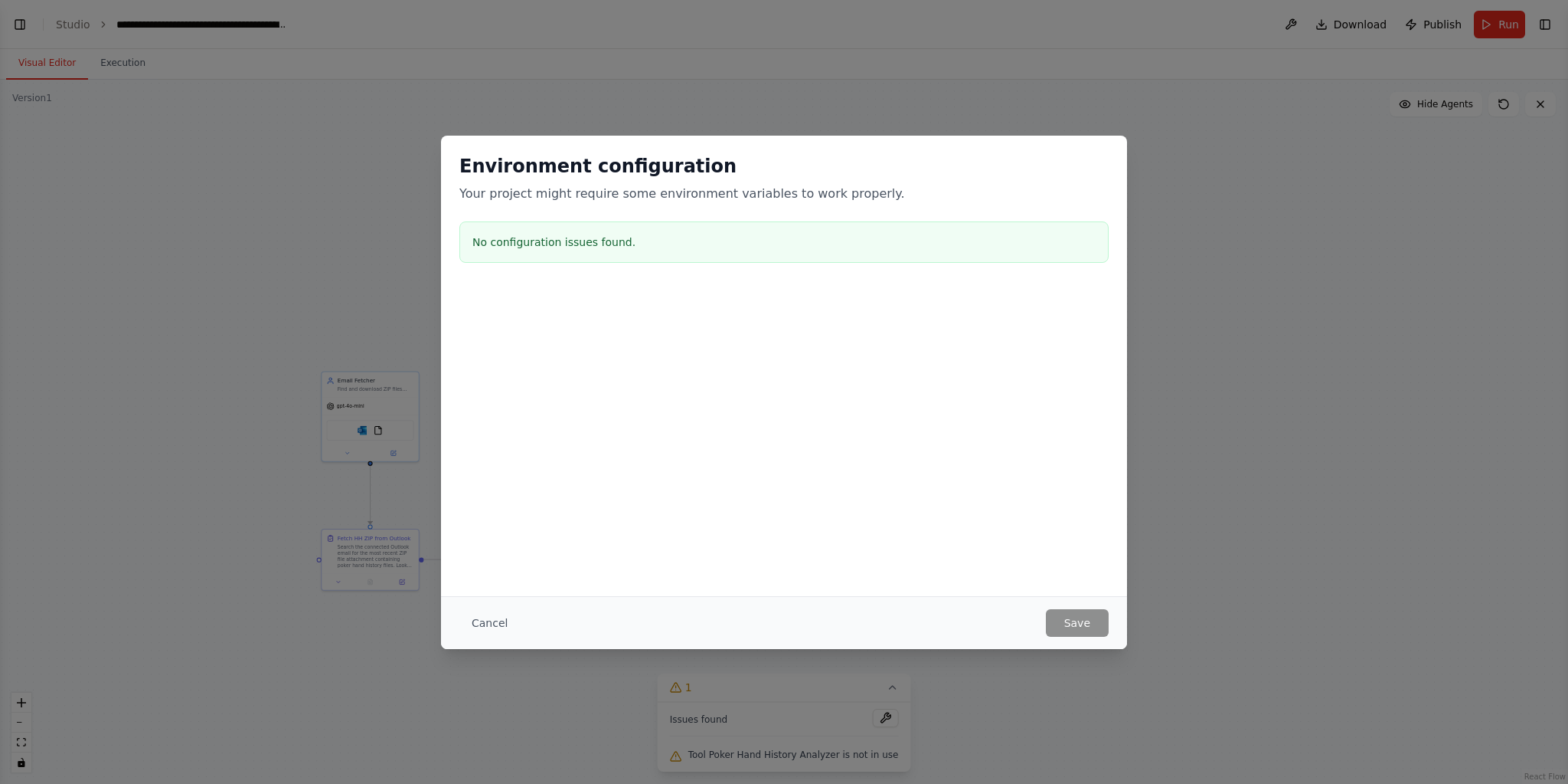
drag, startPoint x: 468, startPoint y: 634, endPoint x: 498, endPoint y: 620, distance: 33.1
click at [469, 633] on button "Cancel" at bounding box center [490, 622] width 61 height 28
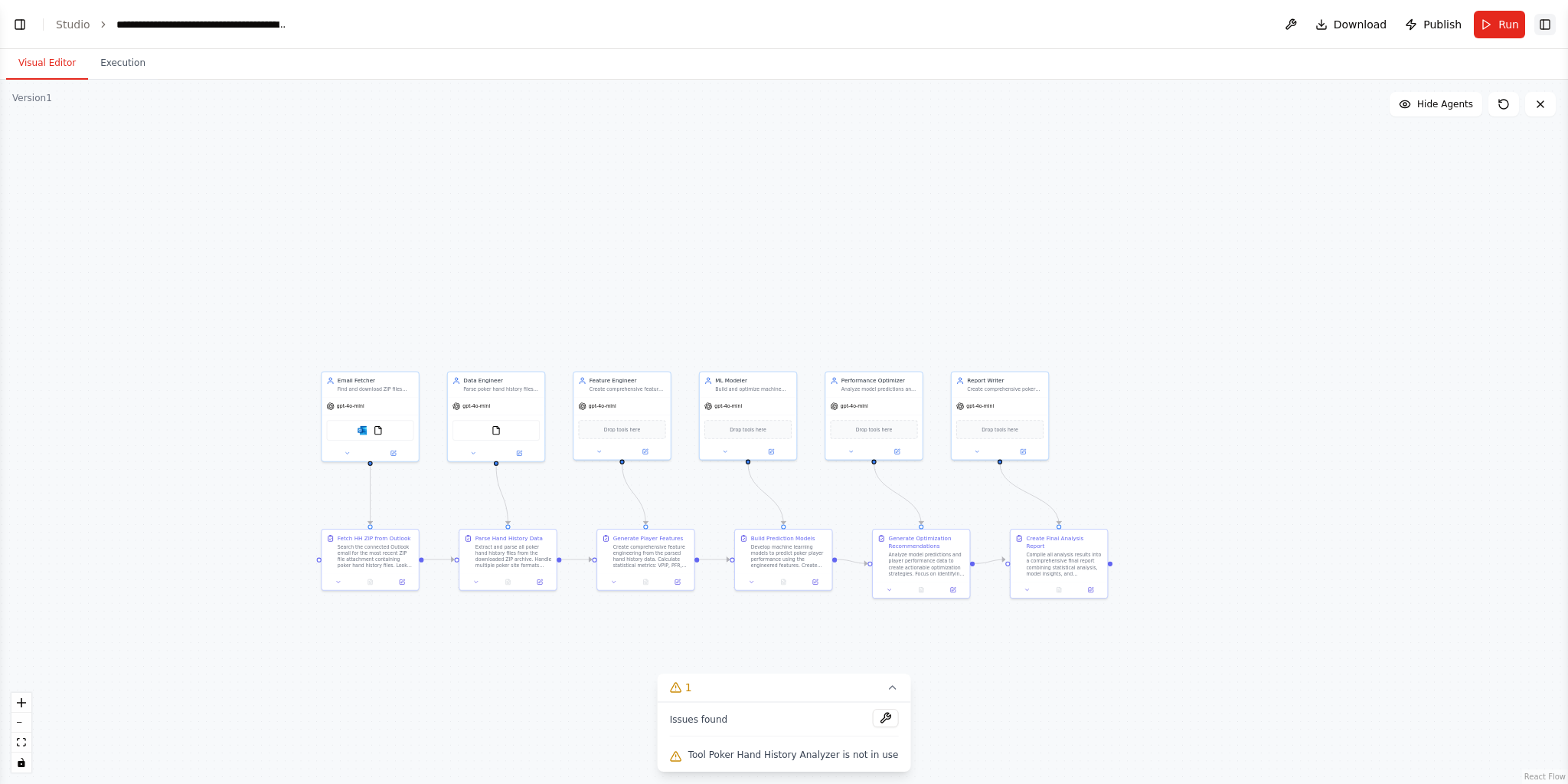
click at [1539, 17] on button "Toggle Right Sidebar" at bounding box center [1544, 24] width 22 height 22
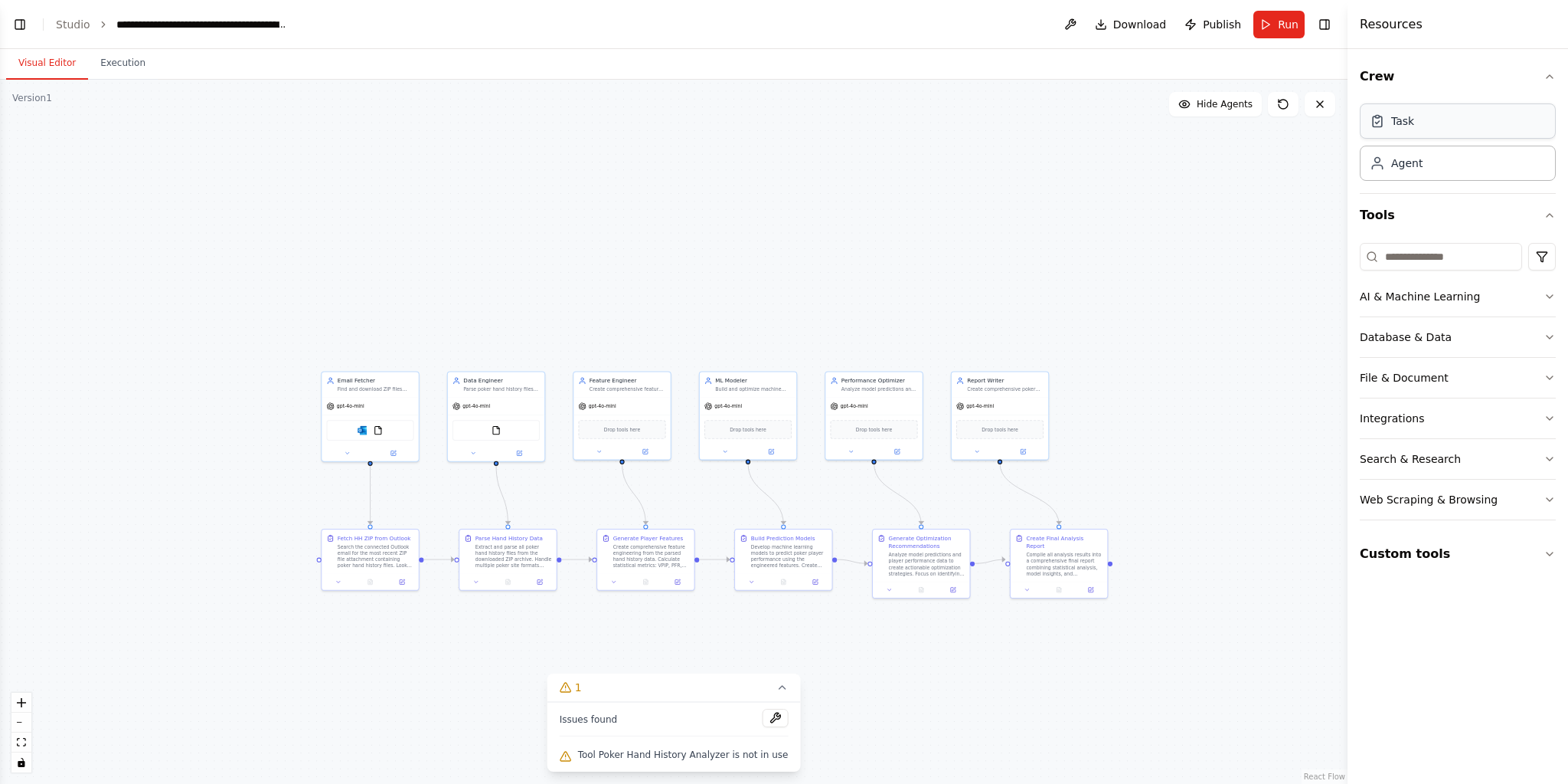
click at [1436, 132] on div "Task" at bounding box center [1458, 121] width 196 height 35
click at [607, 132] on div "Role of the agent Goal of the agent" at bounding box center [606, 123] width 96 height 26
click at [629, 186] on button at bounding box center [629, 190] width 45 height 10
click at [630, 193] on button at bounding box center [629, 190] width 45 height 10
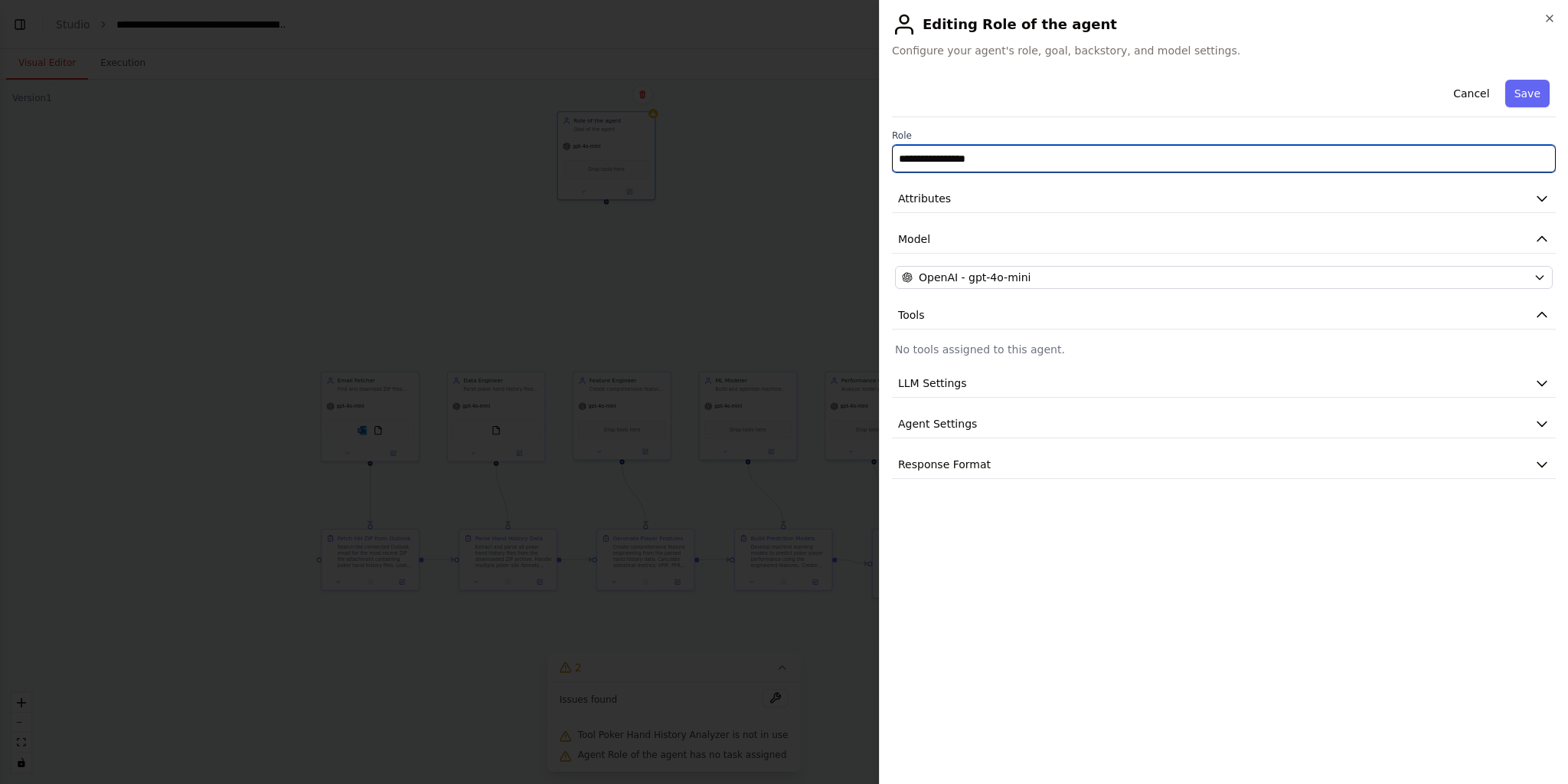
click at [1048, 159] on input "**********" at bounding box center [1224, 158] width 664 height 28
type input "******"
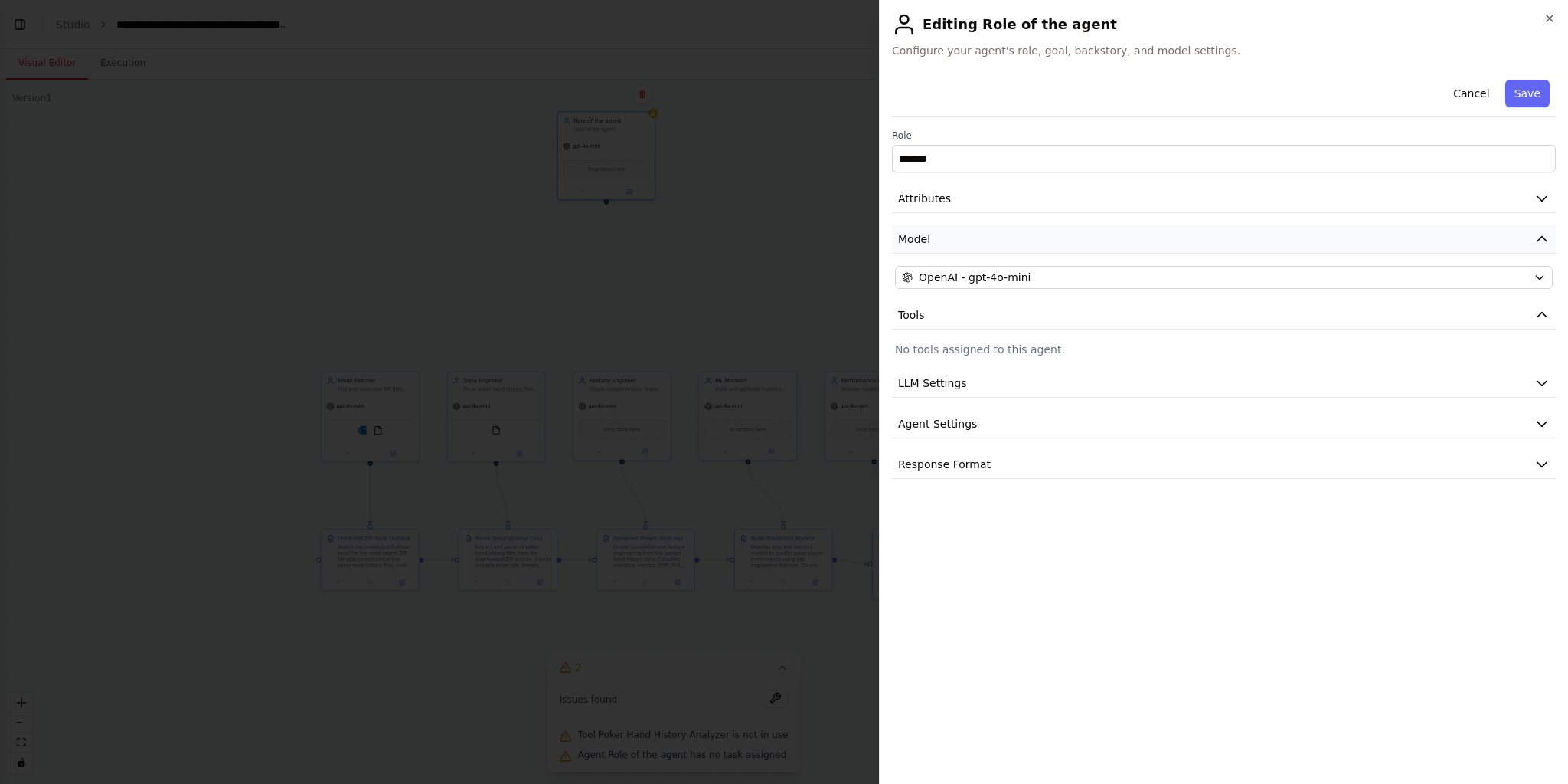
click at [1094, 226] on button "Model" at bounding box center [1224, 240] width 664 height 29
click at [1072, 233] on button "Model" at bounding box center [1224, 240] width 664 height 29
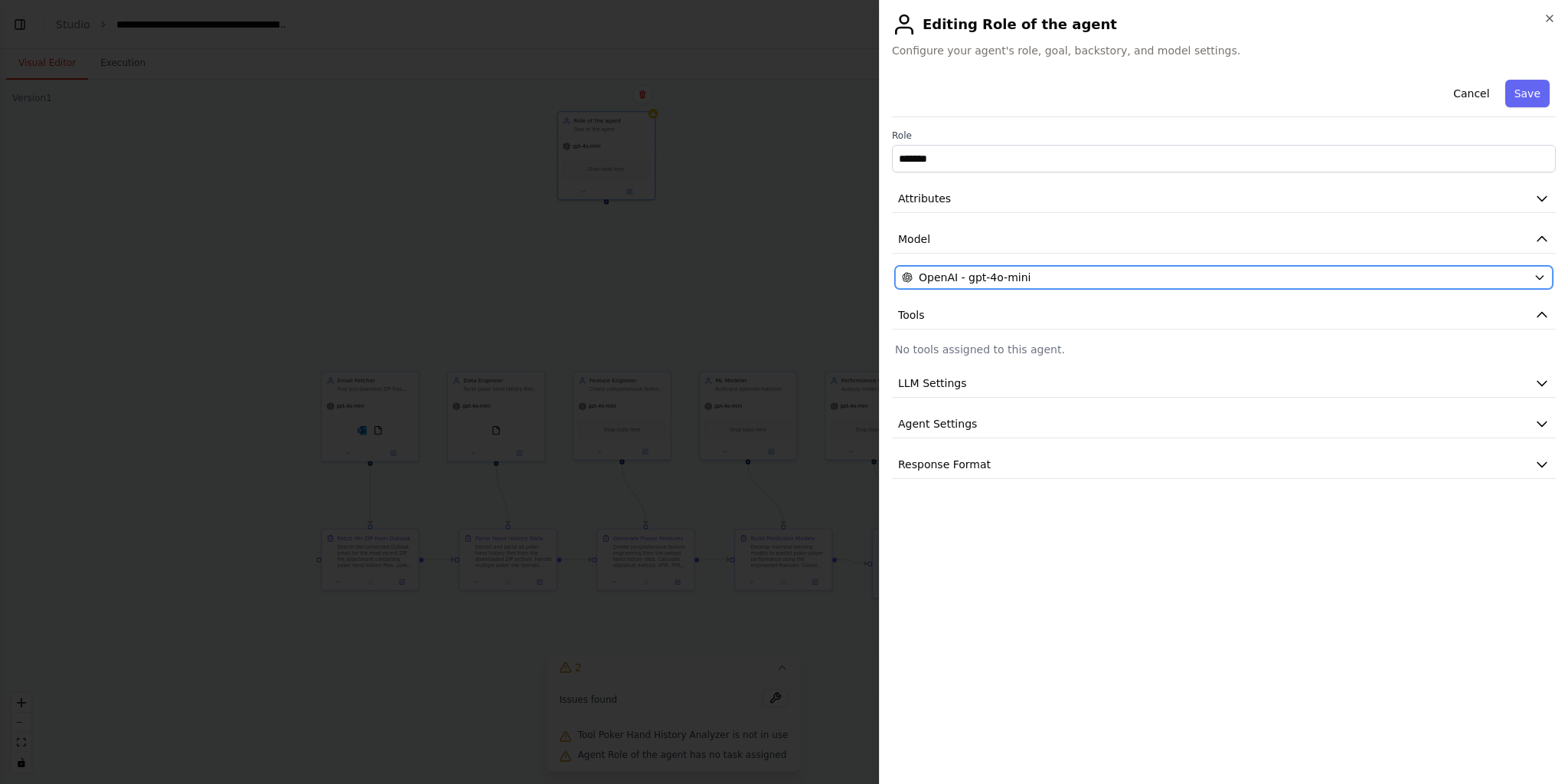
click at [983, 282] on span "OpenAI - gpt-4o-mini" at bounding box center [975, 277] width 112 height 15
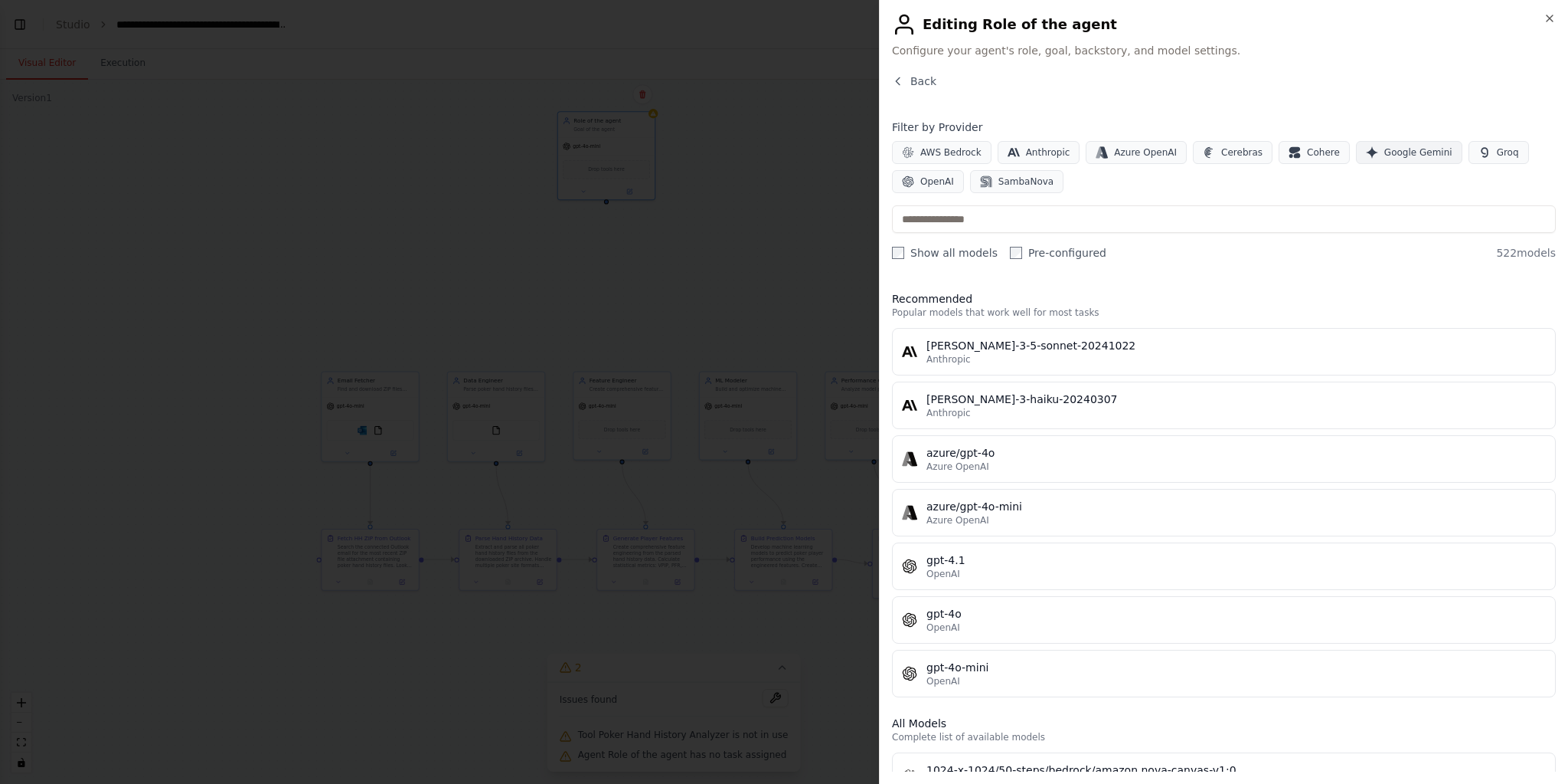
click at [1384, 150] on span "Google Gemini" at bounding box center [1418, 152] width 68 height 12
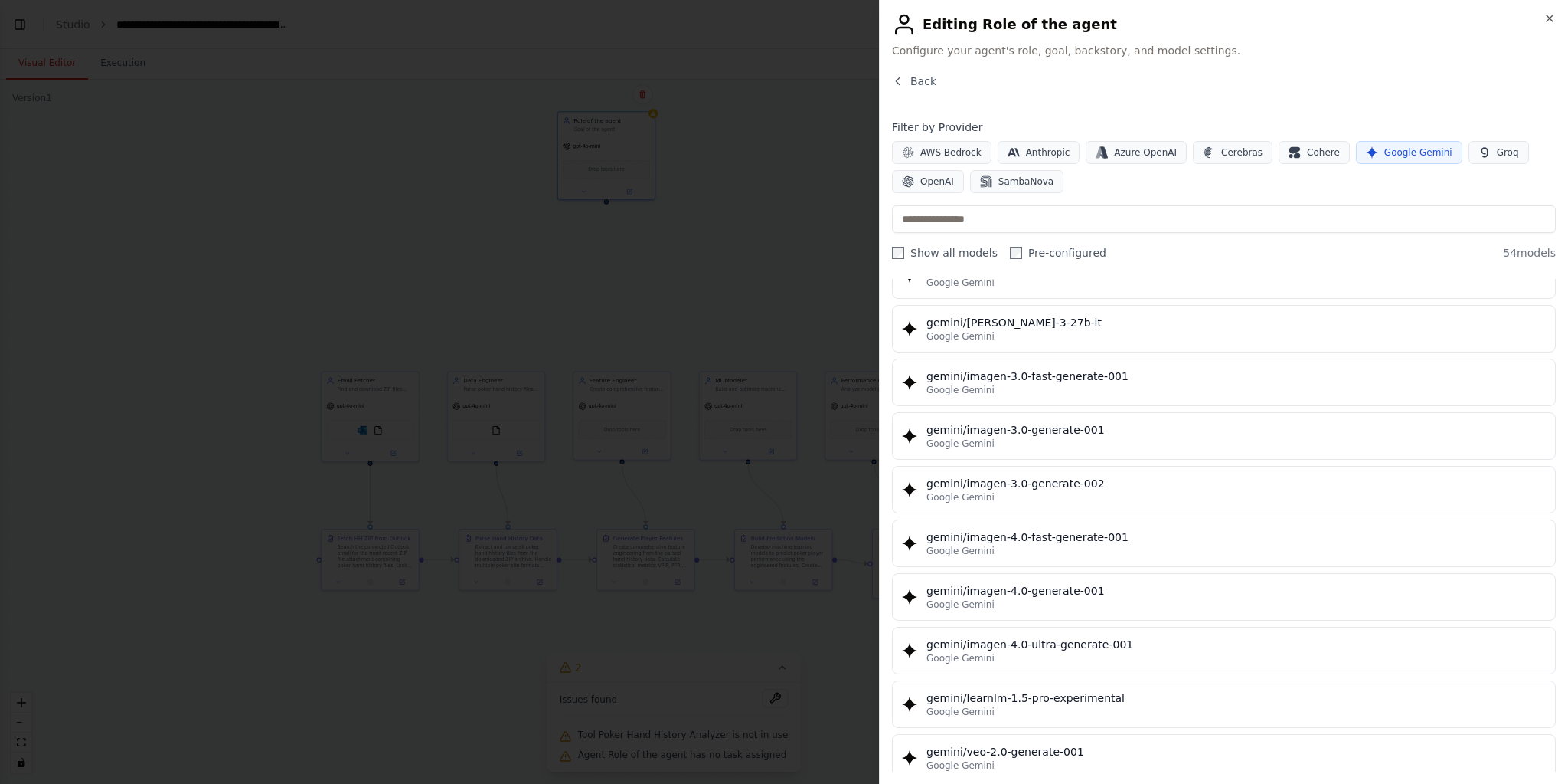
scroll to position [2418, 0]
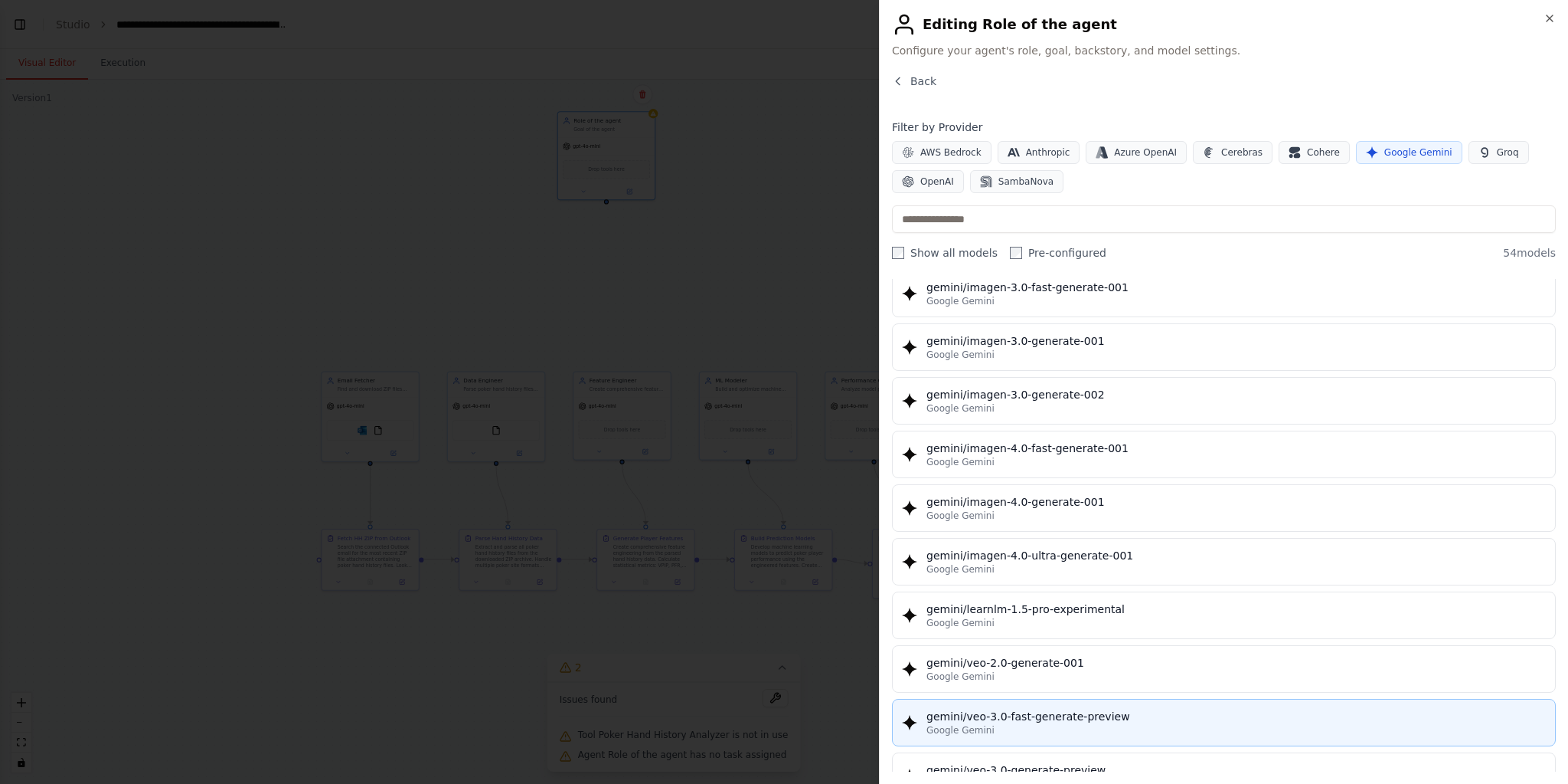
click at [1287, 724] on div "Google Gemini" at bounding box center [1235, 730] width 619 height 12
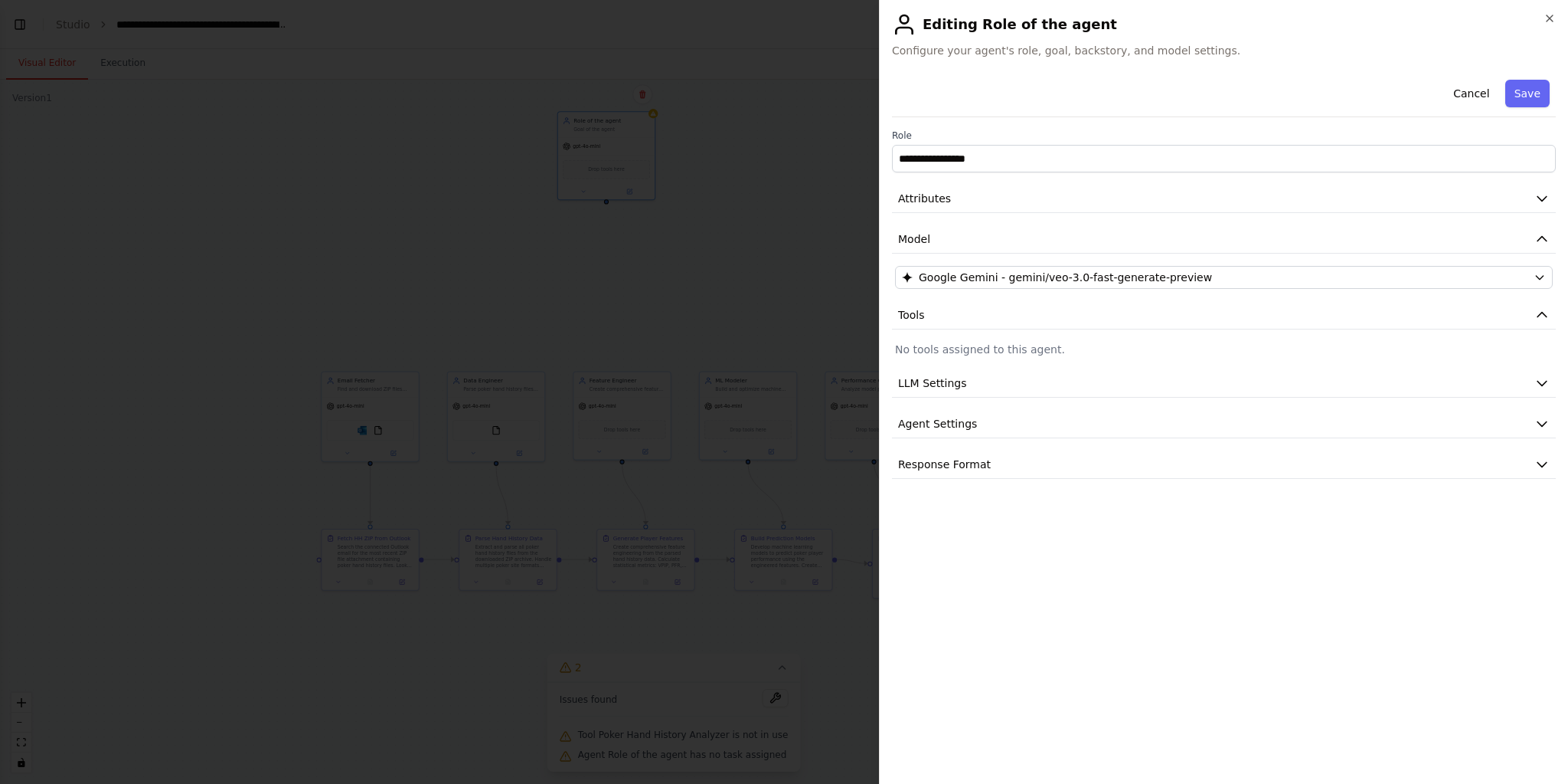
click at [925, 395] on div "**********" at bounding box center [1224, 276] width 664 height 405
click at [937, 387] on span "LLM Settings" at bounding box center [932, 382] width 68 height 15
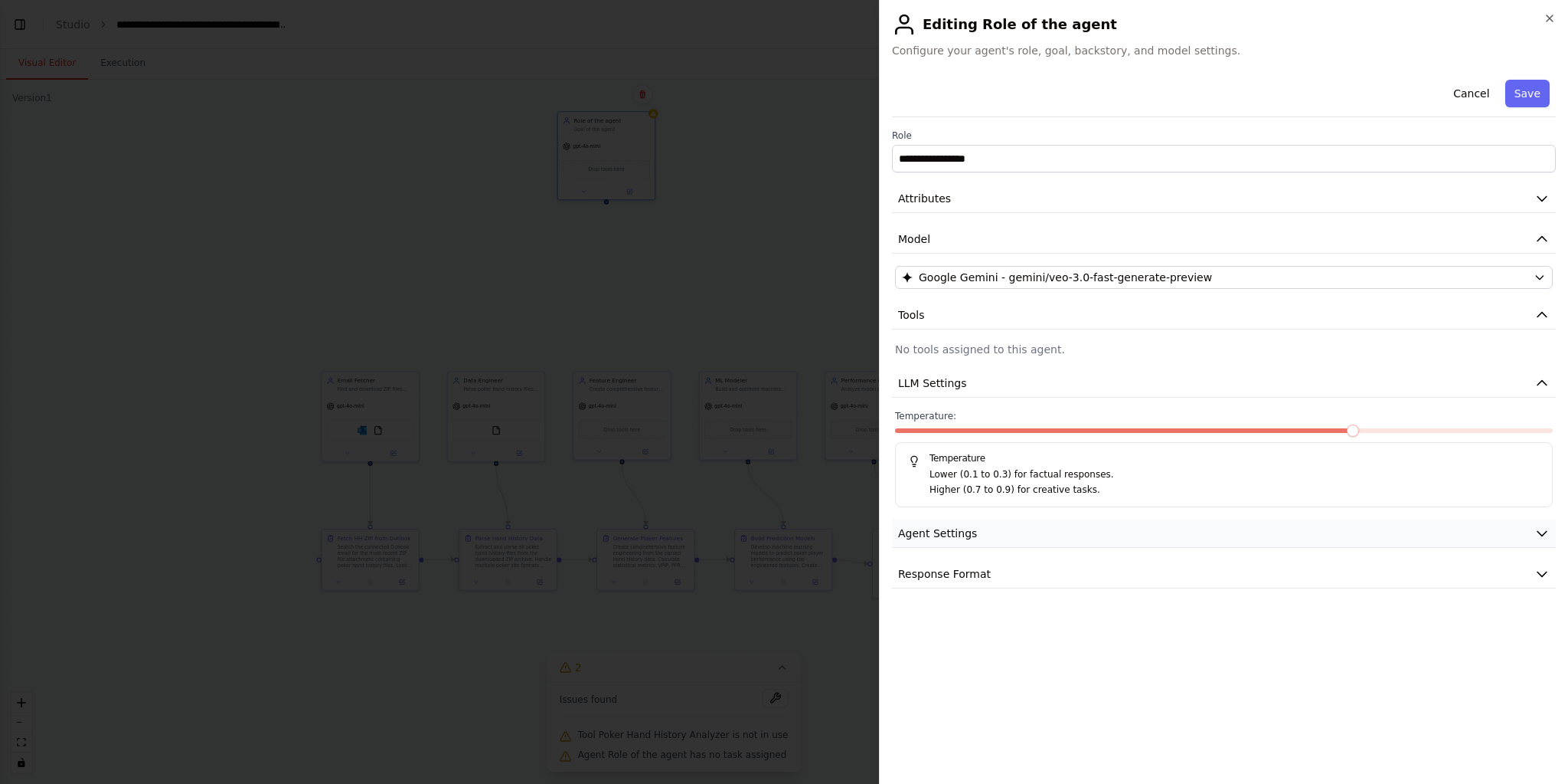
click at [962, 535] on span "Agent Settings" at bounding box center [937, 533] width 79 height 15
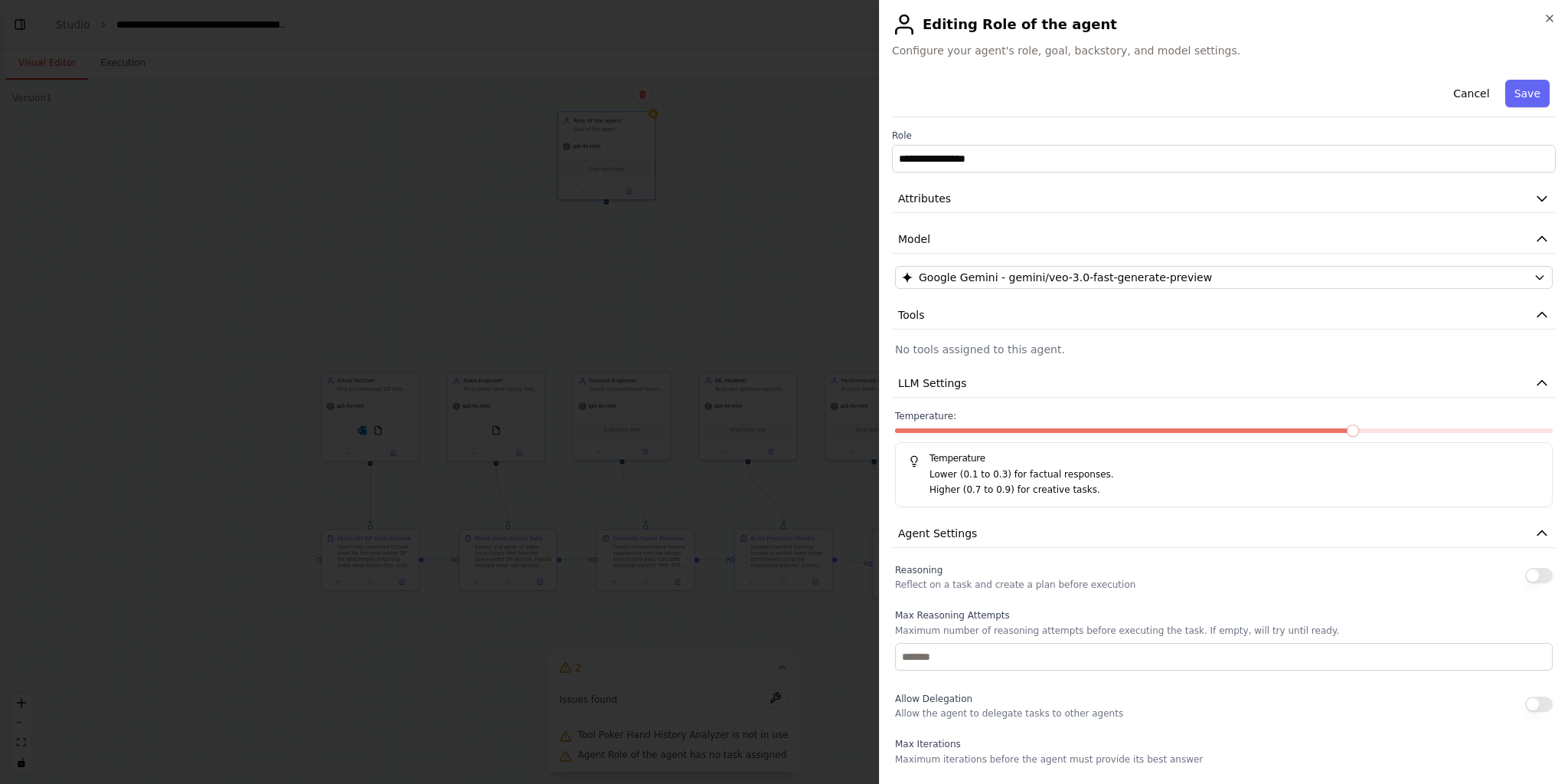
click at [1538, 571] on button "button" at bounding box center [1539, 576] width 28 height 15
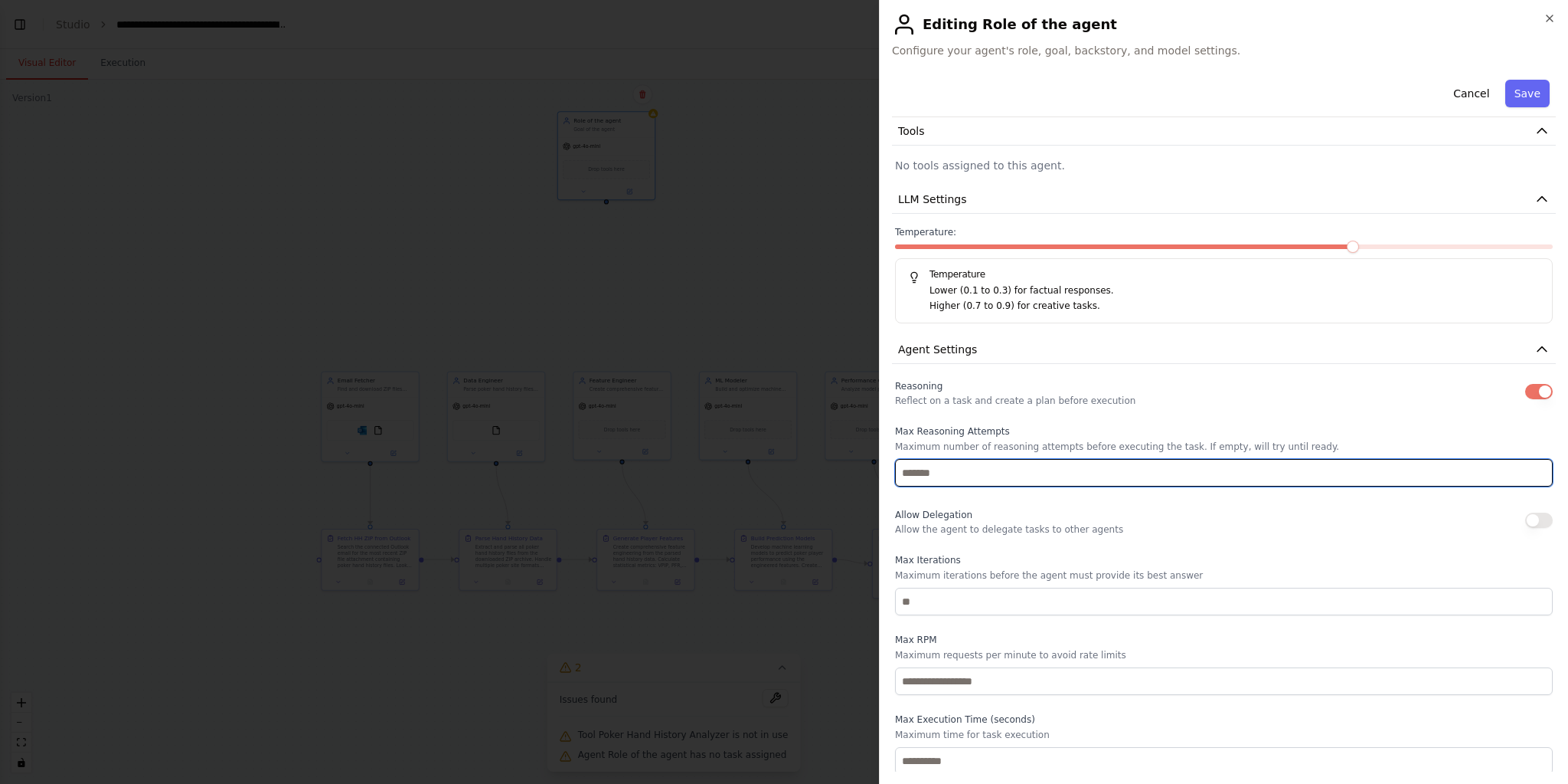
click at [957, 469] on input "number" at bounding box center [1223, 472] width 657 height 28
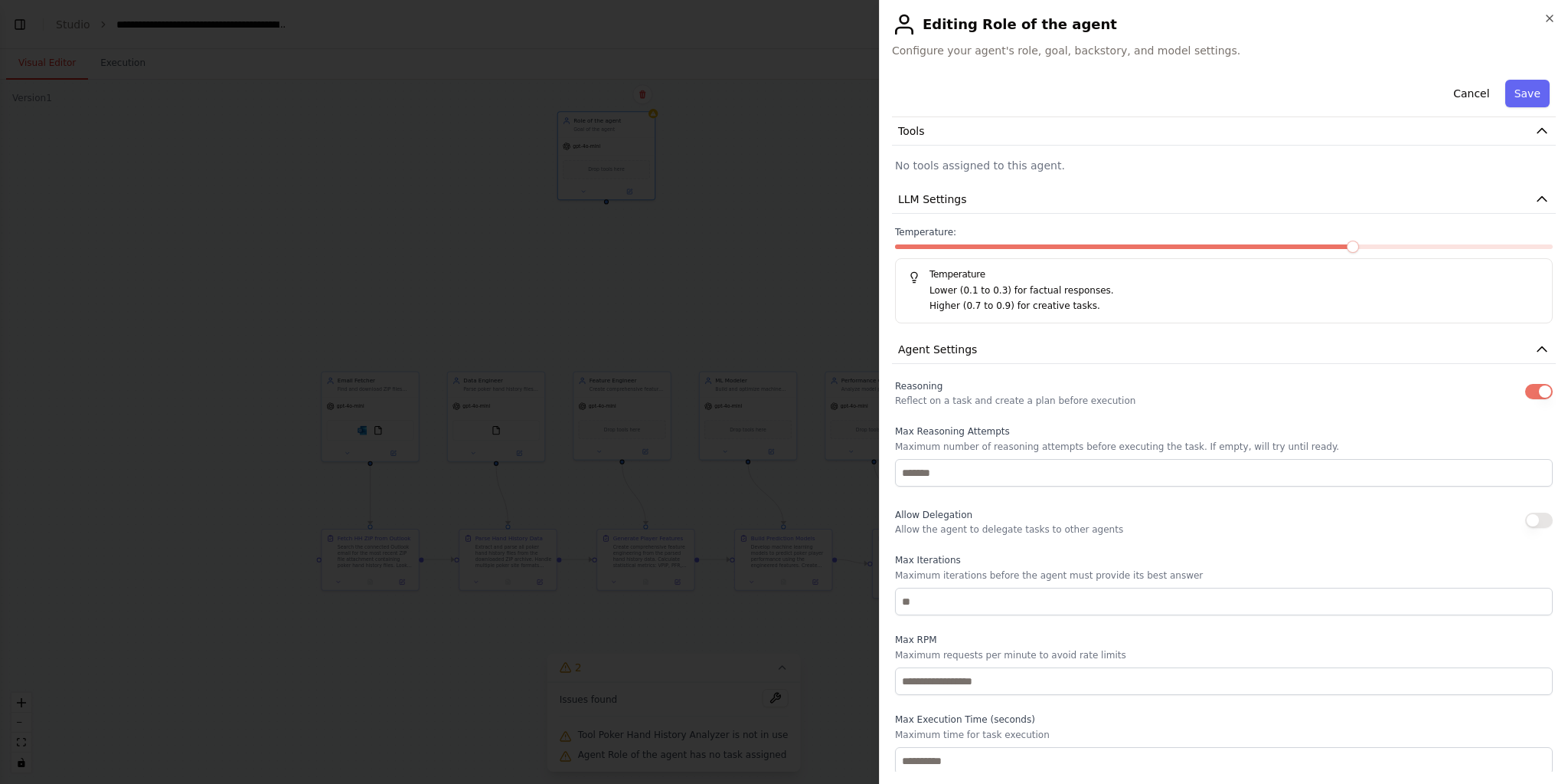
click at [1539, 520] on button "button" at bounding box center [1539, 520] width 28 height 15
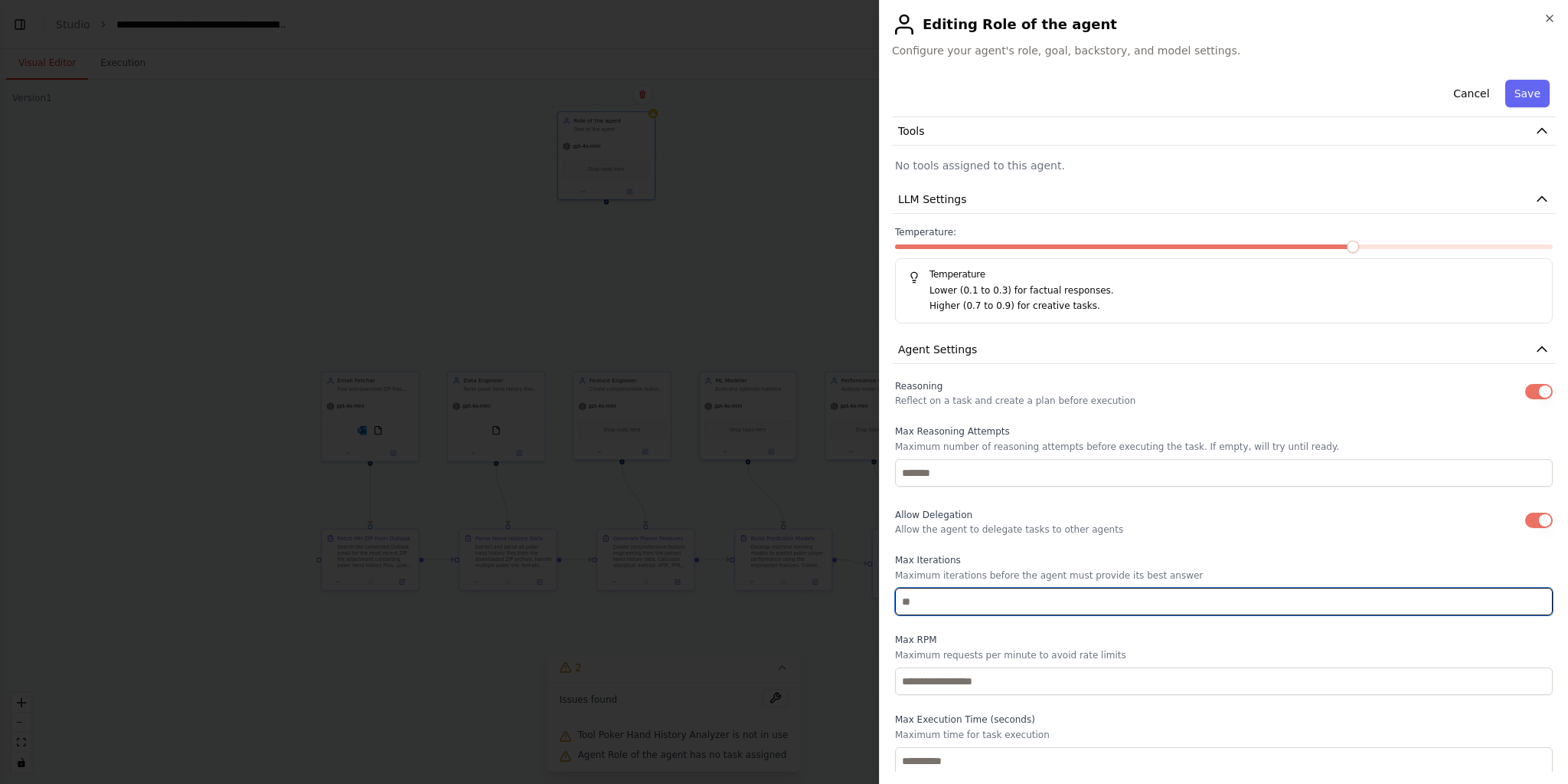
click at [907, 598] on input "number" at bounding box center [1223, 600] width 657 height 28
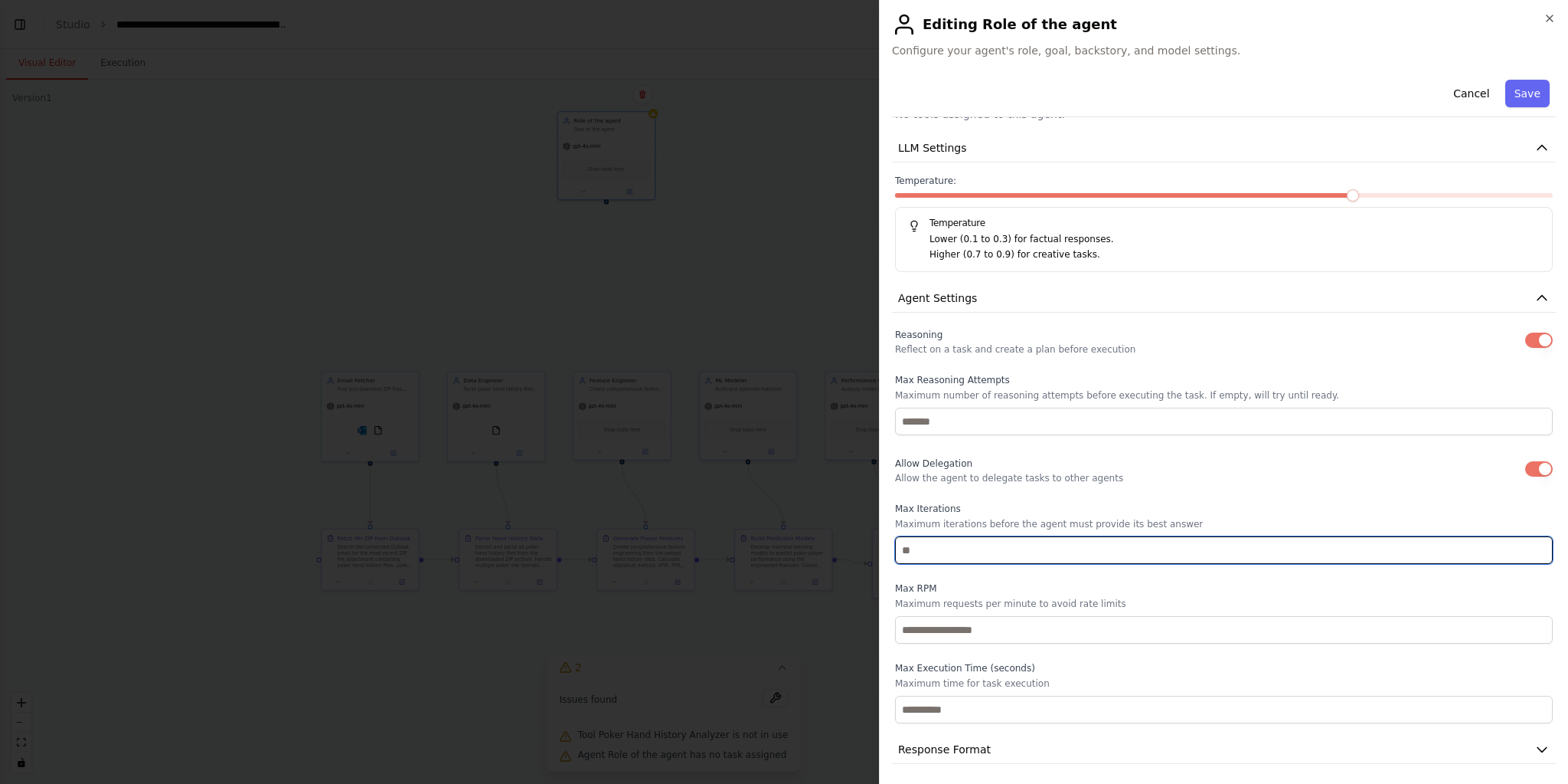
scroll to position [0, 0]
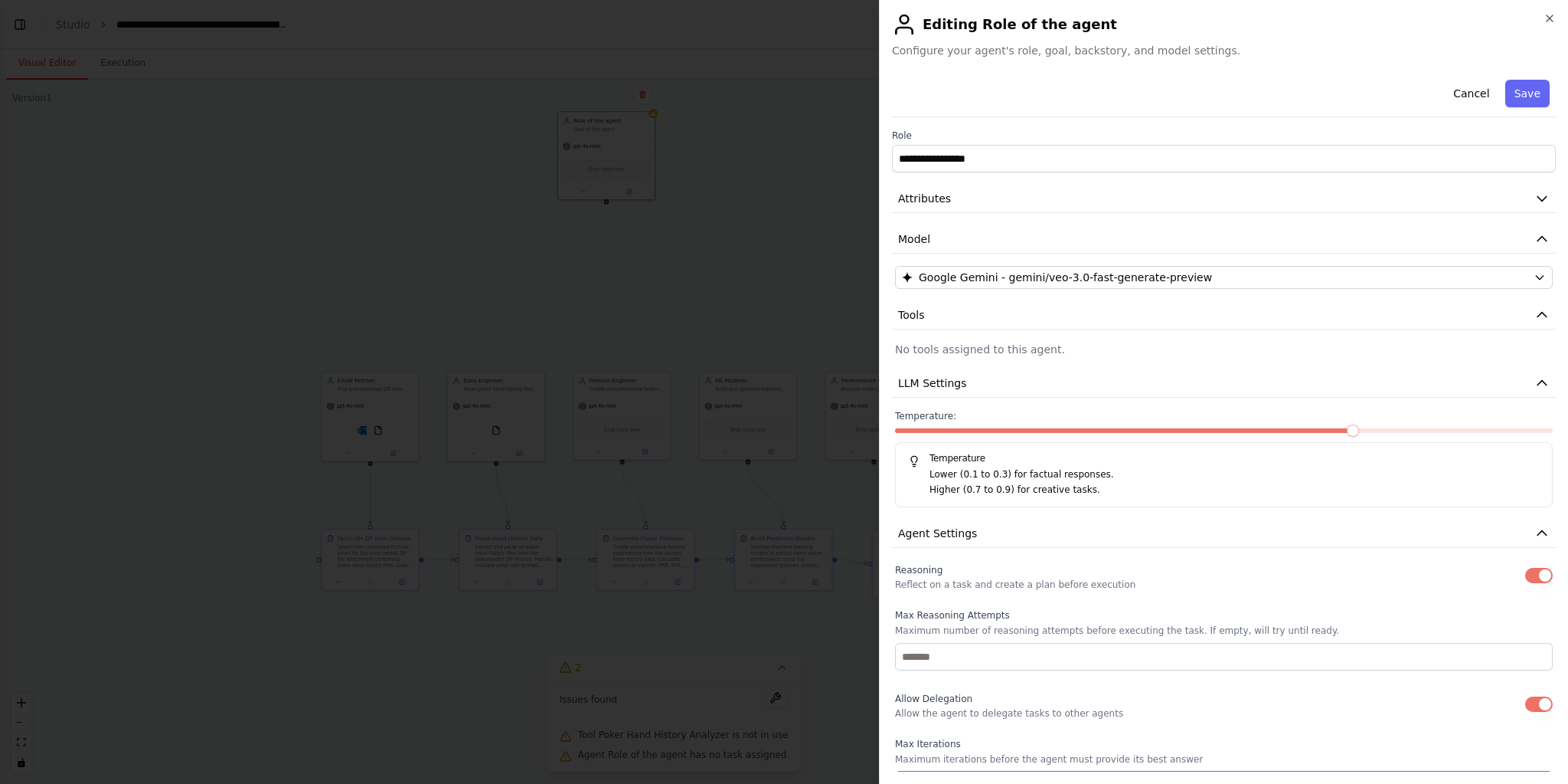
type input "**"
click at [987, 354] on p "No tools assigned to this agent." at bounding box center [1223, 349] width 657 height 15
click at [931, 320] on button "Tools" at bounding box center [1224, 315] width 664 height 29
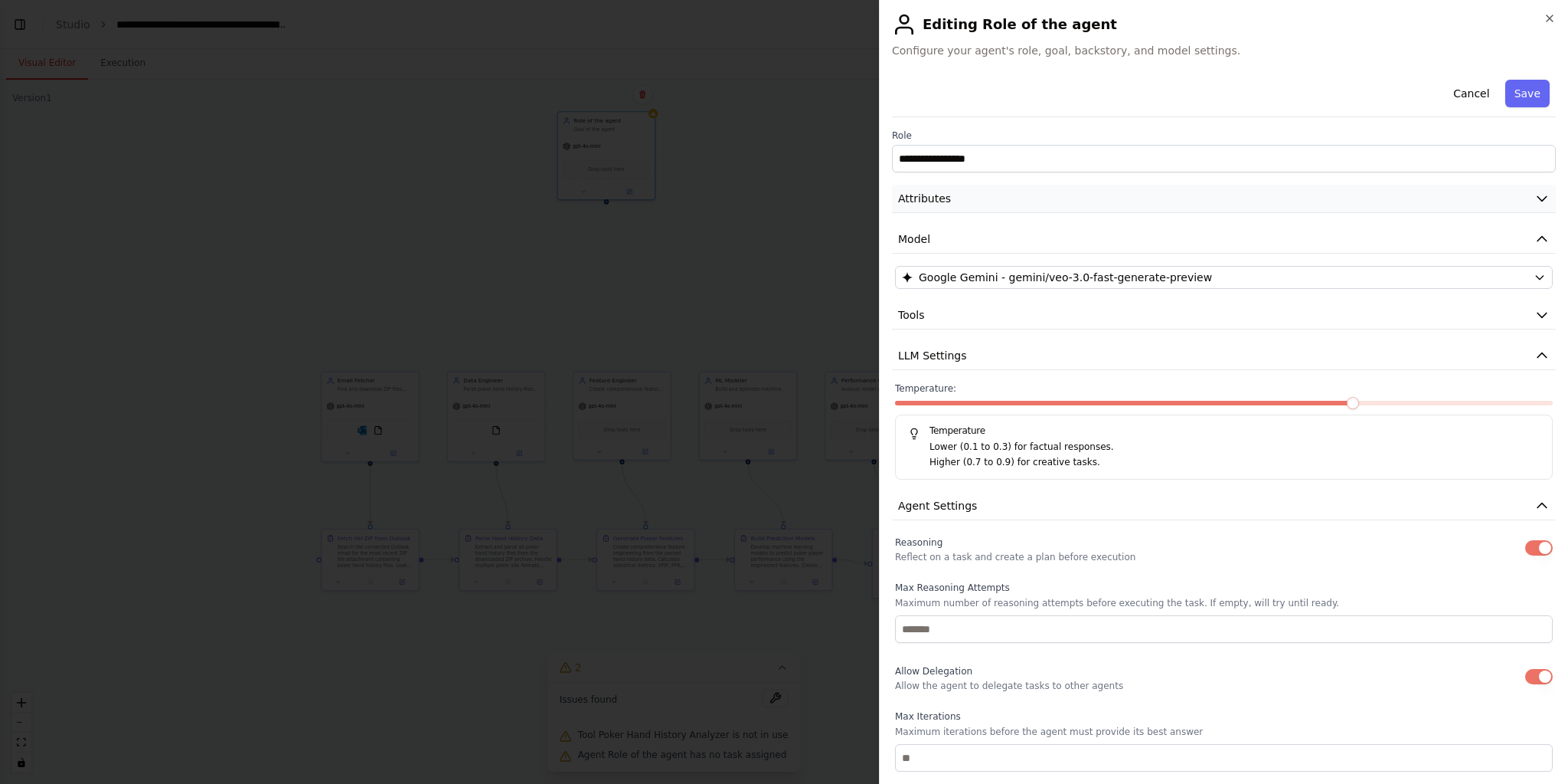
click at [945, 197] on span "Attributes" at bounding box center [924, 198] width 53 height 15
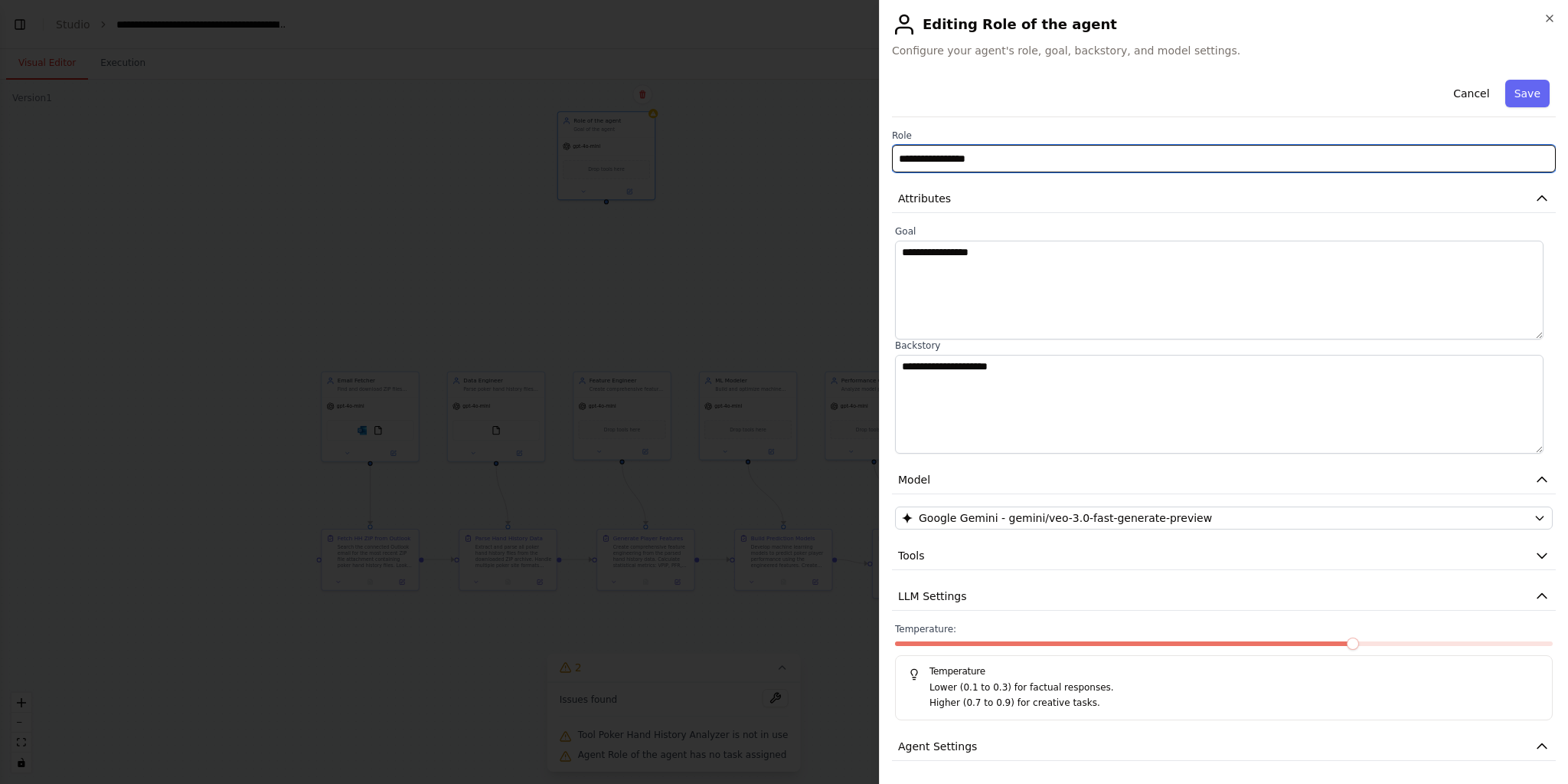
click at [960, 163] on input "**********" at bounding box center [1224, 158] width 664 height 28
click at [1064, 161] on input "**********" at bounding box center [1224, 158] width 664 height 28
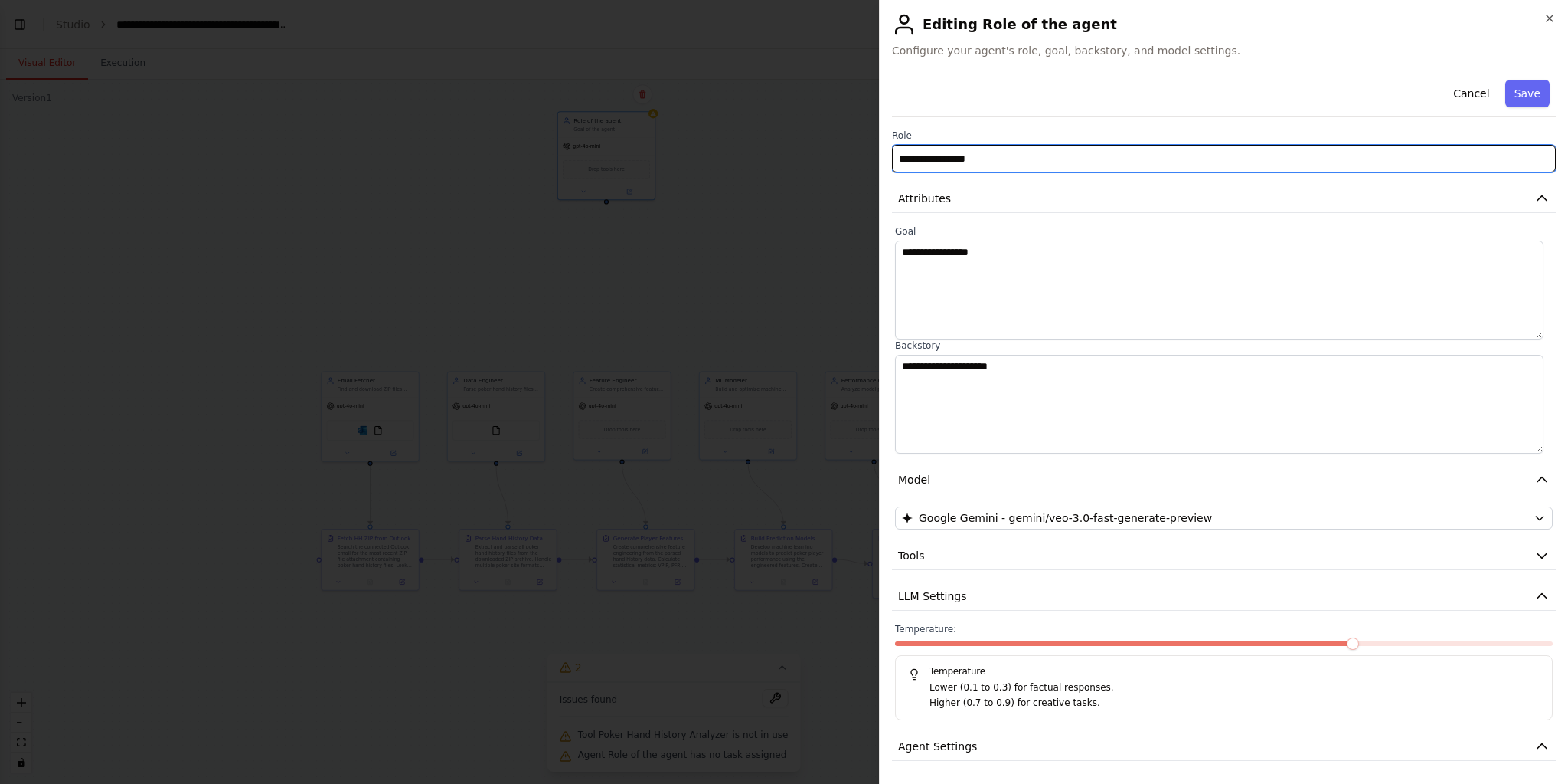
click at [1064, 161] on input "**********" at bounding box center [1224, 158] width 664 height 28
type input "*"
type input "**********"
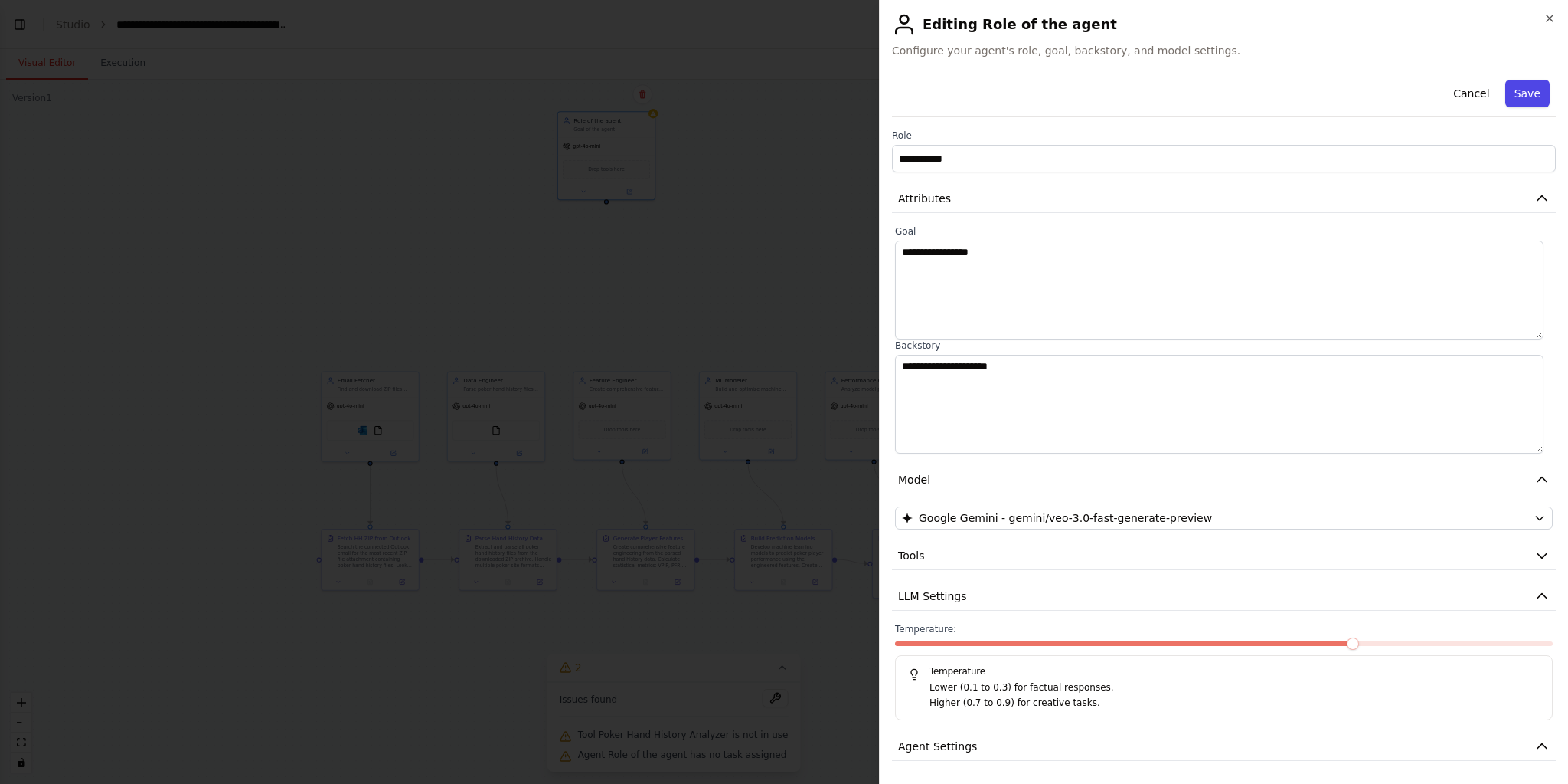
click at [1525, 95] on button "Save" at bounding box center [1527, 93] width 45 height 28
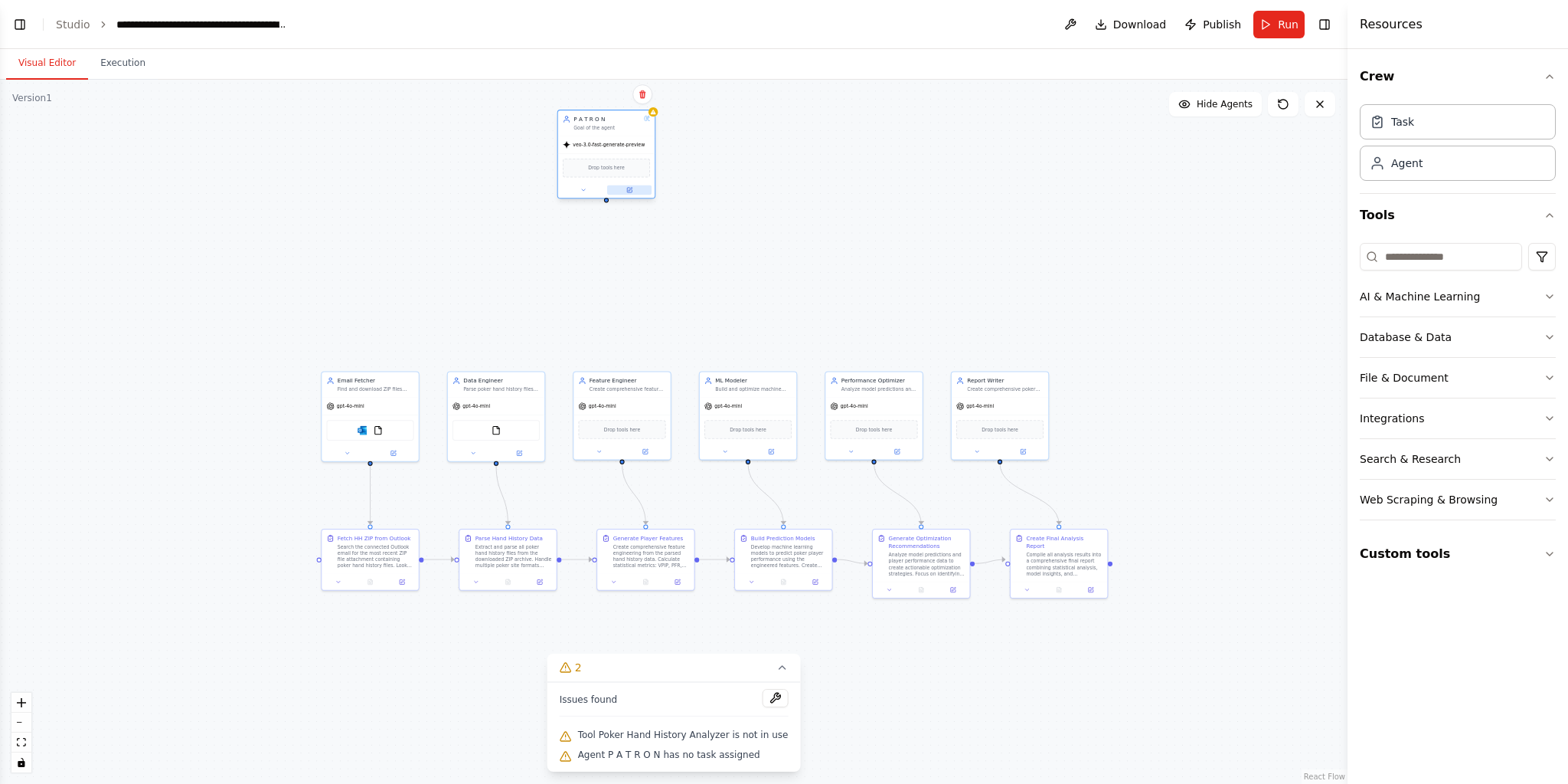
click at [626, 190] on icon at bounding box center [629, 189] width 6 height 6
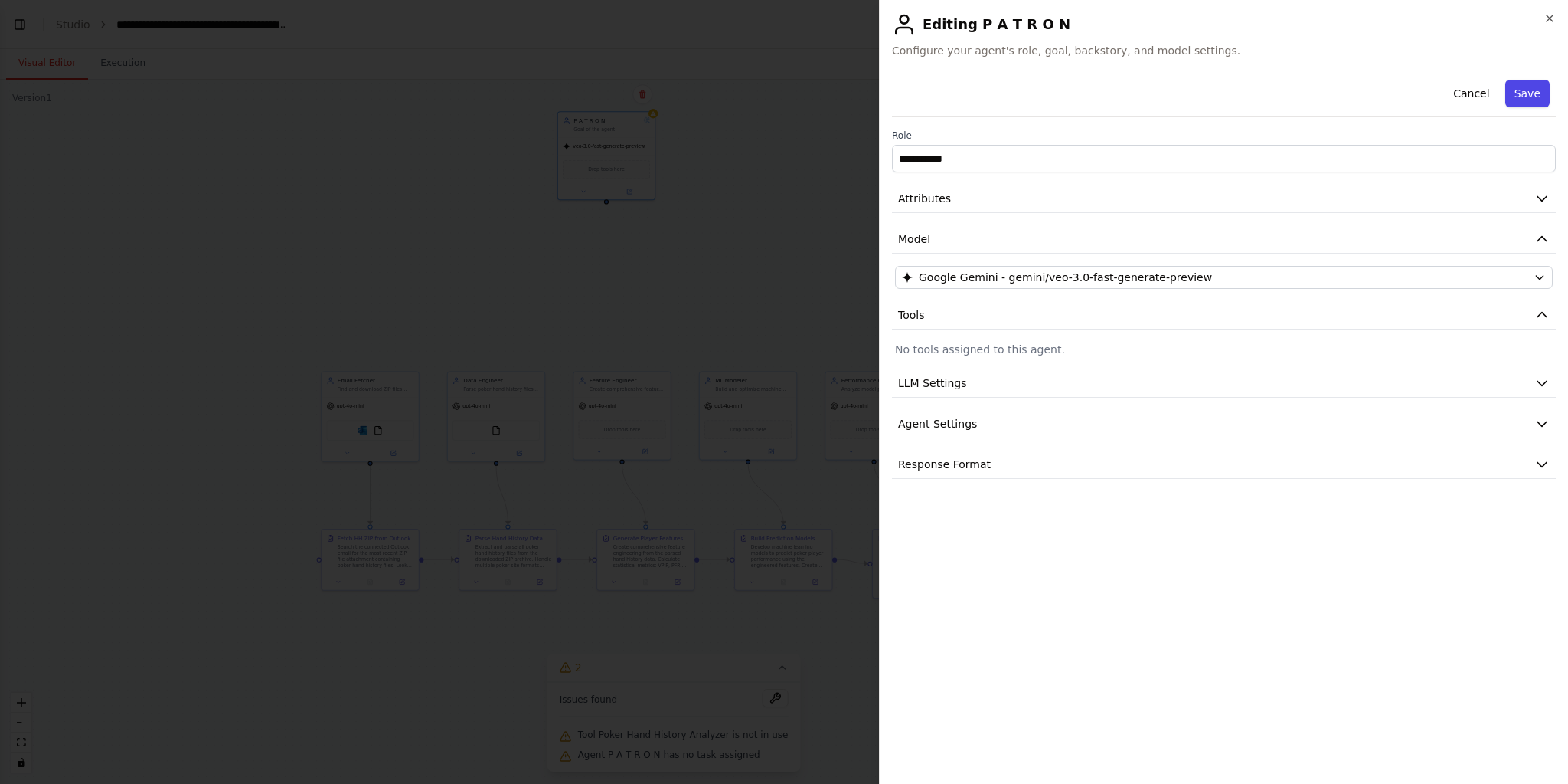
drag, startPoint x: 1540, startPoint y: 96, endPoint x: 1532, endPoint y: 100, distance: 8.9
click at [1539, 96] on button "Save" at bounding box center [1527, 93] width 45 height 28
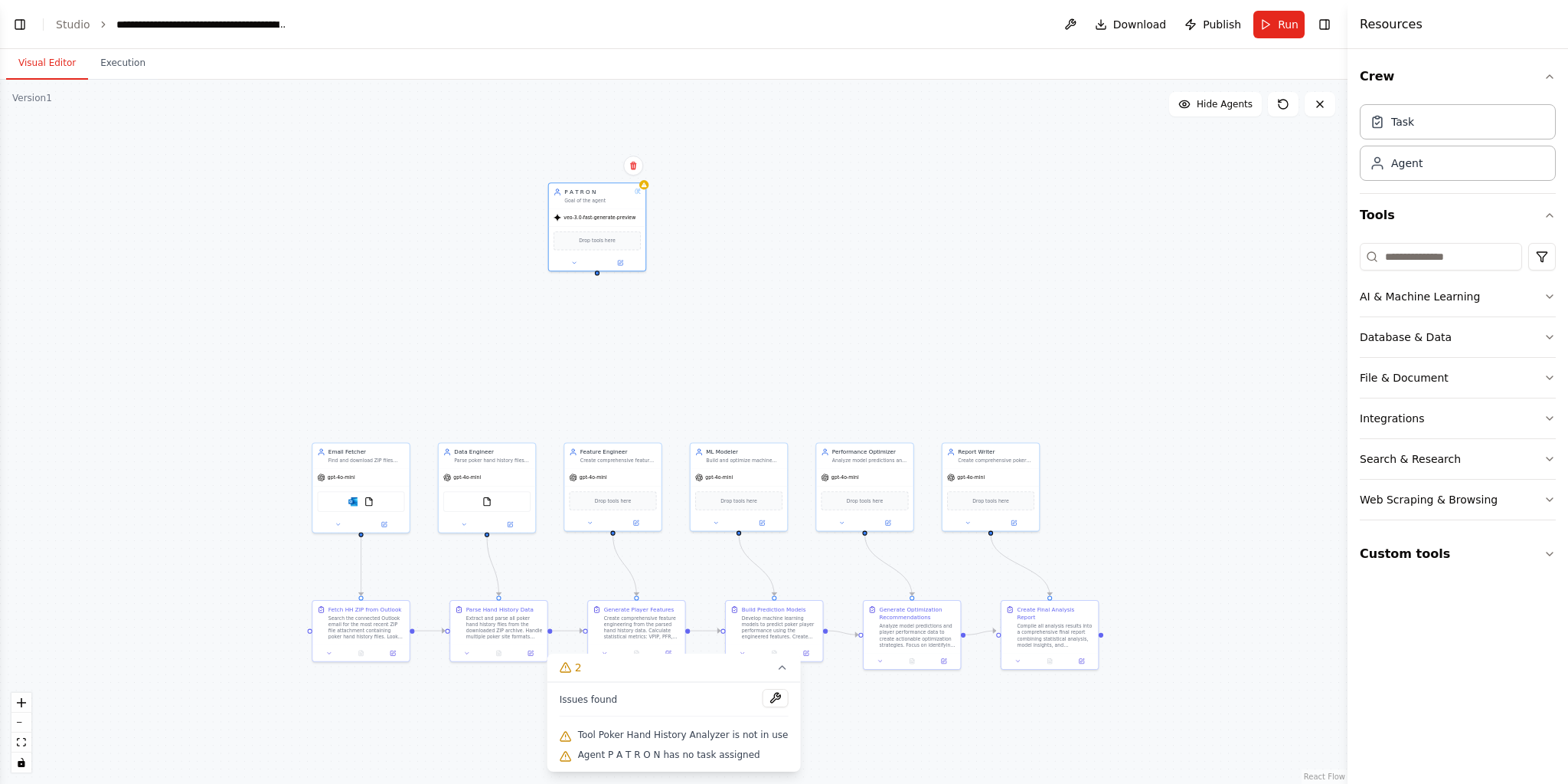
drag, startPoint x: 607, startPoint y: 206, endPoint x: 622, endPoint y: 265, distance: 60.9
click at [622, 265] on div ".deletable-edge-delete-btn { width: 20px; height: 20px; border: 0px solid #ffff…" at bounding box center [673, 432] width 1347 height 704
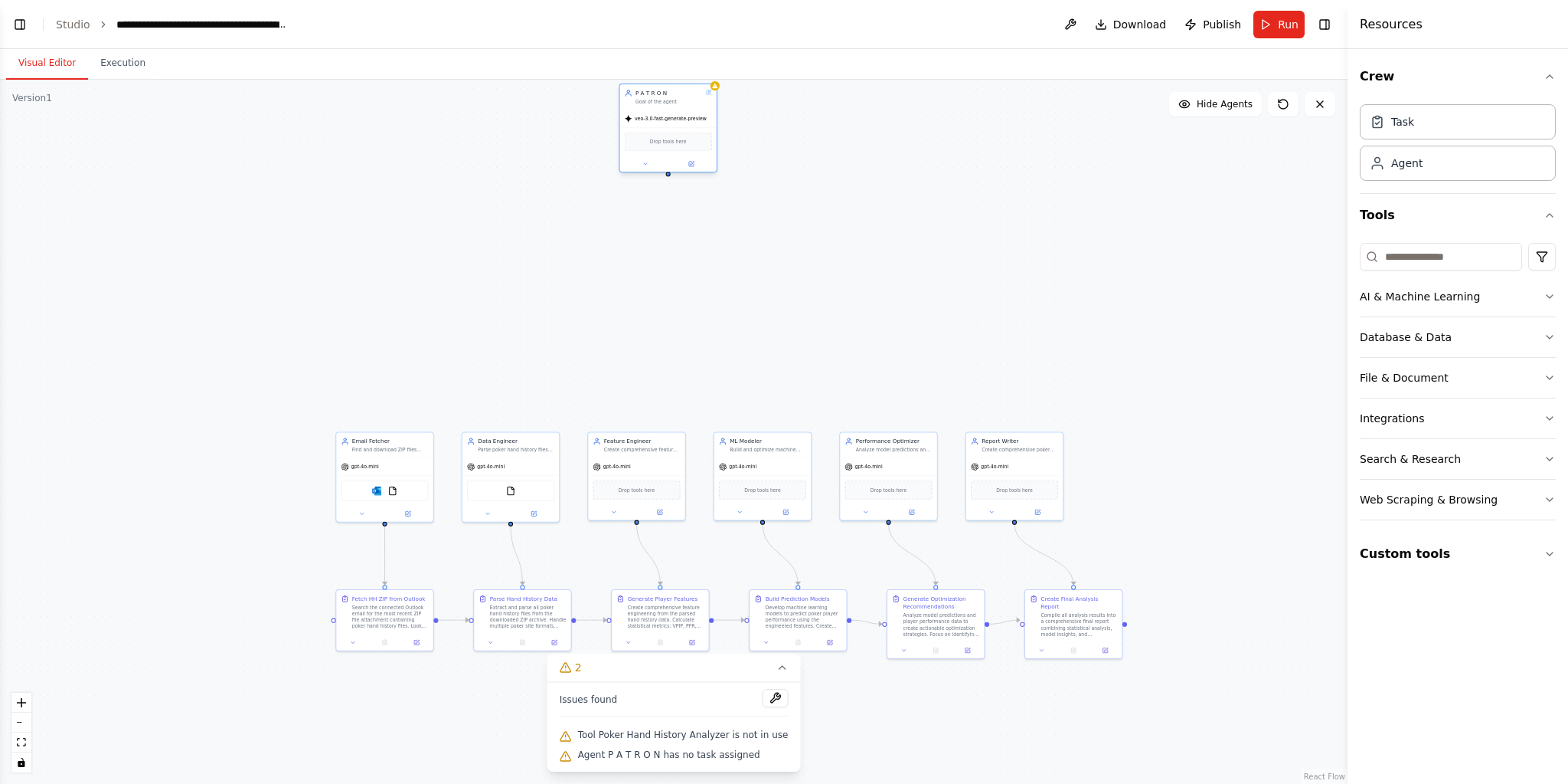
drag, startPoint x: 643, startPoint y: 225, endPoint x: 690, endPoint y: 140, distance: 97.1
click at [690, 140] on div "Drop tools here" at bounding box center [668, 142] width 87 height 19
click at [712, 256] on div ".deletable-edge-delete-btn { width: 20px; height: 20px; border: 0px solid #ffff…" at bounding box center [673, 432] width 1347 height 704
click at [1433, 257] on input at bounding box center [1441, 256] width 163 height 28
click at [1539, 258] on html "BETA Hello! I'm the CrewAI assistant. What kind of automation do you want to bu…" at bounding box center [784, 392] width 1568 height 784
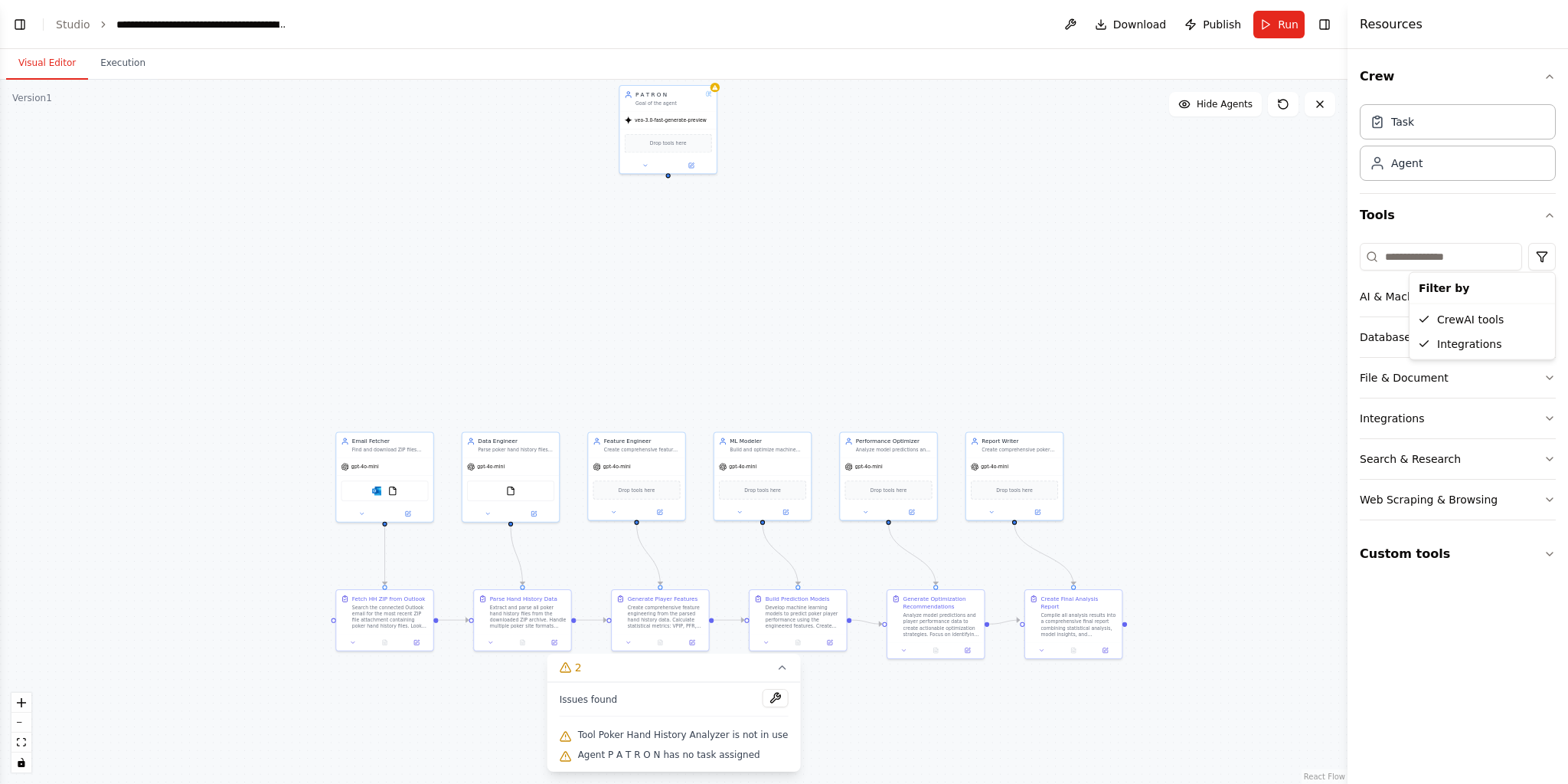
click at [1464, 224] on html "BETA Hello! I'm the CrewAI assistant. What kind of automation do you want to bu…" at bounding box center [784, 392] width 1568 height 784
drag, startPoint x: 1553, startPoint y: 291, endPoint x: 1532, endPoint y: 313, distance: 30.4
click at [1553, 291] on icon "button" at bounding box center [1549, 296] width 12 height 12
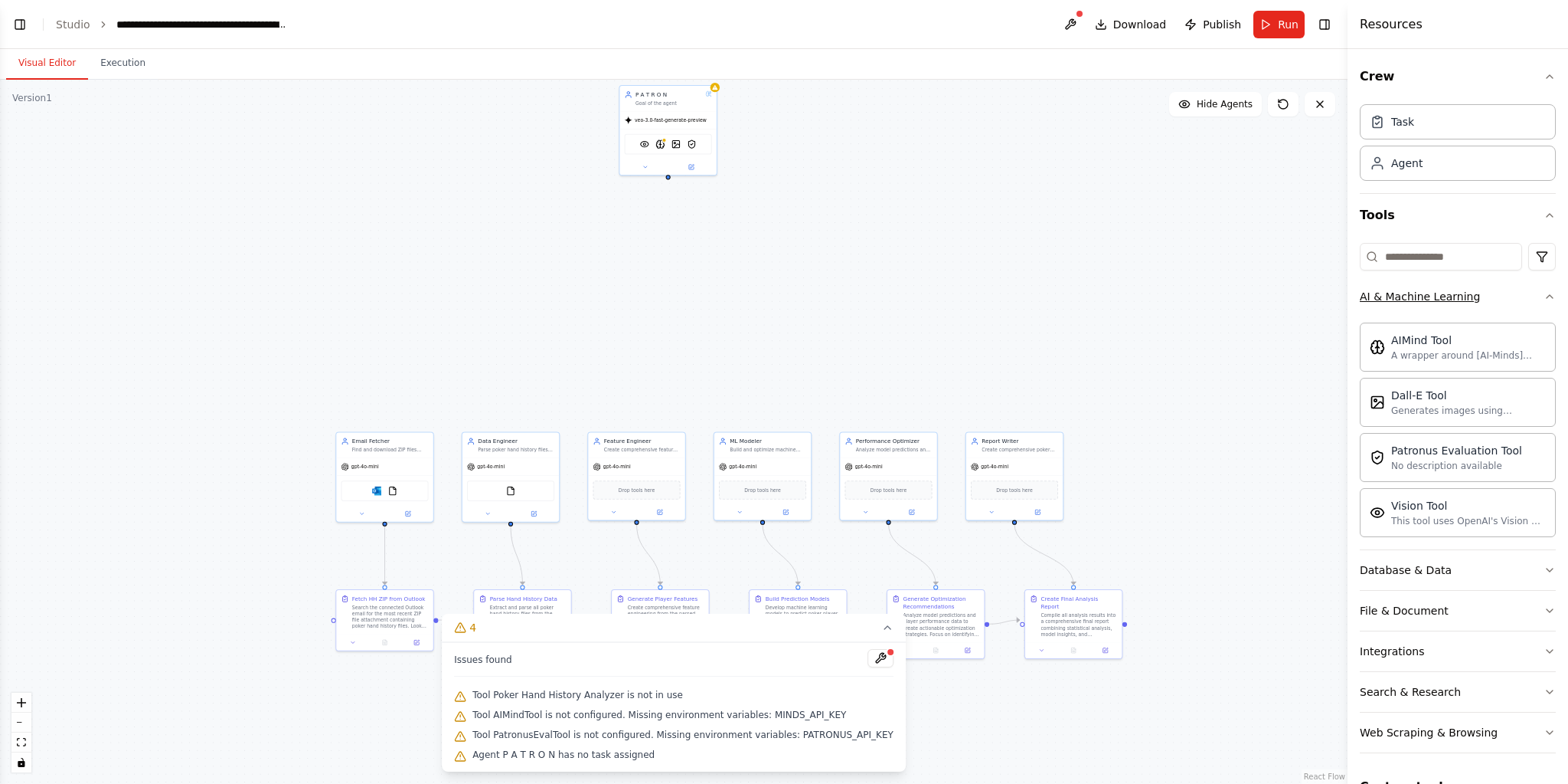
click at [1543, 293] on icon "button" at bounding box center [1549, 296] width 12 height 12
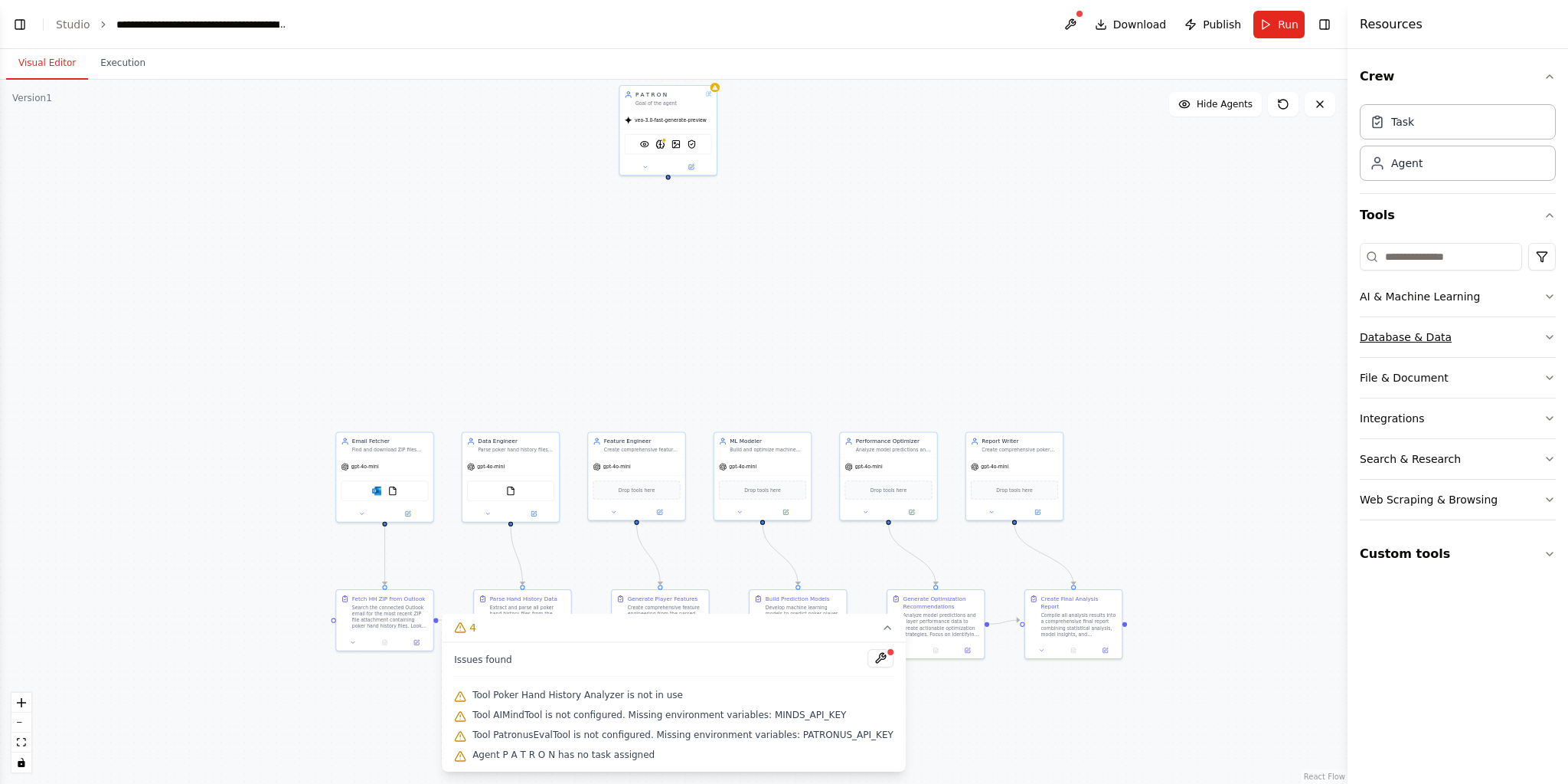
click at [1549, 339] on icon "button" at bounding box center [1549, 337] width 12 height 12
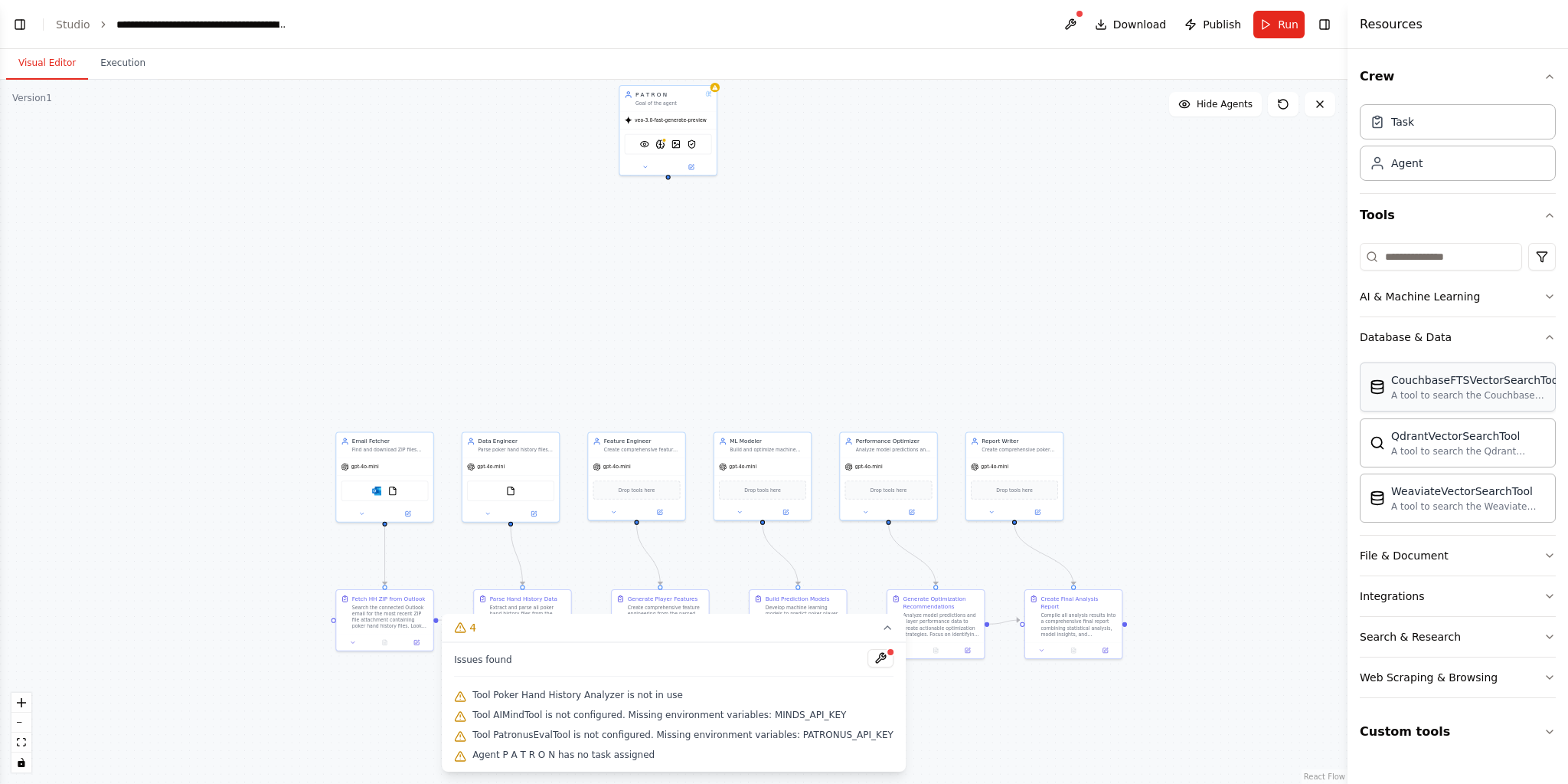
click at [1497, 394] on div "A tool to search the Couchbase database for relevant information on internal do…" at bounding box center [1476, 395] width 170 height 12
click at [1437, 171] on div "Agent" at bounding box center [1458, 162] width 196 height 35
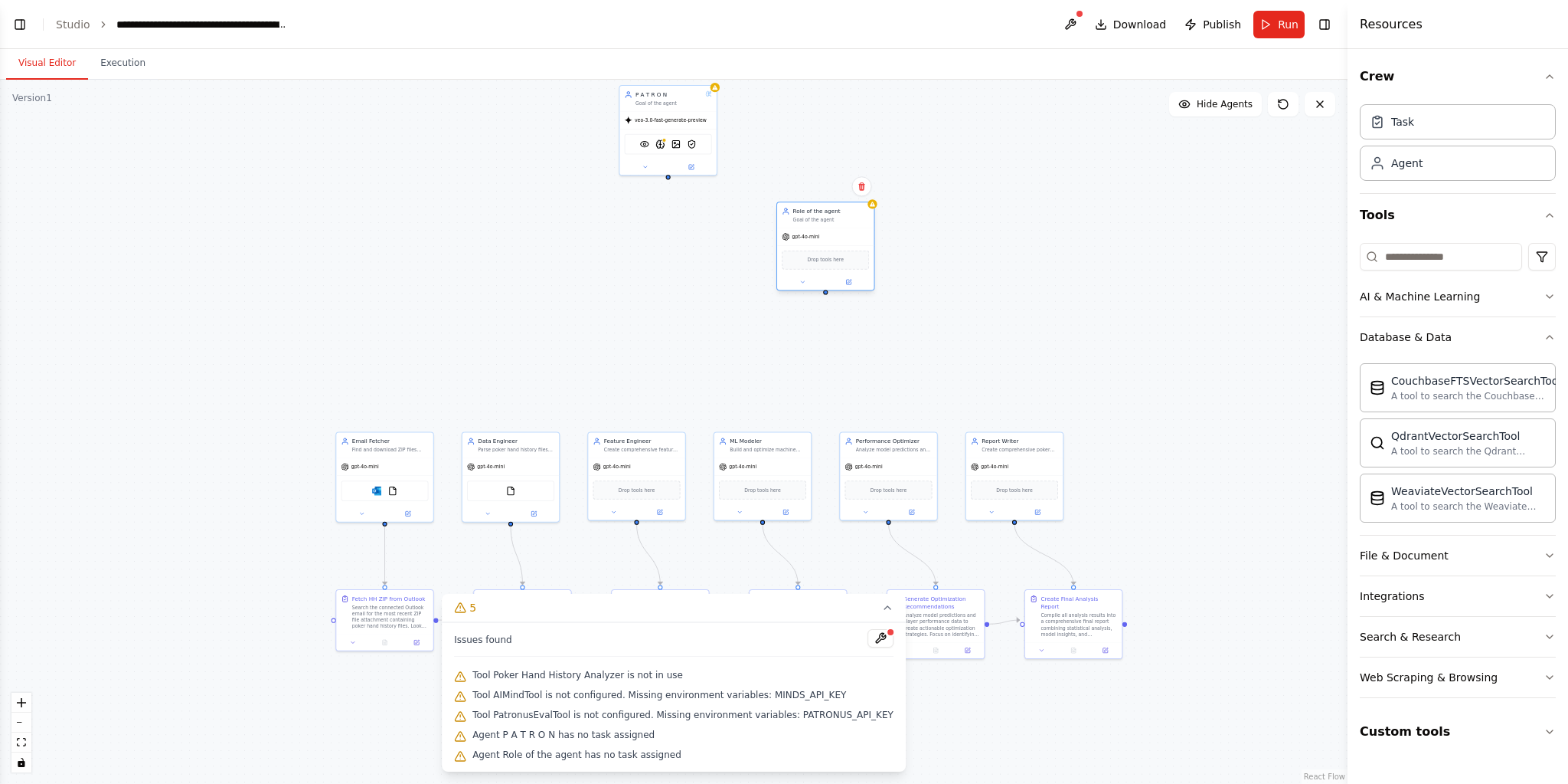
drag, startPoint x: 932, startPoint y: 235, endPoint x: 823, endPoint y: 212, distance: 111.4
click at [823, 212] on div "Role of the agent" at bounding box center [831, 210] width 76 height 8
click at [854, 285] on button at bounding box center [856, 282] width 45 height 10
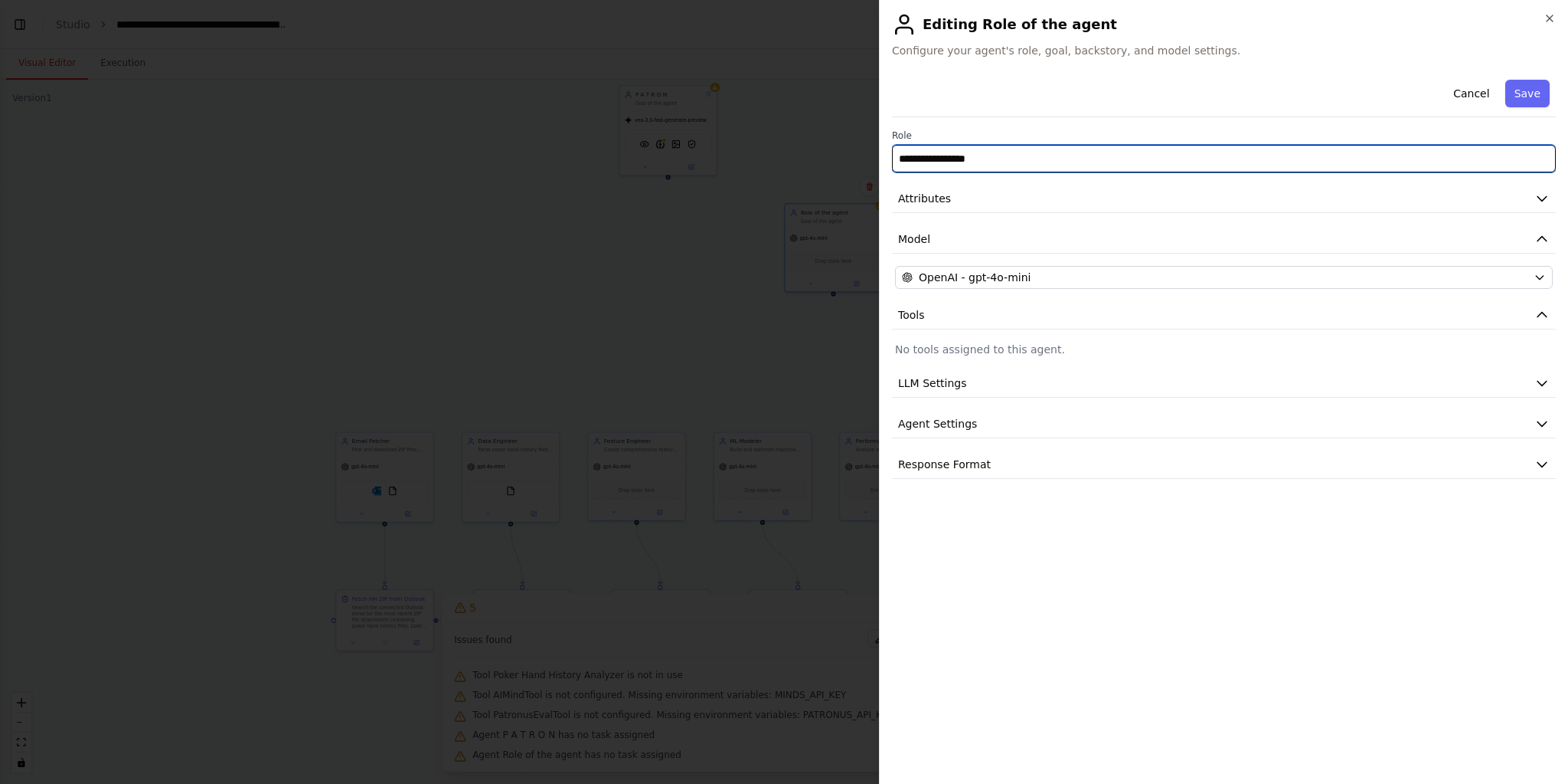
click at [1019, 159] on input "**********" at bounding box center [1224, 158] width 664 height 28
click at [1018, 159] on input "**********" at bounding box center [1224, 158] width 664 height 28
type input "*"
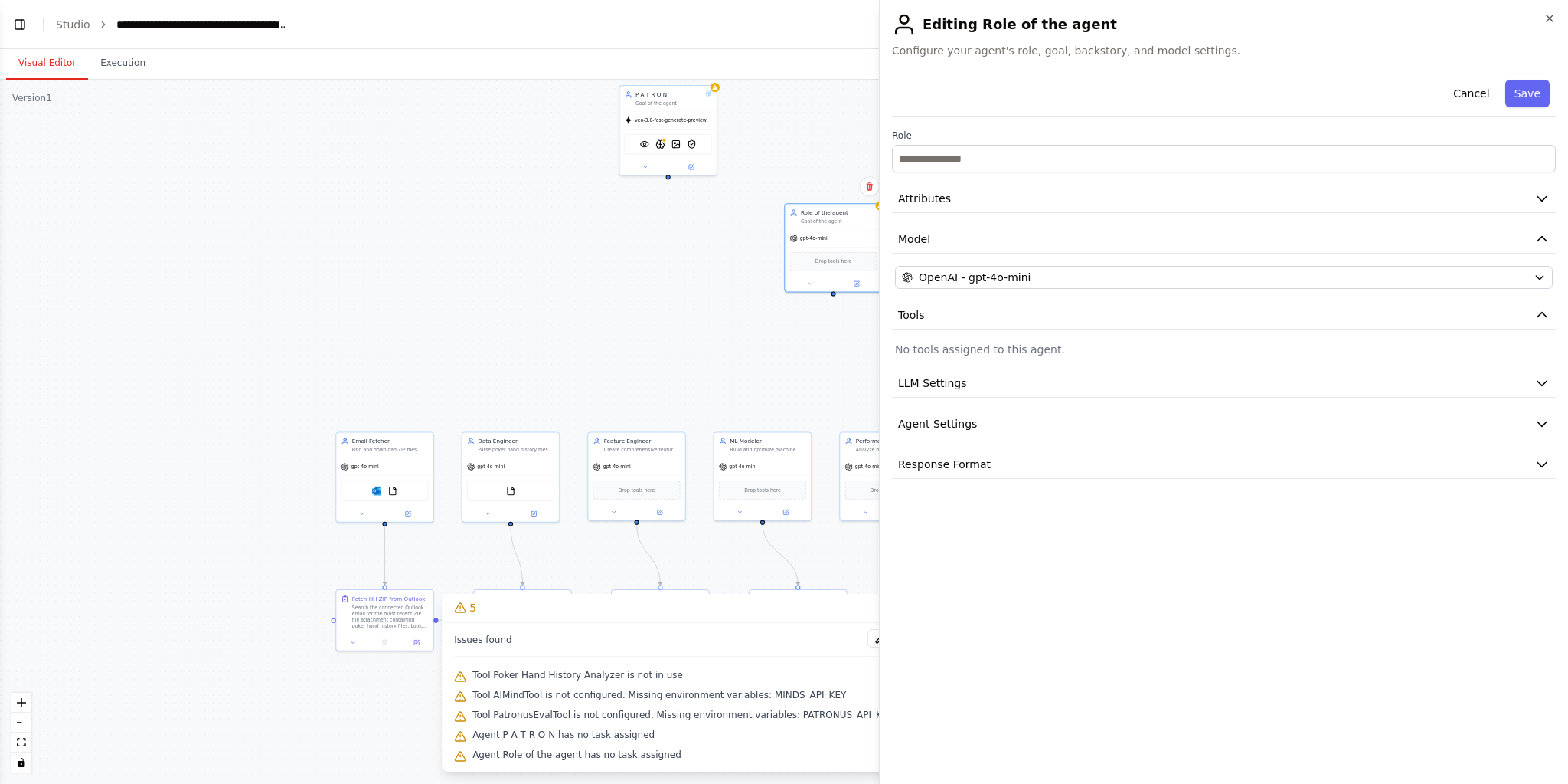
drag, startPoint x: 647, startPoint y: 258, endPoint x: 645, endPoint y: 250, distance: 8.2
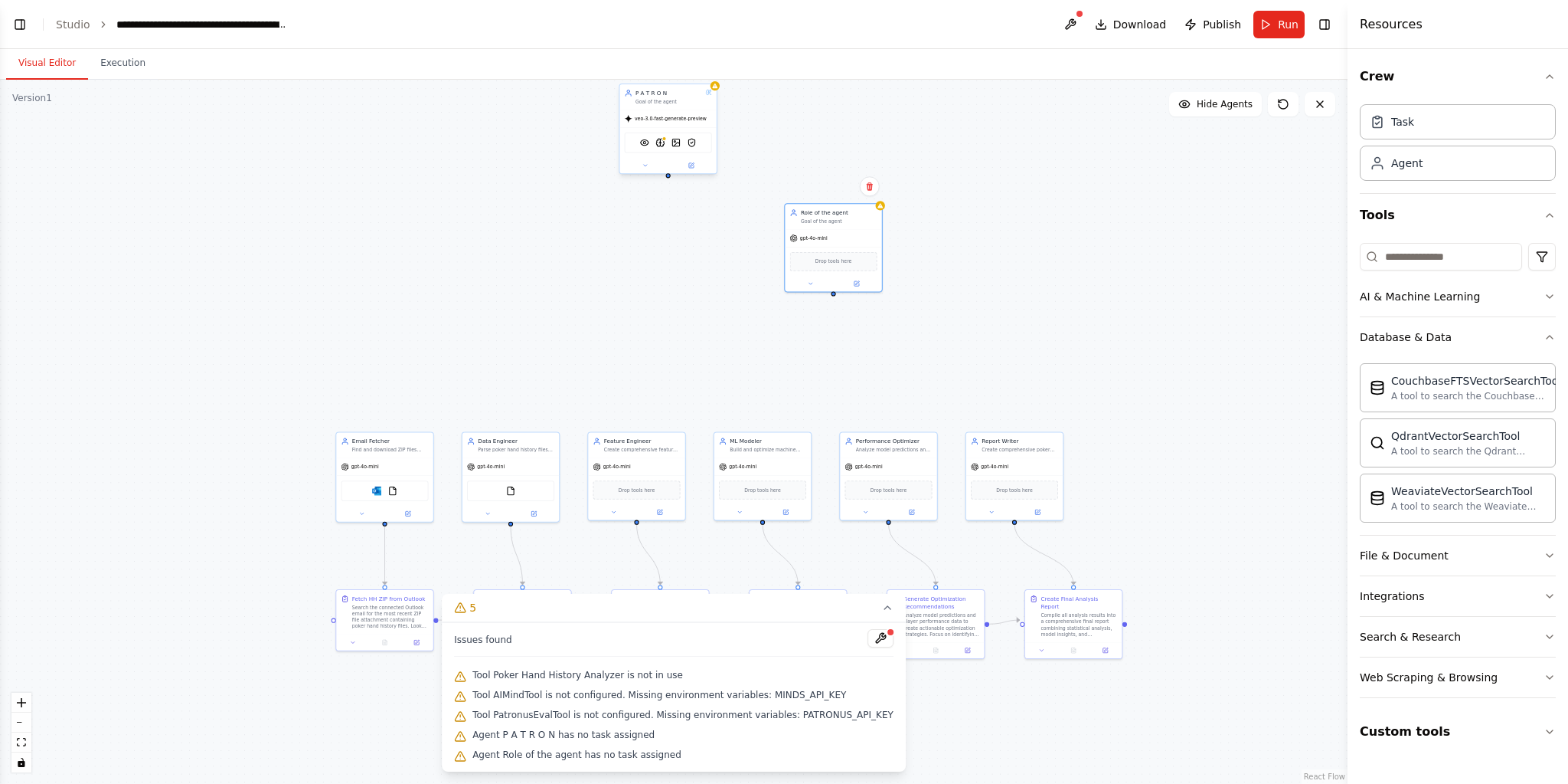
click at [669, 99] on div "Goal of the agent" at bounding box center [668, 102] width 67 height 6
drag, startPoint x: 698, startPoint y: 164, endPoint x: 772, endPoint y: 182, distance: 76.2
click at [697, 164] on button at bounding box center [691, 167] width 45 height 10
click at [688, 159] on div at bounding box center [667, 166] width 96 height 16
click at [690, 166] on icon at bounding box center [690, 165] width 5 height 5
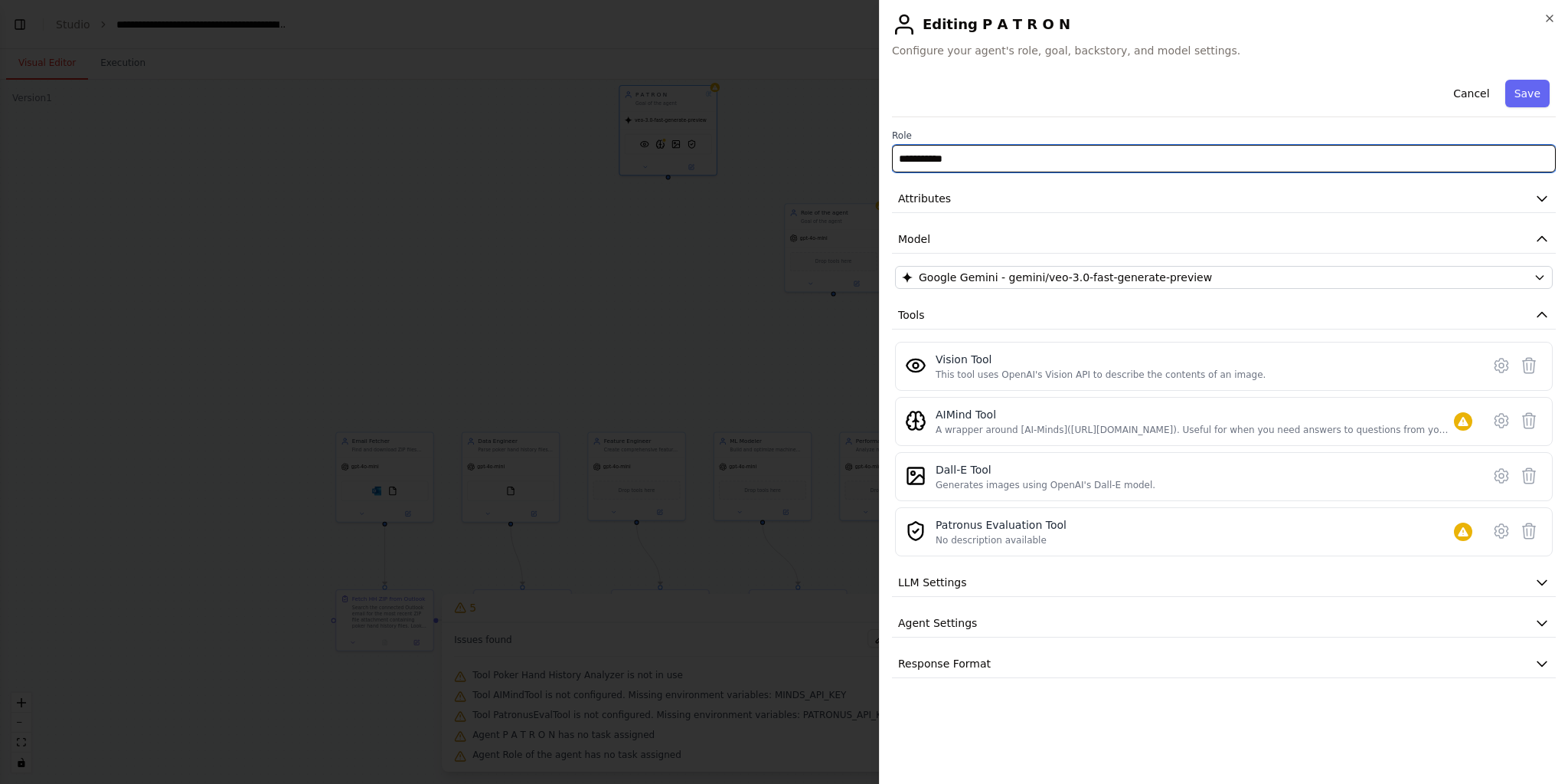
click at [995, 159] on input "**********" at bounding box center [1224, 158] width 664 height 28
paste input "**********"
type input "**********"
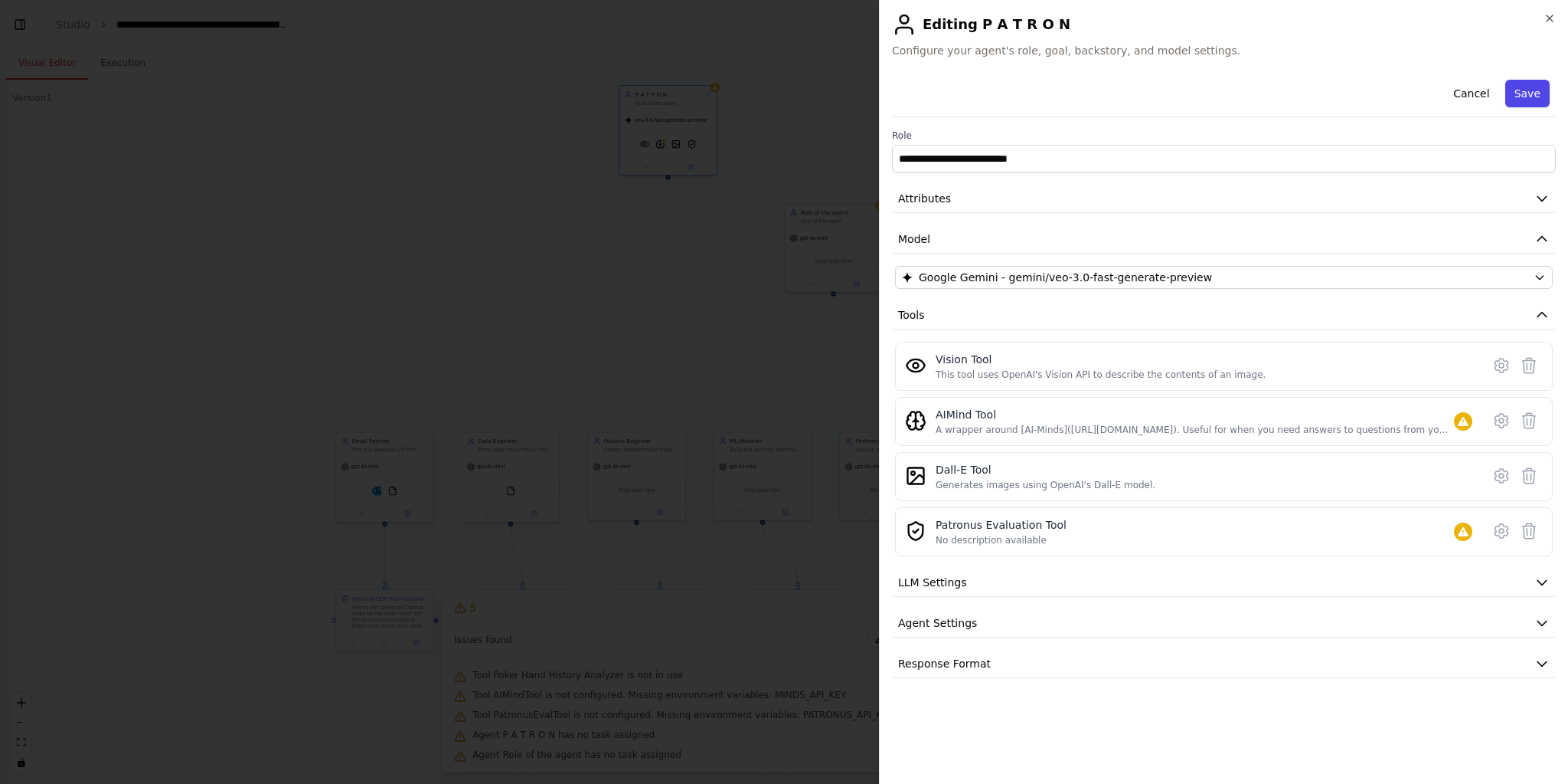
click at [1529, 92] on button "Save" at bounding box center [1527, 93] width 45 height 28
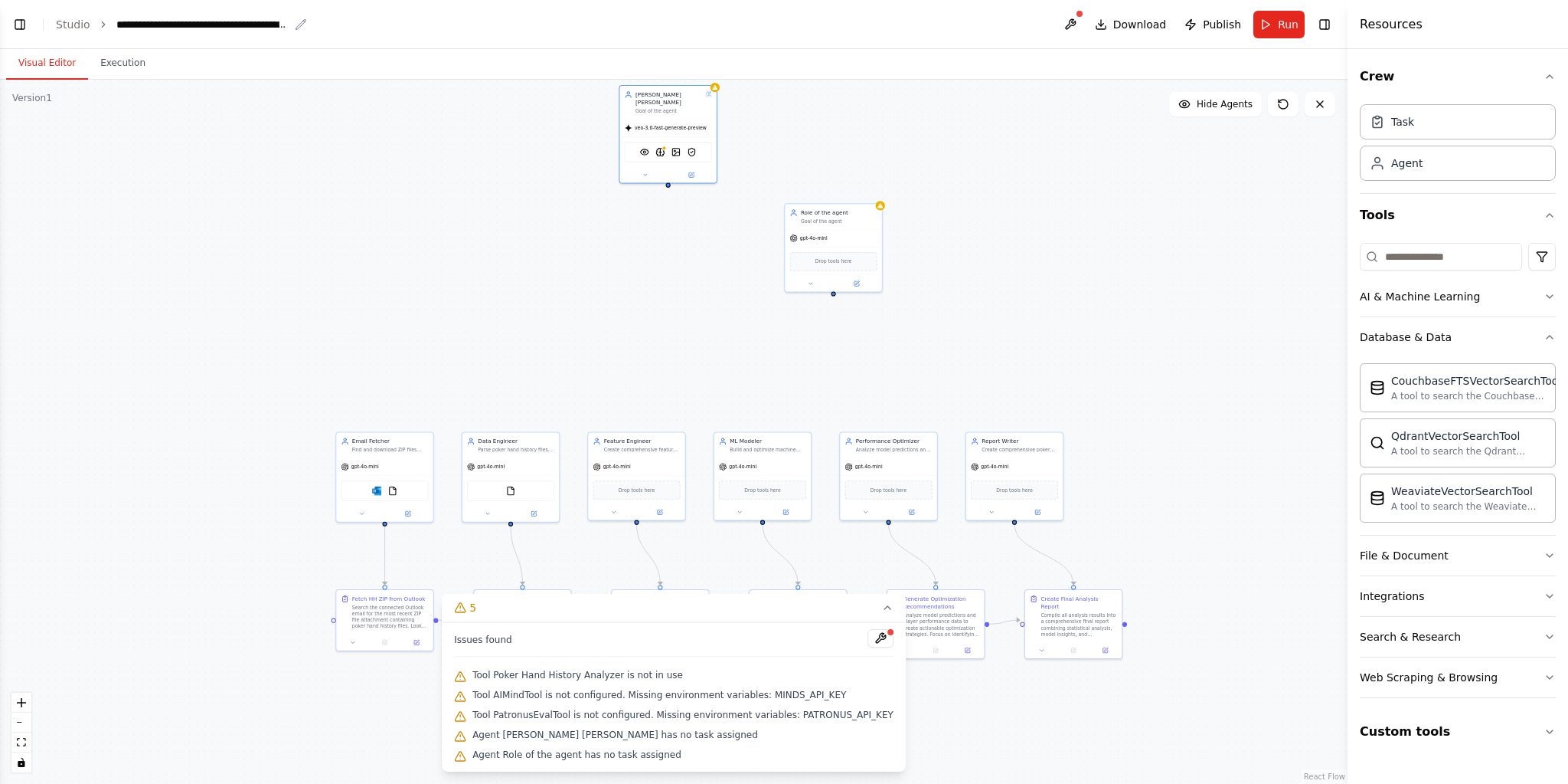
click at [151, 28] on div "**********" at bounding box center [202, 25] width 172 height 15
paste div "breadcrumb"
click at [410, 159] on div ".deletable-edge-delete-btn { width: 20px; height: 20px; border: 0px solid #ffff…" at bounding box center [673, 432] width 1347 height 704
click at [859, 275] on div at bounding box center [833, 282] width 96 height 16
click at [863, 281] on button at bounding box center [857, 282] width 45 height 10
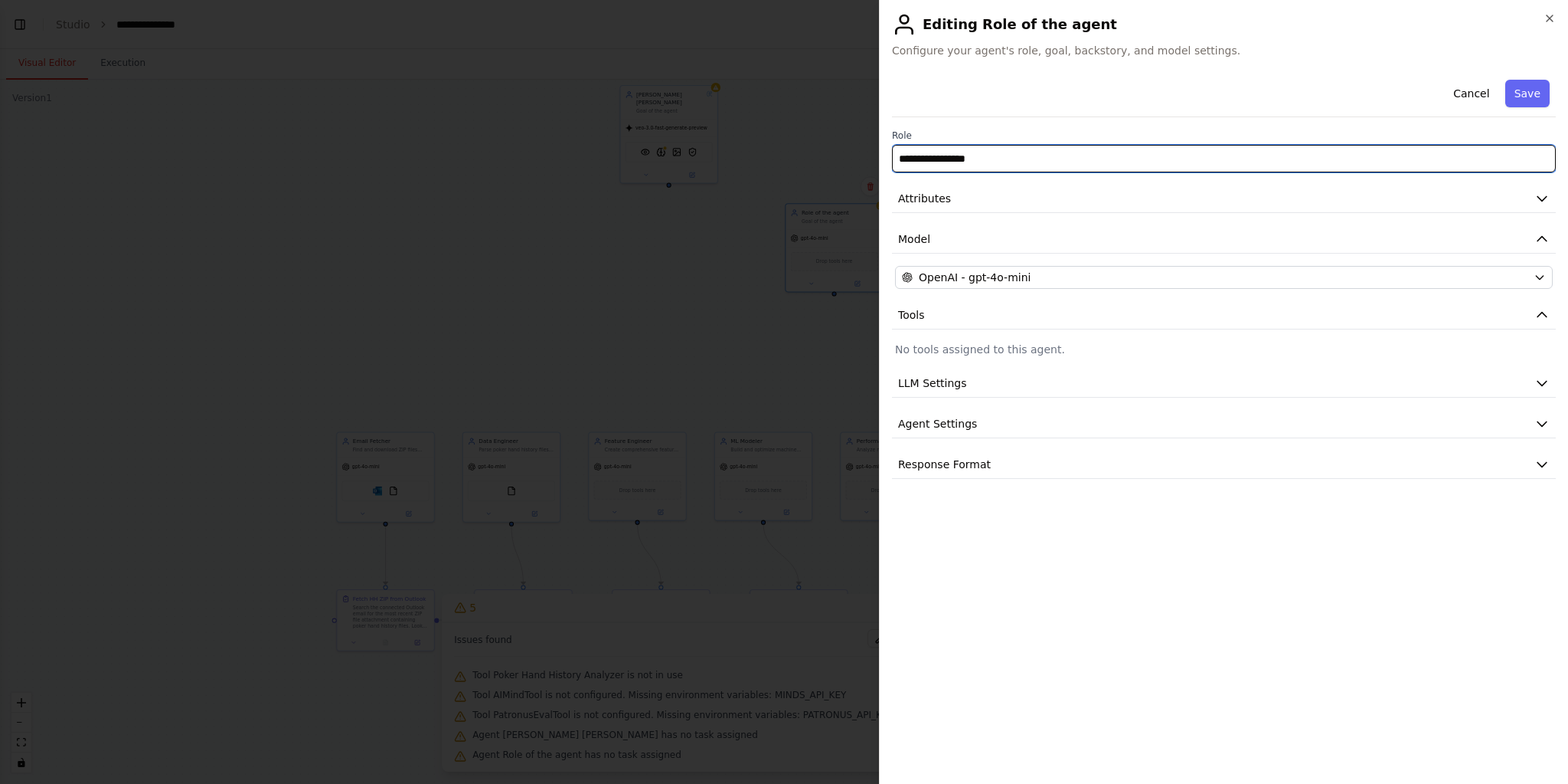
click at [1015, 163] on input "**********" at bounding box center [1224, 158] width 664 height 28
paste input "text"
type input "**********"
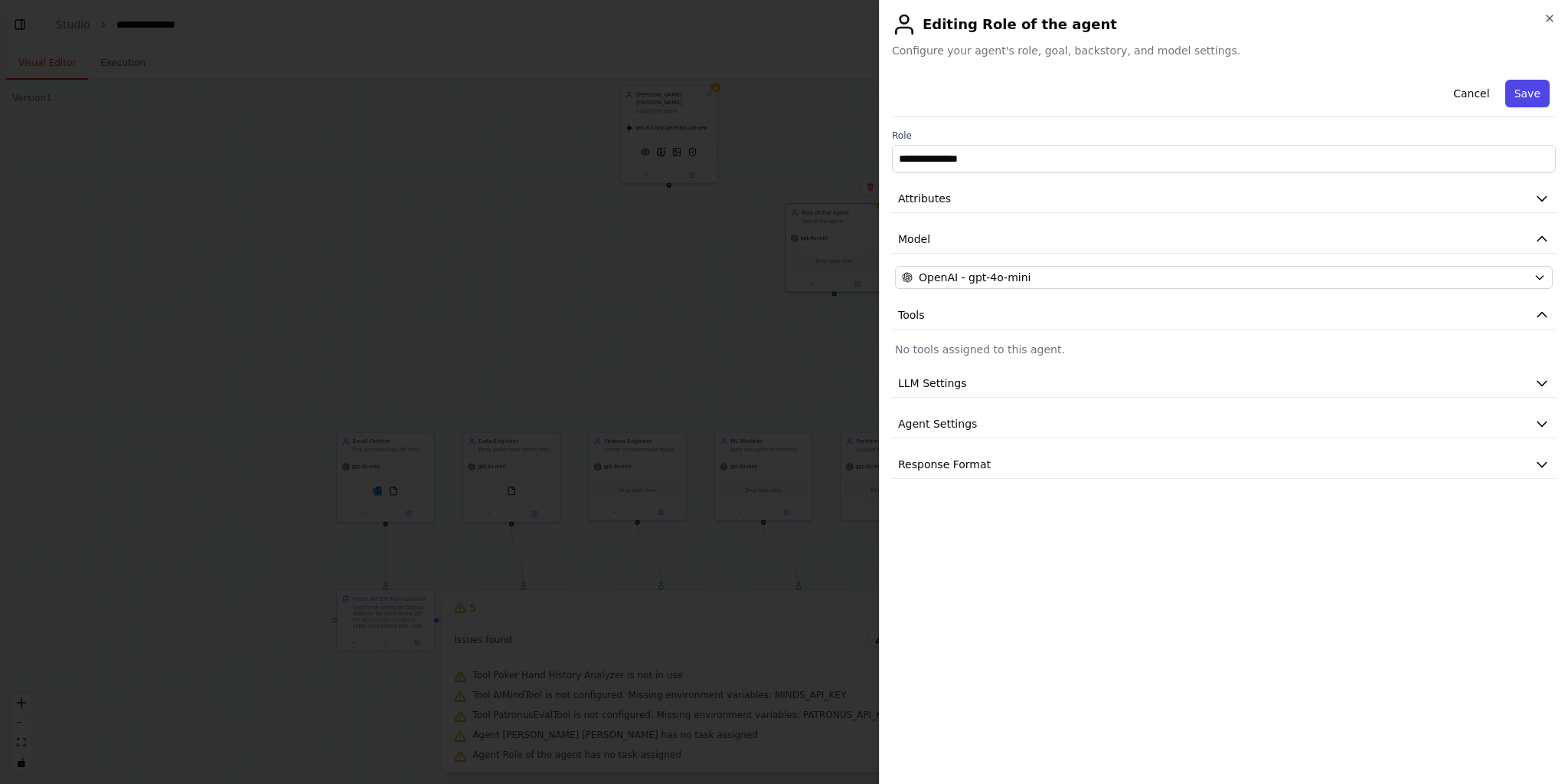
click at [1537, 85] on button "Save" at bounding box center [1527, 93] width 45 height 28
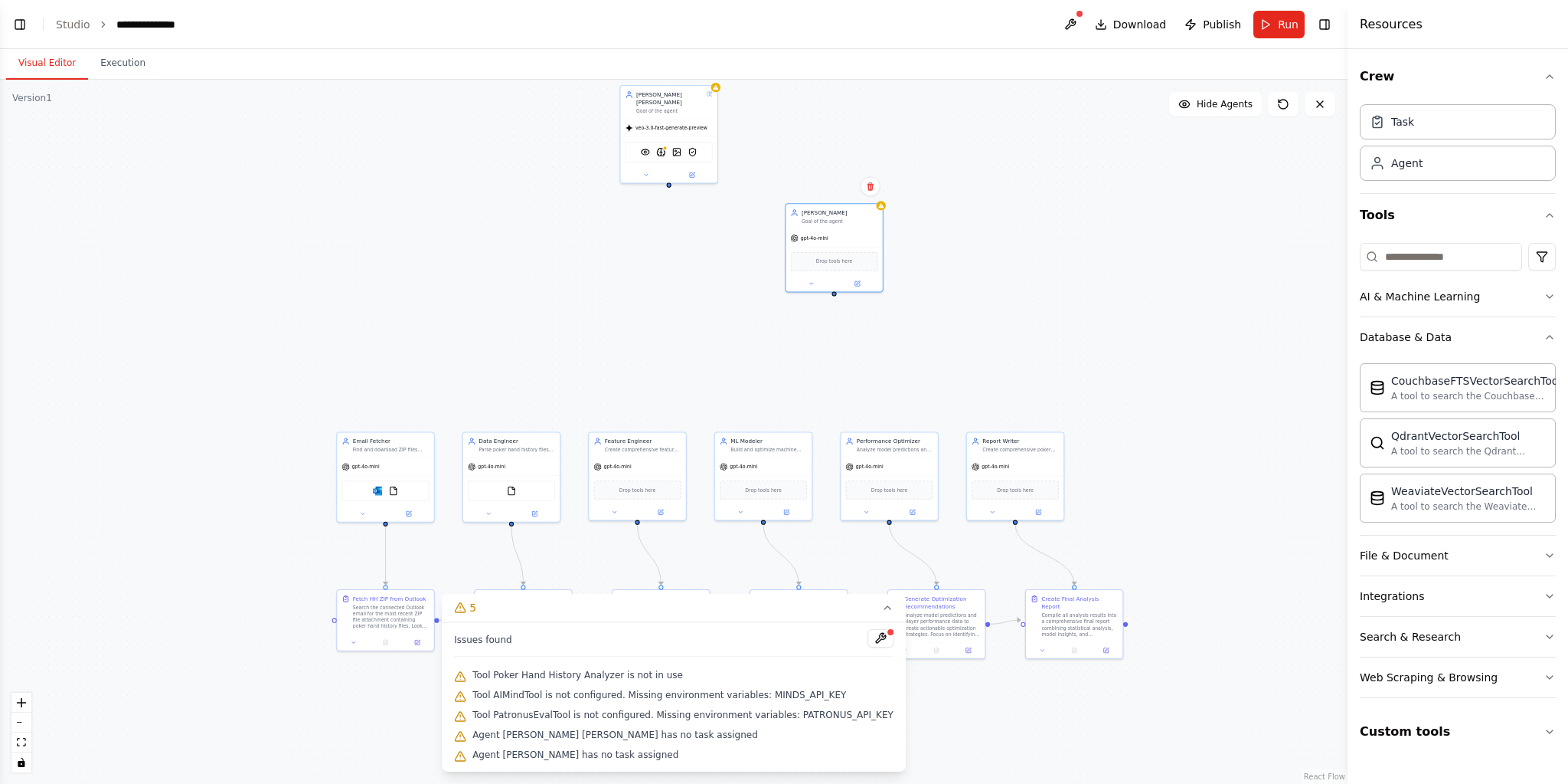
drag, startPoint x: 677, startPoint y: 255, endPoint x: 1085, endPoint y: 222, distance: 409.3
click at [678, 253] on div ".deletable-edge-delete-btn { width: 20px; height: 20px; border: 0px solid #ffff…" at bounding box center [673, 432] width 1347 height 704
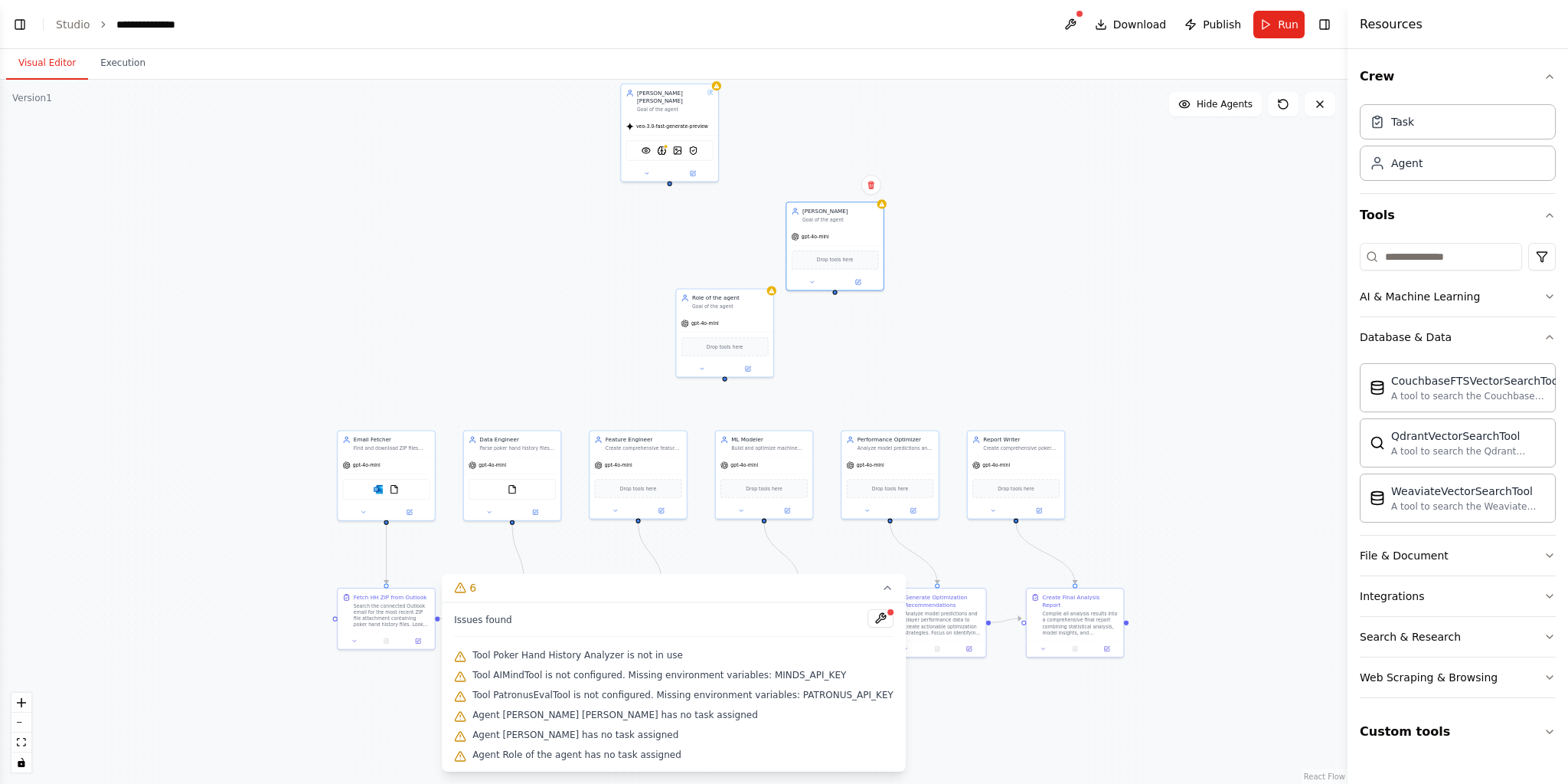
drag, startPoint x: 749, startPoint y: 367, endPoint x: 778, endPoint y: 398, distance: 42.4
click at [750, 367] on icon at bounding box center [747, 368] width 6 height 6
click at [740, 365] on button at bounding box center [747, 367] width 45 height 10
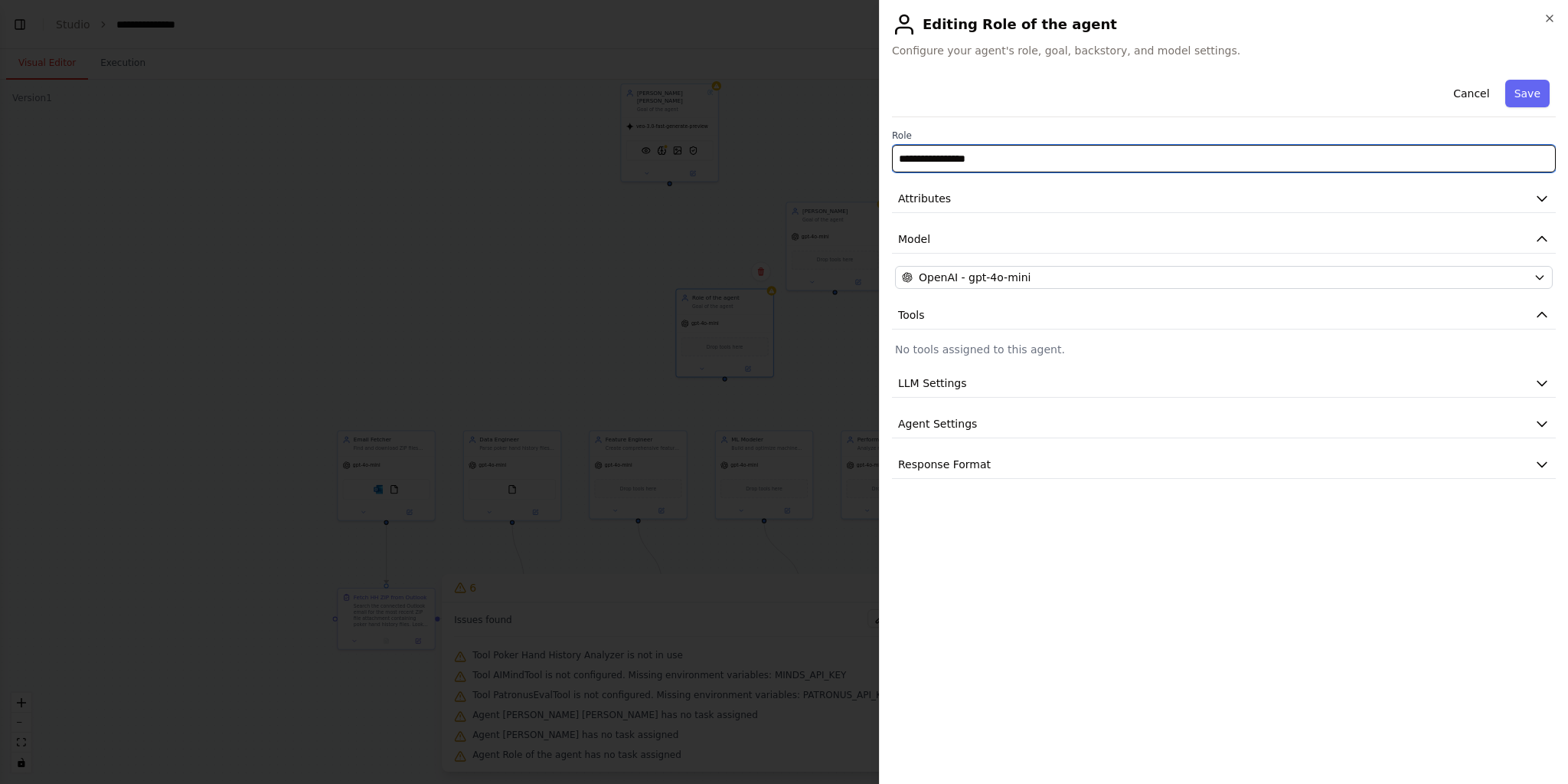
click at [1037, 160] on input "**********" at bounding box center [1224, 158] width 664 height 28
paste input "**********"
type input "**********"
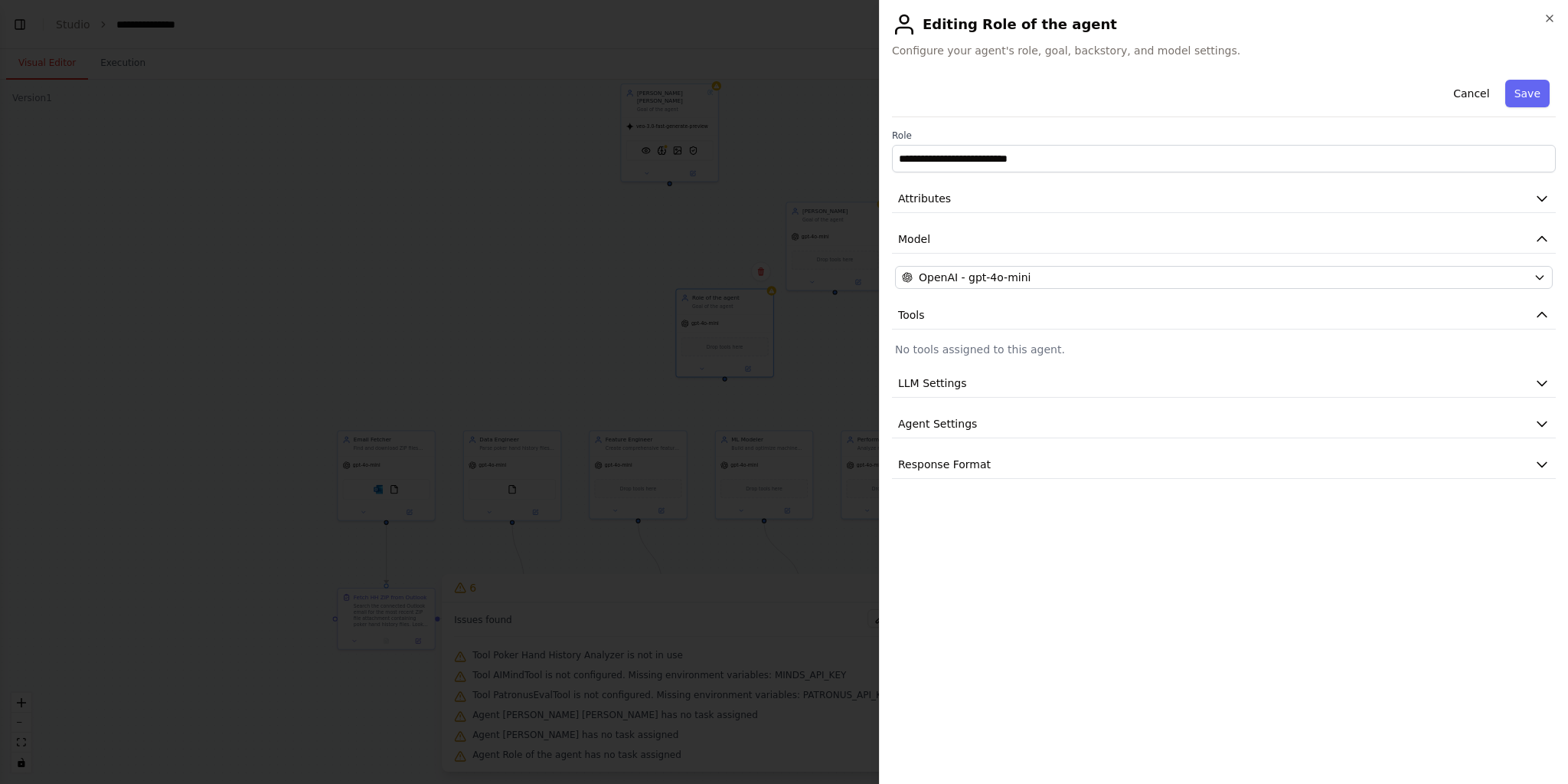
drag, startPoint x: 1536, startPoint y: 105, endPoint x: 1522, endPoint y: 107, distance: 14.1
click at [1533, 105] on button "Save" at bounding box center [1527, 93] width 45 height 28
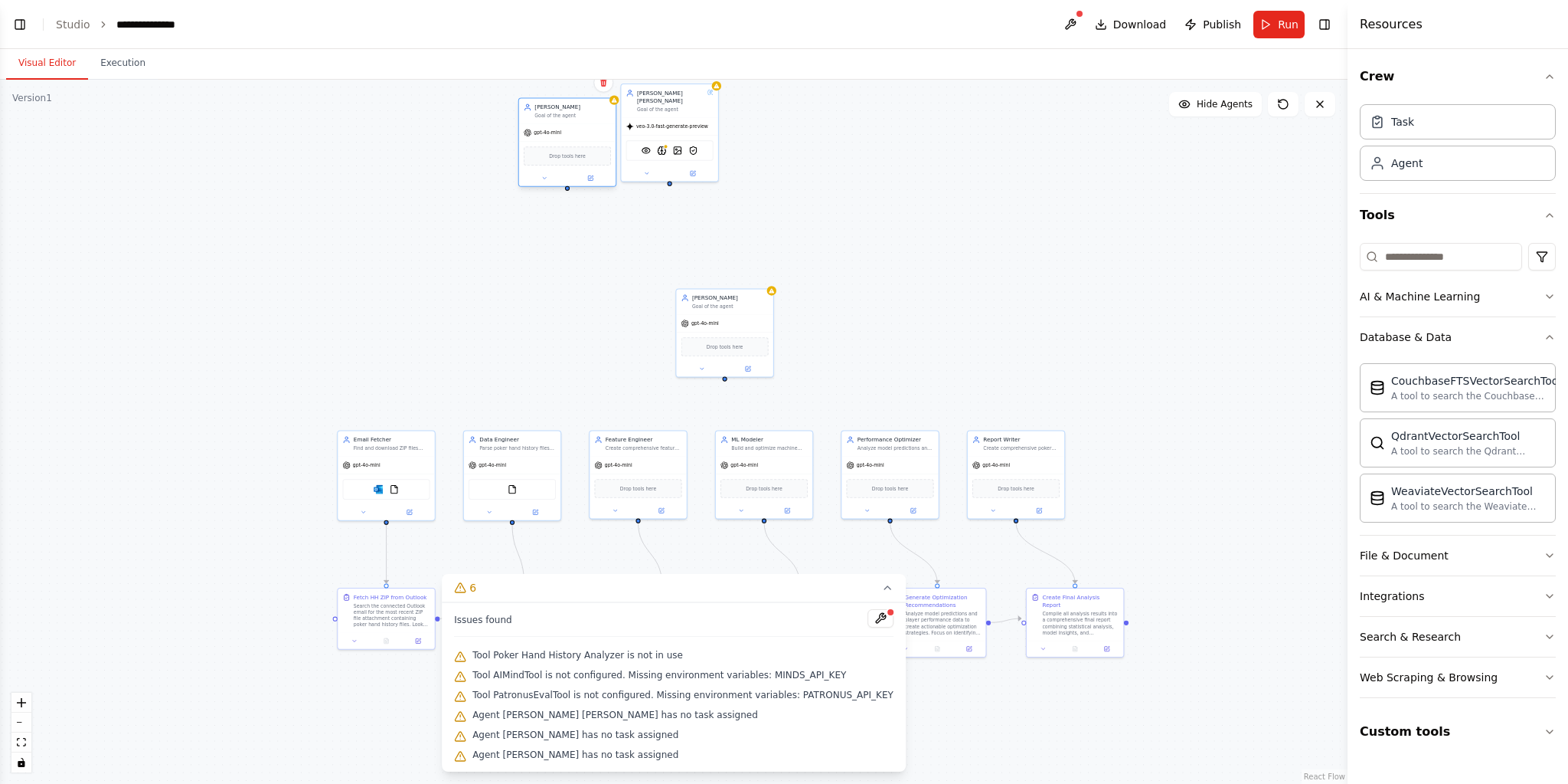
drag, startPoint x: 853, startPoint y: 241, endPoint x: 594, endPoint y: 167, distance: 269.4
click at [582, 136] on div "gpt-4o-mini" at bounding box center [567, 132] width 96 height 18
drag, startPoint x: 737, startPoint y: 317, endPoint x: 810, endPoint y: 218, distance: 123.0
click at [803, 206] on div "gpt-4o-mini" at bounding box center [779, 211] width 96 height 18
click at [1509, 171] on div "Agent" at bounding box center [1458, 162] width 196 height 35
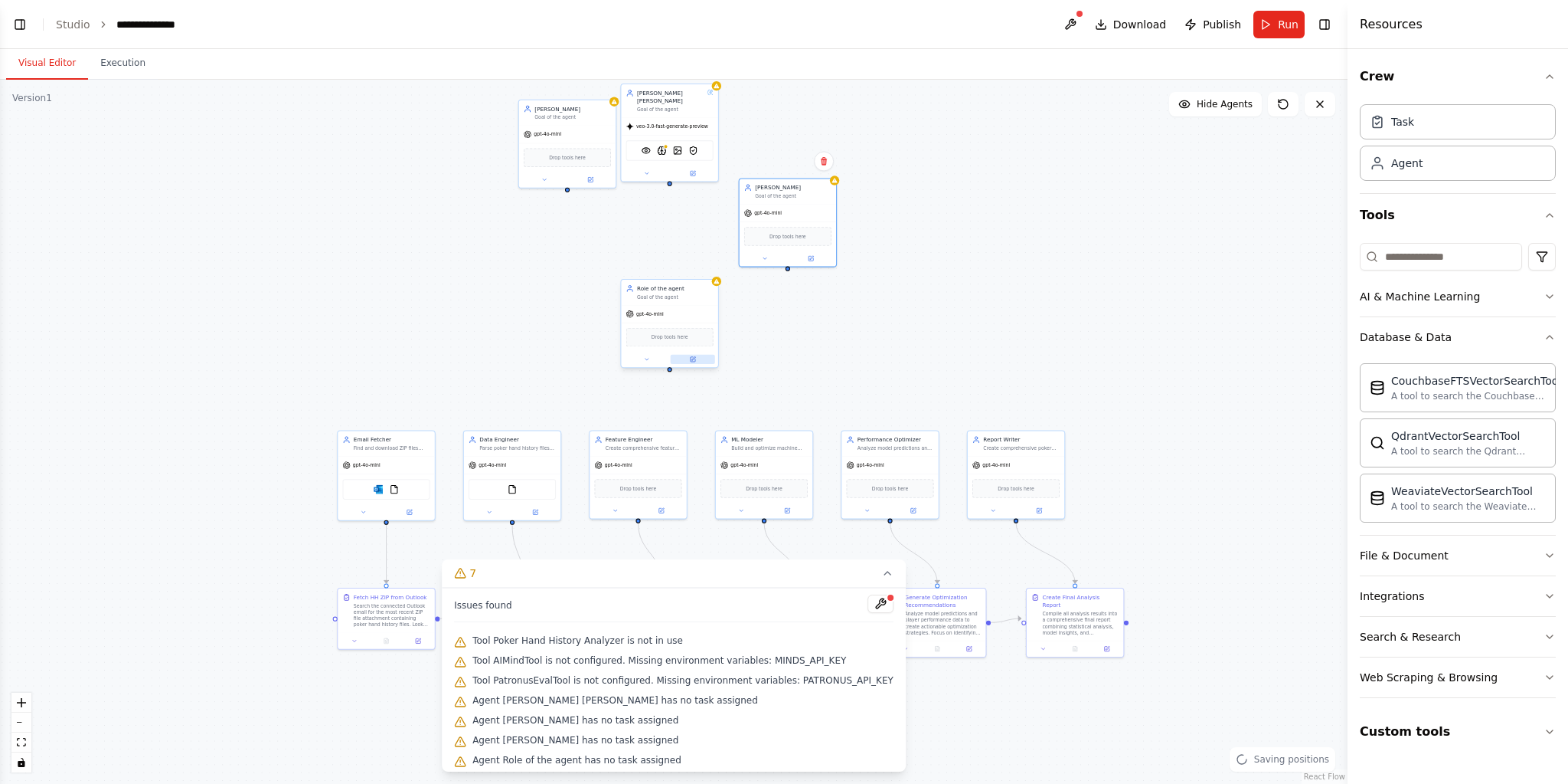
click at [705, 356] on button at bounding box center [692, 360] width 45 height 10
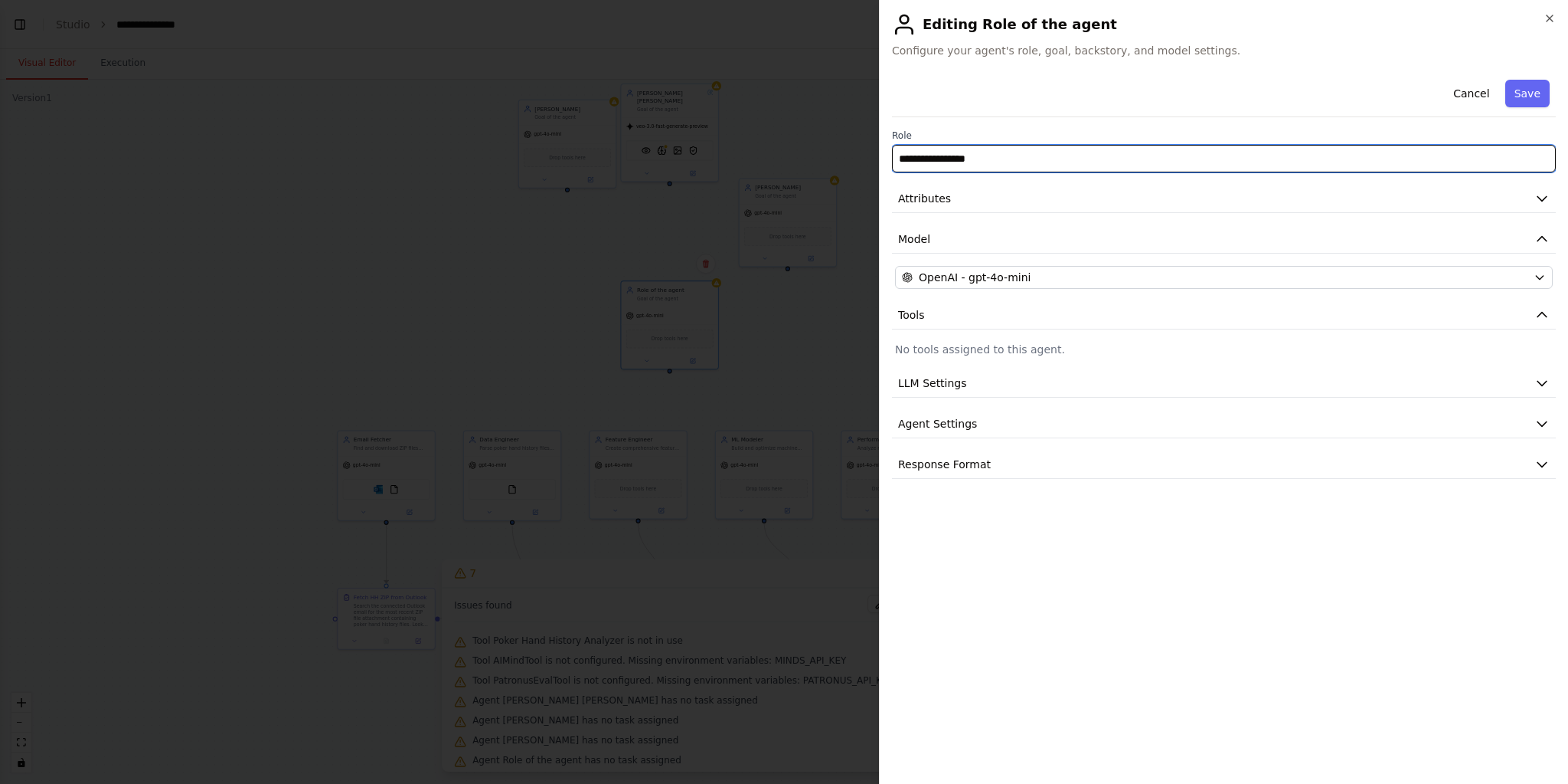
click at [1006, 157] on input "**********" at bounding box center [1224, 158] width 664 height 28
paste input "**********"
type input "**********"
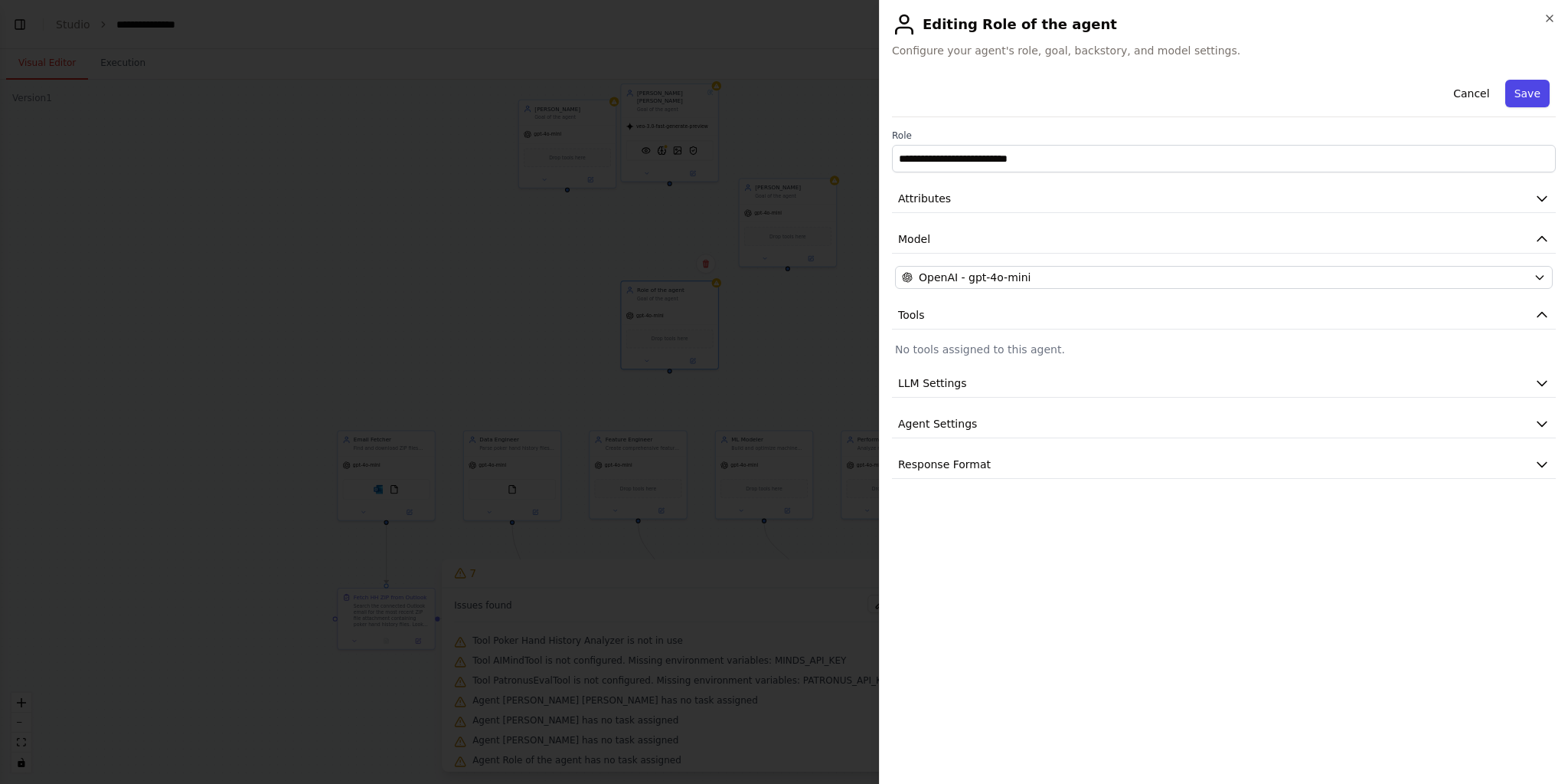
click at [1537, 88] on button "Save" at bounding box center [1527, 93] width 45 height 28
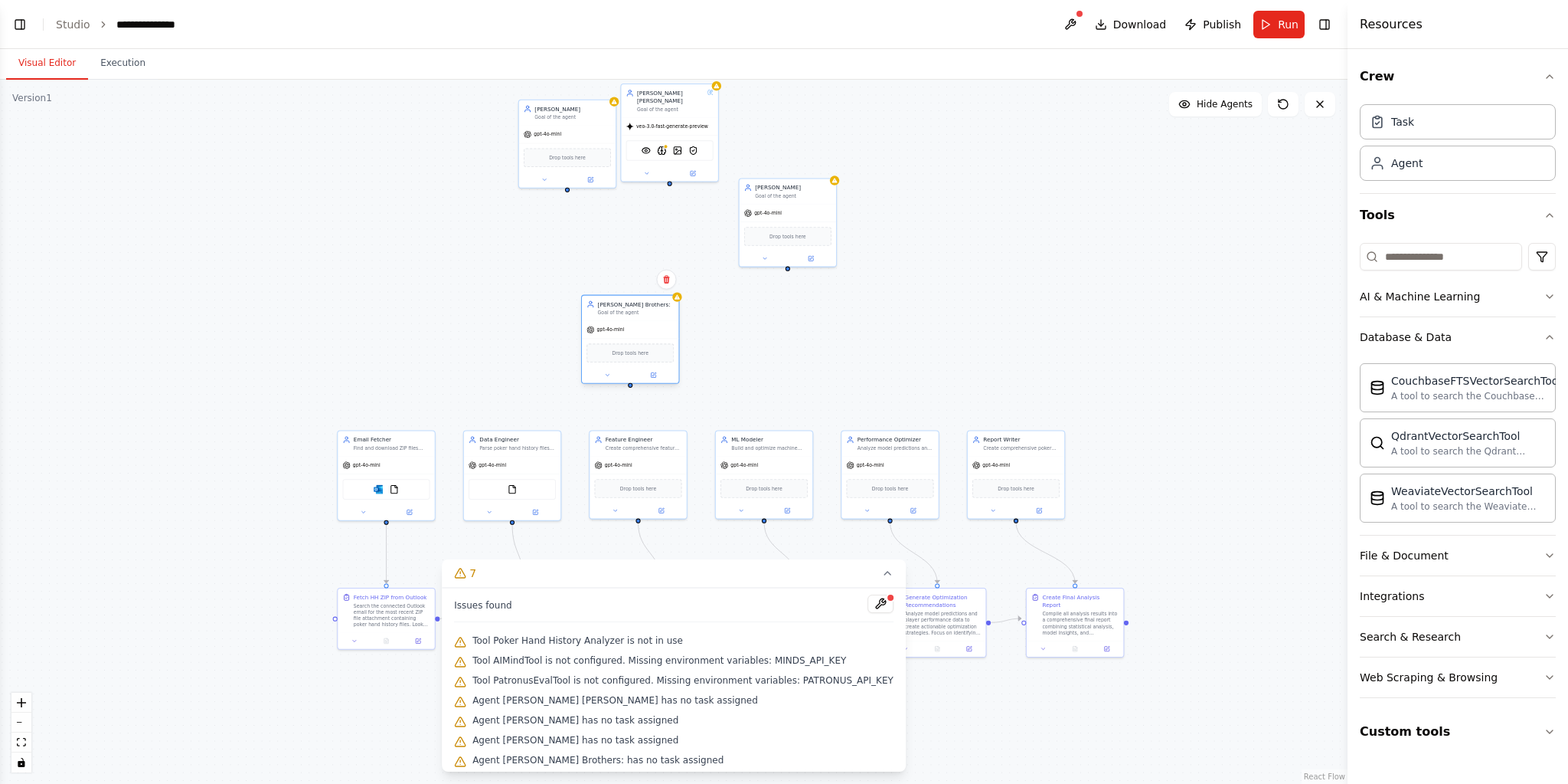
drag, startPoint x: 681, startPoint y: 324, endPoint x: 639, endPoint y: 344, distance: 46.5
click at [639, 344] on div "Drop tools here" at bounding box center [629, 353] width 96 height 29
drag, startPoint x: 708, startPoint y: 147, endPoint x: 720, endPoint y: 159, distance: 17.0
click at [720, 159] on div "VisionTool AIMindTool DallETool PatronusEvalTool" at bounding box center [693, 157] width 87 height 21
drag, startPoint x: 575, startPoint y: 145, endPoint x: 595, endPoint y: 139, distance: 20.9
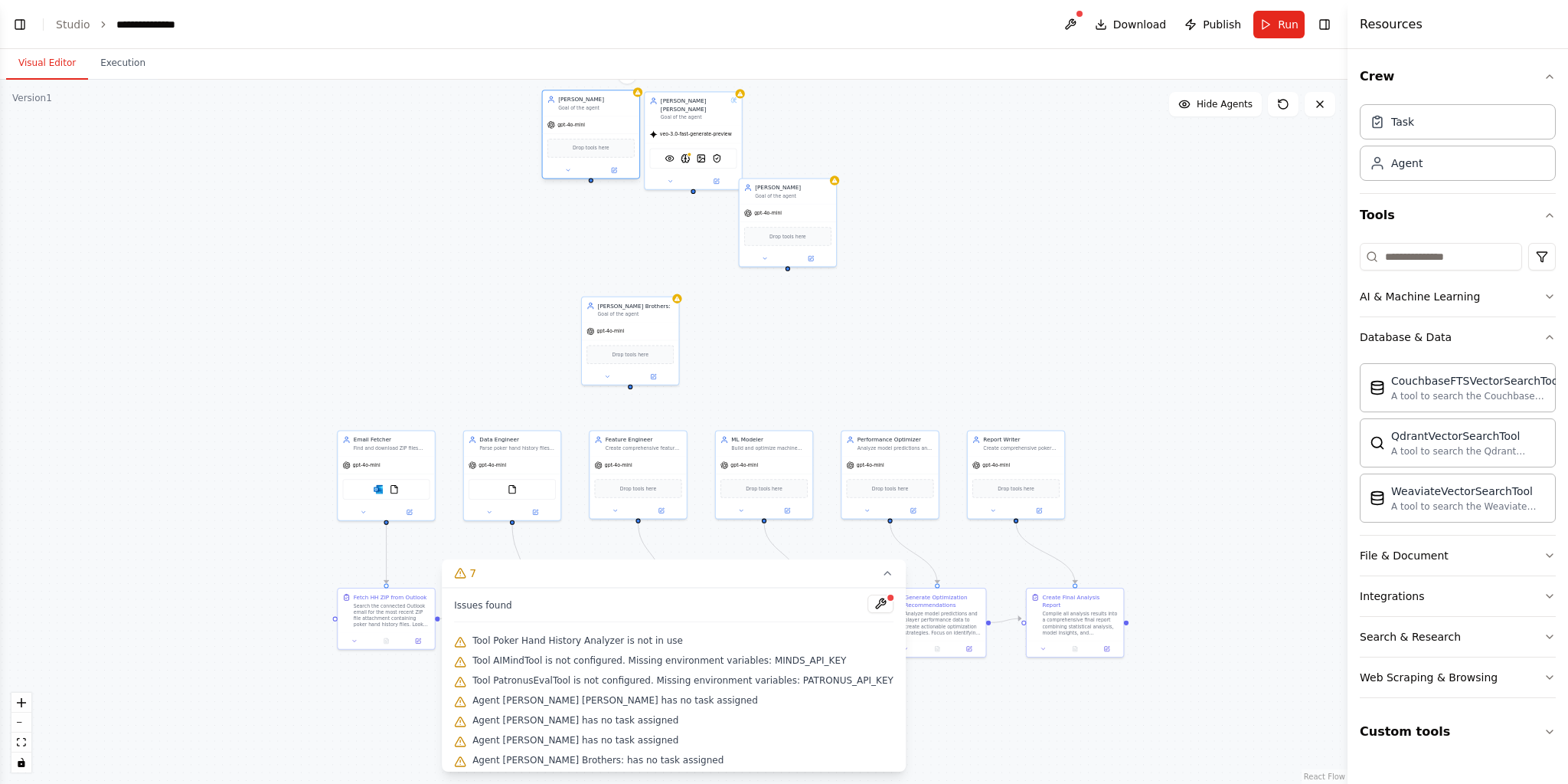
click at [595, 139] on div "Drop tools here" at bounding box center [590, 147] width 96 height 29
click at [1464, 127] on div "Task" at bounding box center [1458, 121] width 196 height 35
drag, startPoint x: 965, startPoint y: 356, endPoint x: 811, endPoint y: 323, distance: 157.5
click at [813, 323] on div "Goal of the agent" at bounding box center [801, 320] width 76 height 6
click at [827, 384] on icon at bounding box center [825, 382] width 6 height 6
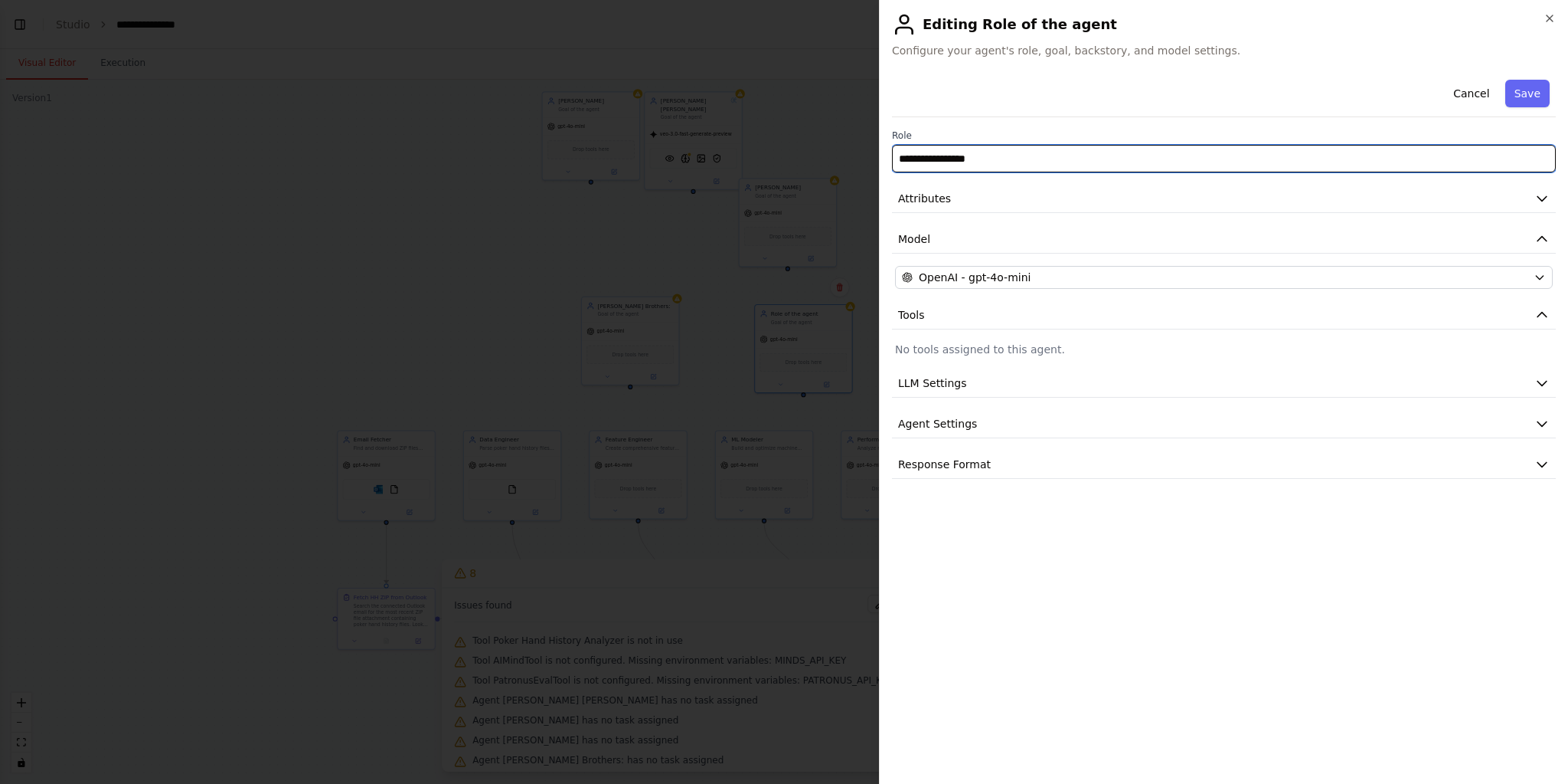
click at [1055, 151] on input "**********" at bounding box center [1224, 158] width 664 height 28
paste input "*******"
type input "**********"
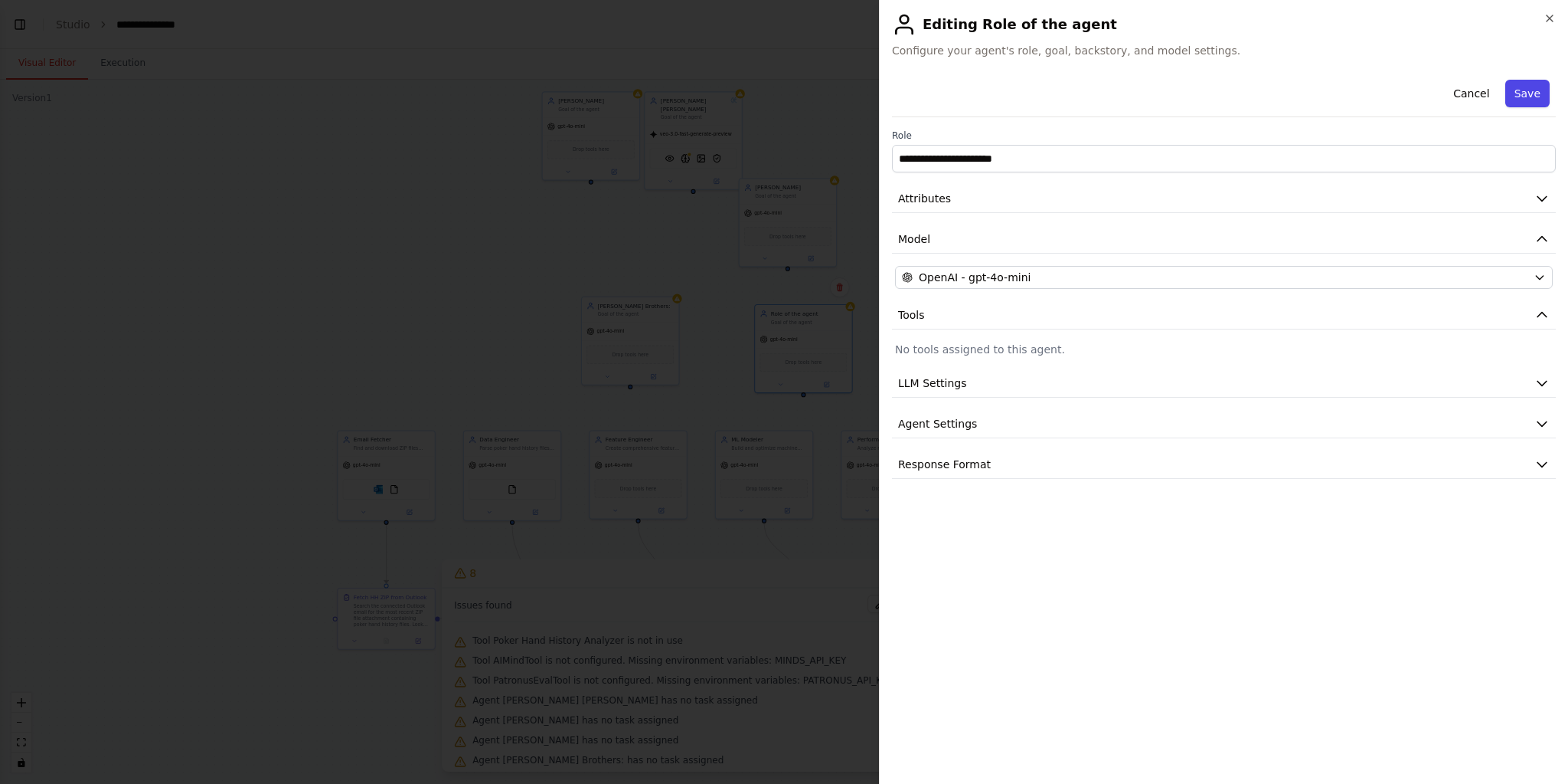
click at [1539, 90] on button "Save" at bounding box center [1527, 93] width 45 height 28
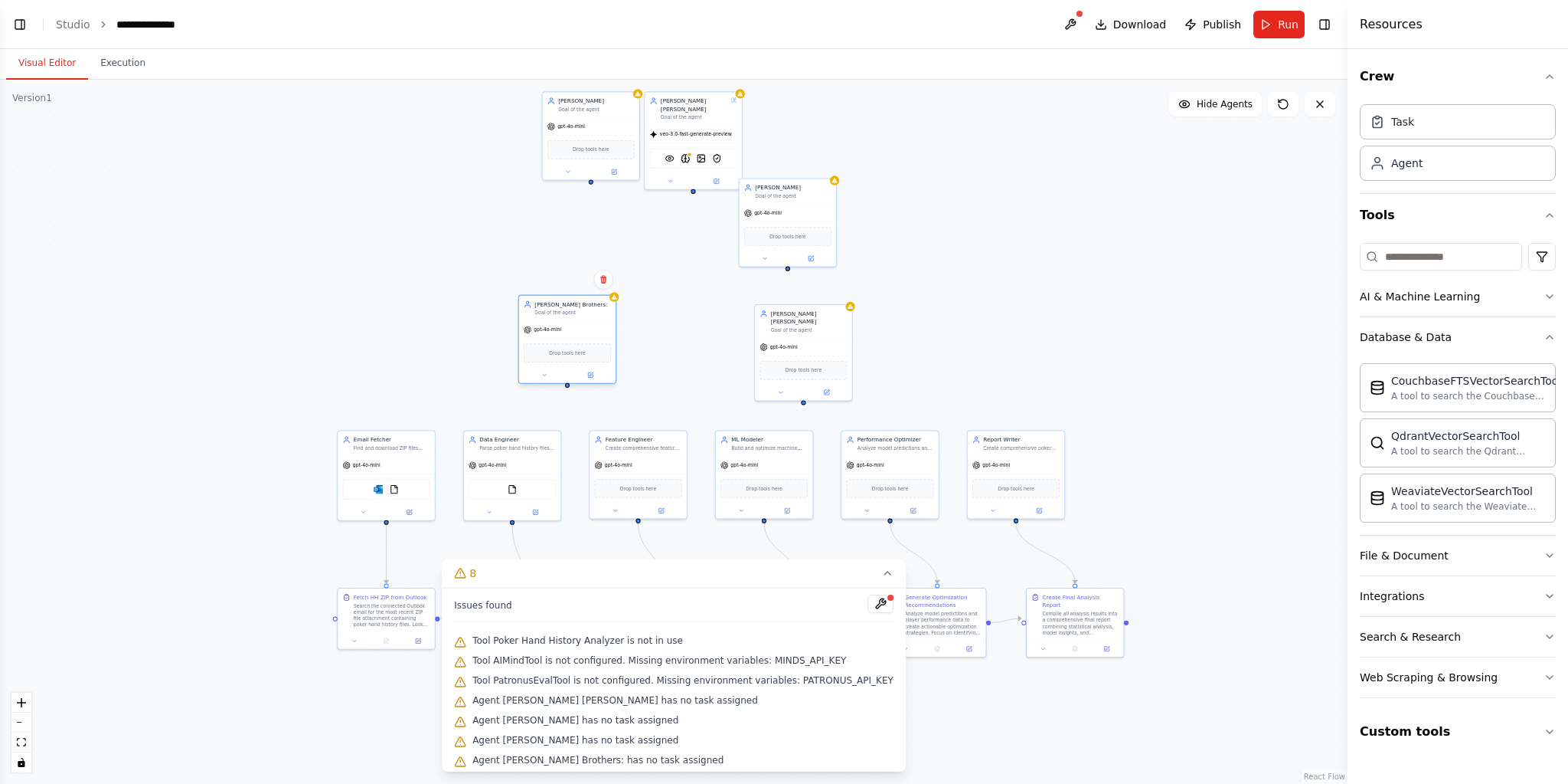
drag, startPoint x: 623, startPoint y: 336, endPoint x: 500, endPoint y: 336, distance: 123.0
click at [519, 336] on div "gpt-4o-mini" at bounding box center [567, 329] width 96 height 18
drag, startPoint x: 790, startPoint y: 234, endPoint x: 652, endPoint y: 281, distance: 145.8
click at [652, 281] on span "Drop tools here" at bounding box center [662, 282] width 37 height 8
drag, startPoint x: 642, startPoint y: 267, endPoint x: 629, endPoint y: 254, distance: 18.4
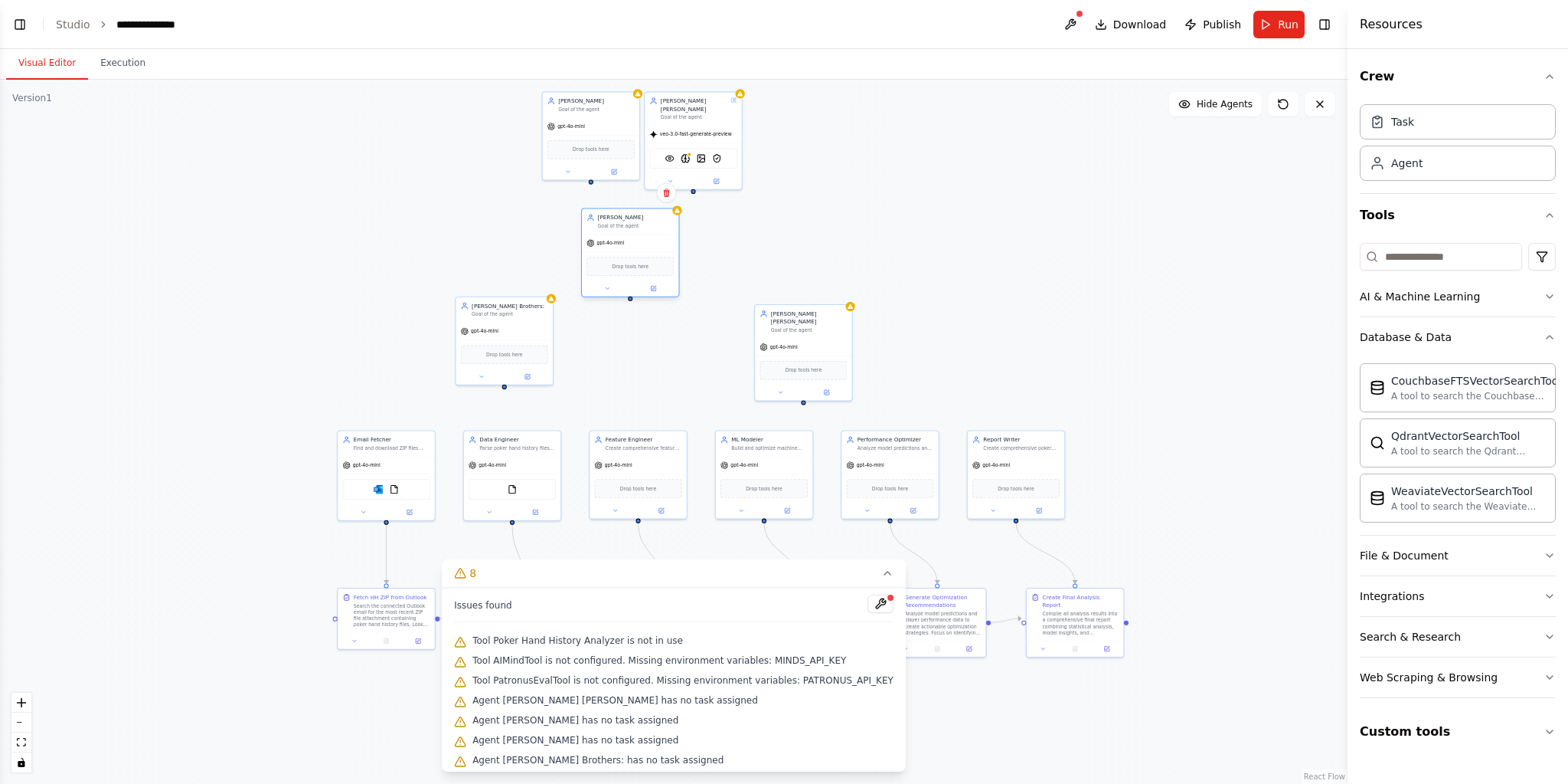
click at [629, 254] on div "Drop tools here" at bounding box center [629, 266] width 96 height 29
drag, startPoint x: 838, startPoint y: 344, endPoint x: 800, endPoint y: 319, distance: 45.5
click at [800, 319] on div "gpt-4o-mini" at bounding box center [764, 322] width 96 height 18
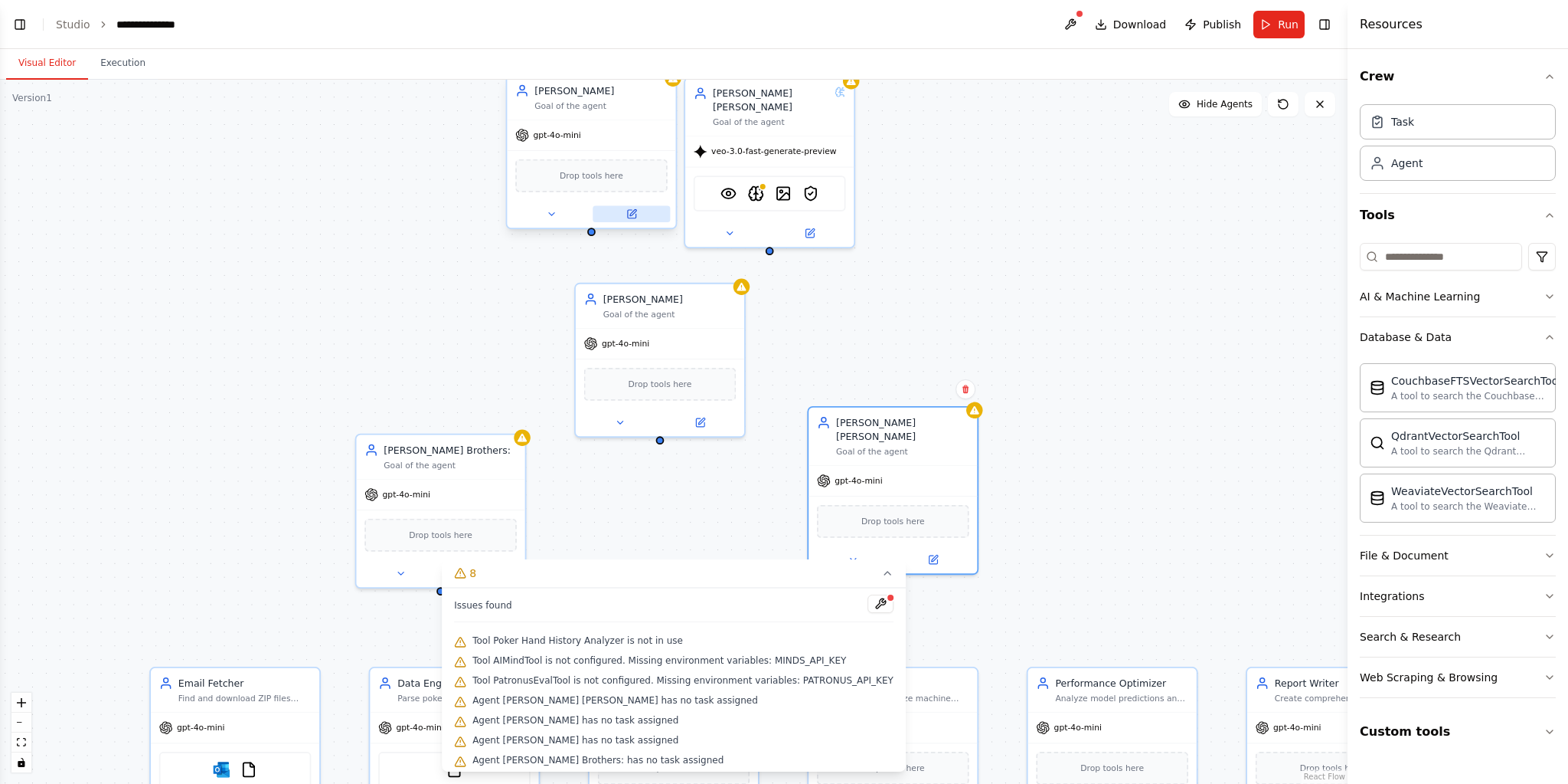
click at [630, 210] on icon at bounding box center [630, 214] width 9 height 9
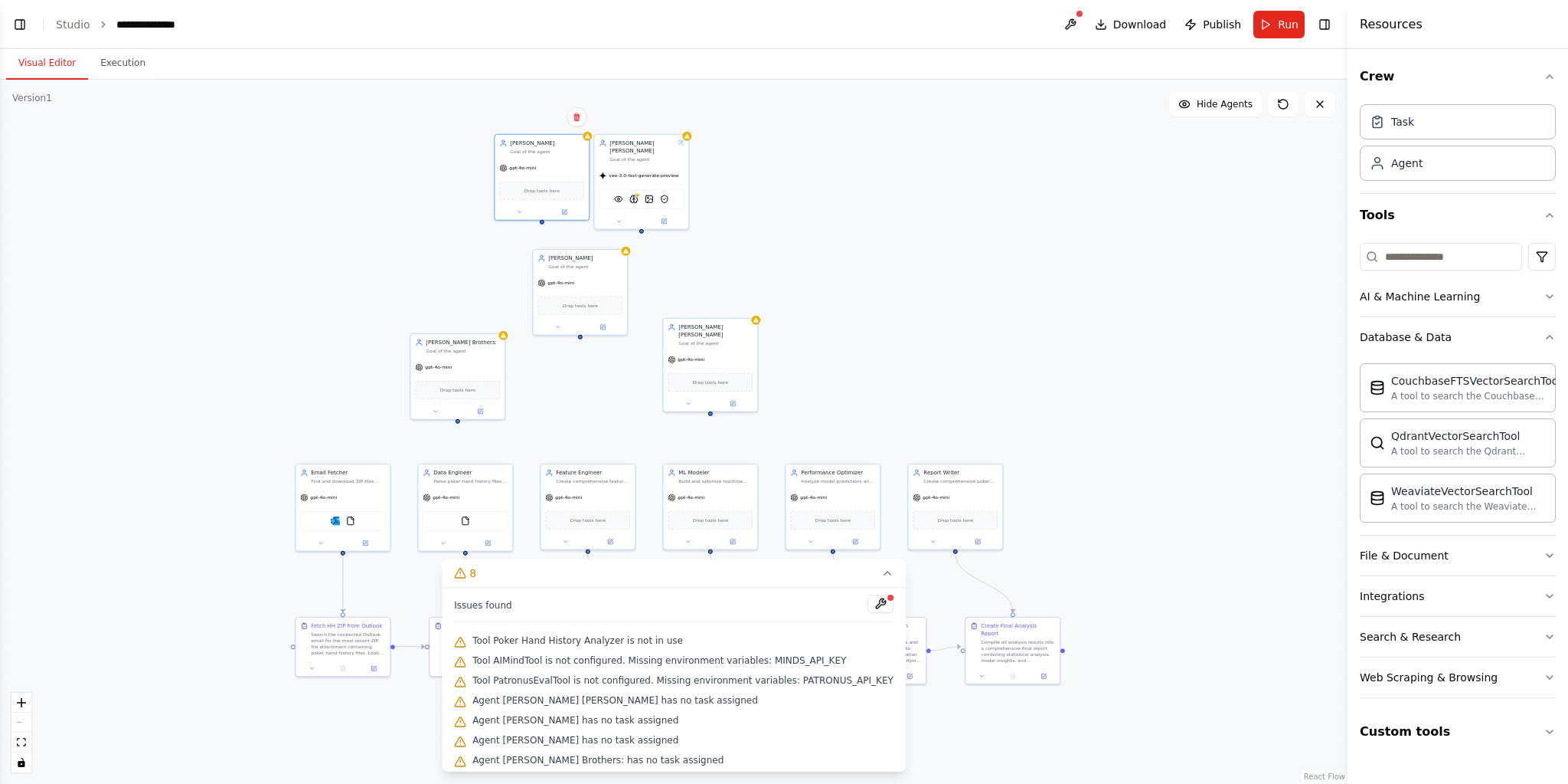
drag, startPoint x: 335, startPoint y: 314, endPoint x: 339, endPoint y: 301, distance: 13.6
click at [339, 301] on div ".deletable-edge-delete-btn { width: 20px; height: 20px; border: 0px solid #ffff…" at bounding box center [673, 432] width 1347 height 704
click at [881, 569] on icon at bounding box center [887, 573] width 12 height 12
